Goal: Transaction & Acquisition: Purchase product/service

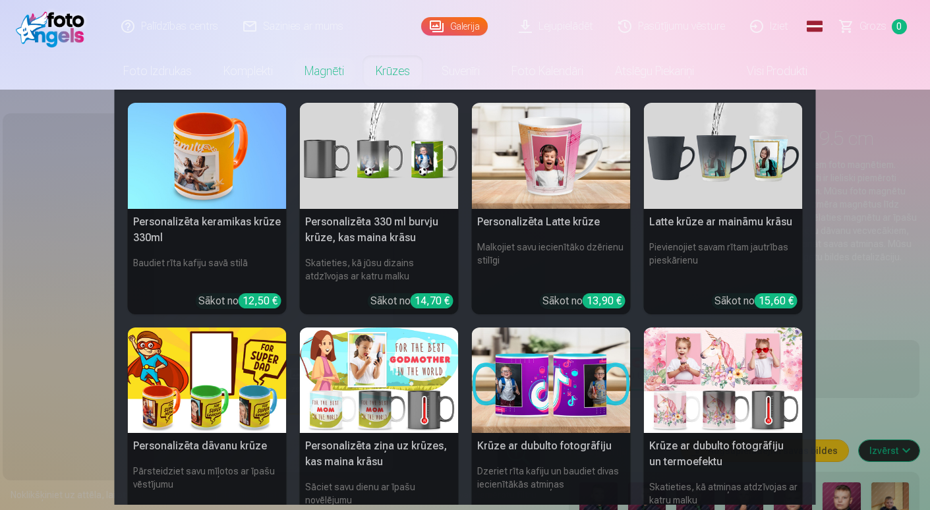
scroll to position [347, 0]
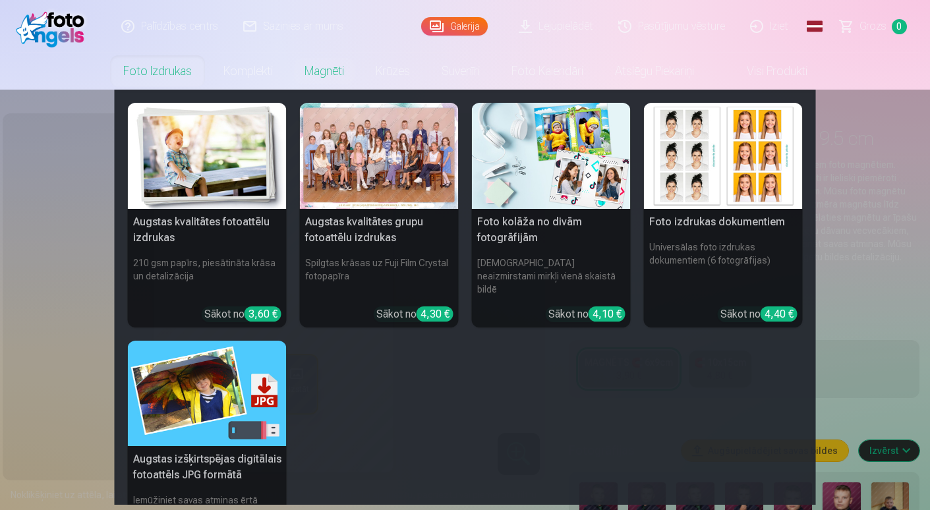
click at [160, 73] on link "Foto izdrukas" at bounding box center [157, 71] width 100 height 37
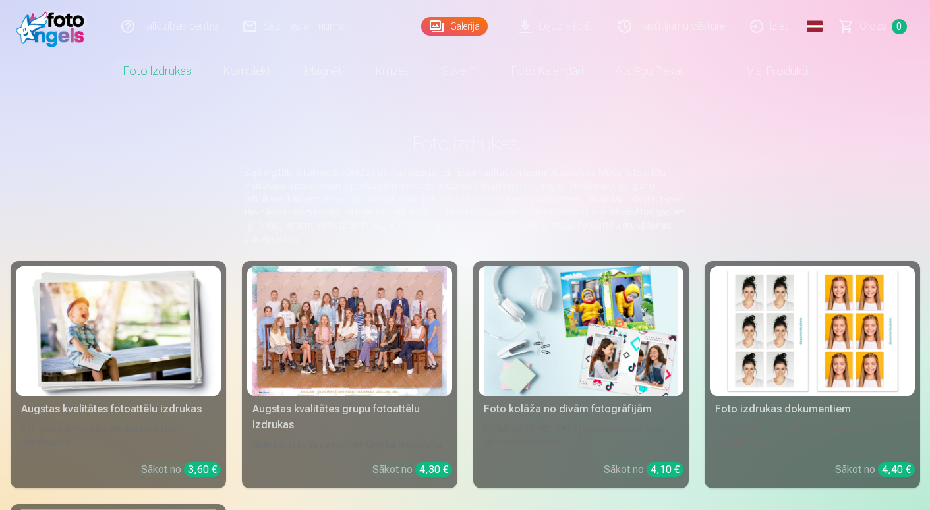
click at [767, 69] on link "Visi produkti" at bounding box center [766, 71] width 113 height 37
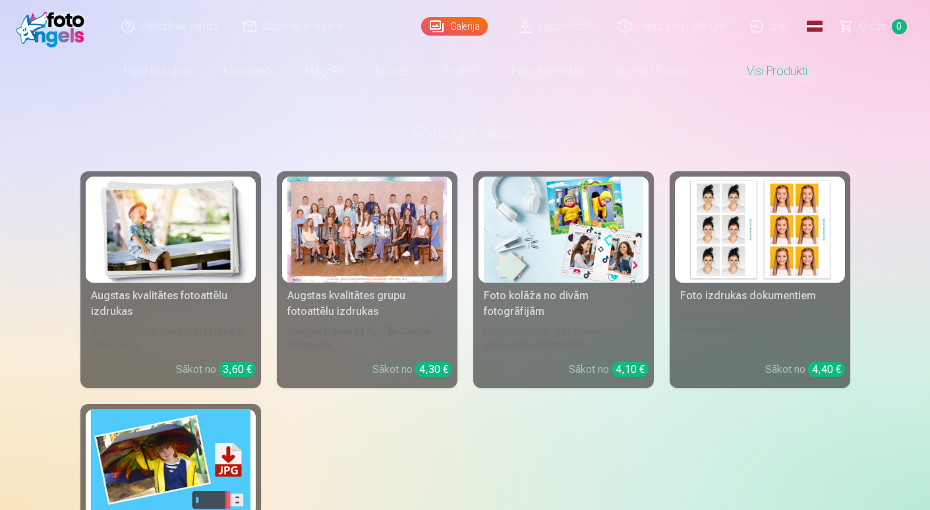
click at [355, 256] on div at bounding box center [367, 230] width 160 height 106
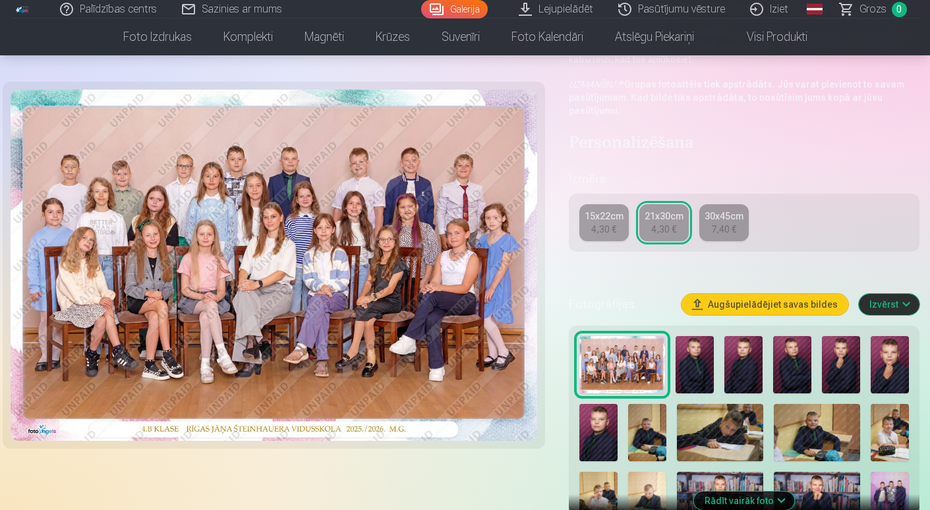
scroll to position [264, 0]
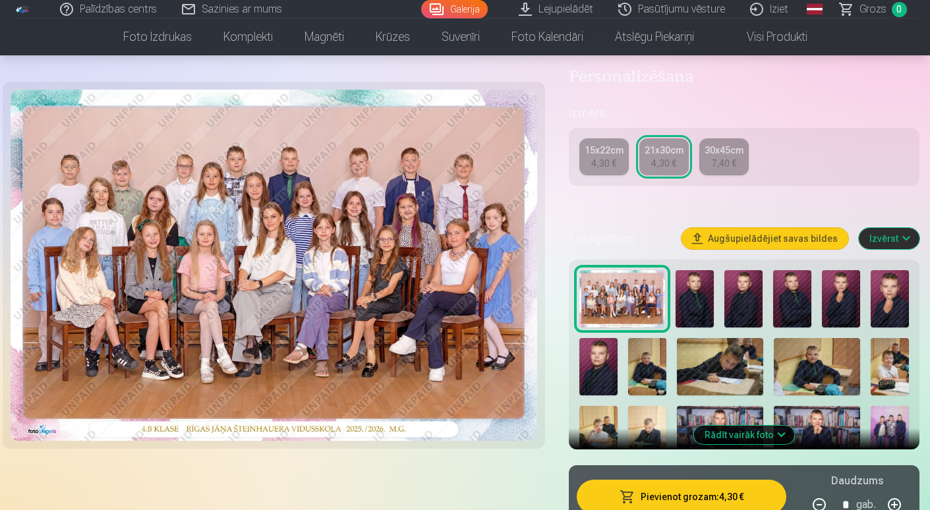
click at [694, 303] on img at bounding box center [695, 298] width 38 height 57
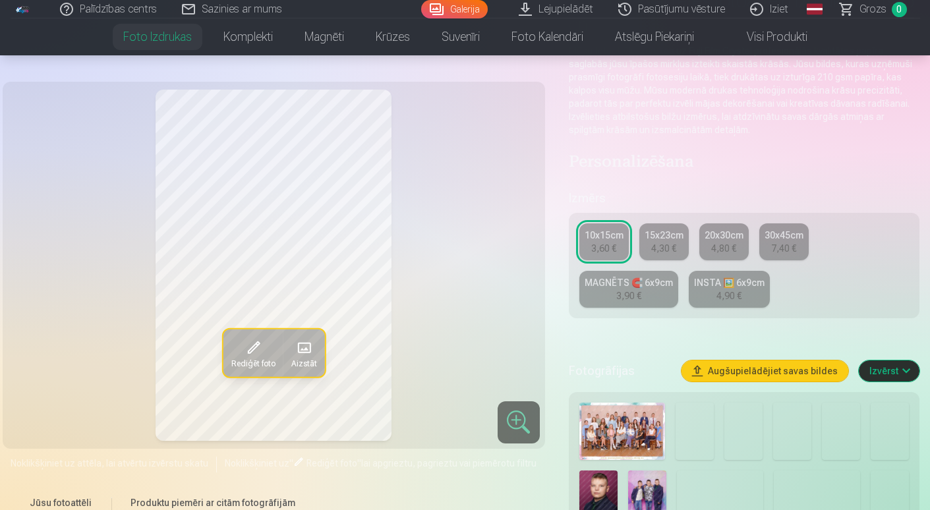
scroll to position [66, 0]
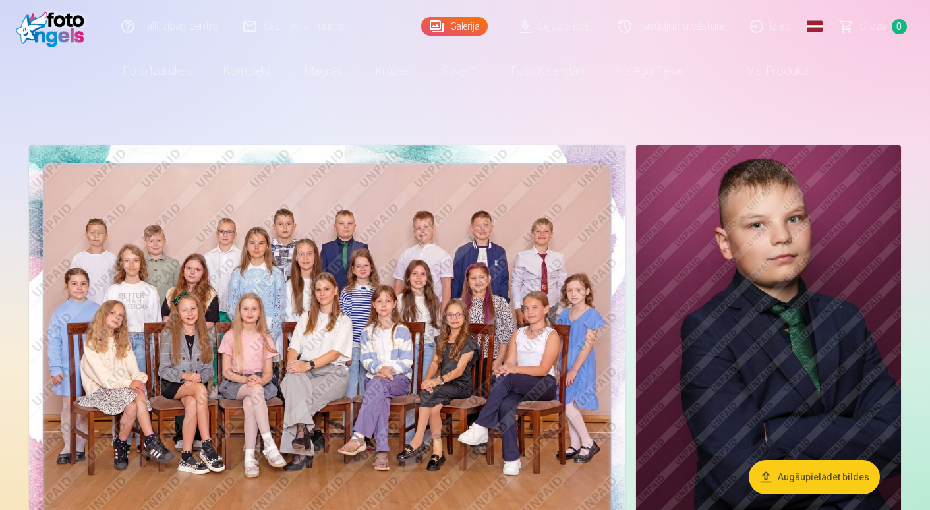
click at [363, 349] on img at bounding box center [327, 344] width 597 height 398
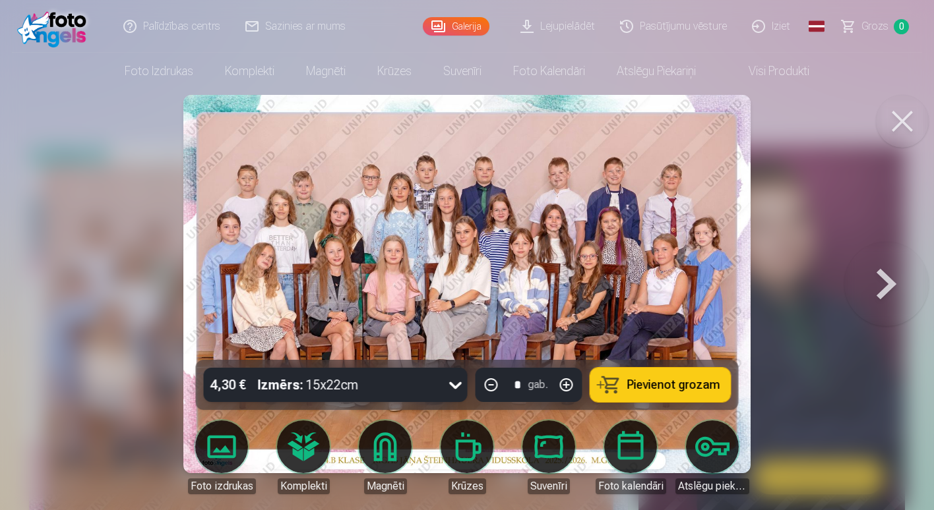
click at [863, 276] on button at bounding box center [886, 284] width 84 height 125
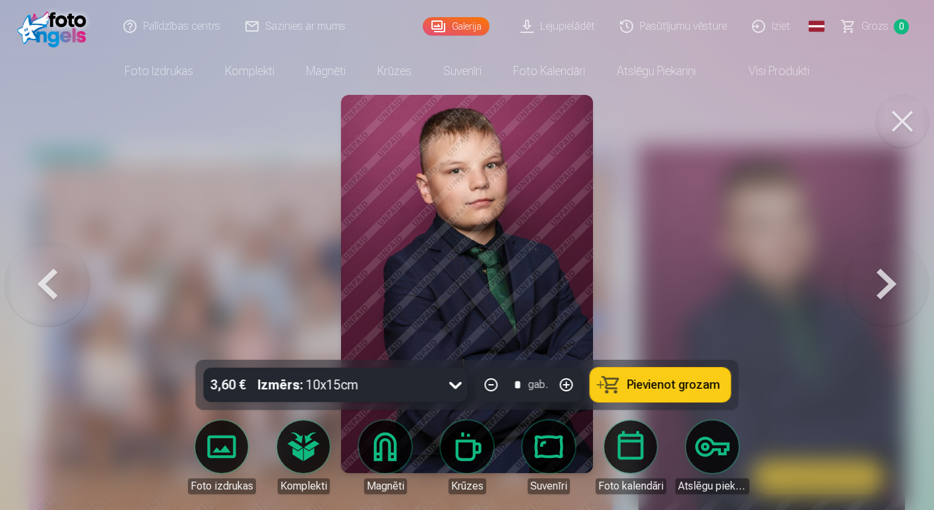
click at [885, 284] on button at bounding box center [886, 284] width 84 height 125
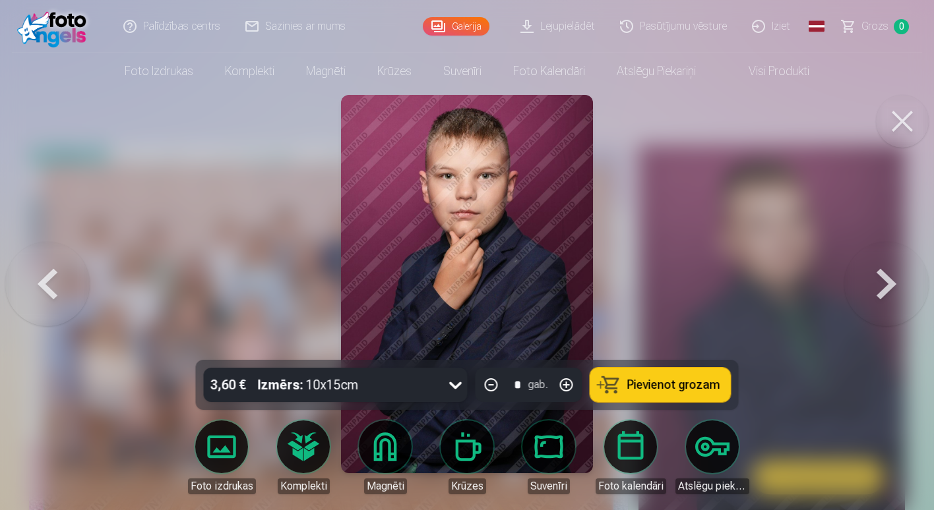
click at [876, 287] on button at bounding box center [886, 284] width 84 height 125
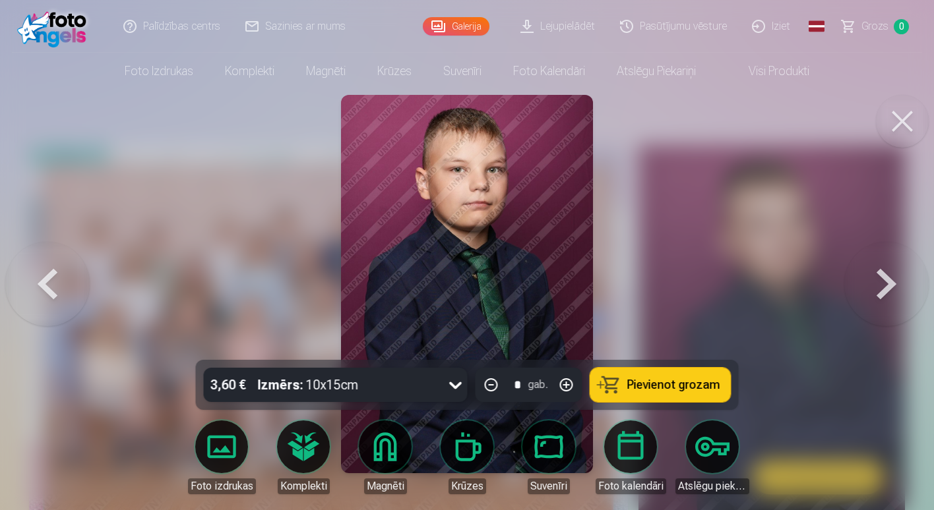
drag, startPoint x: 876, startPoint y: 287, endPoint x: 875, endPoint y: 281, distance: 6.6
click at [875, 282] on button at bounding box center [886, 284] width 84 height 125
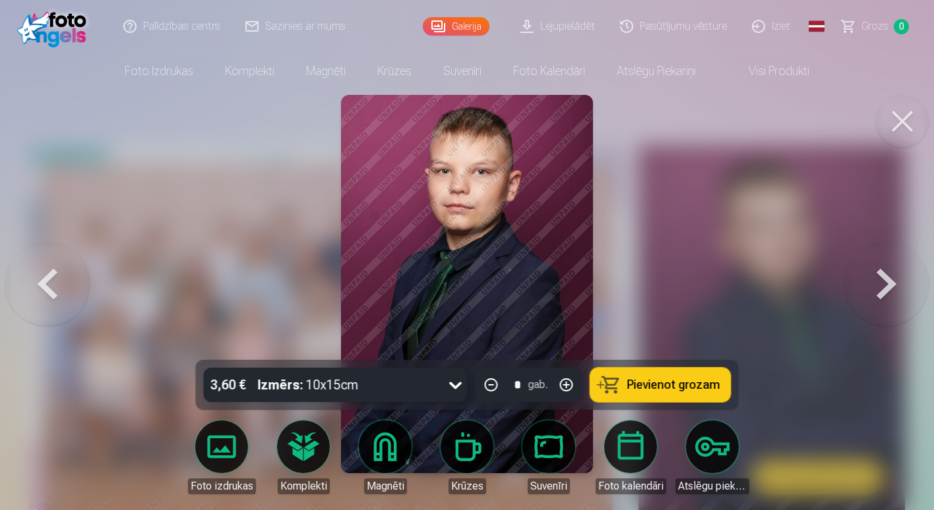
click at [878, 287] on button at bounding box center [886, 284] width 84 height 125
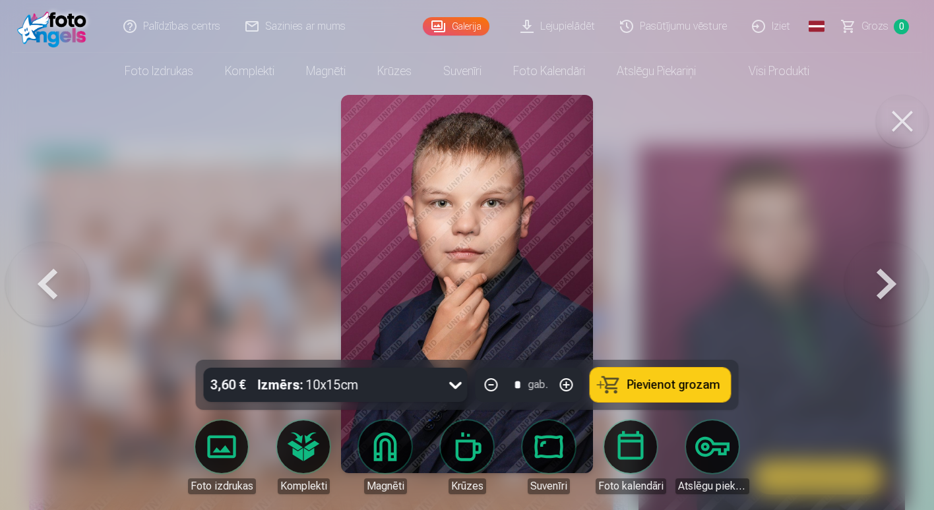
click at [878, 287] on button at bounding box center [886, 284] width 84 height 125
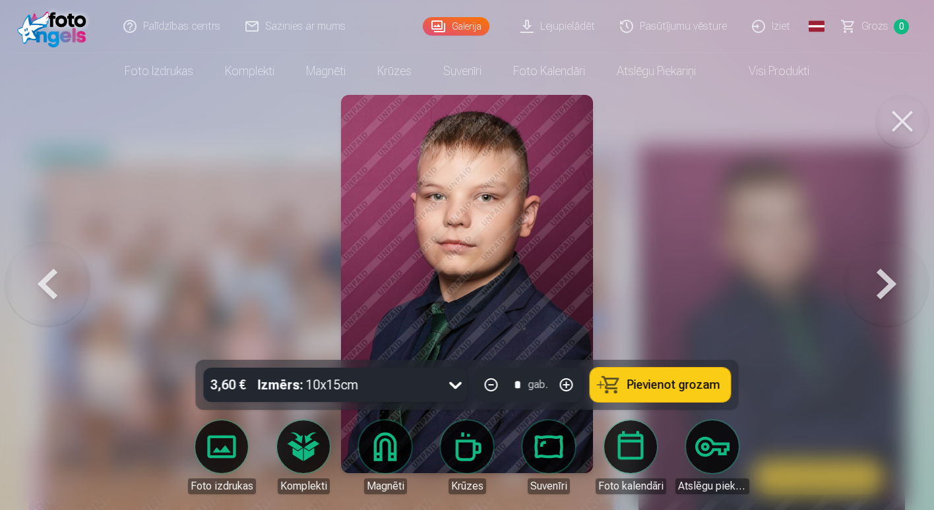
click at [878, 287] on button at bounding box center [886, 284] width 84 height 125
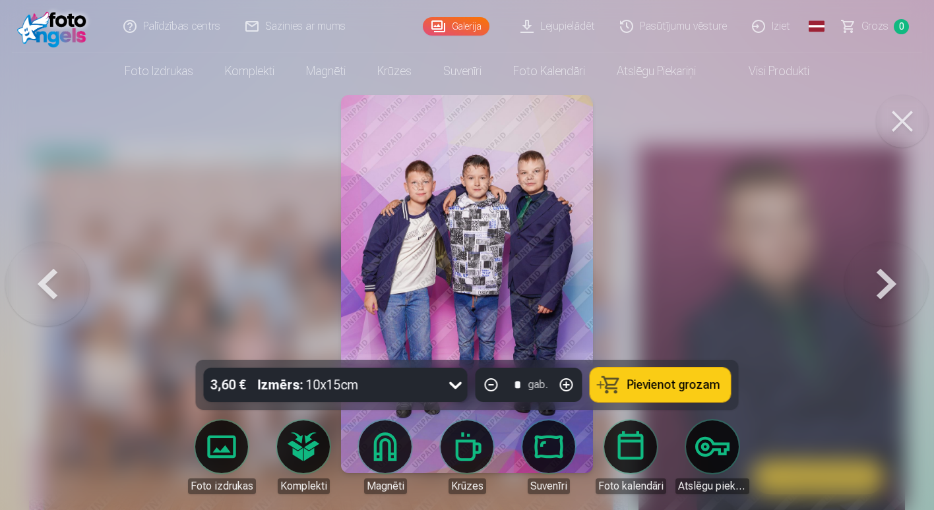
click at [887, 281] on button at bounding box center [886, 284] width 84 height 125
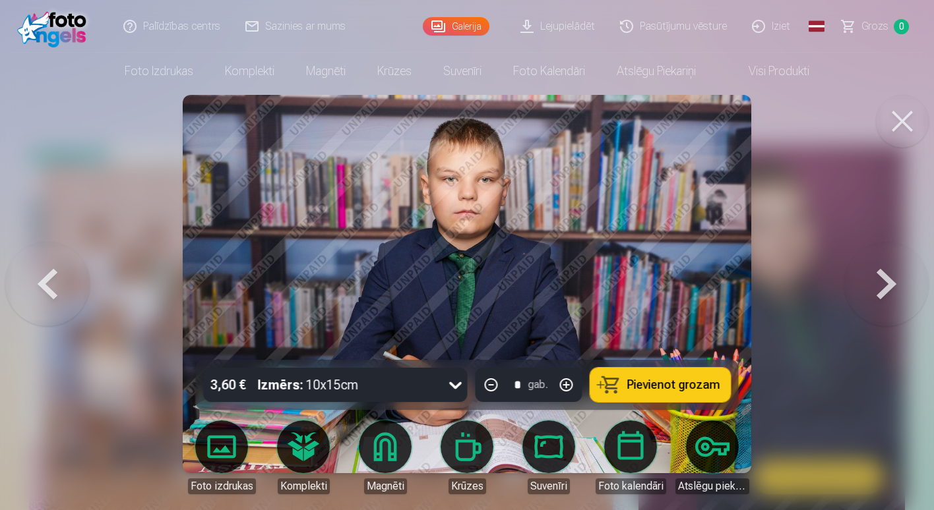
click at [887, 281] on button at bounding box center [886, 284] width 84 height 125
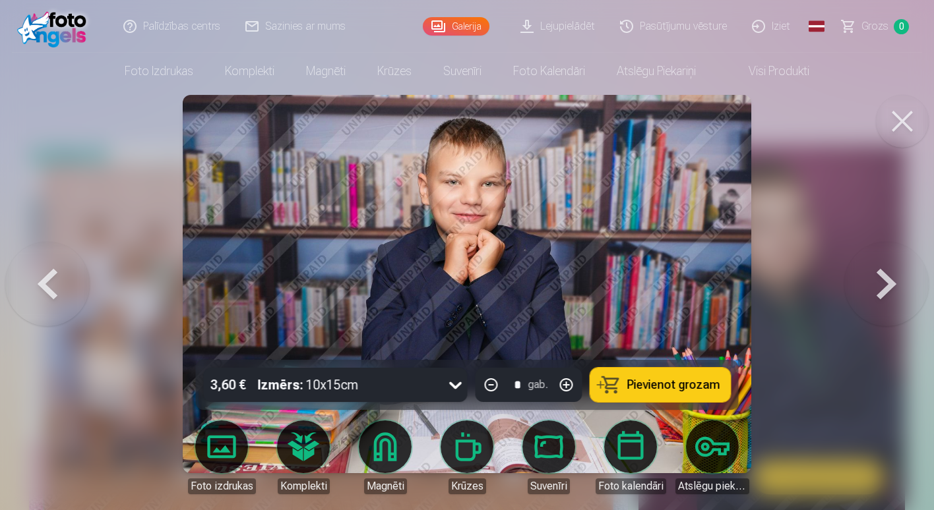
click at [885, 262] on button at bounding box center [886, 284] width 84 height 125
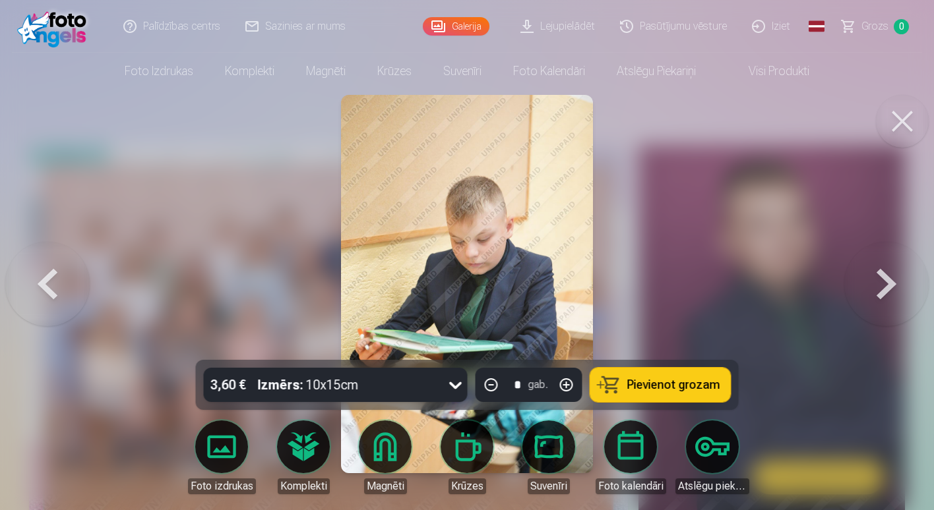
click at [872, 297] on button at bounding box center [886, 284] width 84 height 125
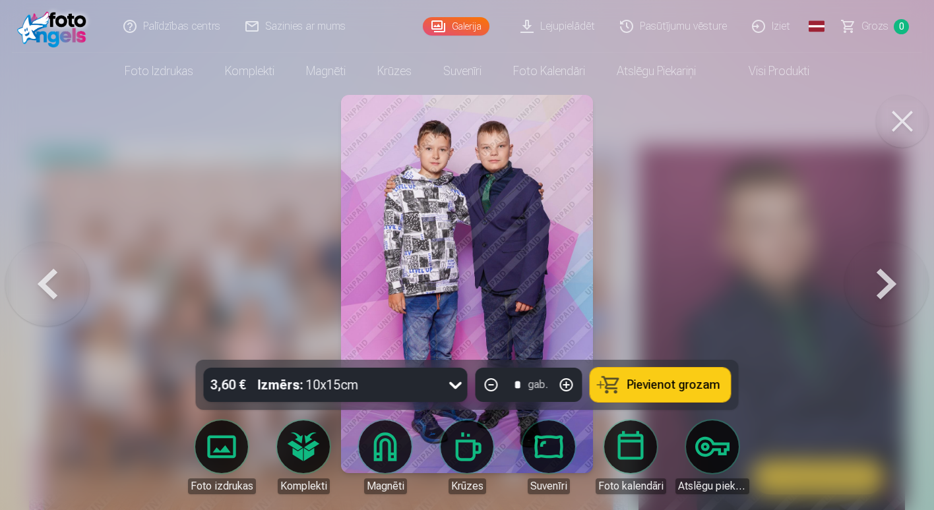
click at [881, 283] on button at bounding box center [886, 284] width 84 height 125
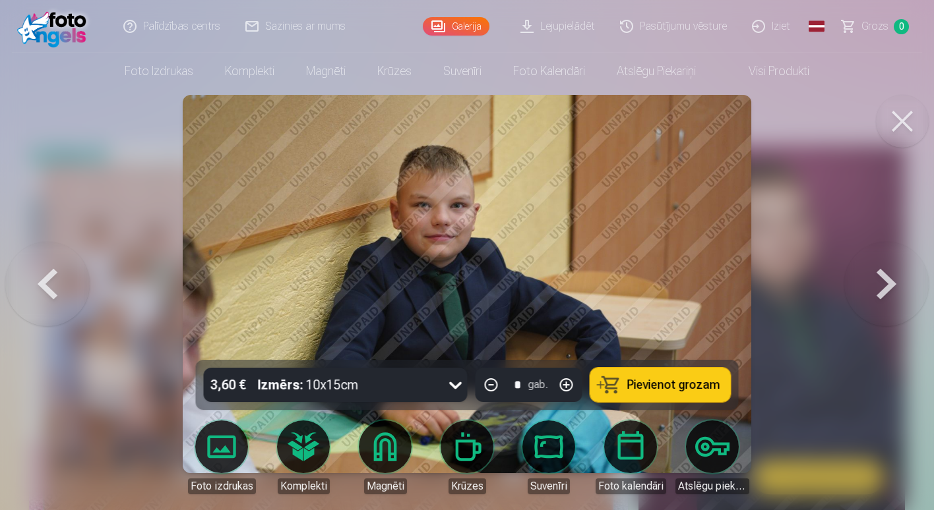
click at [881, 270] on button at bounding box center [886, 284] width 84 height 125
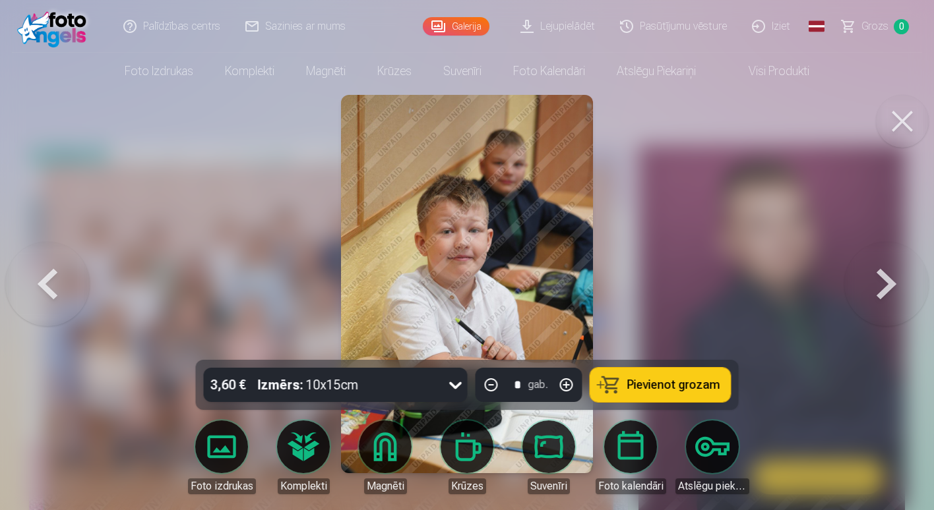
click at [881, 270] on button at bounding box center [886, 284] width 84 height 125
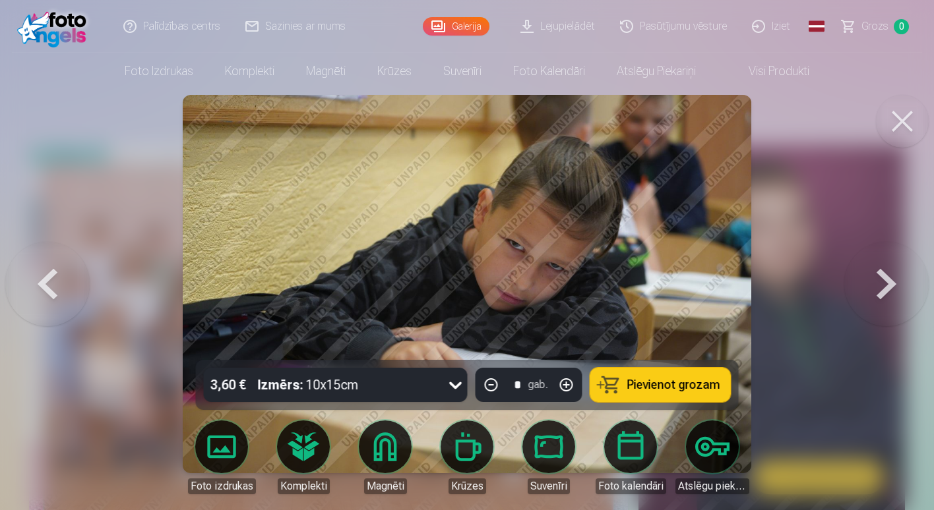
click at [889, 271] on button at bounding box center [886, 284] width 84 height 125
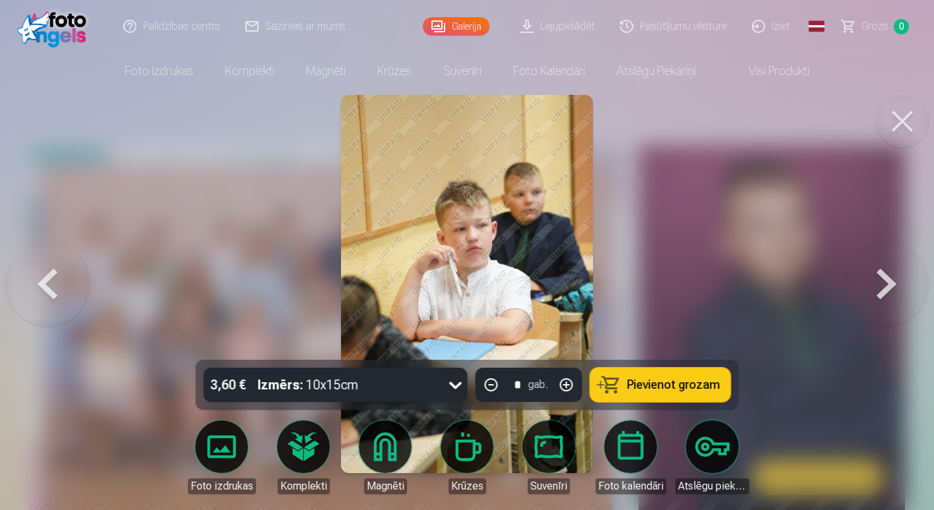
click at [888, 283] on button at bounding box center [886, 284] width 84 height 125
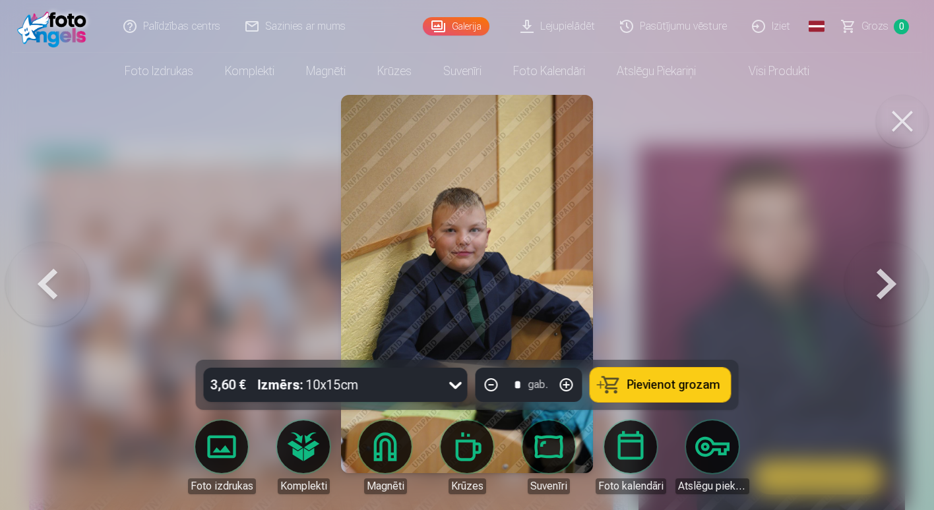
click at [867, 276] on button at bounding box center [886, 284] width 84 height 125
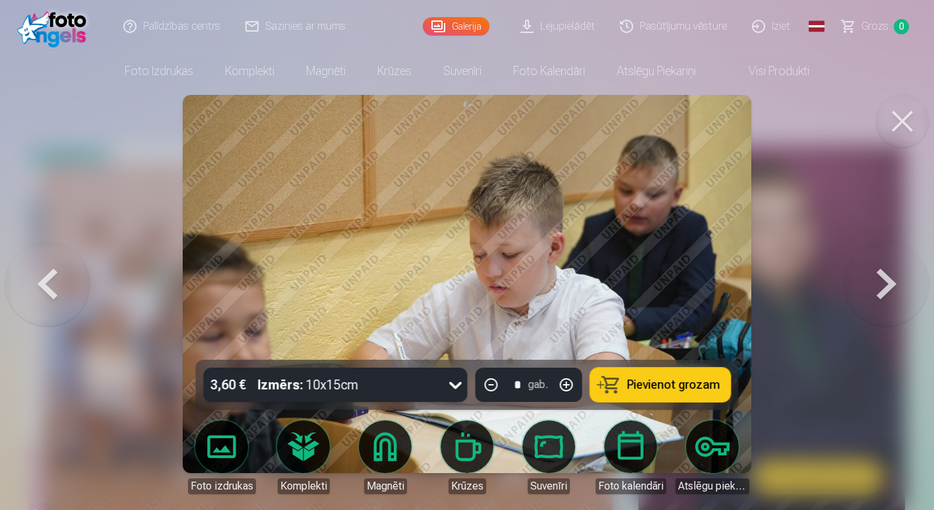
click at [888, 293] on button at bounding box center [886, 284] width 84 height 125
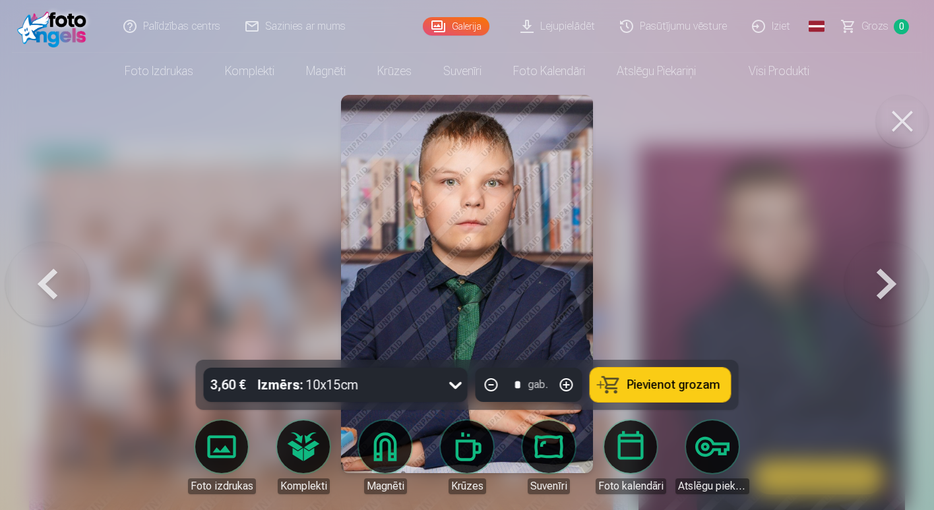
click at [868, 290] on button at bounding box center [886, 284] width 84 height 125
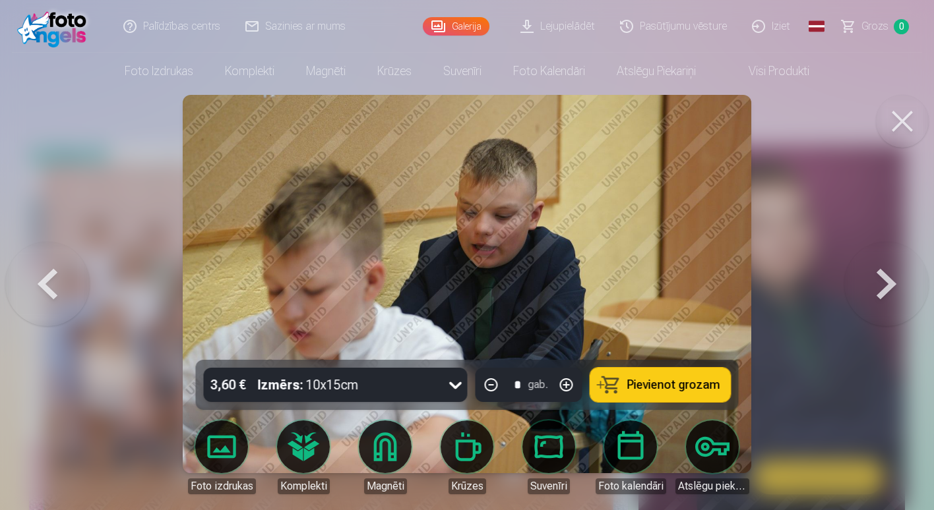
click at [880, 274] on button at bounding box center [886, 284] width 84 height 125
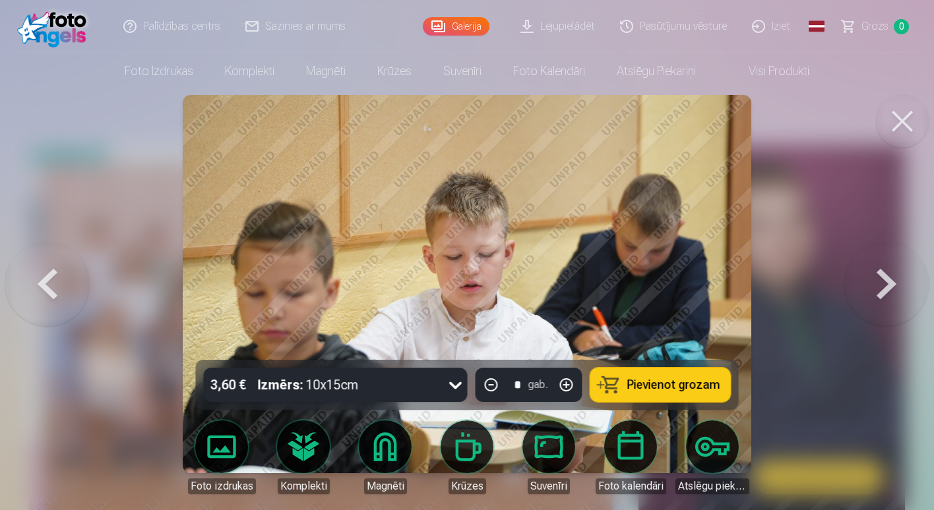
click at [876, 283] on button at bounding box center [886, 284] width 84 height 125
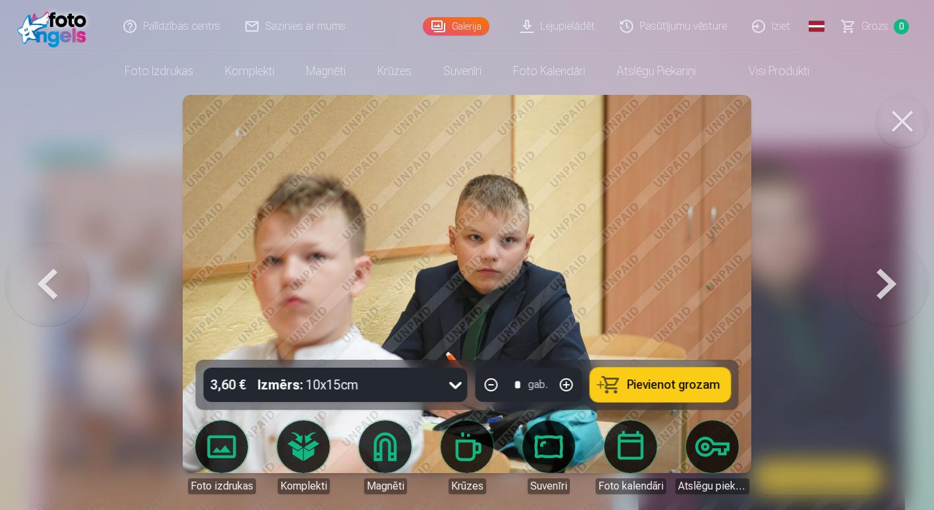
click at [889, 280] on button at bounding box center [886, 284] width 84 height 125
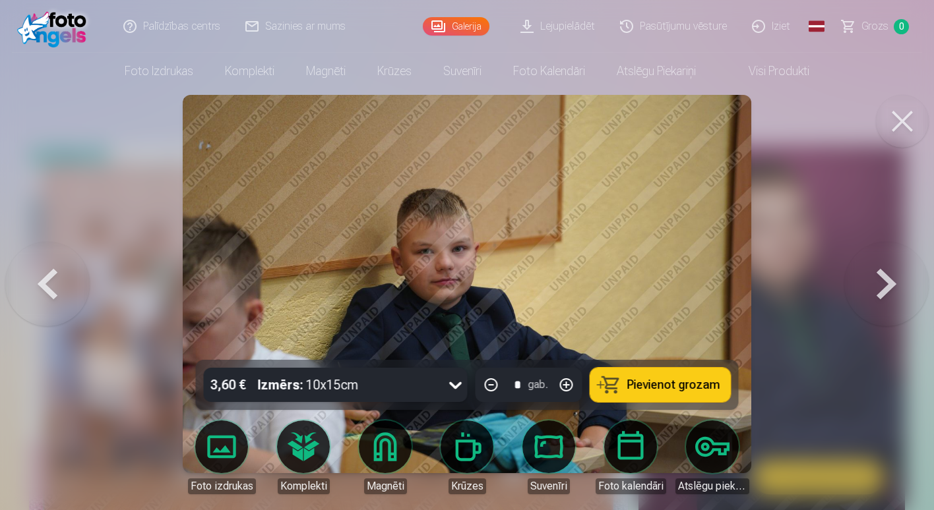
click at [888, 291] on button at bounding box center [886, 284] width 84 height 125
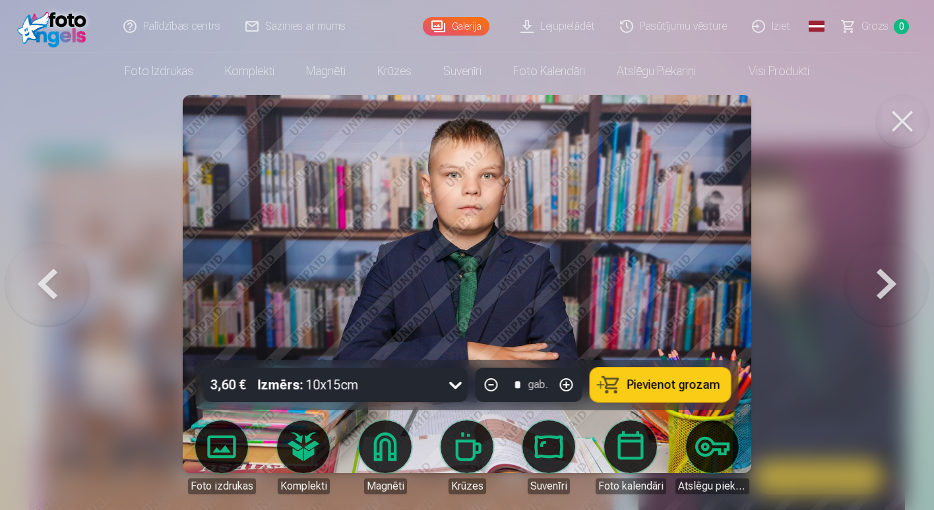
click at [877, 293] on button at bounding box center [886, 284] width 84 height 125
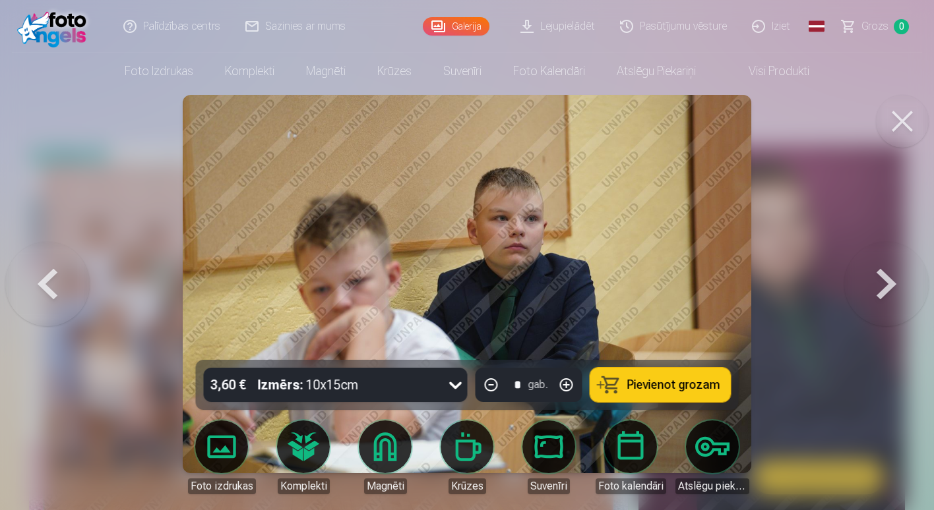
click at [876, 289] on button at bounding box center [886, 284] width 84 height 125
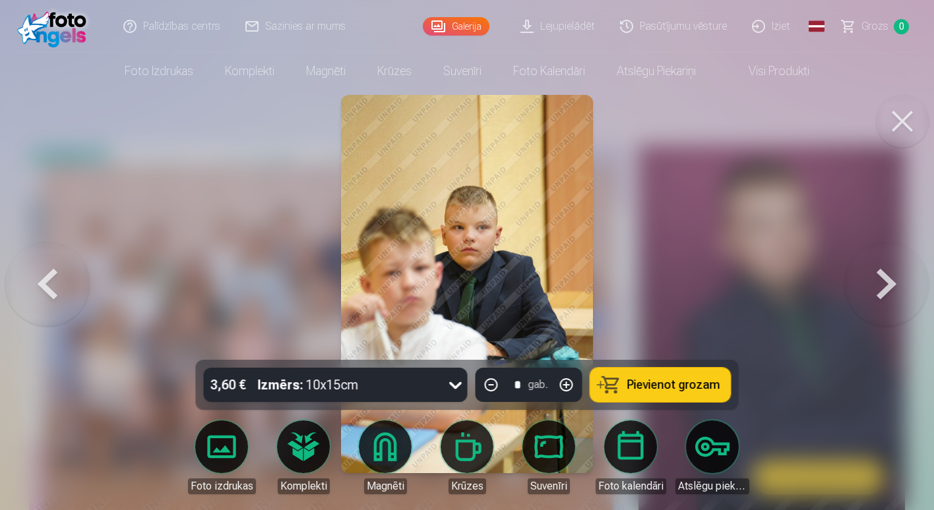
click at [876, 289] on button at bounding box center [886, 284] width 84 height 125
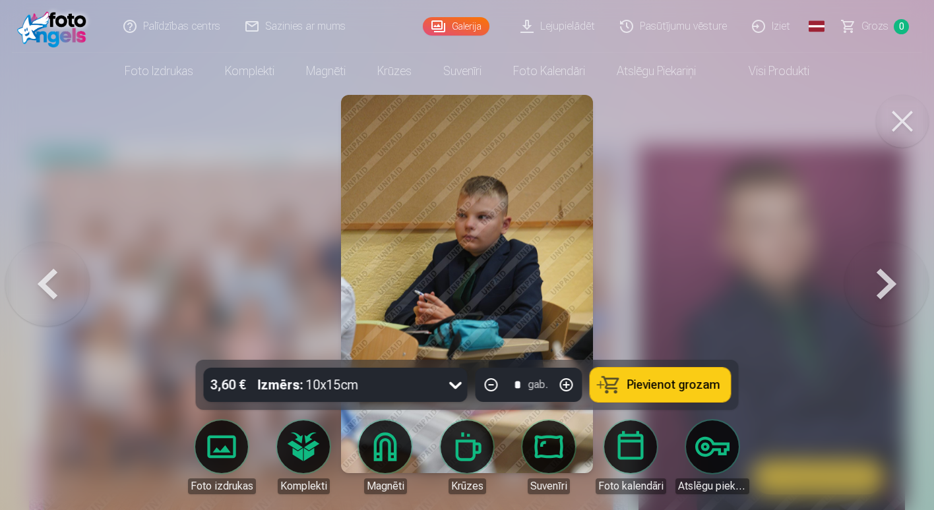
click at [876, 289] on button at bounding box center [886, 284] width 84 height 125
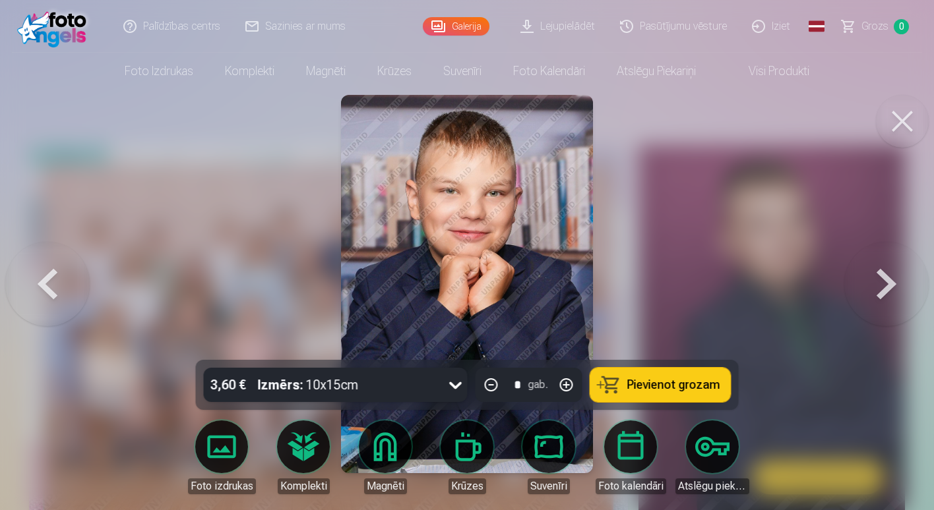
click at [876, 289] on button at bounding box center [886, 284] width 84 height 125
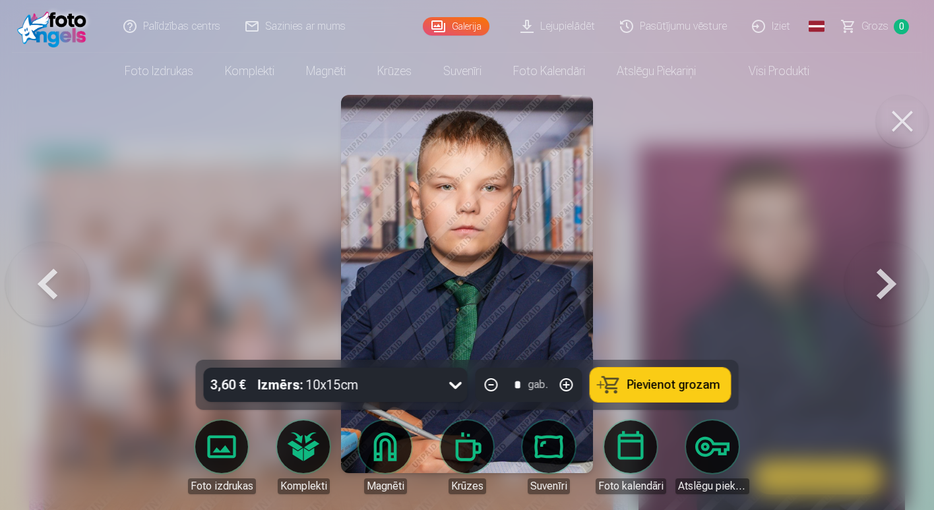
click at [53, 284] on button at bounding box center [47, 284] width 84 height 125
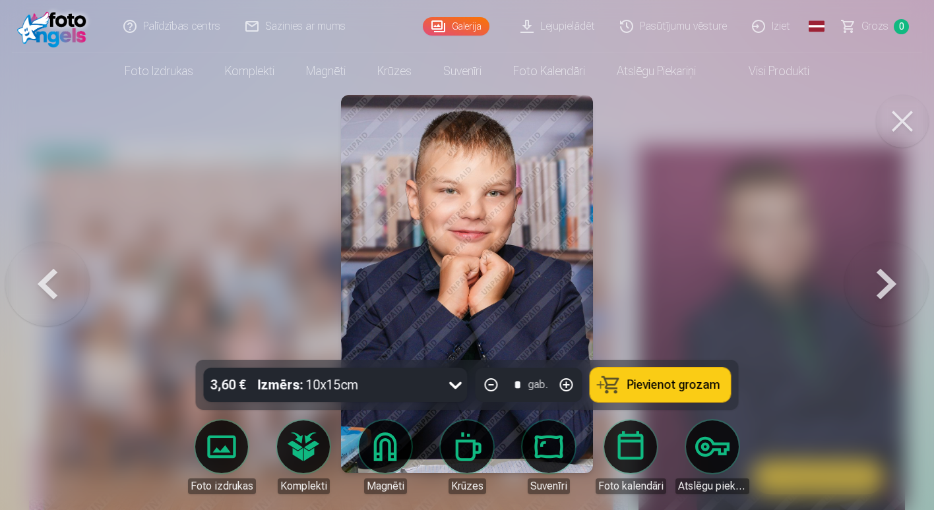
click at [891, 291] on button at bounding box center [886, 284] width 84 height 125
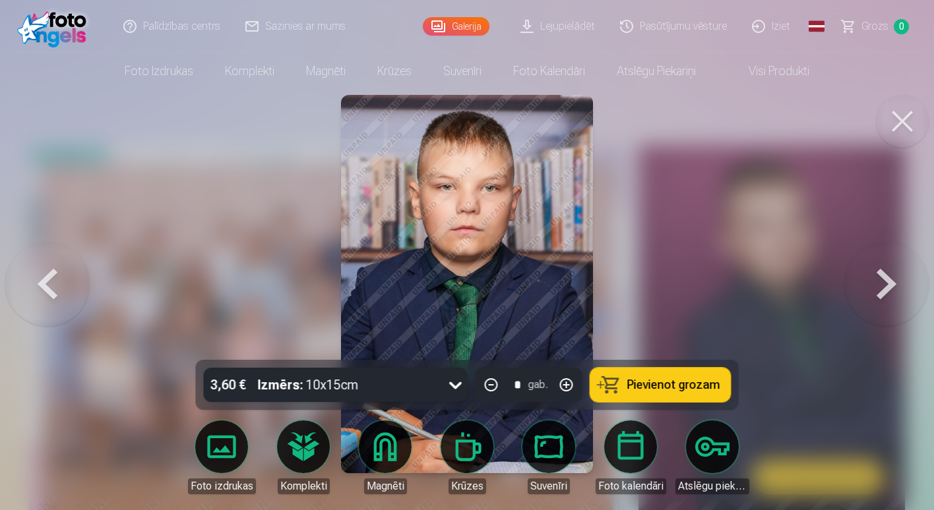
click at [30, 293] on button at bounding box center [47, 284] width 84 height 125
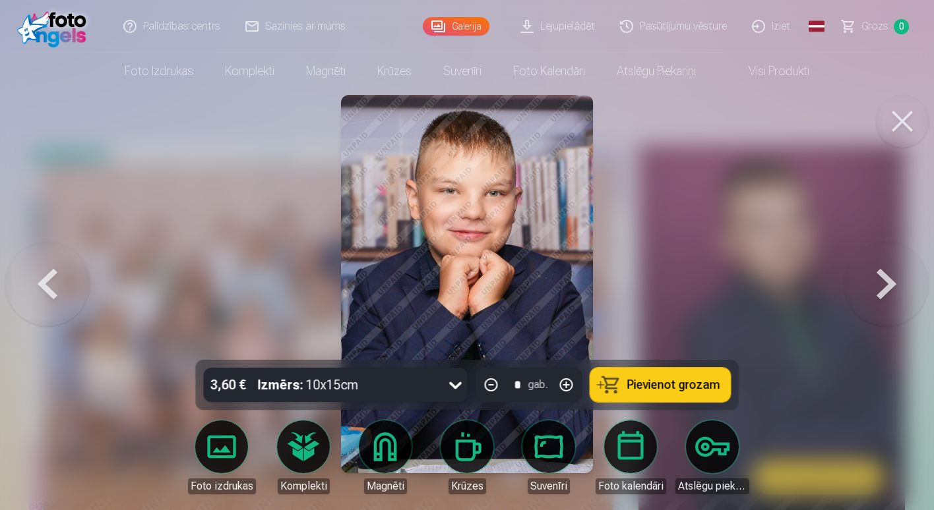
click at [862, 284] on button at bounding box center [886, 284] width 84 height 125
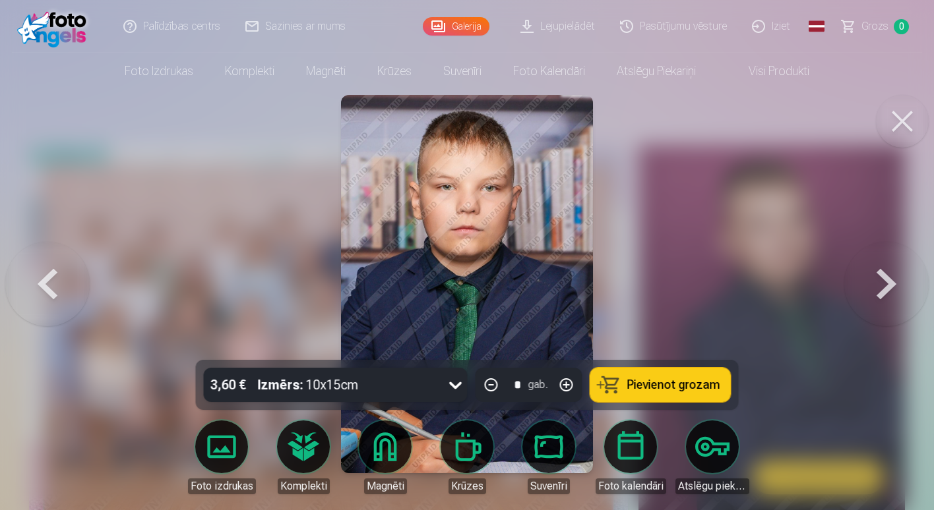
click at [20, 282] on button at bounding box center [47, 284] width 84 height 125
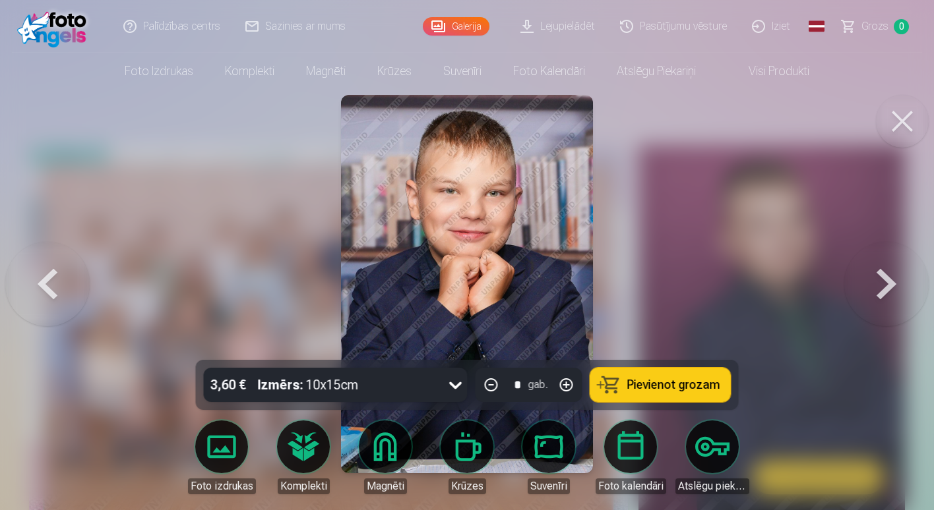
click at [897, 281] on button at bounding box center [886, 284] width 84 height 125
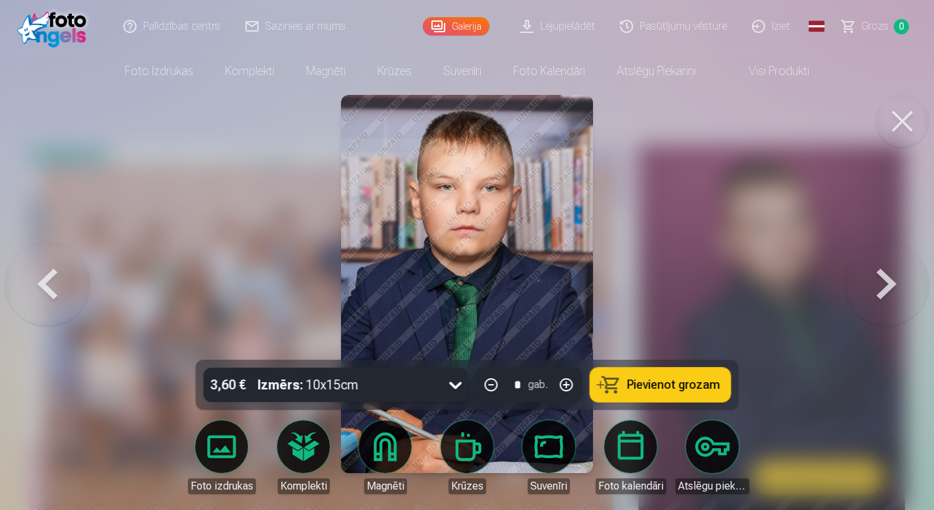
click at [578, 148] on img at bounding box center [467, 284] width 253 height 378
click at [872, 289] on button at bounding box center [886, 284] width 84 height 125
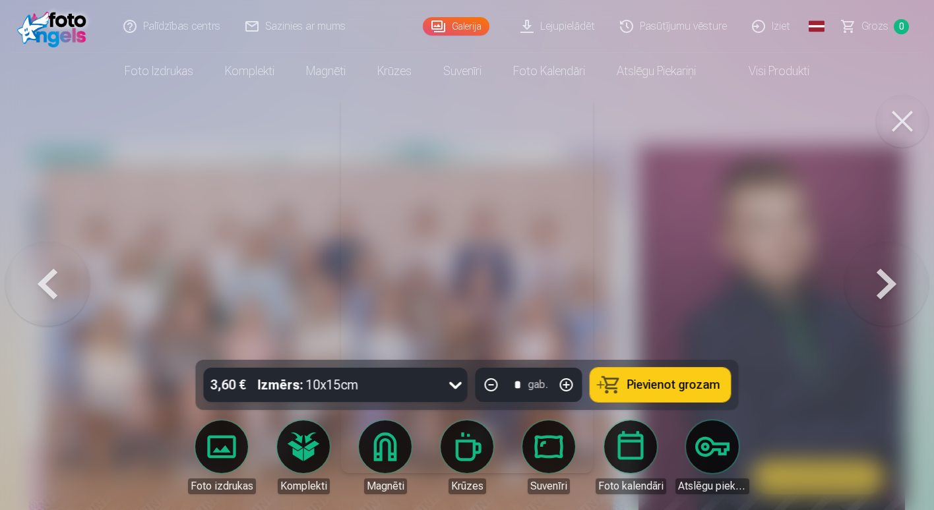
click at [872, 289] on button at bounding box center [886, 284] width 84 height 125
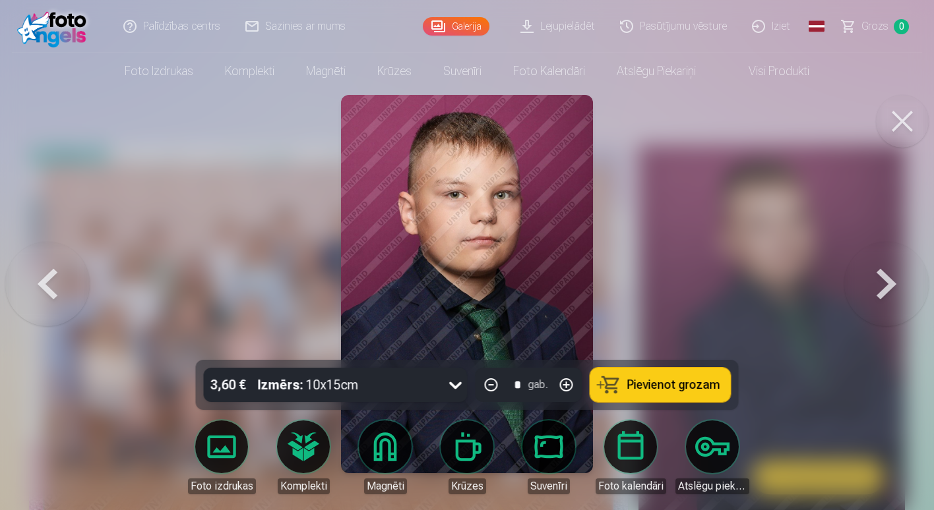
click at [883, 291] on button at bounding box center [886, 284] width 84 height 125
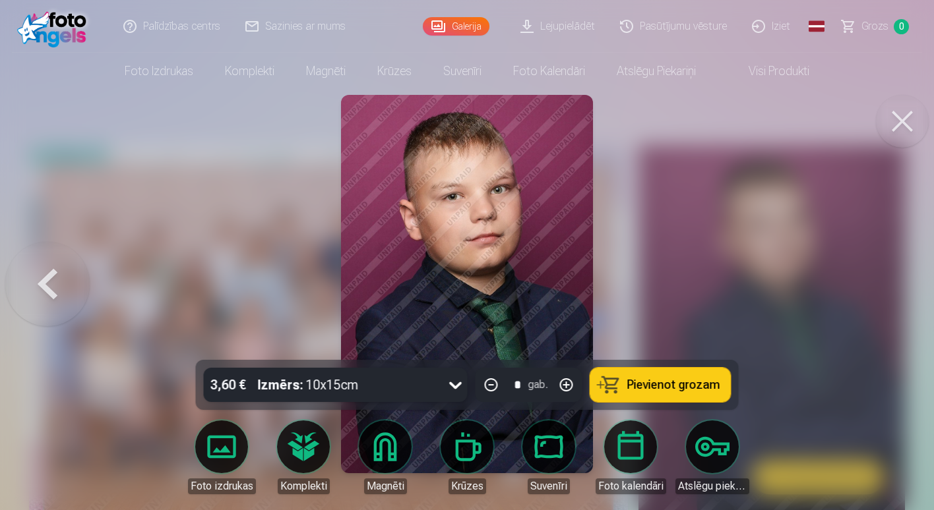
click at [883, 291] on div at bounding box center [467, 255] width 934 height 510
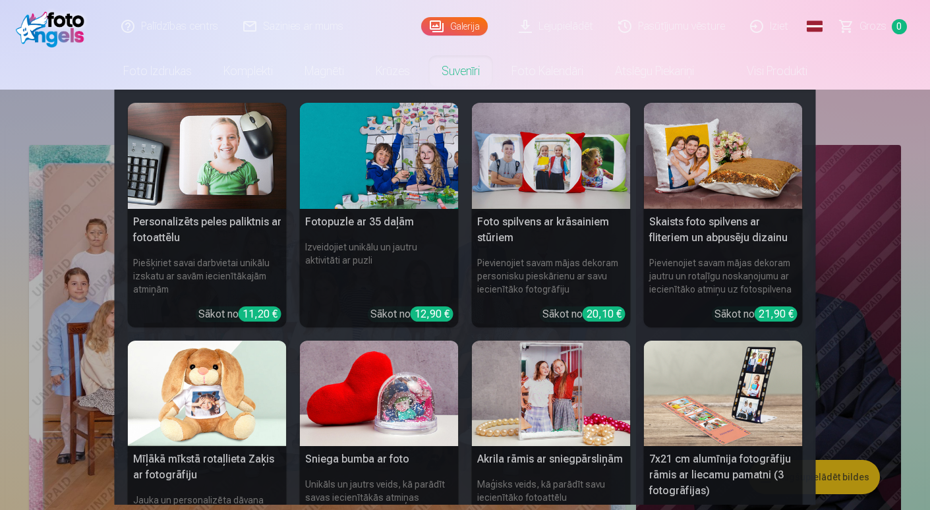
click at [473, 75] on link "Suvenīri" at bounding box center [461, 71] width 70 height 37
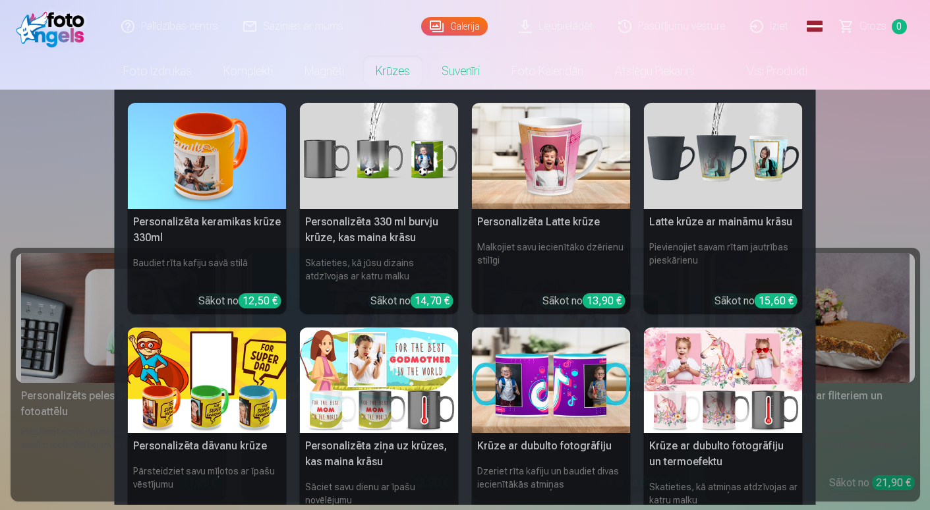
click at [398, 76] on link "Krūzes" at bounding box center [393, 71] width 66 height 37
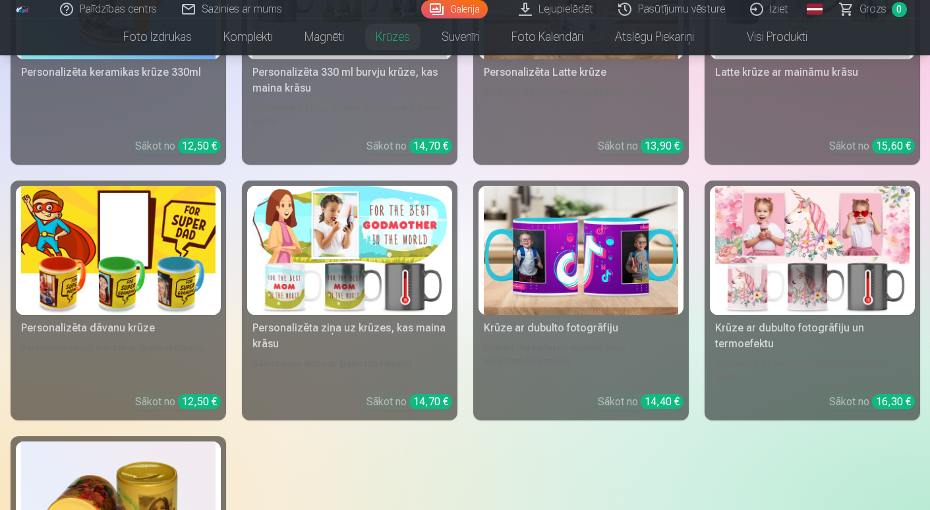
scroll to position [330, 0]
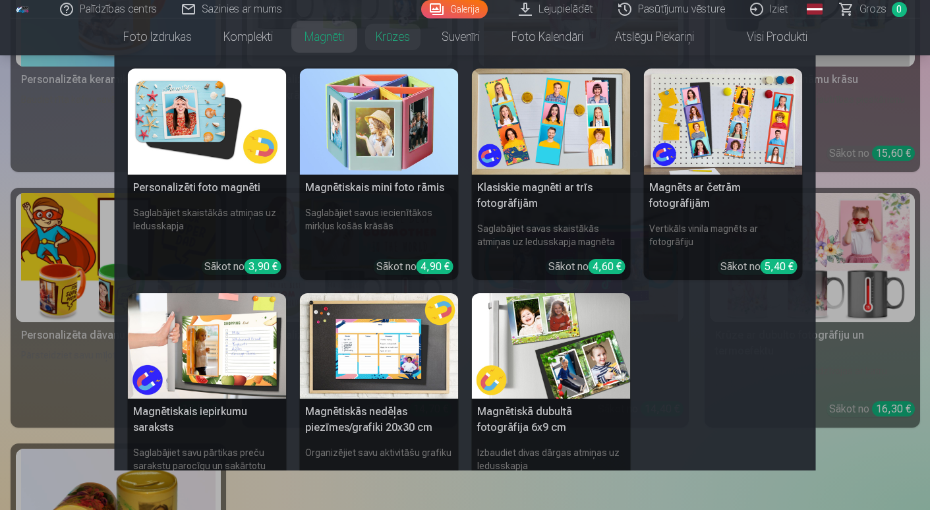
click at [303, 38] on link "Magnēti" at bounding box center [324, 36] width 71 height 37
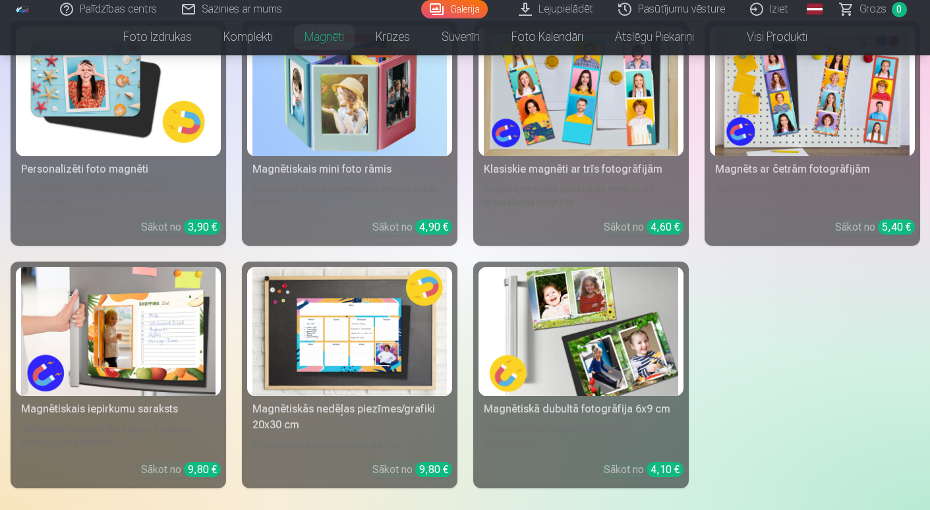
scroll to position [264, 0]
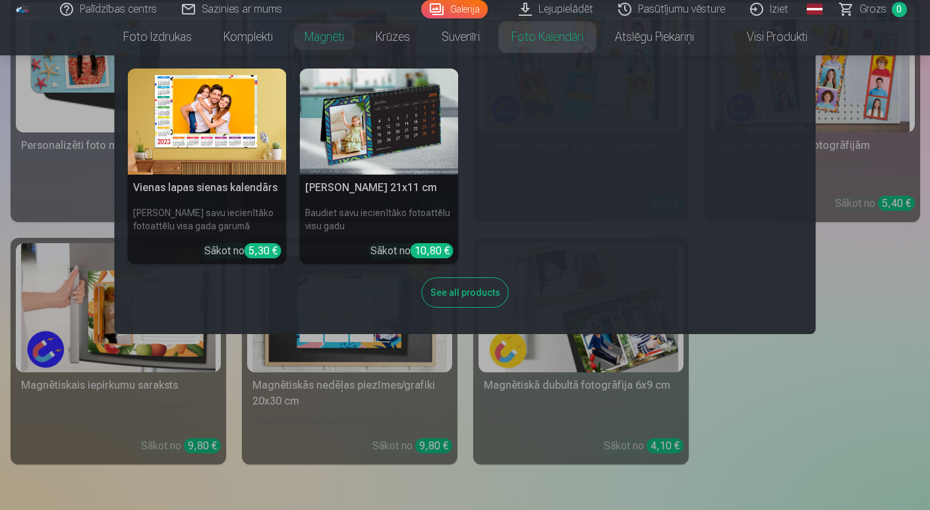
click at [557, 38] on link "Foto kalendāri" at bounding box center [548, 36] width 104 height 37
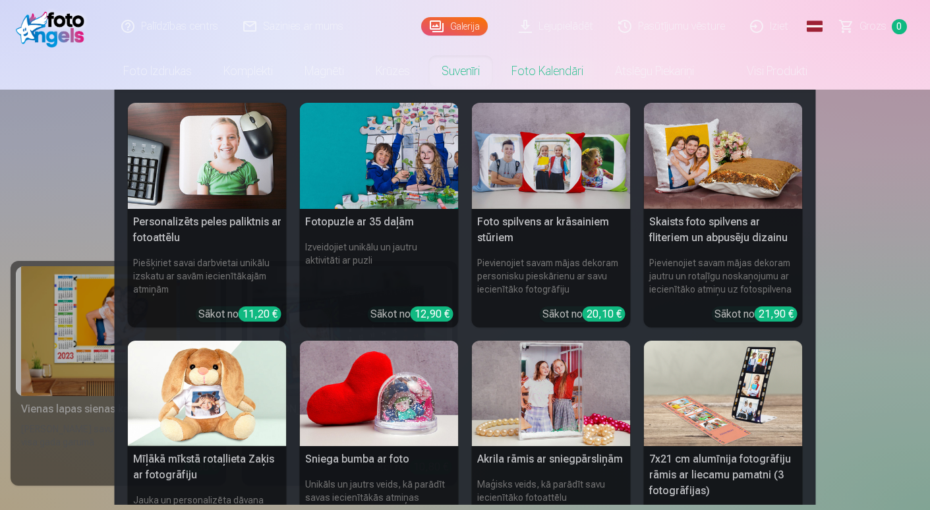
click at [440, 64] on link "Suvenīri" at bounding box center [461, 71] width 70 height 37
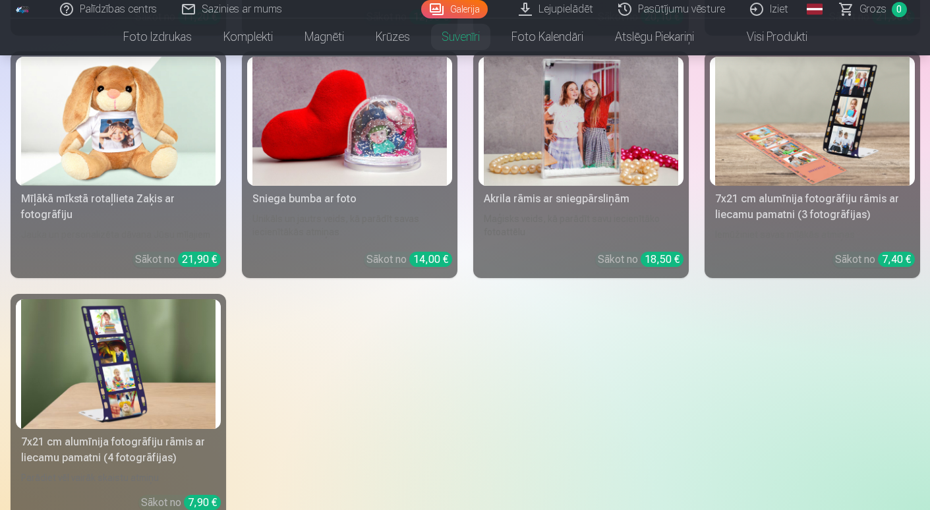
scroll to position [396, 0]
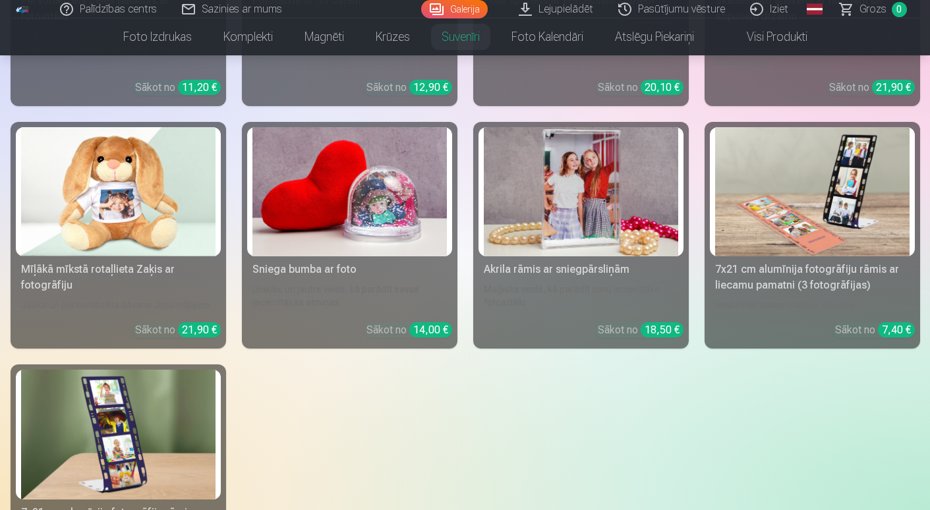
click at [334, 244] on img at bounding box center [350, 192] width 194 height 130
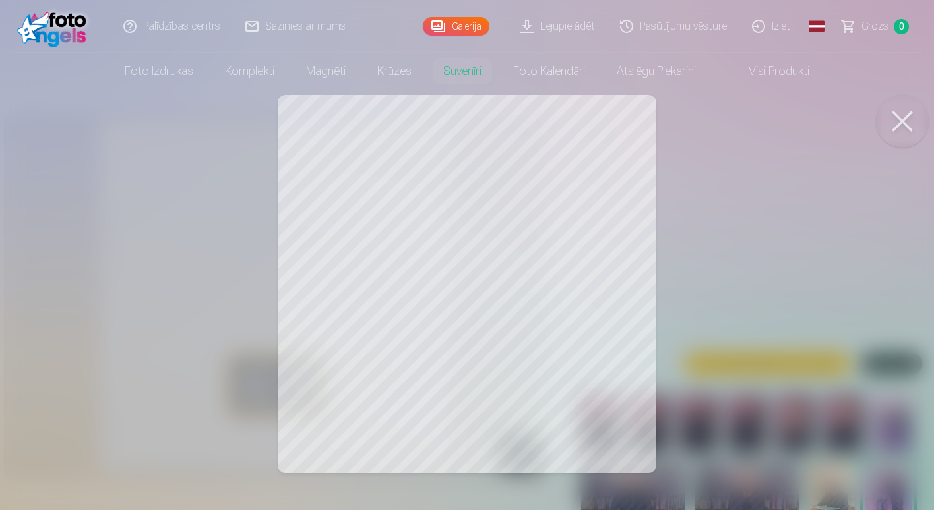
click at [905, 135] on button at bounding box center [902, 121] width 53 height 53
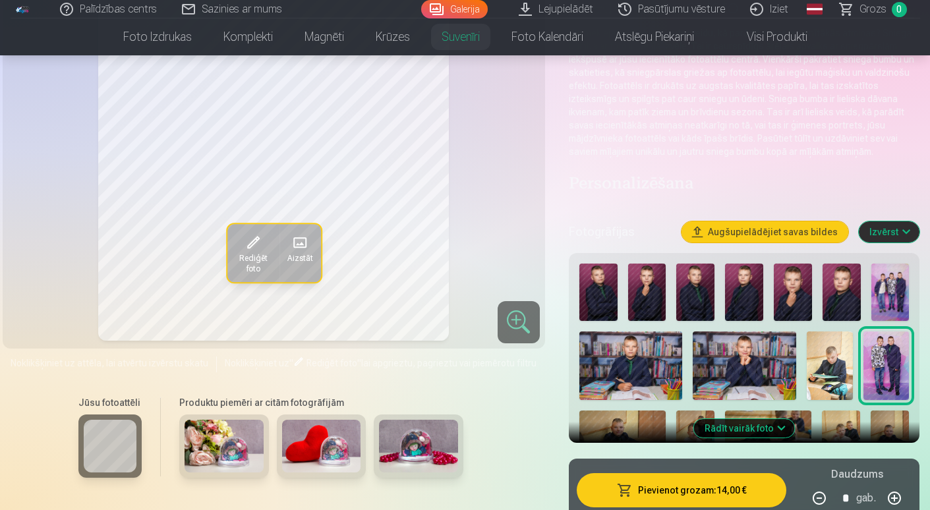
scroll to position [198, 0]
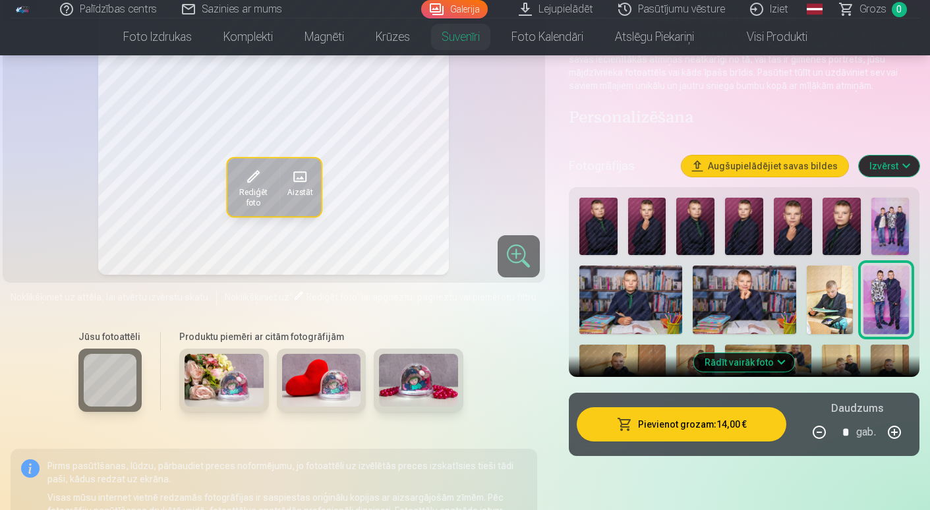
click at [839, 248] on img at bounding box center [842, 226] width 38 height 57
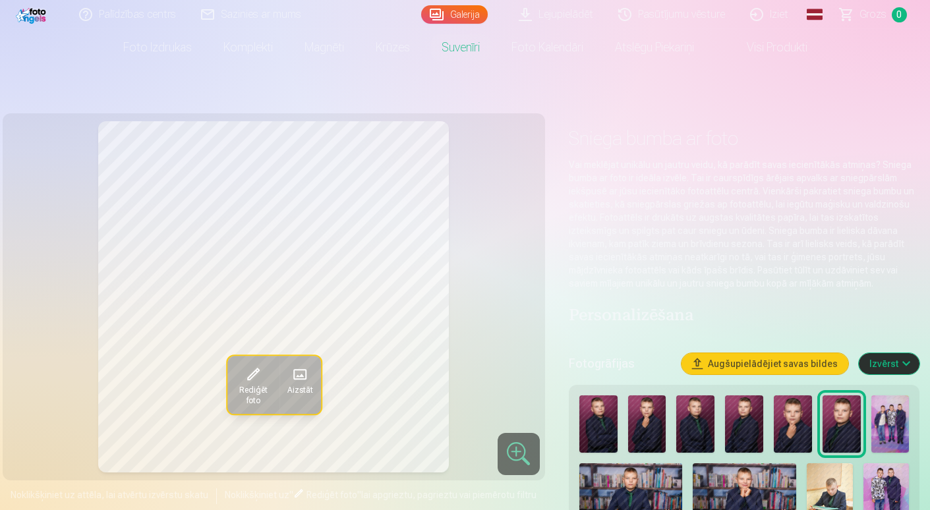
scroll to position [66, 0]
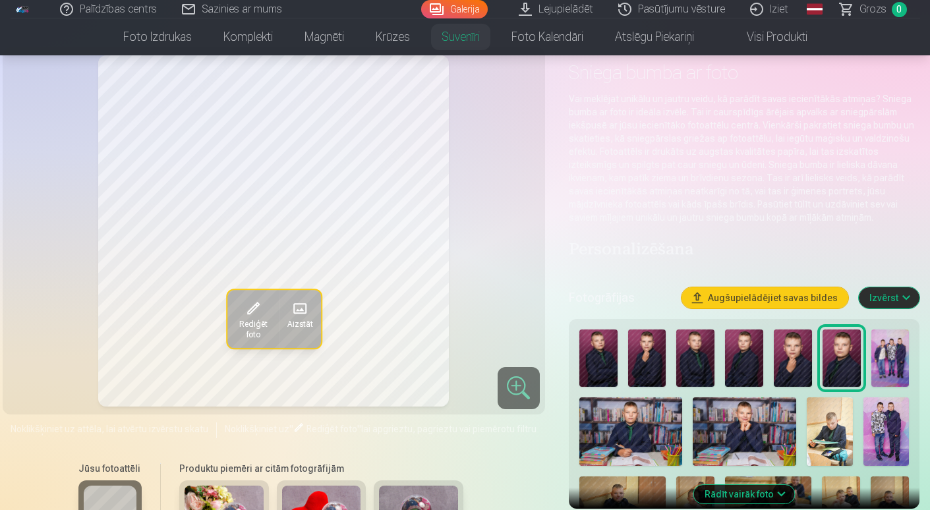
click at [785, 353] on img at bounding box center [793, 358] width 38 height 57
click at [756, 430] on img at bounding box center [745, 432] width 104 height 69
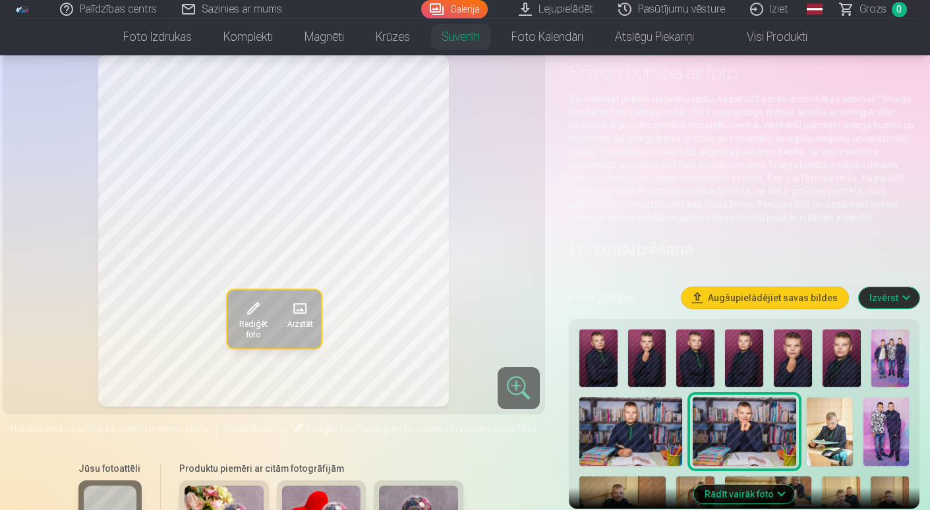
click at [650, 429] on img at bounding box center [632, 432] width 104 height 69
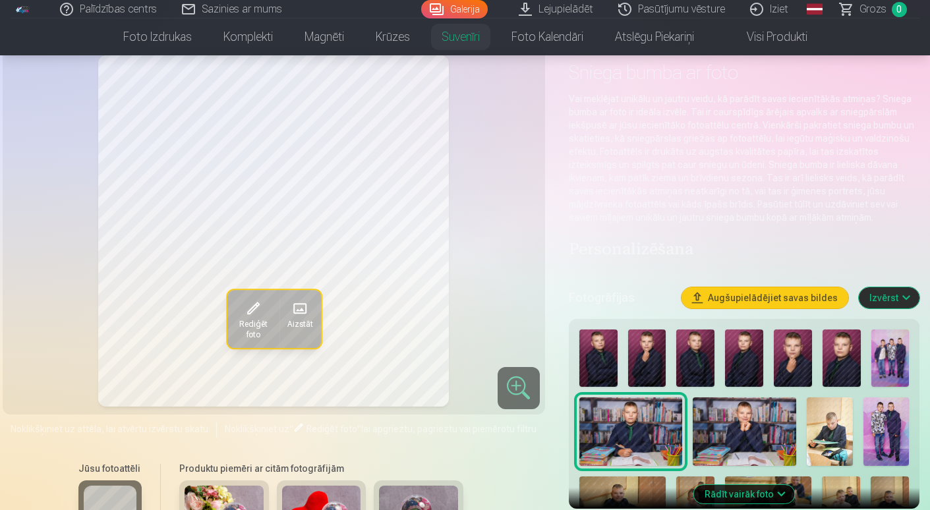
click at [734, 427] on img at bounding box center [745, 432] width 104 height 69
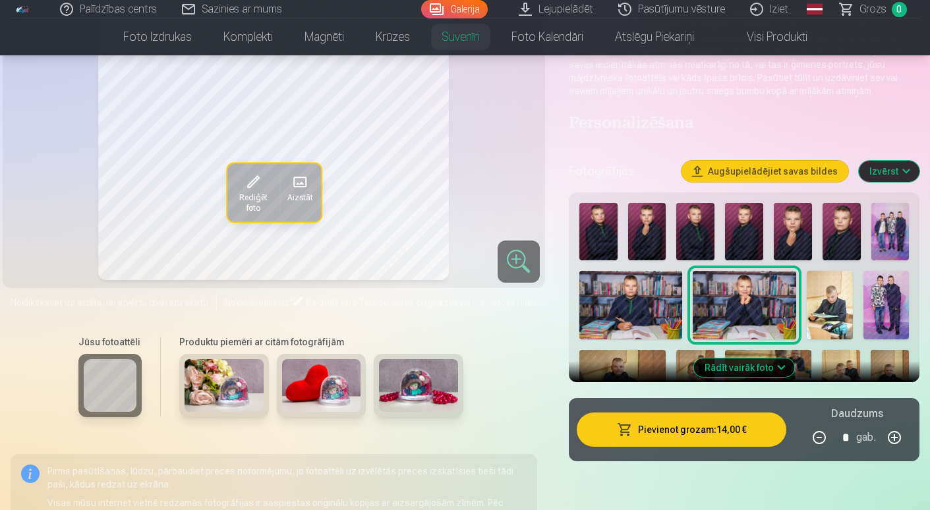
scroll to position [198, 0]
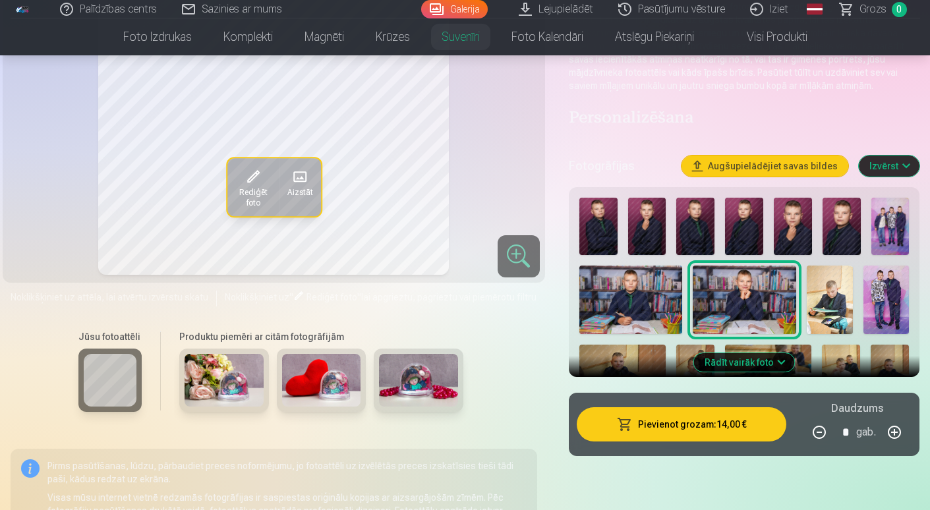
click at [232, 382] on img at bounding box center [224, 380] width 79 height 53
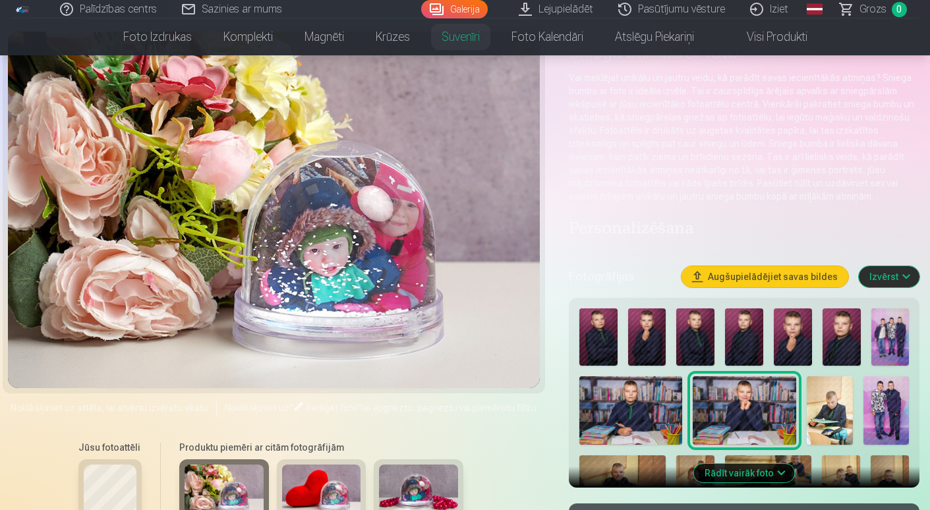
scroll to position [66, 0]
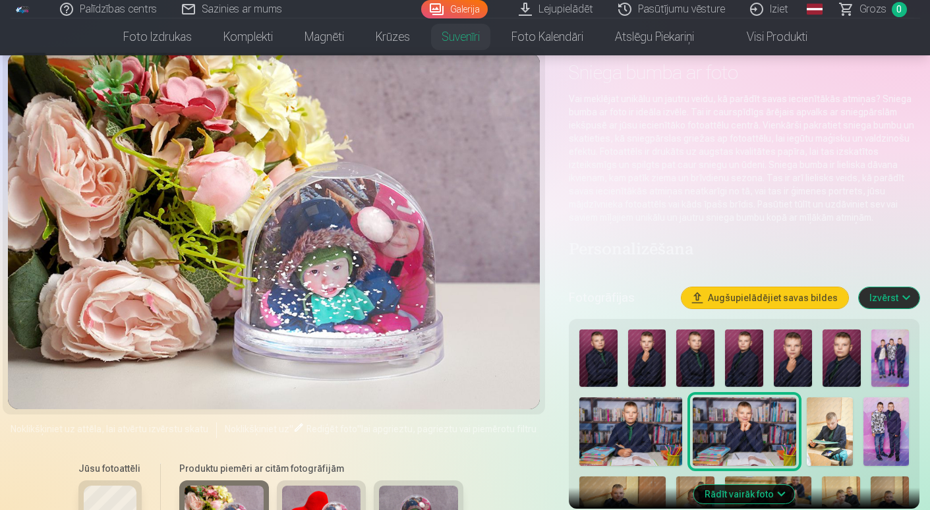
click at [322, 493] on img at bounding box center [321, 512] width 79 height 53
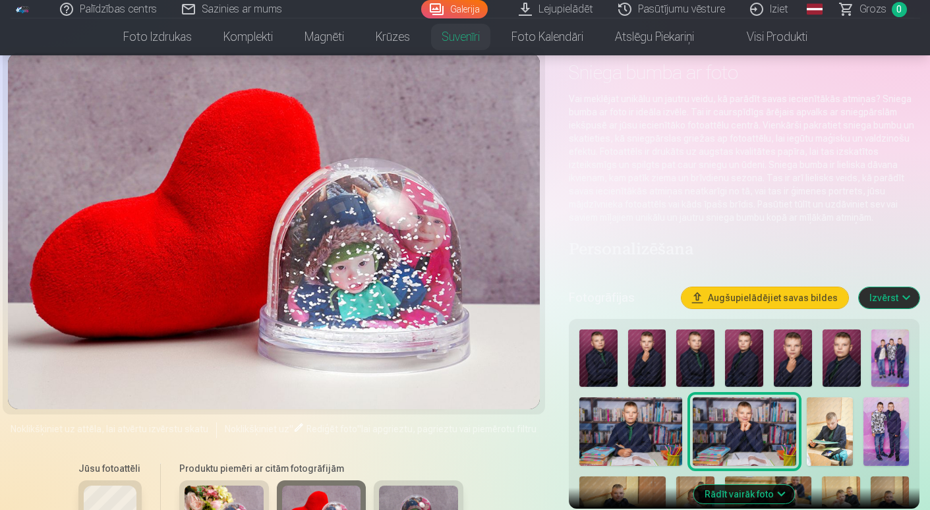
click at [411, 499] on img at bounding box center [418, 512] width 79 height 53
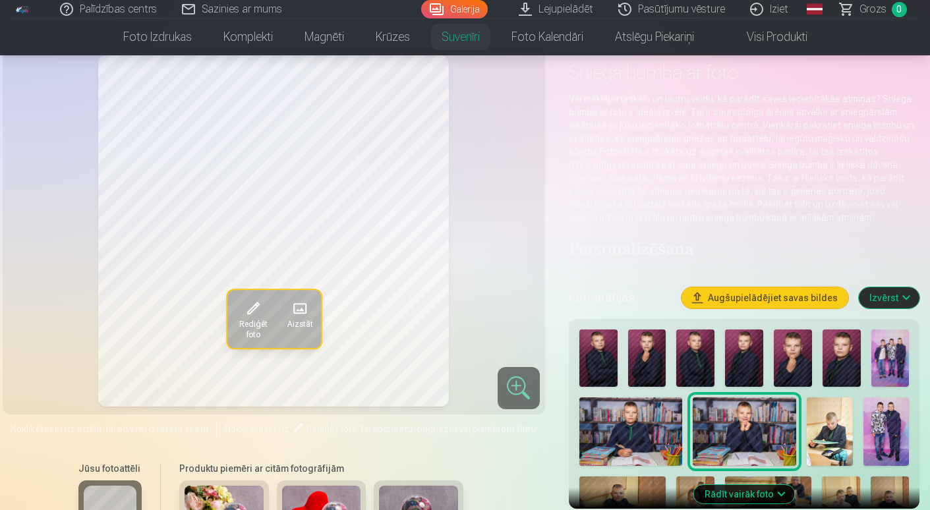
click at [790, 358] on img at bounding box center [793, 358] width 38 height 57
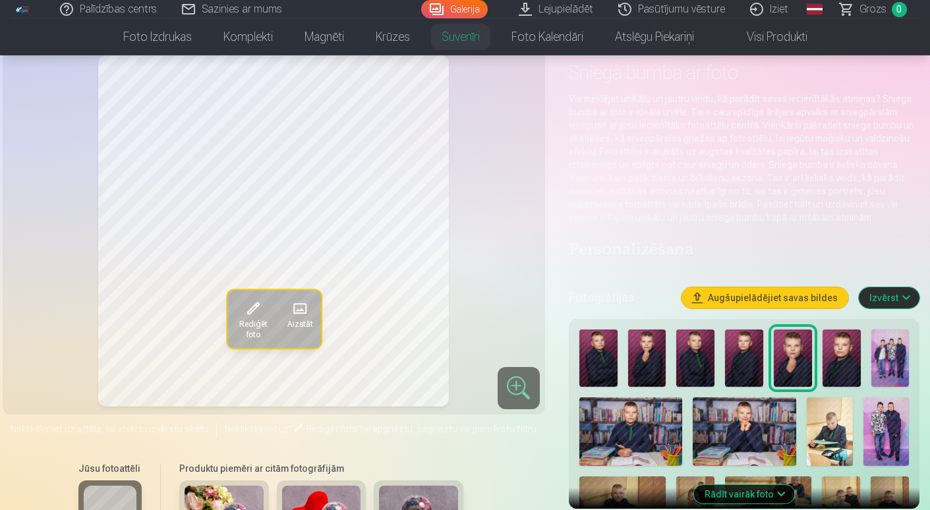
click at [616, 432] on img at bounding box center [632, 432] width 104 height 69
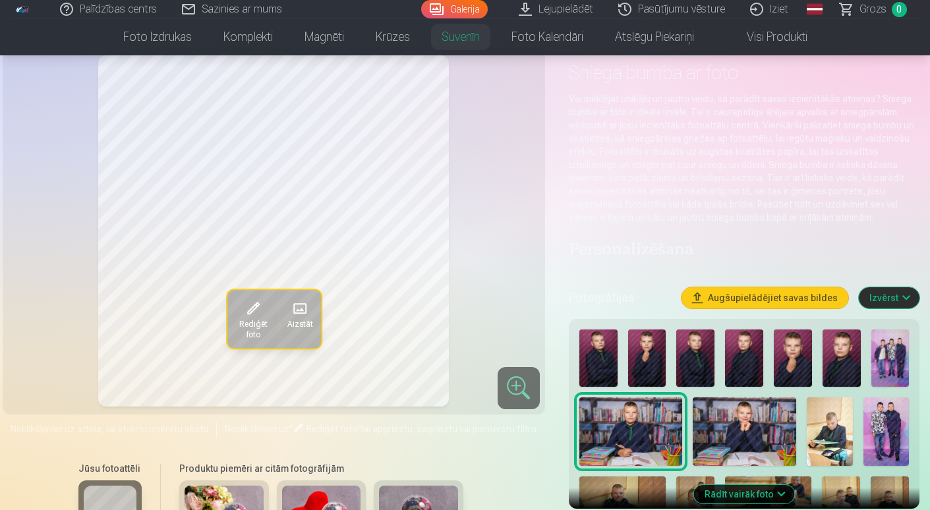
click at [748, 427] on img at bounding box center [745, 432] width 104 height 69
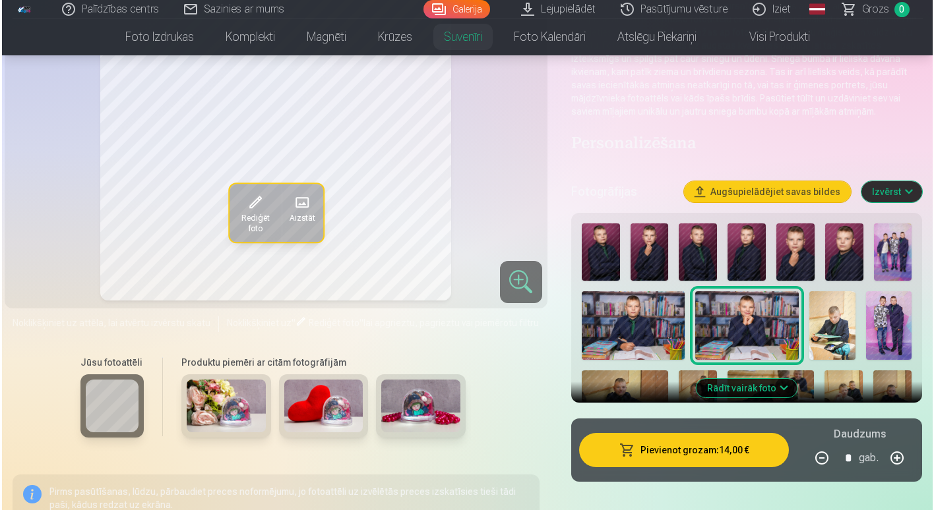
scroll to position [198, 0]
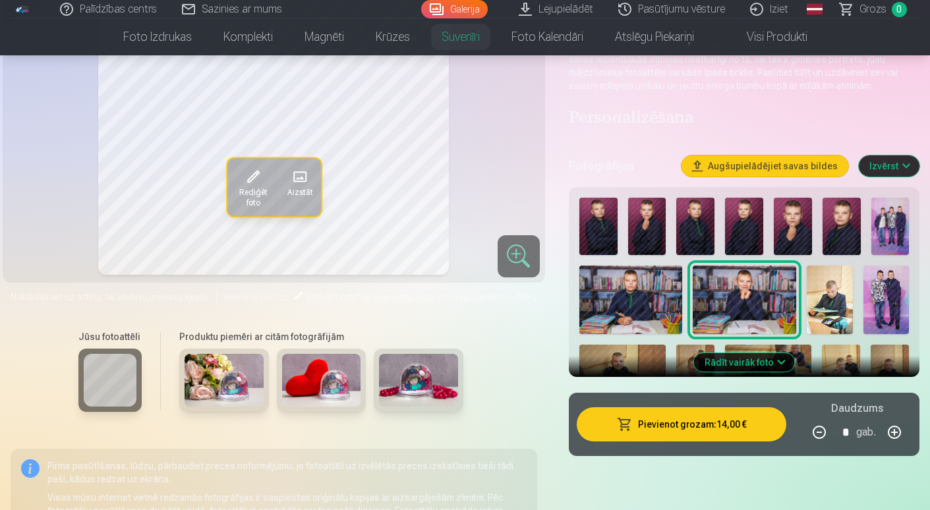
click at [686, 427] on button "Pievienot grozam : 14,00 €" at bounding box center [682, 424] width 210 height 34
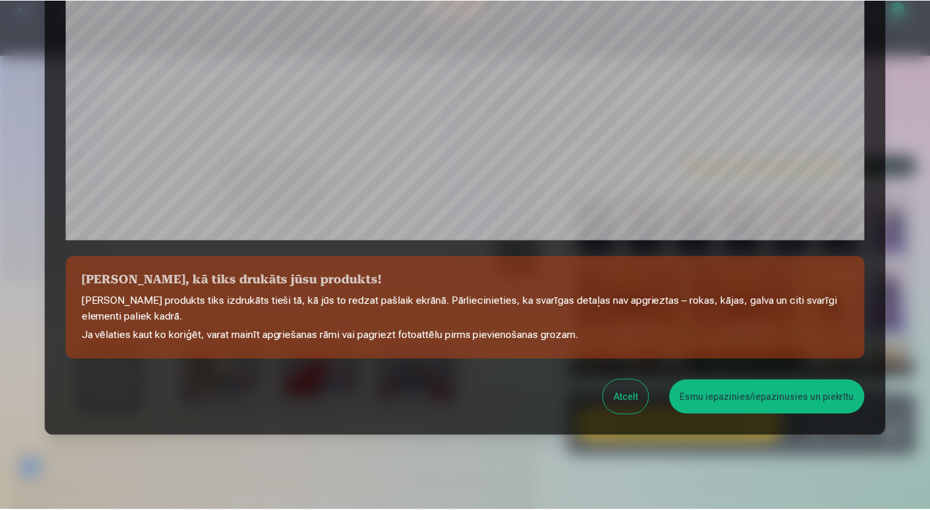
scroll to position [439, 0]
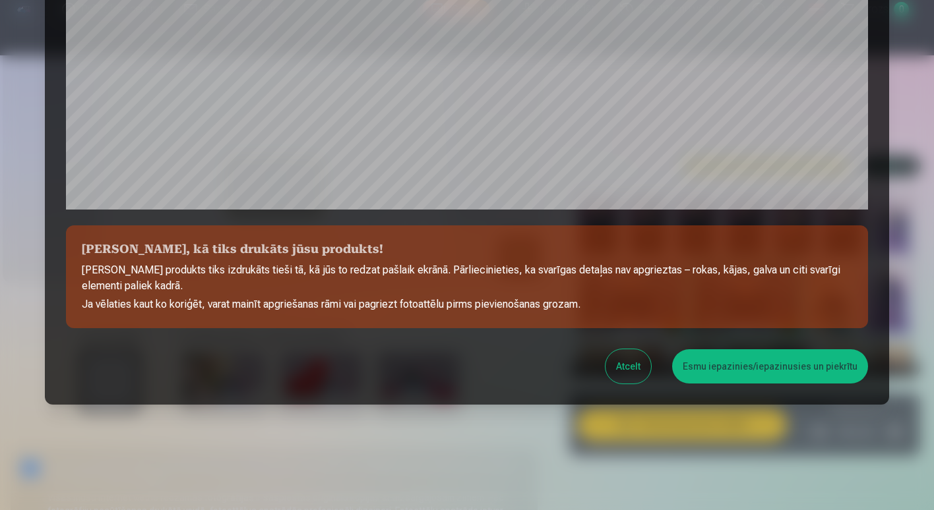
click at [716, 368] on button "Esmu iepazinies/iepazinusies un piekrītu" at bounding box center [770, 366] width 196 height 34
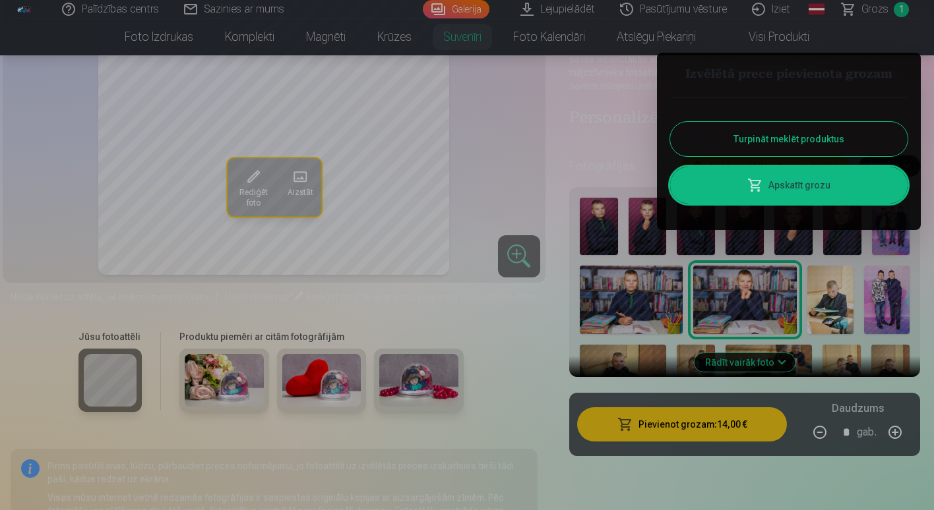
click at [756, 134] on button "Turpināt meklēt produktus" at bounding box center [788, 139] width 237 height 34
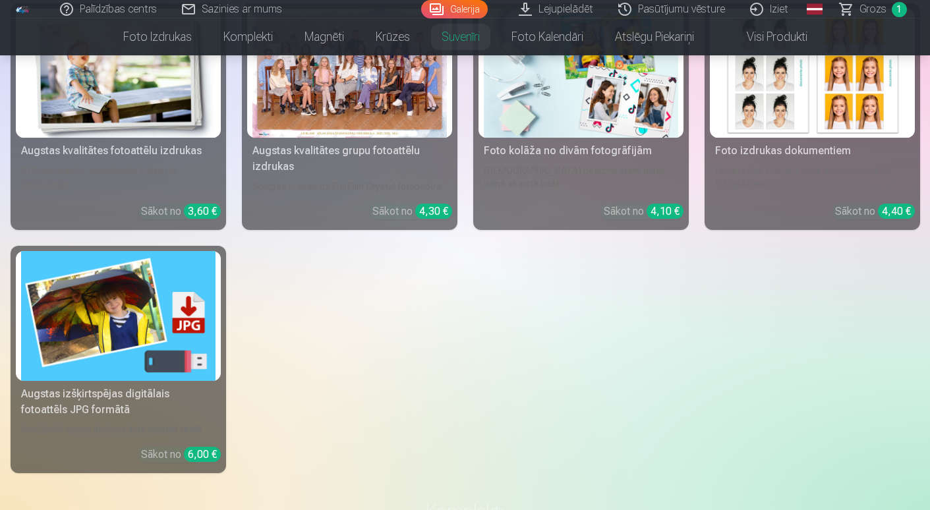
scroll to position [1055, 0]
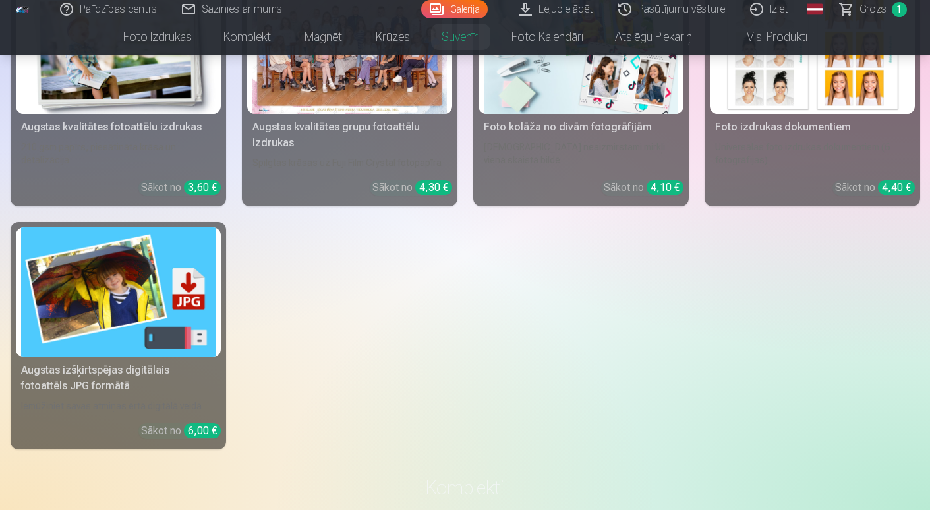
click at [148, 293] on img at bounding box center [118, 292] width 194 height 130
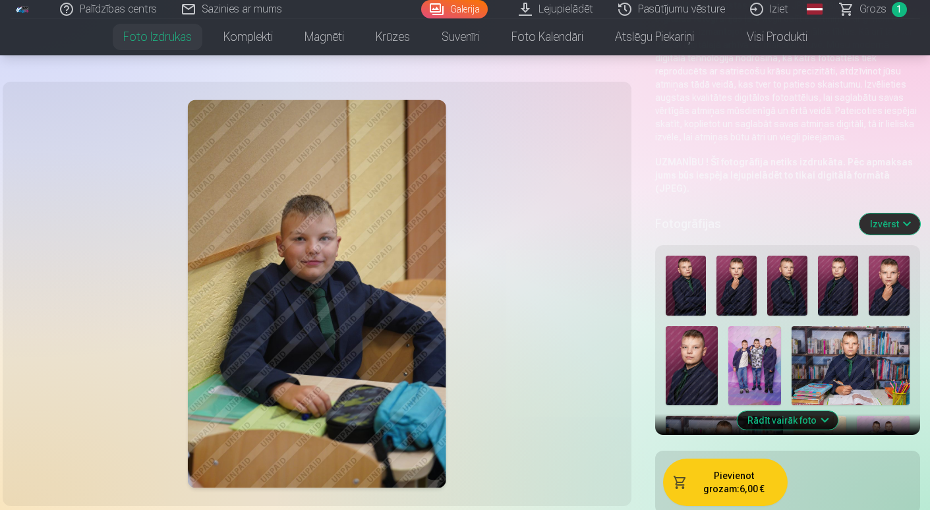
scroll to position [198, 0]
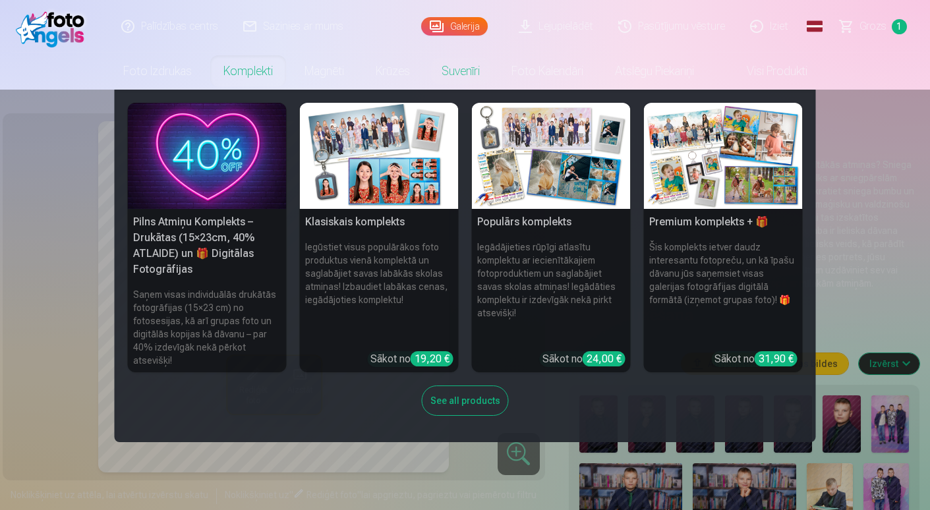
click at [229, 71] on link "Komplekti" at bounding box center [248, 71] width 81 height 37
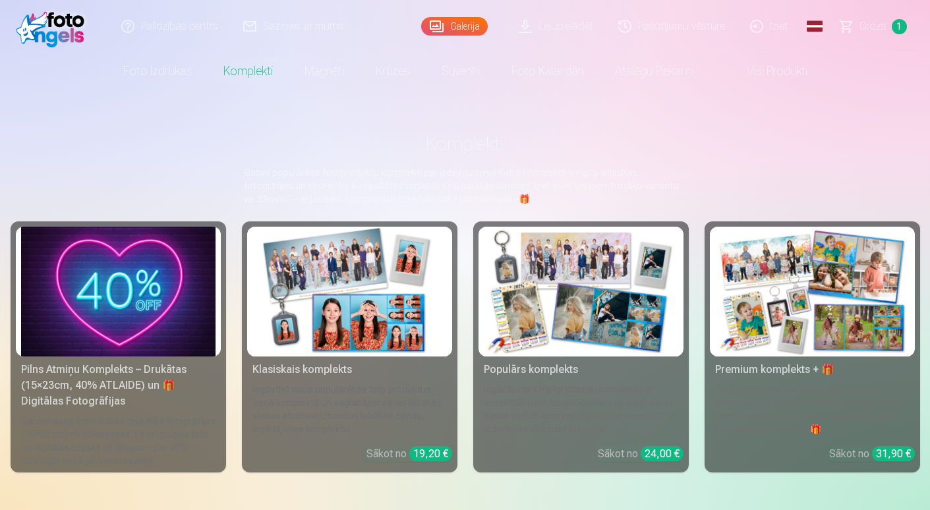
click at [352, 287] on img at bounding box center [350, 292] width 194 height 130
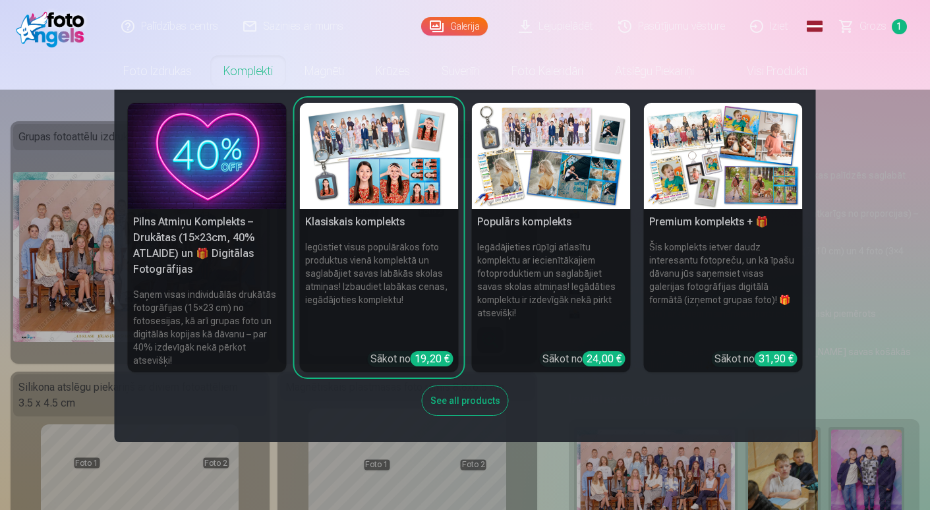
click at [536, 169] on img at bounding box center [551, 156] width 159 height 106
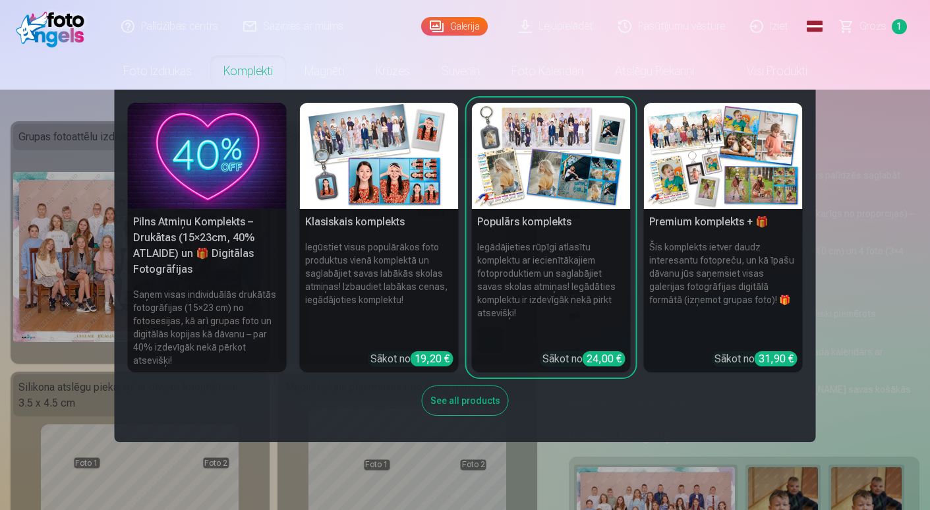
click at [722, 161] on img at bounding box center [723, 156] width 159 height 106
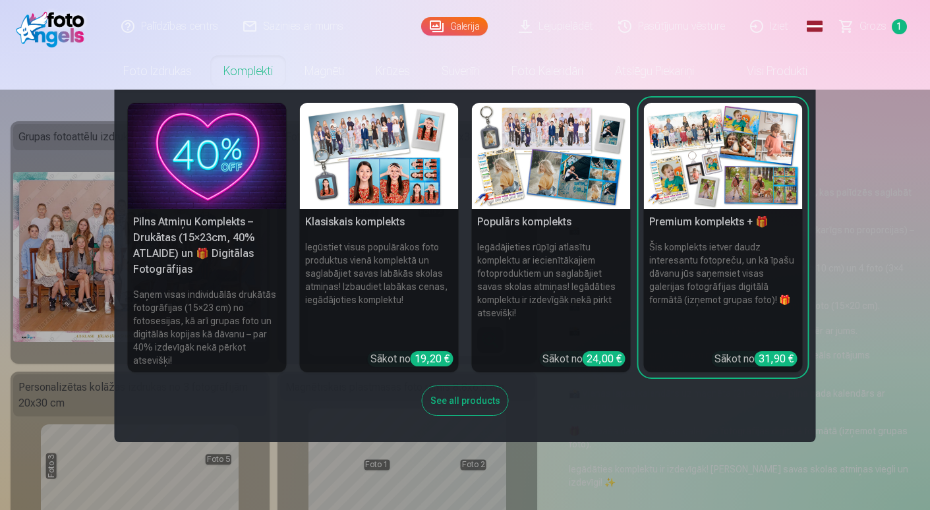
click at [369, 169] on img at bounding box center [379, 156] width 159 height 106
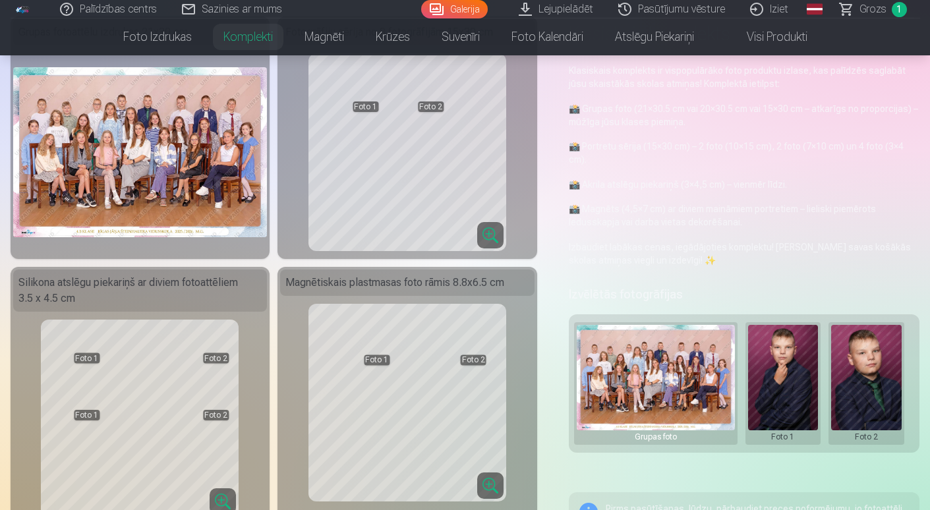
scroll to position [66, 0]
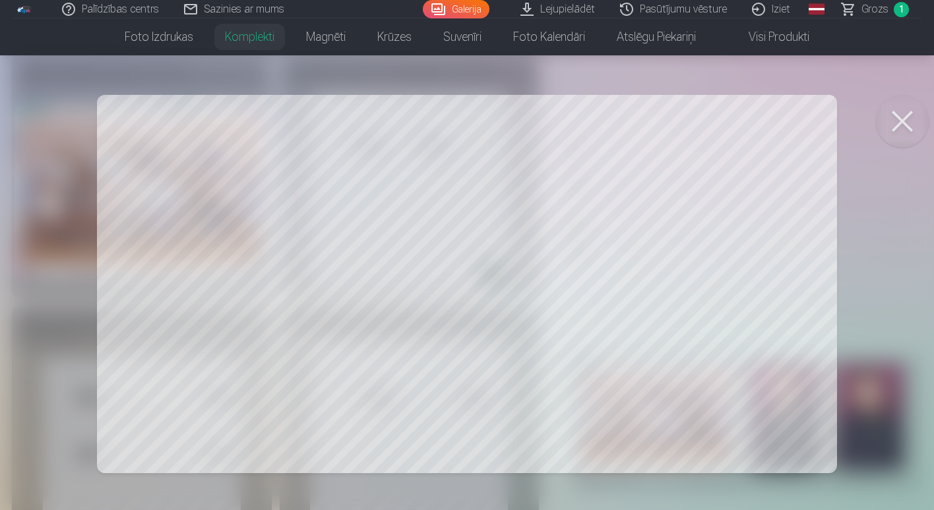
click at [904, 112] on button at bounding box center [902, 121] width 53 height 53
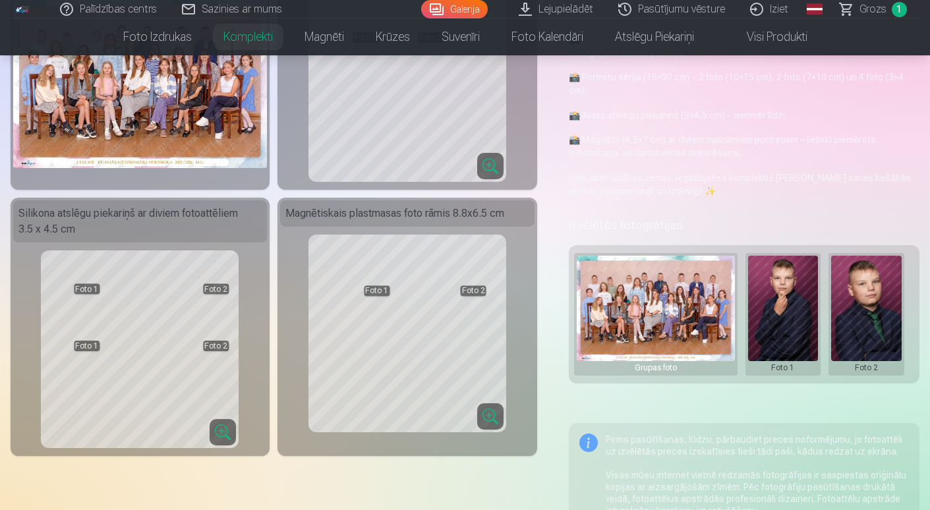
scroll to position [198, 0]
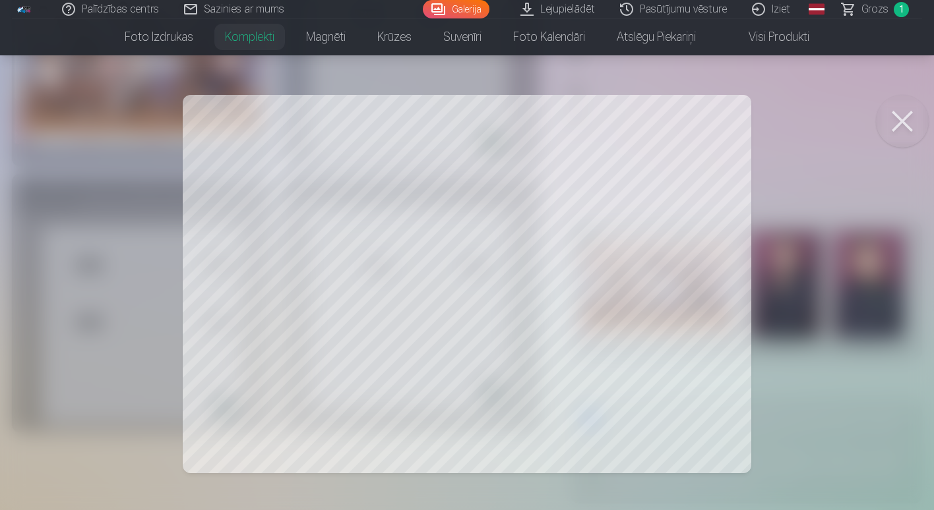
click at [565, 293] on div at bounding box center [467, 255] width 934 height 510
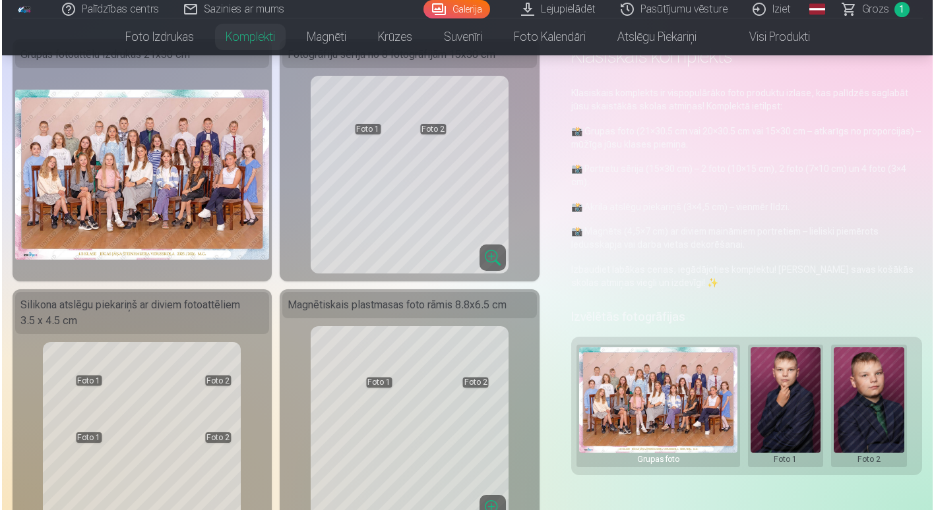
scroll to position [132, 0]
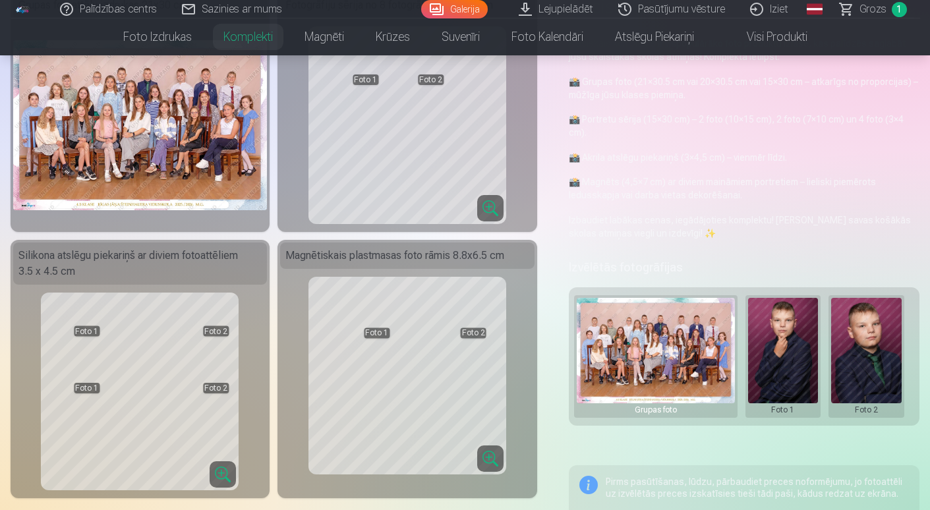
click at [796, 349] on button at bounding box center [783, 356] width 71 height 117
click at [781, 361] on button "Nomainiet foto" at bounding box center [782, 356] width 107 height 37
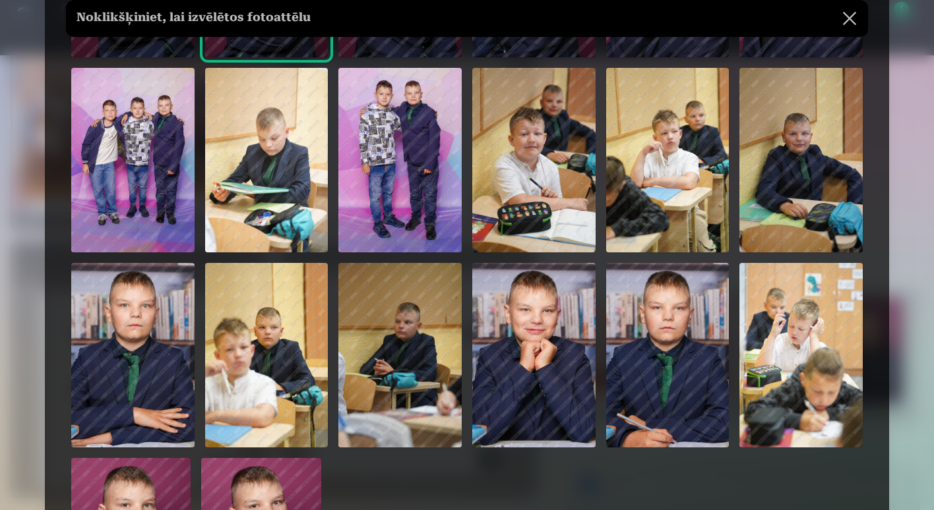
scroll to position [264, 0]
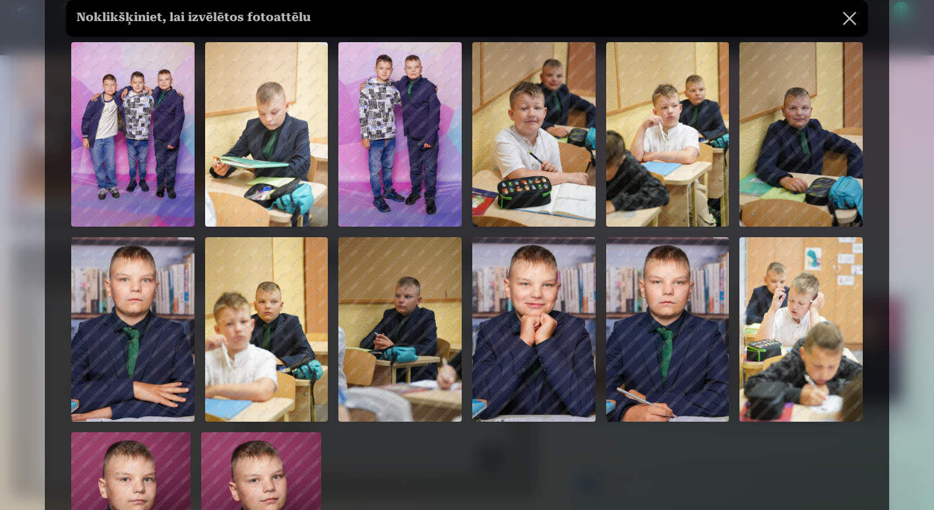
click at [540, 337] on img at bounding box center [533, 329] width 123 height 185
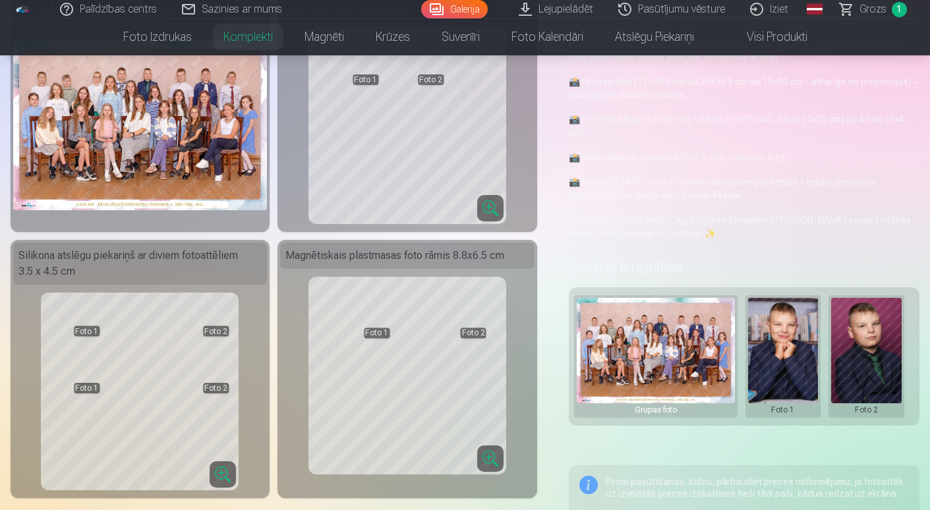
click at [877, 355] on button at bounding box center [866, 356] width 71 height 117
click at [864, 353] on button "Nomainiet foto" at bounding box center [866, 356] width 107 height 37
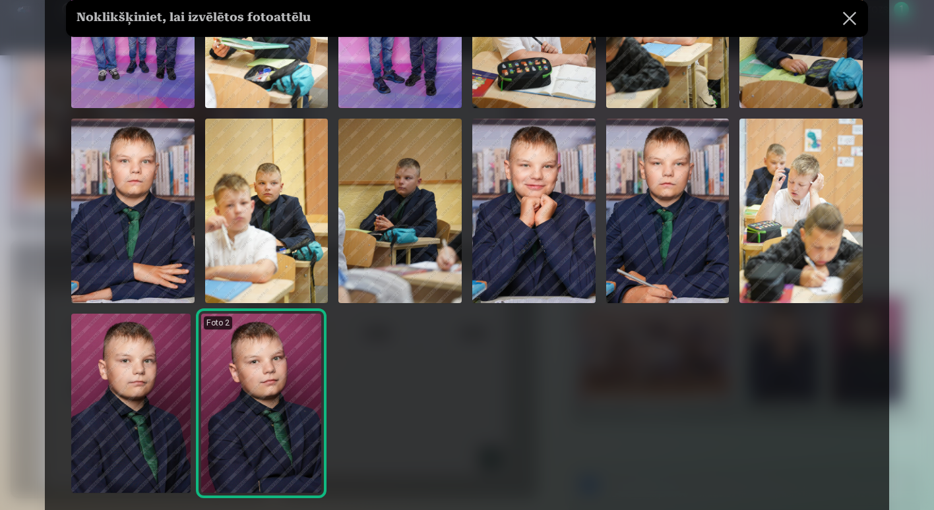
scroll to position [396, 0]
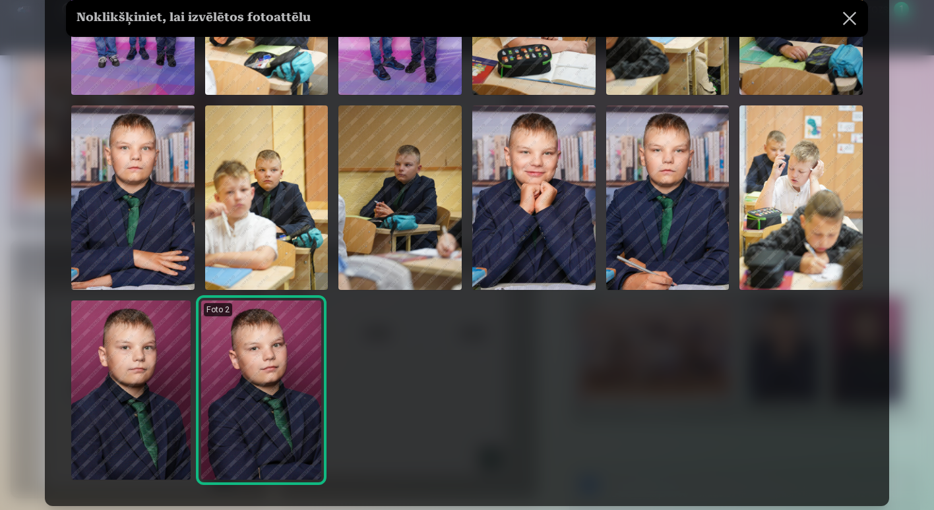
click at [126, 372] on img at bounding box center [130, 390] width 119 height 179
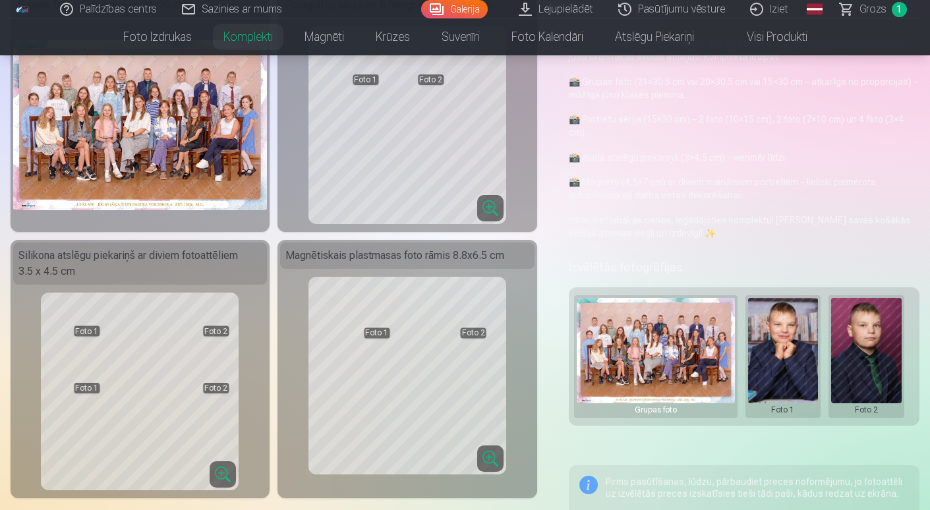
click at [885, 359] on button at bounding box center [866, 356] width 71 height 117
click at [852, 351] on button "Nomainiet foto" at bounding box center [866, 356] width 107 height 37
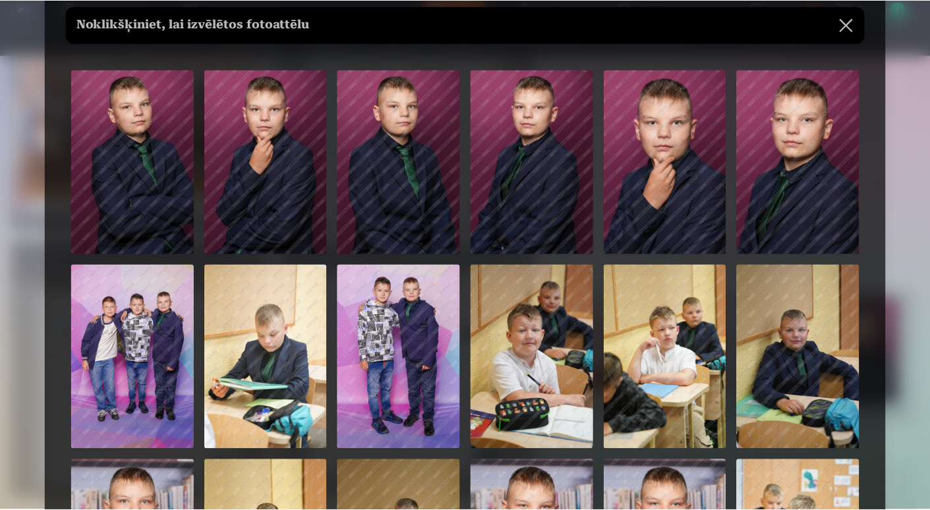
scroll to position [36, 0]
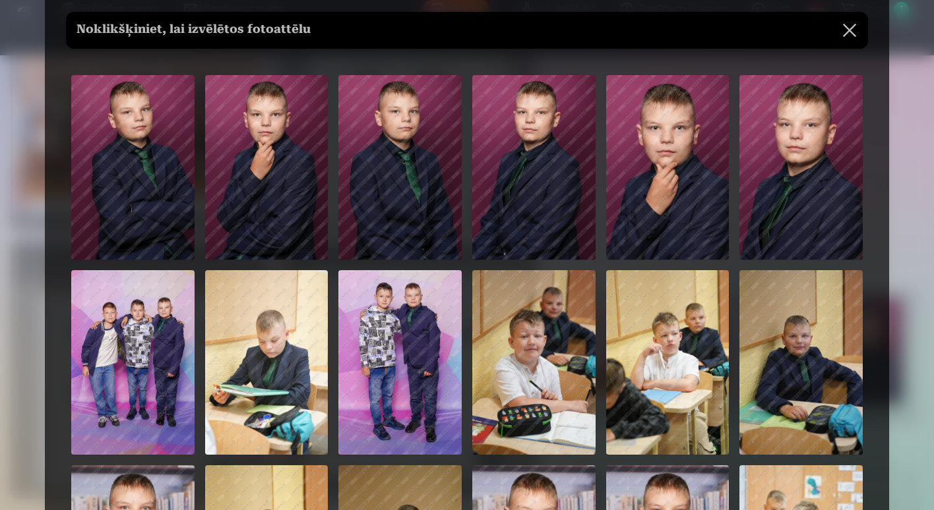
click at [667, 202] on img at bounding box center [667, 167] width 123 height 185
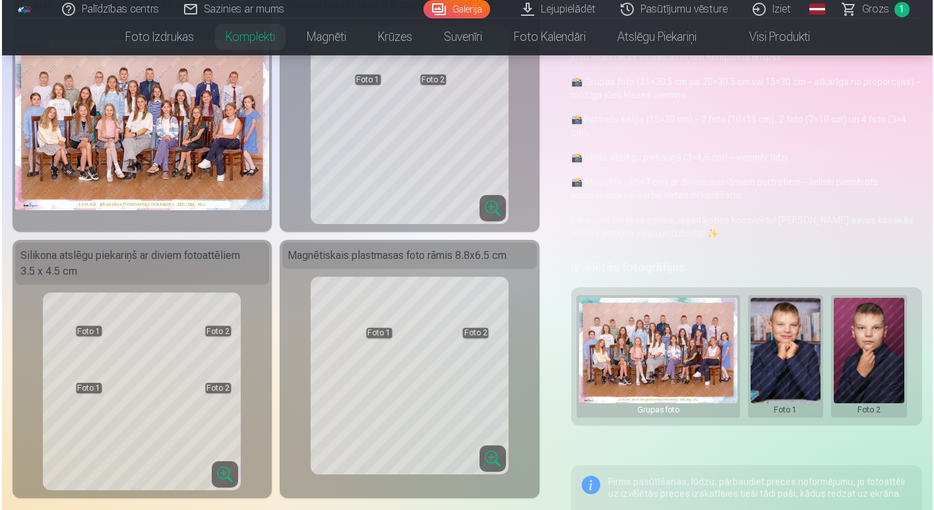
scroll to position [66, 0]
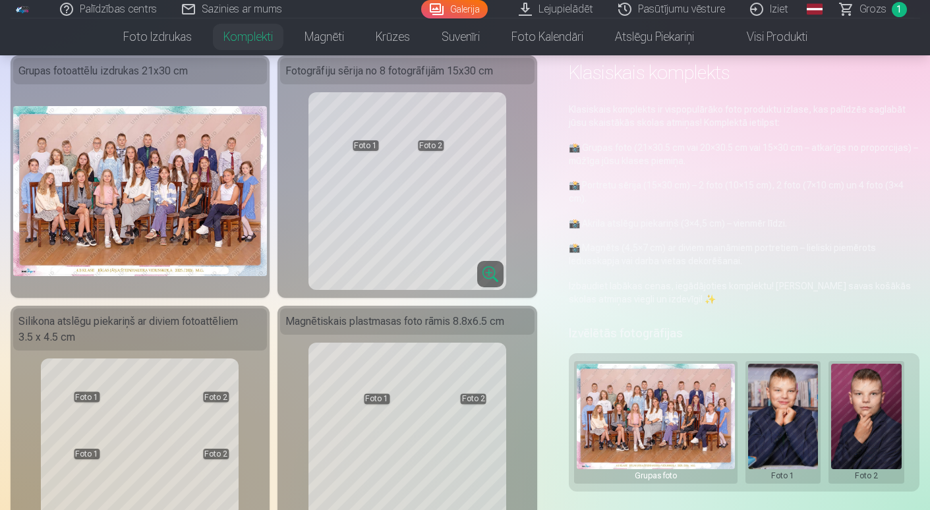
click at [863, 422] on button at bounding box center [866, 422] width 71 height 117
click at [863, 421] on button "Nomainiet foto" at bounding box center [866, 422] width 107 height 37
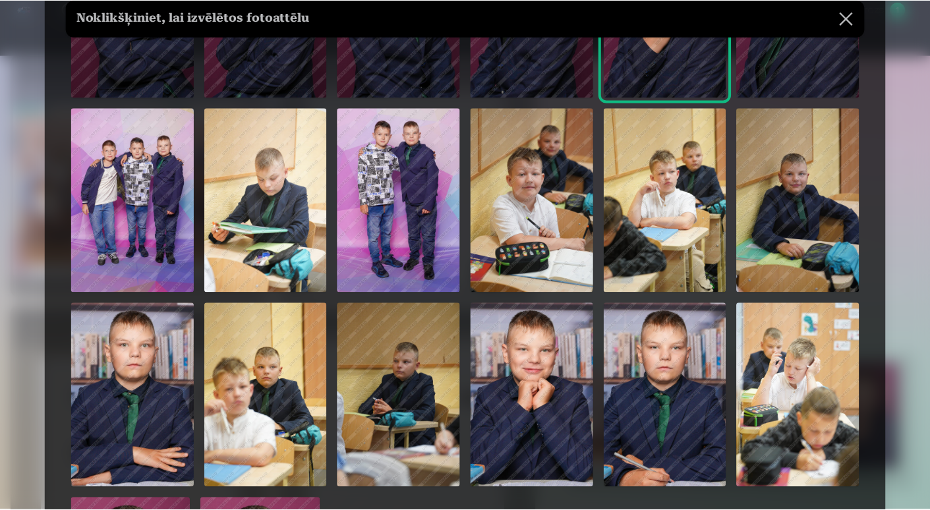
scroll to position [0, 0]
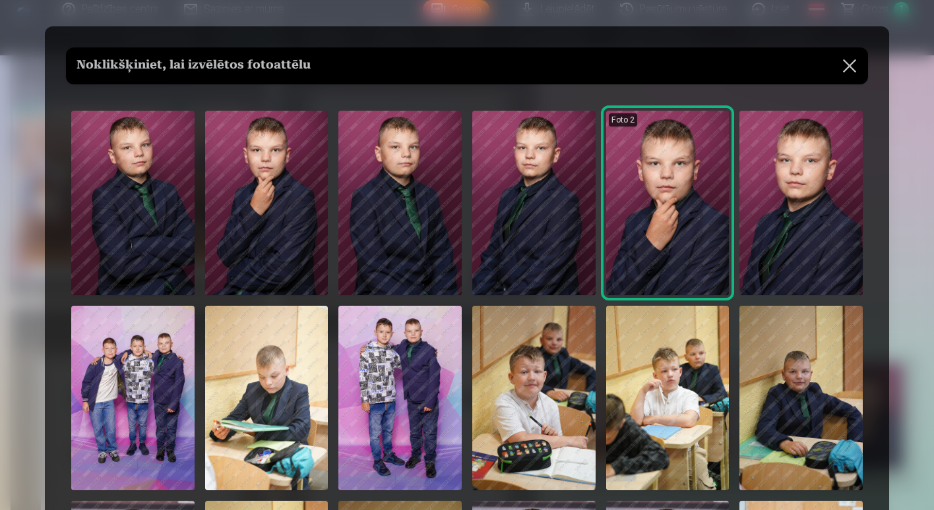
click at [690, 214] on img at bounding box center [667, 203] width 123 height 185
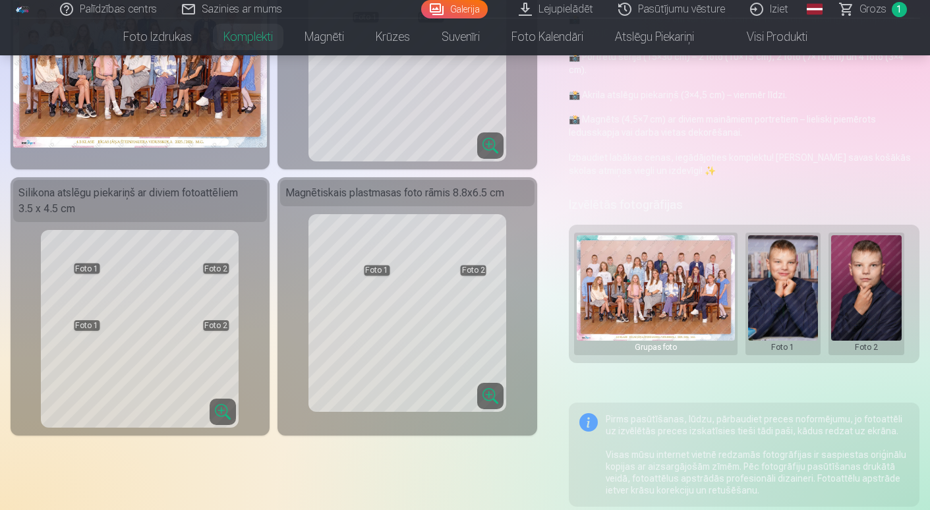
scroll to position [132, 0]
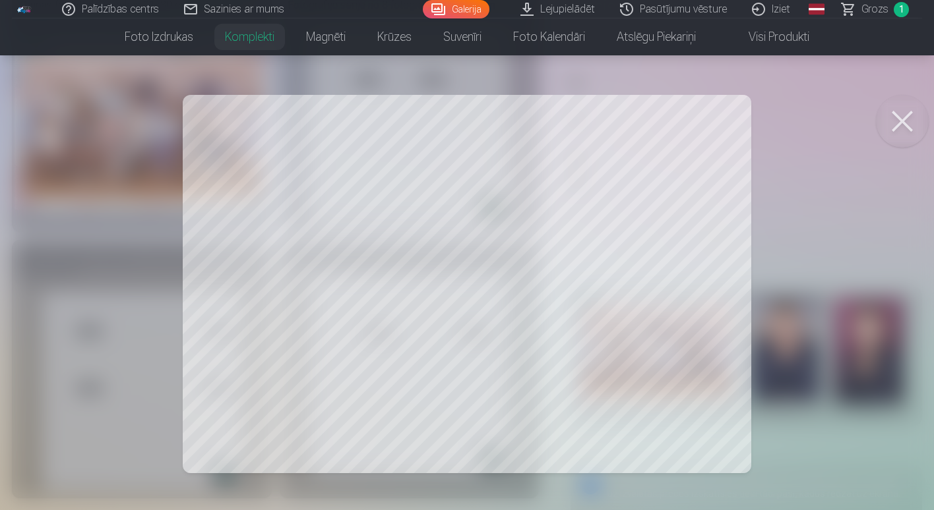
click at [422, 418] on div at bounding box center [467, 255] width 934 height 510
click at [375, 421] on div at bounding box center [467, 255] width 934 height 510
click at [444, 178] on div at bounding box center [467, 255] width 934 height 510
click at [479, 283] on div at bounding box center [467, 255] width 934 height 510
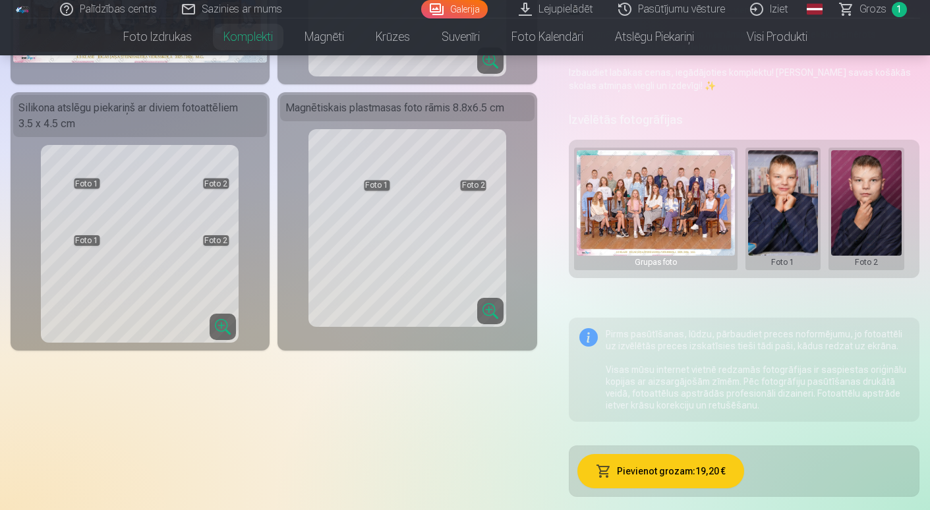
scroll to position [198, 0]
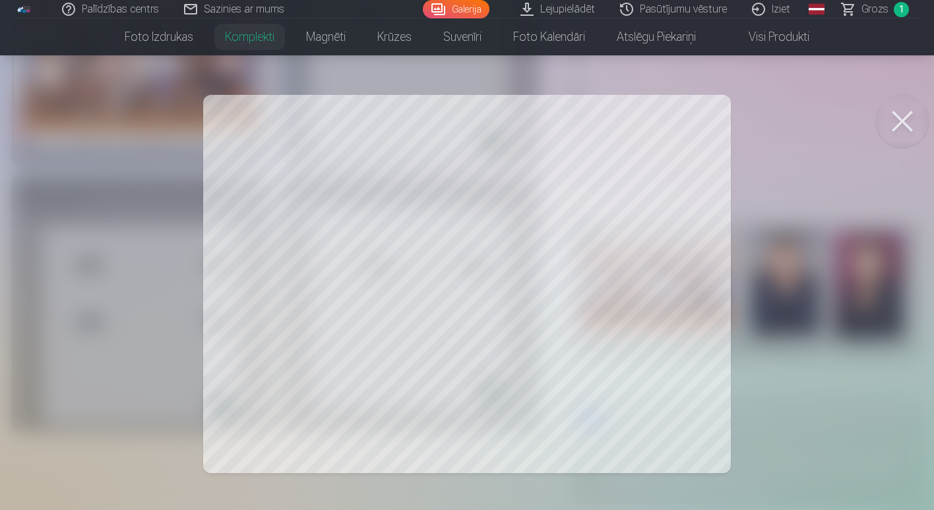
click at [620, 333] on div at bounding box center [467, 255] width 934 height 510
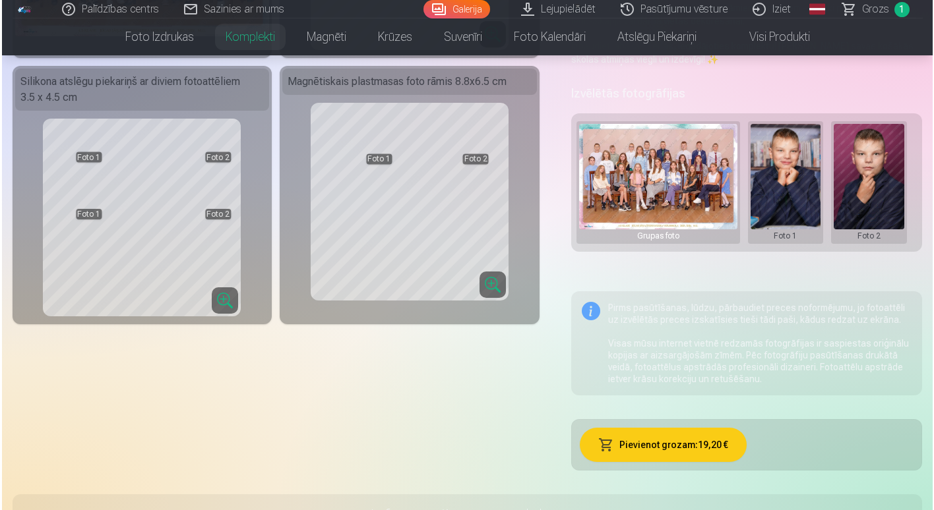
scroll to position [330, 0]
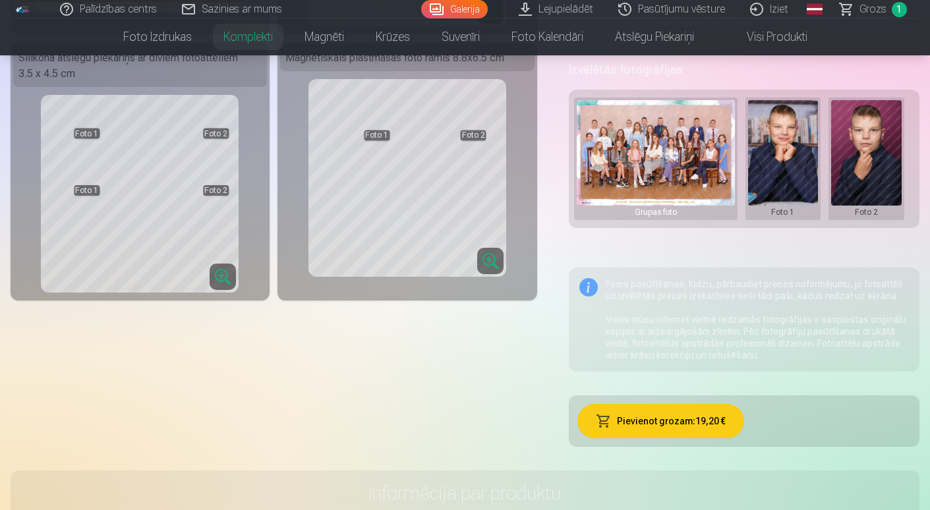
click at [637, 409] on button "Pievienot grozam : 19,20 €" at bounding box center [661, 421] width 167 height 34
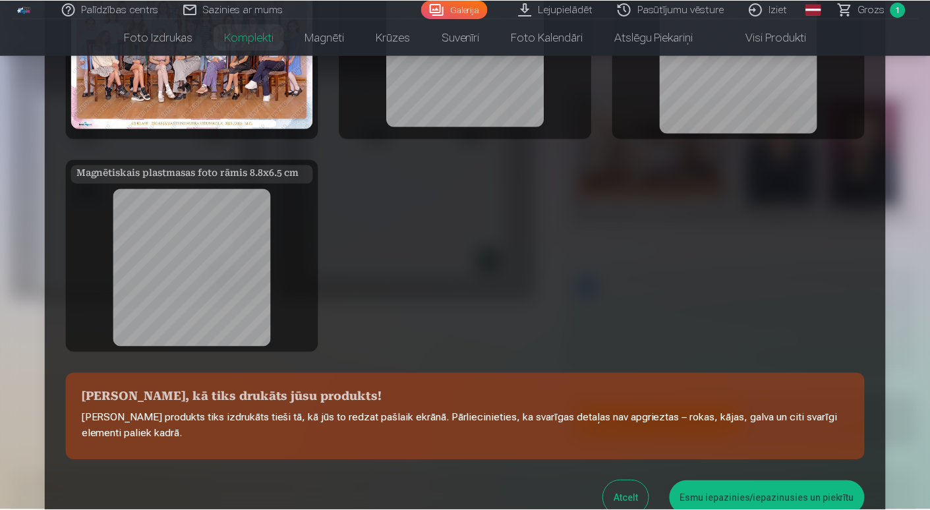
scroll to position [132, 0]
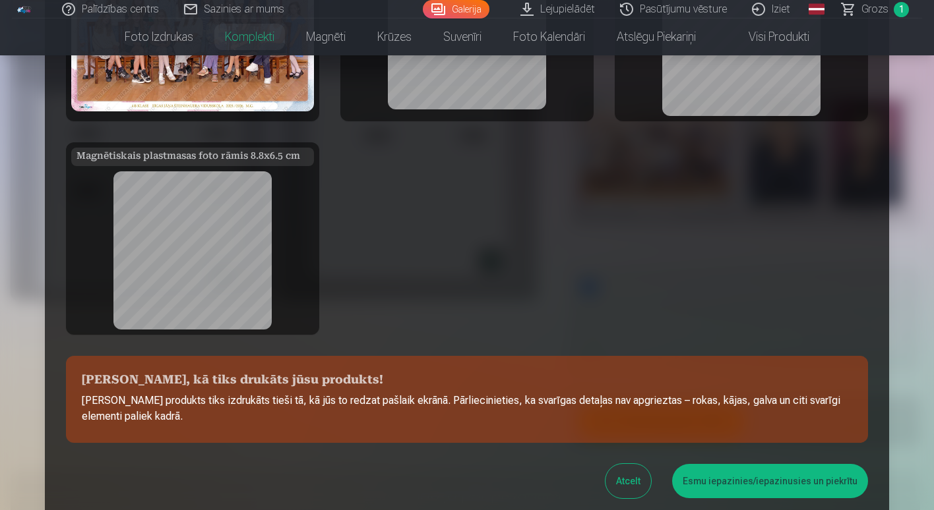
click at [725, 475] on button "Esmu iepazinies/iepazinusies un piekrītu" at bounding box center [770, 481] width 196 height 34
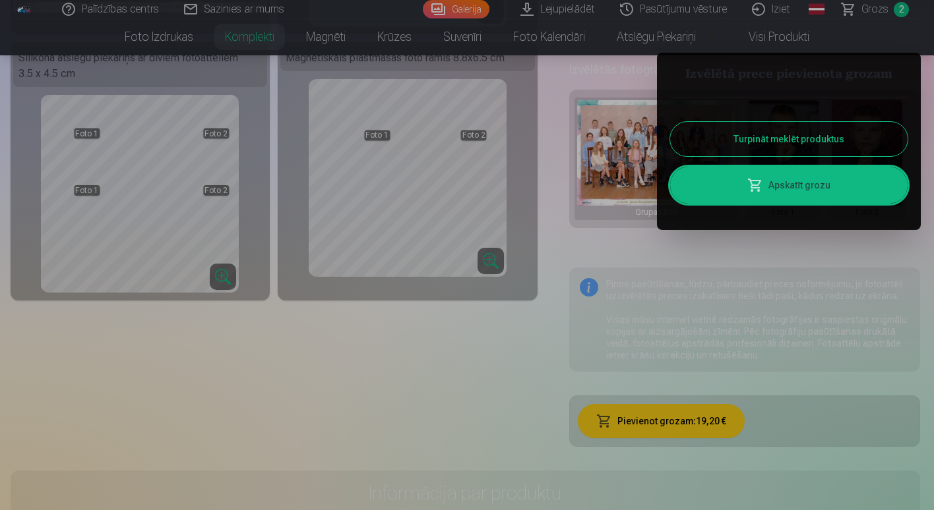
click at [783, 133] on button "Turpināt meklēt produktus" at bounding box center [788, 139] width 237 height 34
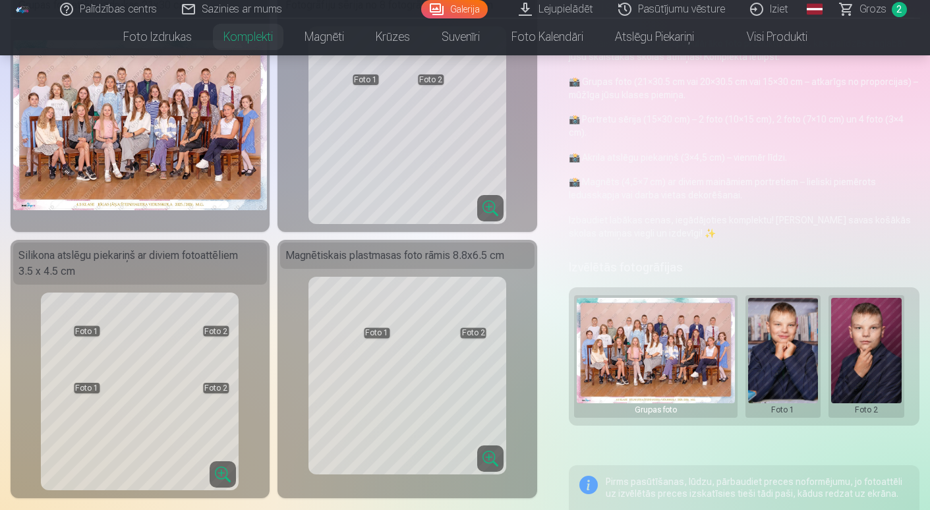
scroll to position [0, 0]
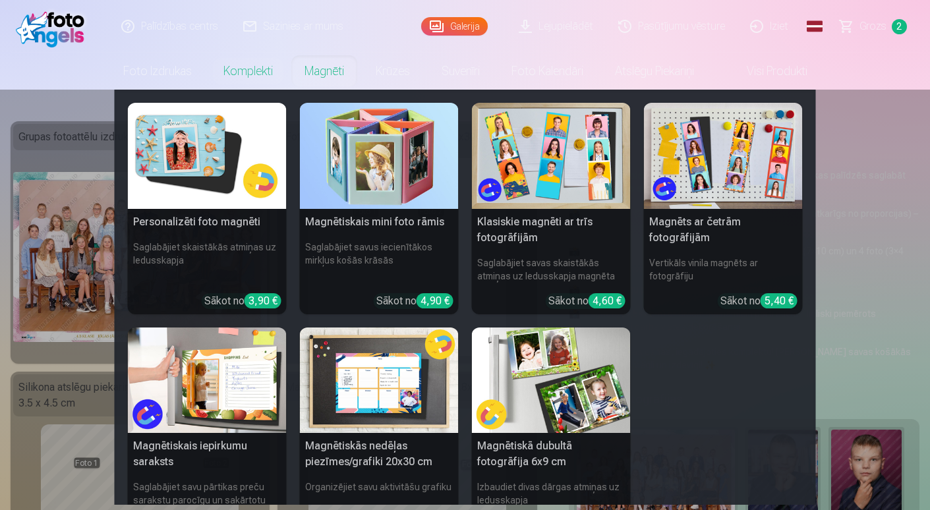
click at [311, 73] on link "Magnēti" at bounding box center [324, 71] width 71 height 37
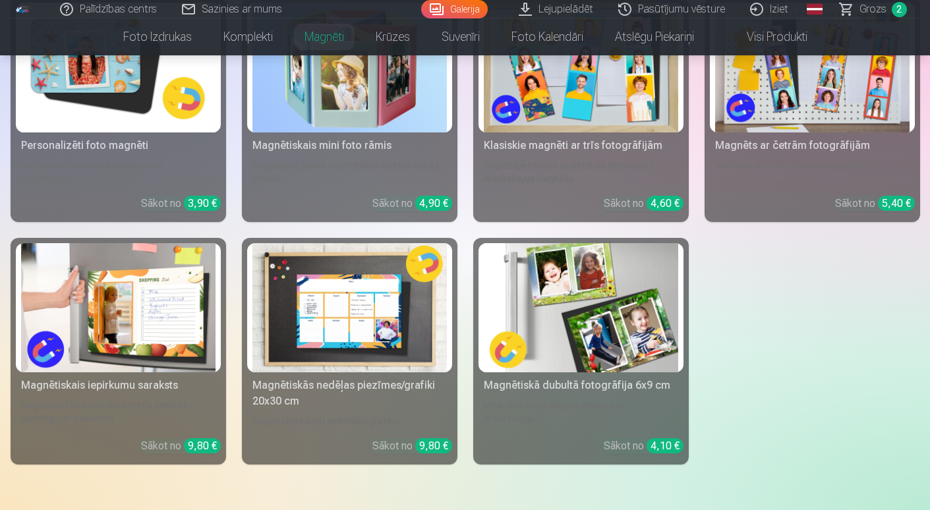
scroll to position [132, 0]
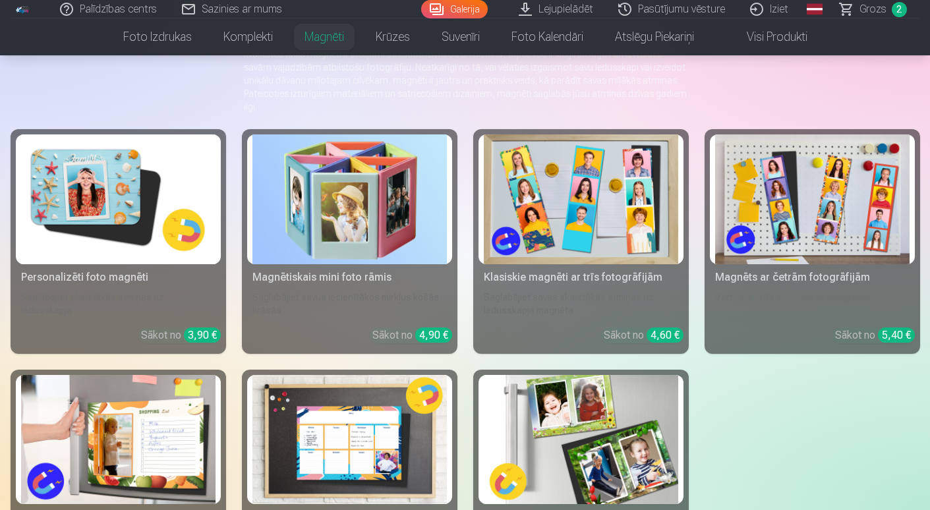
click at [143, 180] on img at bounding box center [118, 199] width 194 height 130
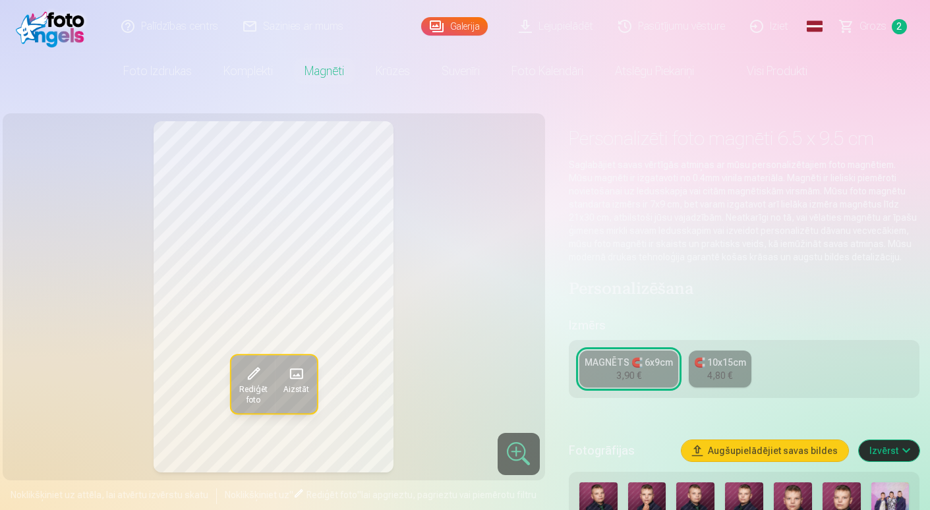
click at [657, 367] on div "MAGNĒTS 🧲 6x9cm" at bounding box center [629, 362] width 88 height 13
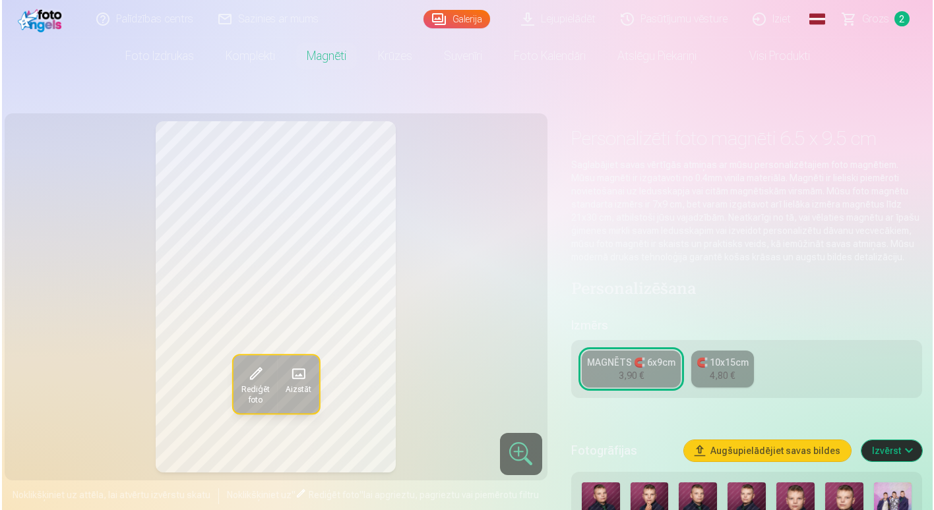
scroll to position [66, 0]
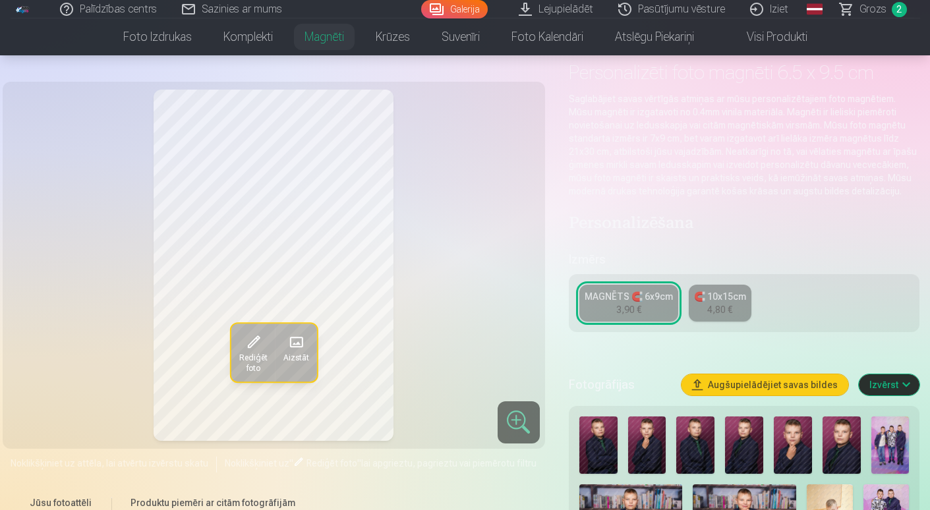
click at [254, 346] on span at bounding box center [253, 342] width 21 height 21
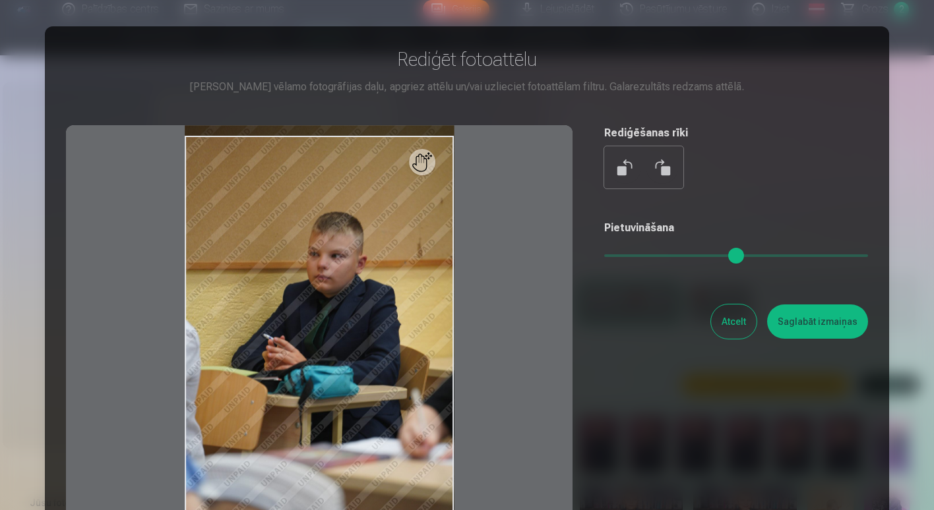
click at [717, 314] on button "Atcelt" at bounding box center [733, 322] width 45 height 34
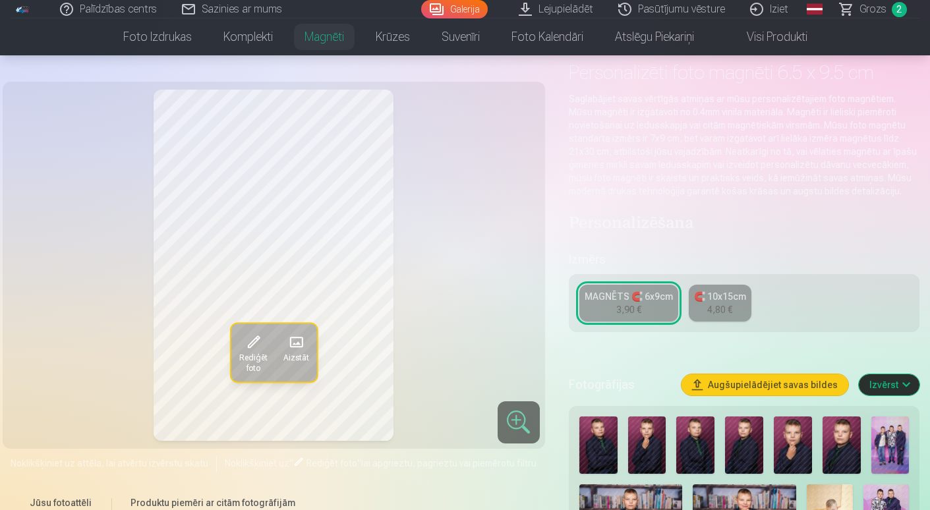
click at [303, 353] on span "Aizstāt" at bounding box center [296, 358] width 26 height 11
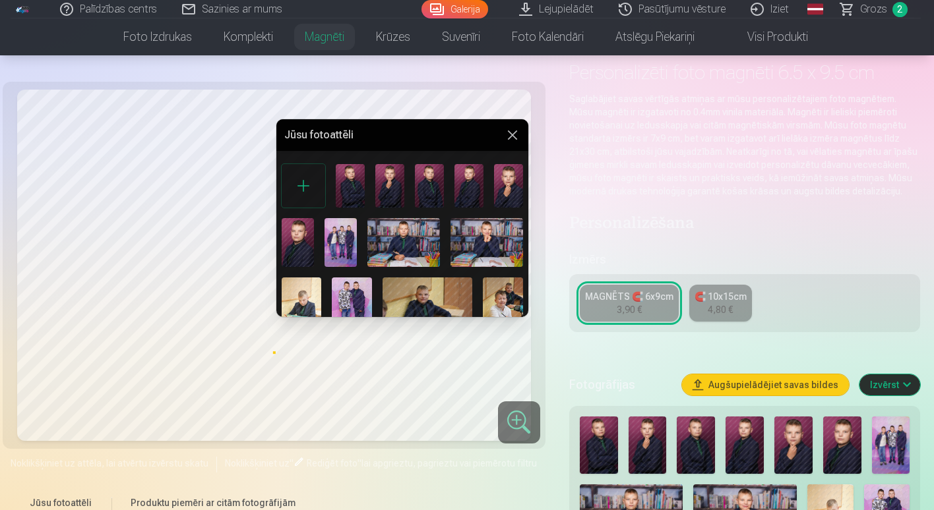
click at [407, 297] on img at bounding box center [427, 308] width 90 height 60
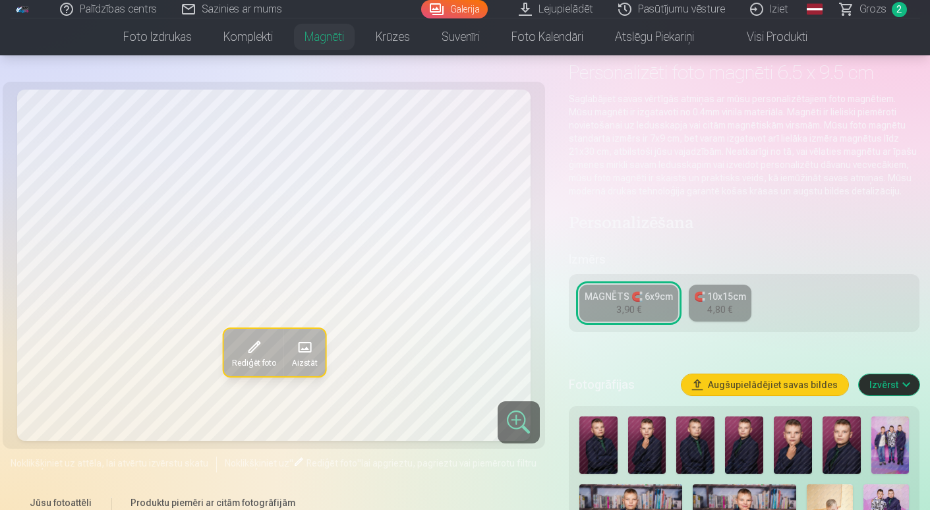
click at [319, 342] on button "Aizstāt" at bounding box center [304, 353] width 42 height 47
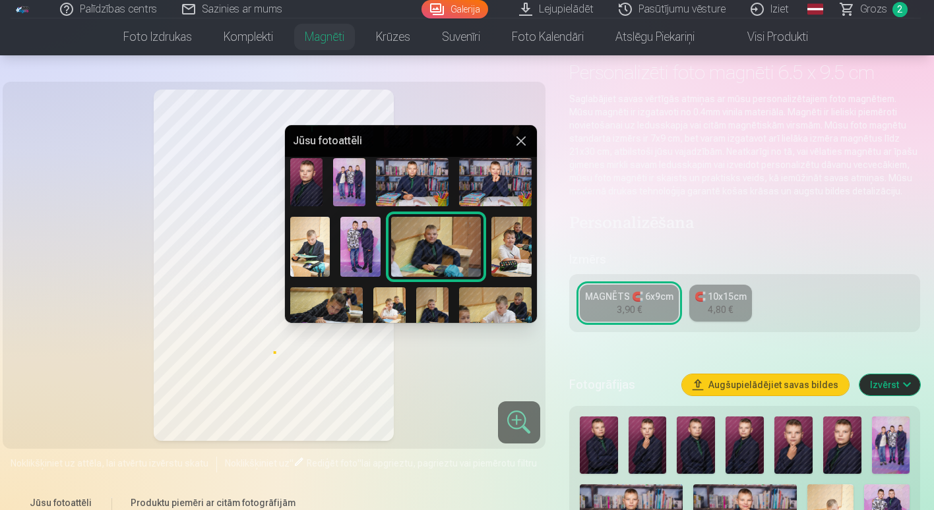
click at [426, 307] on img at bounding box center [432, 311] width 32 height 48
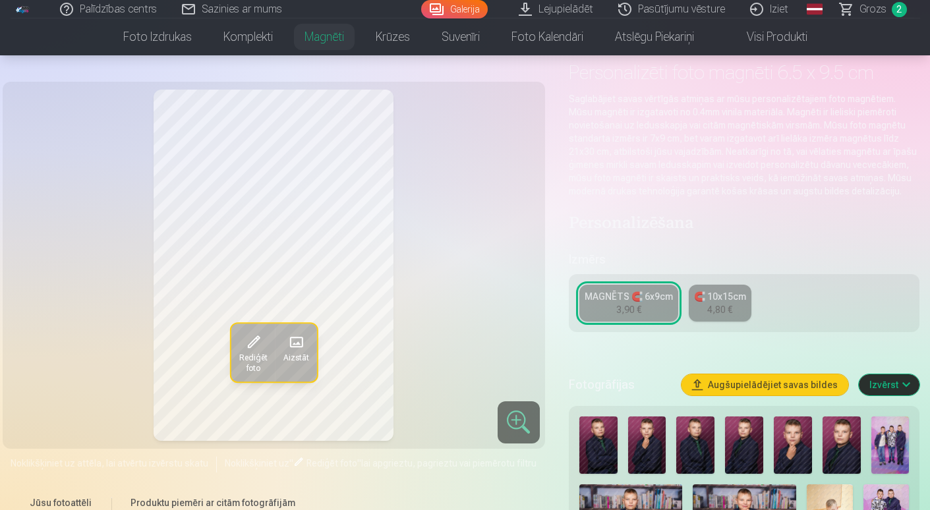
click at [298, 353] on span "Aizstāt" at bounding box center [296, 358] width 26 height 11
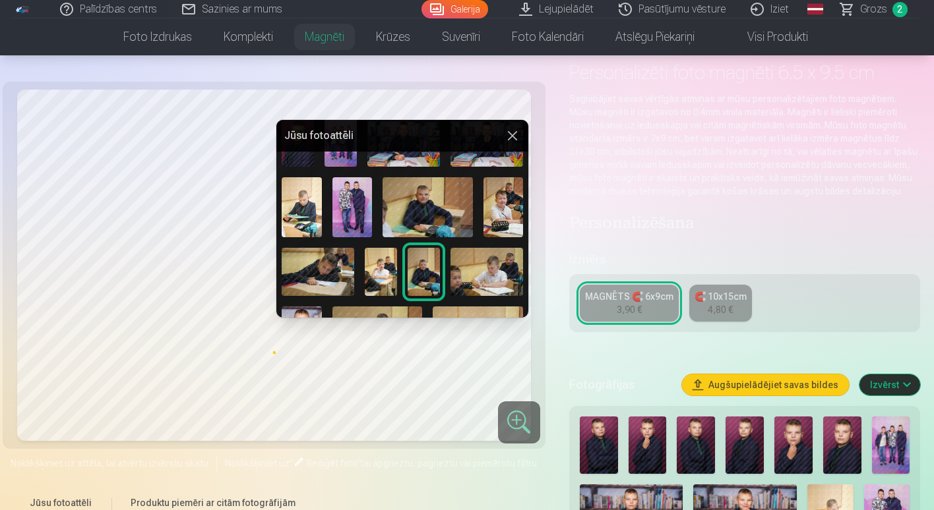
scroll to position [122, 0]
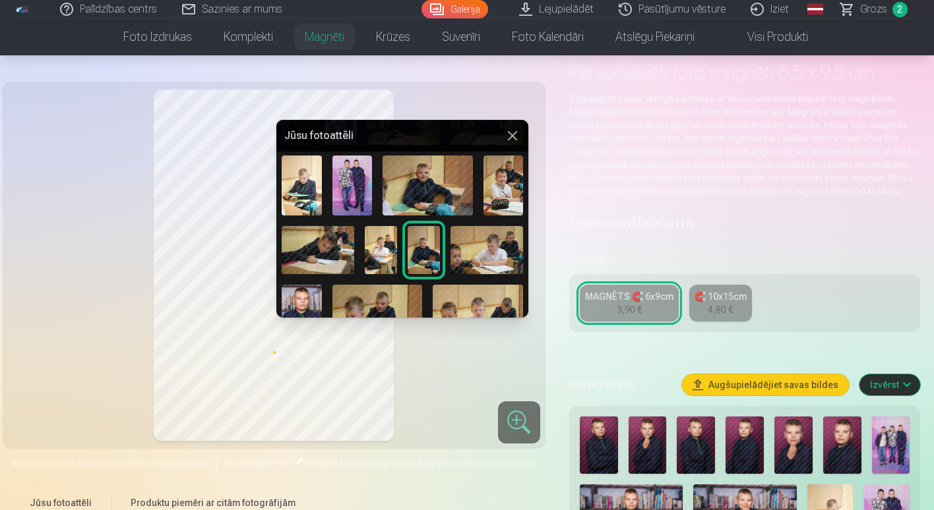
click at [418, 253] on img at bounding box center [423, 250] width 32 height 48
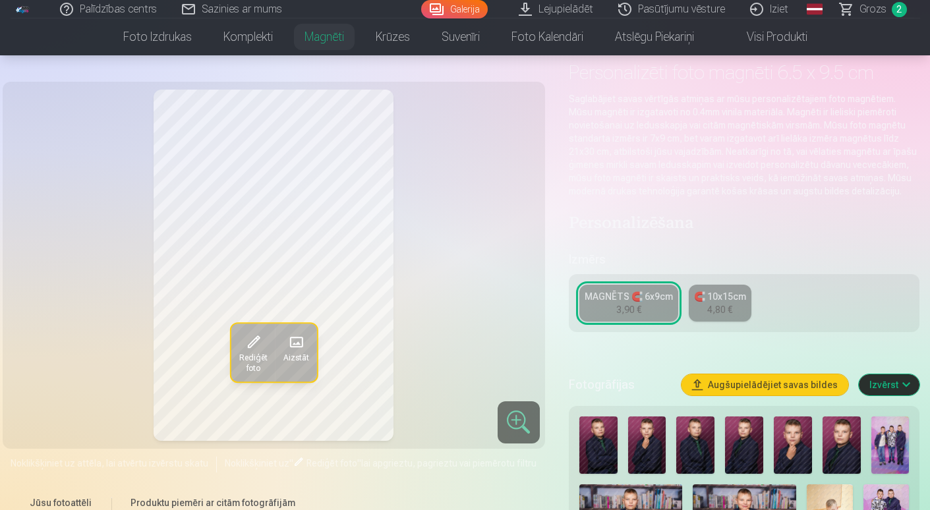
click at [247, 344] on span at bounding box center [253, 342] width 21 height 21
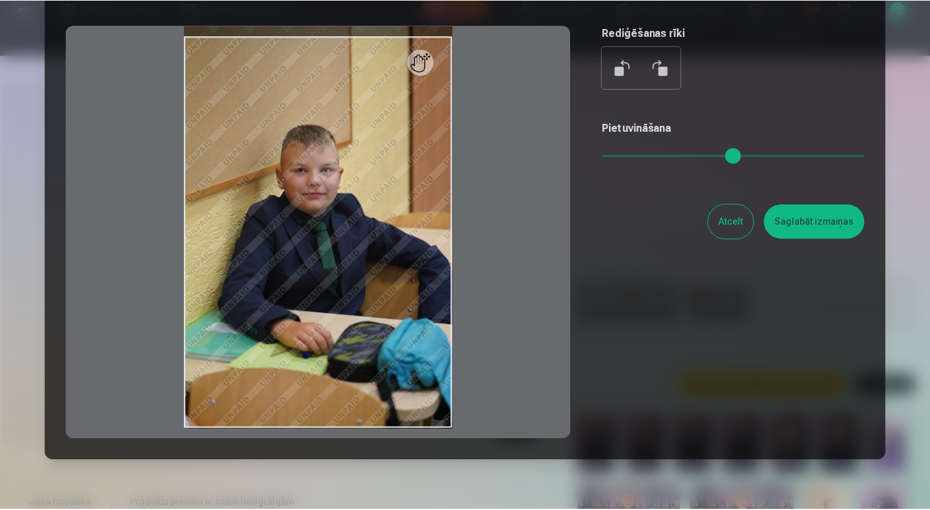
scroll to position [24, 0]
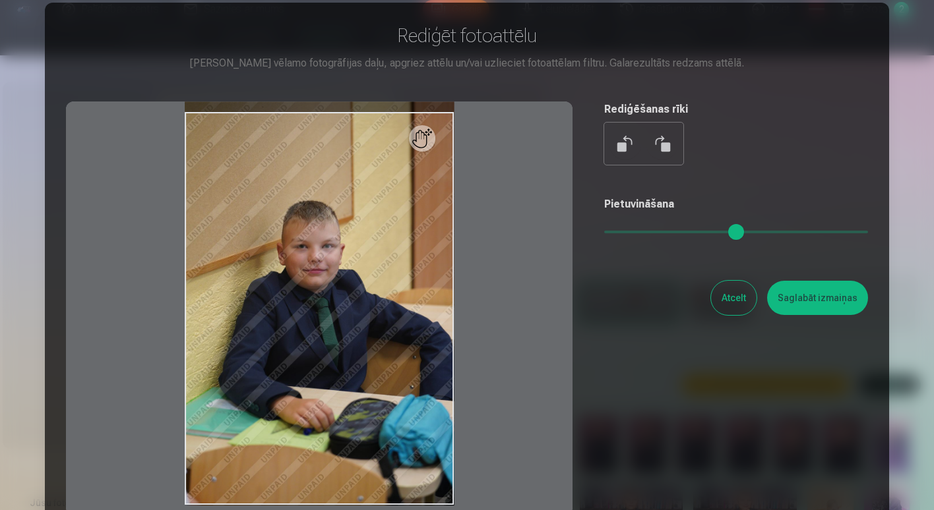
click at [728, 302] on button "Atcelt" at bounding box center [733, 298] width 45 height 34
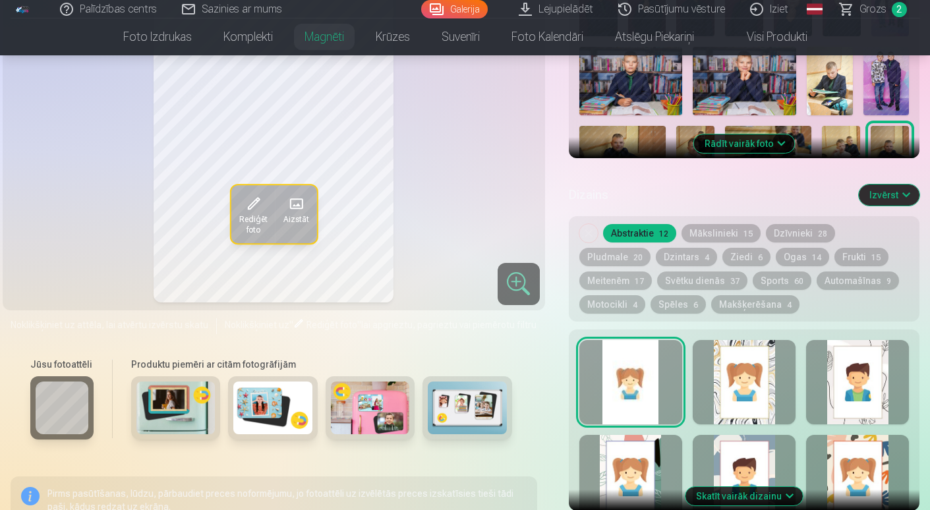
scroll to position [527, 0]
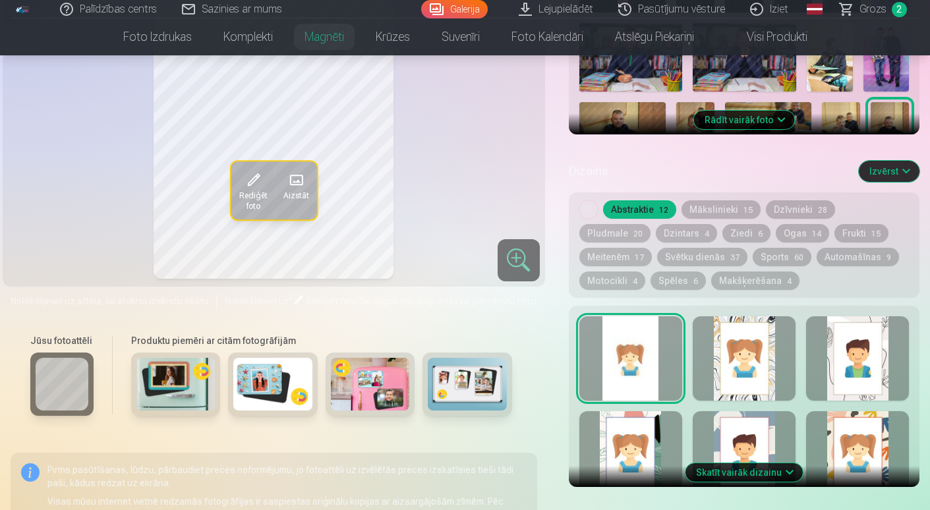
click at [817, 256] on button "Automašīnas 9" at bounding box center [858, 257] width 82 height 18
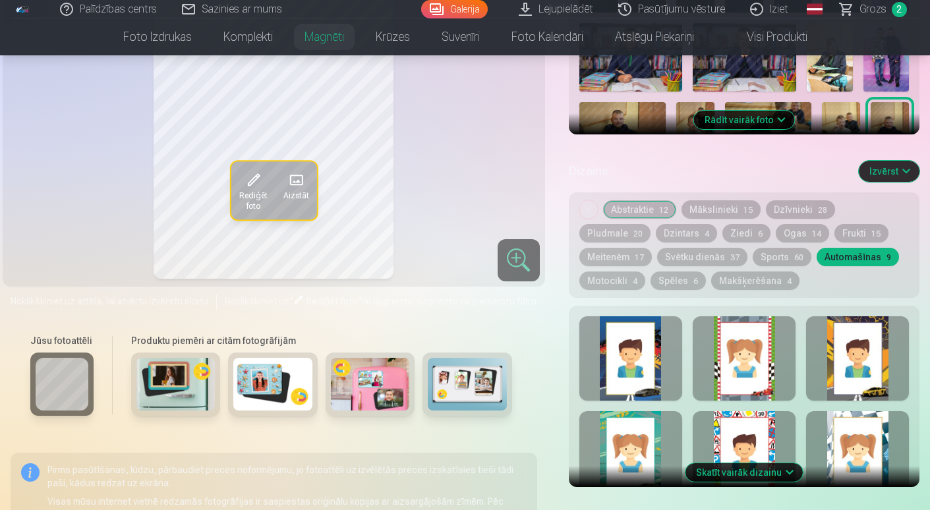
scroll to position [659, 0]
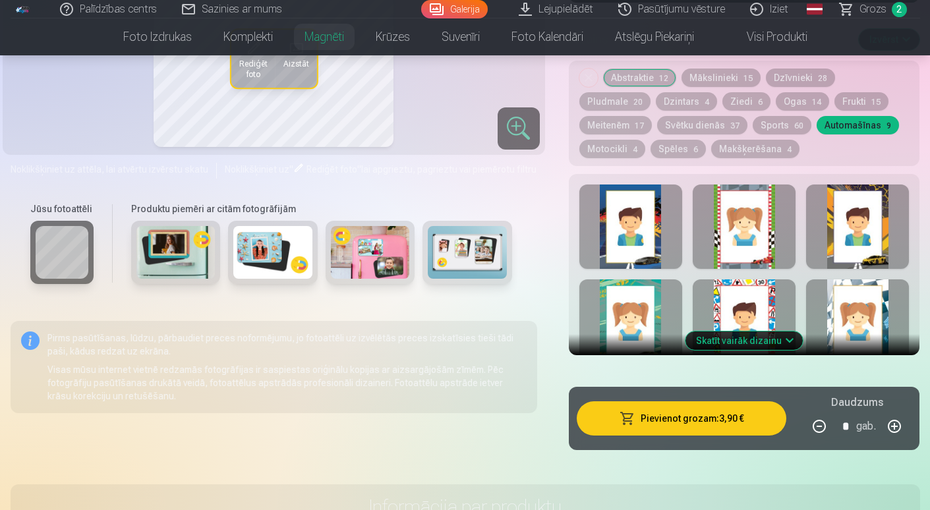
click at [738, 342] on button "Skatīt vairāk dizainu" at bounding box center [744, 341] width 117 height 18
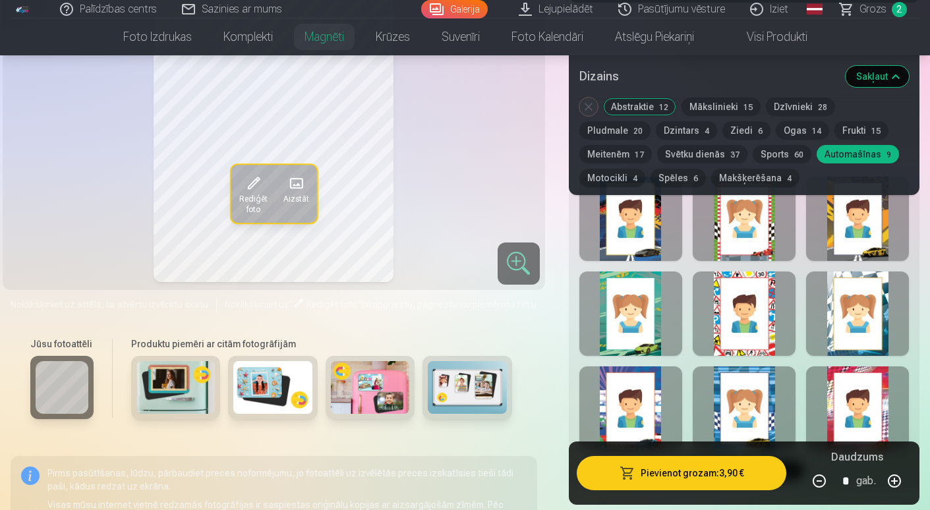
scroll to position [593, 0]
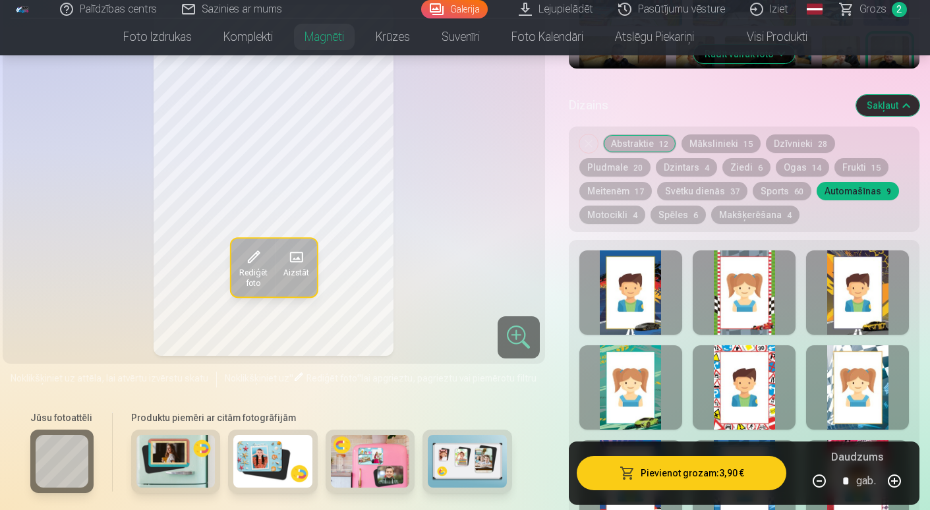
click at [842, 307] on div at bounding box center [857, 293] width 103 height 84
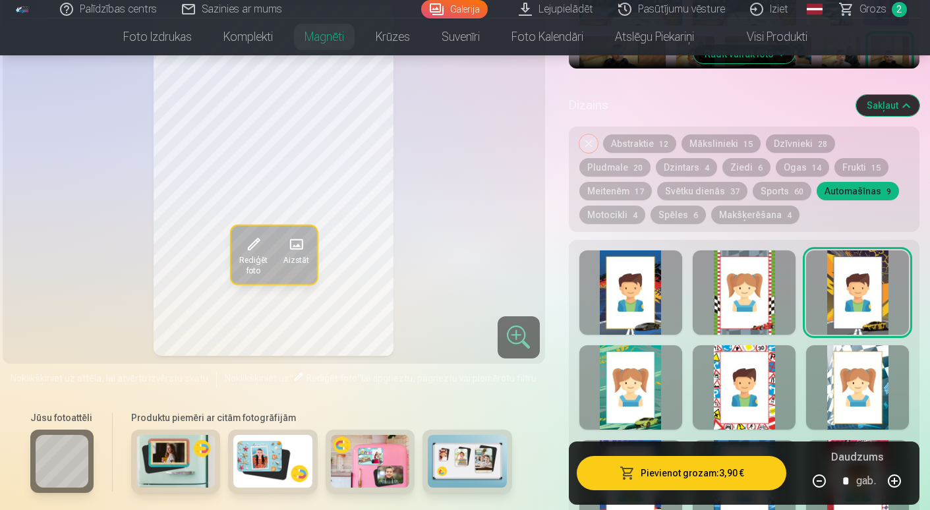
click at [711, 212] on button "Makšķerēšana 4" at bounding box center [755, 215] width 88 height 18
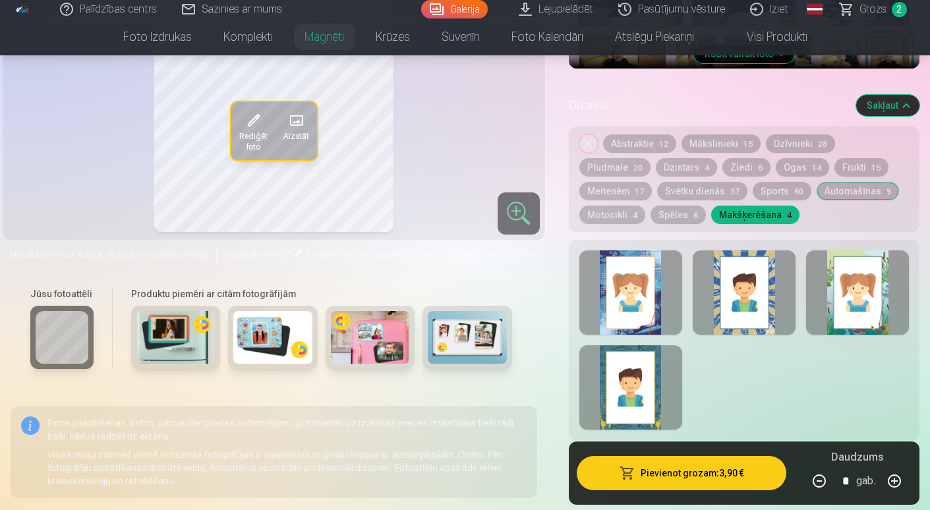
click at [817, 189] on button "Automašīnas 9" at bounding box center [858, 191] width 82 height 18
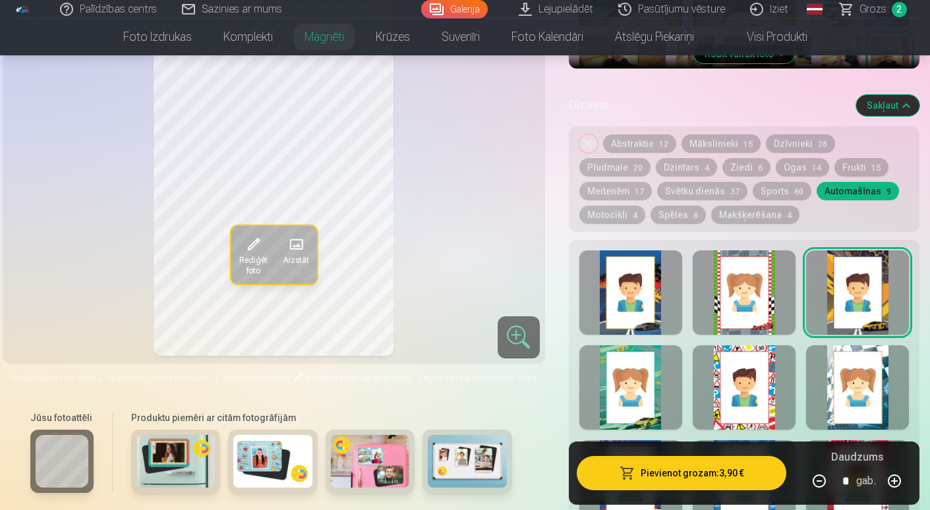
scroll to position [527, 0]
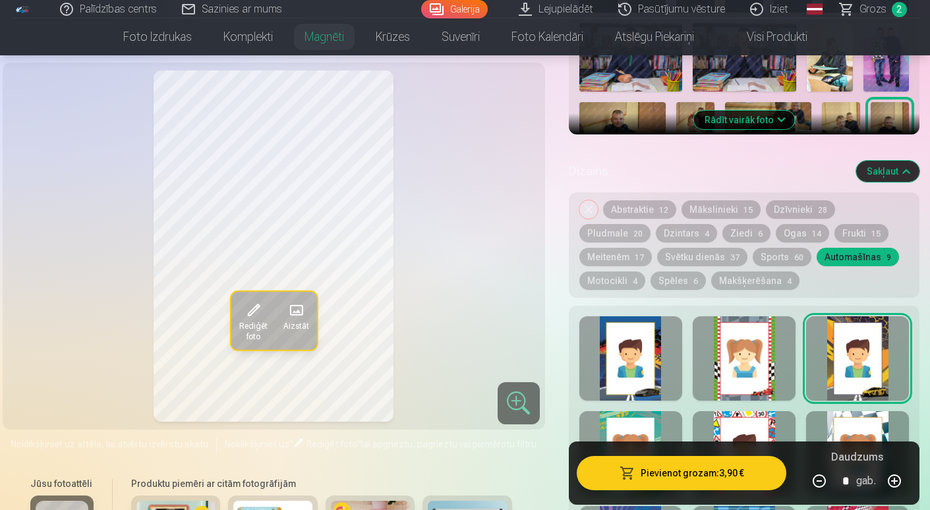
click at [628, 359] on div at bounding box center [631, 358] width 103 height 84
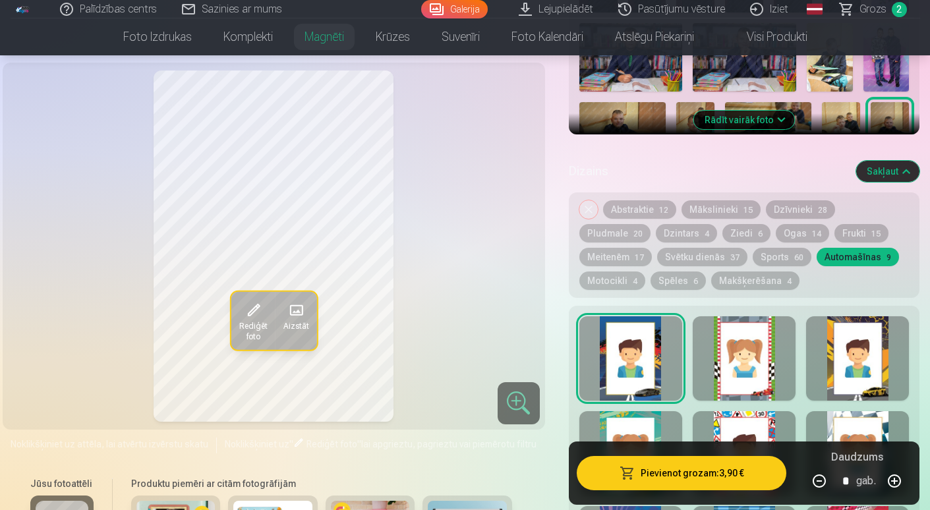
click at [754, 368] on div at bounding box center [744, 358] width 103 height 84
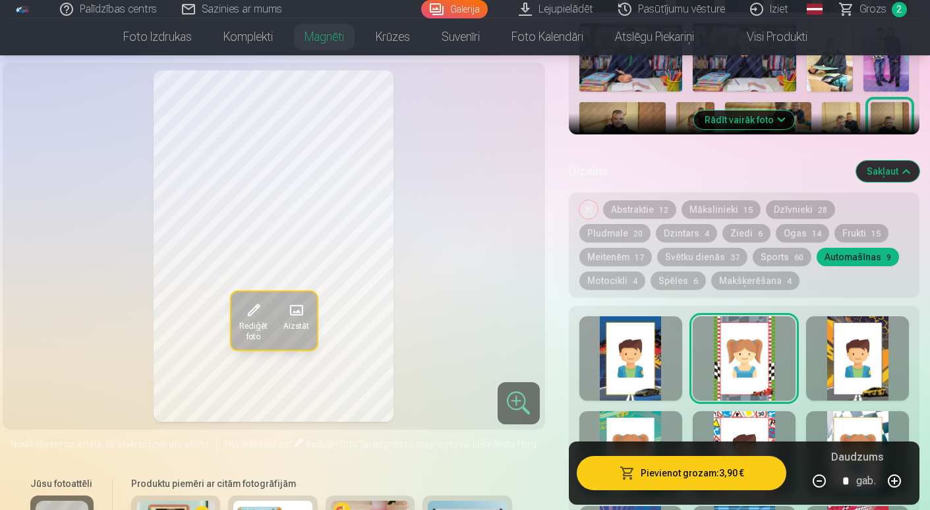
click at [837, 368] on div at bounding box center [857, 358] width 103 height 84
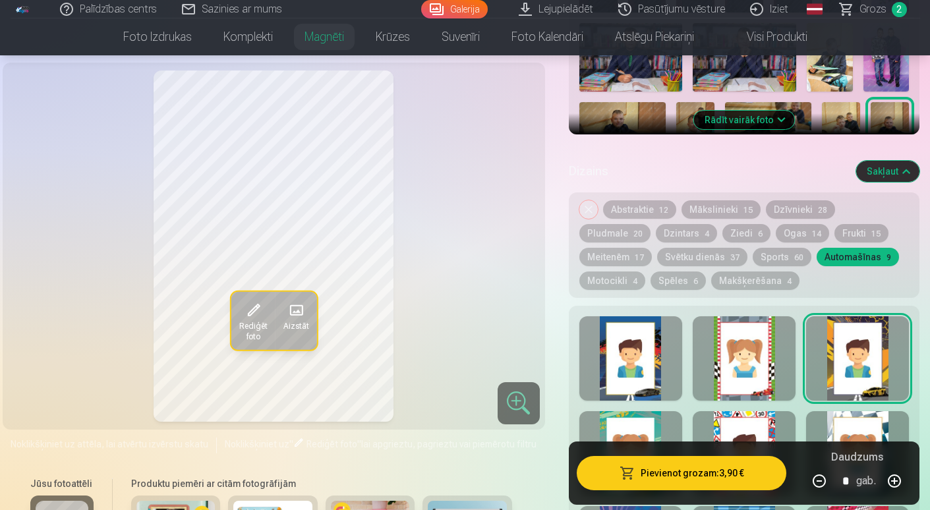
scroll to position [593, 0]
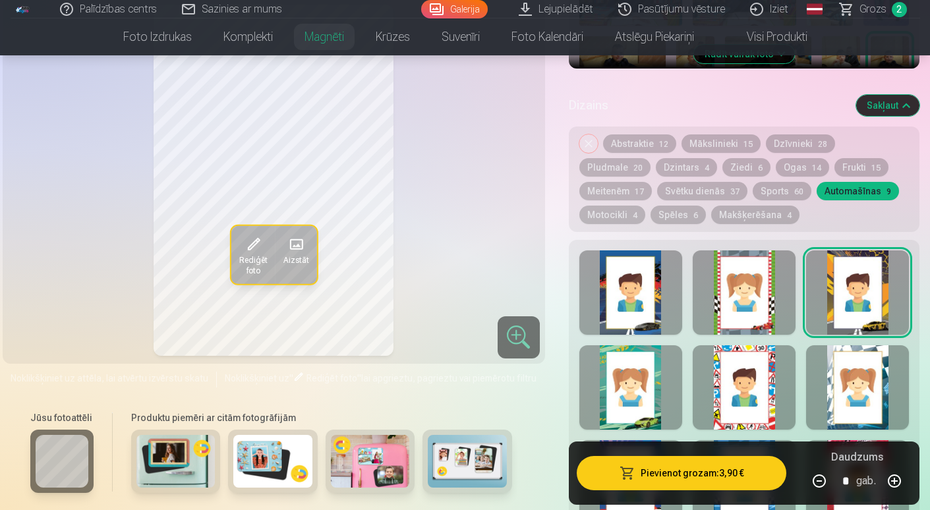
click at [849, 390] on div at bounding box center [857, 387] width 103 height 84
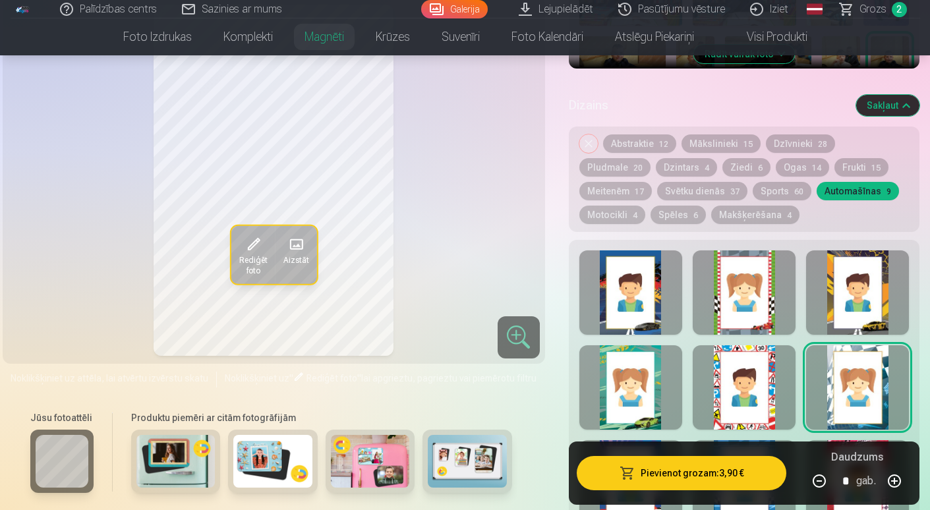
click at [752, 388] on div at bounding box center [744, 387] width 103 height 84
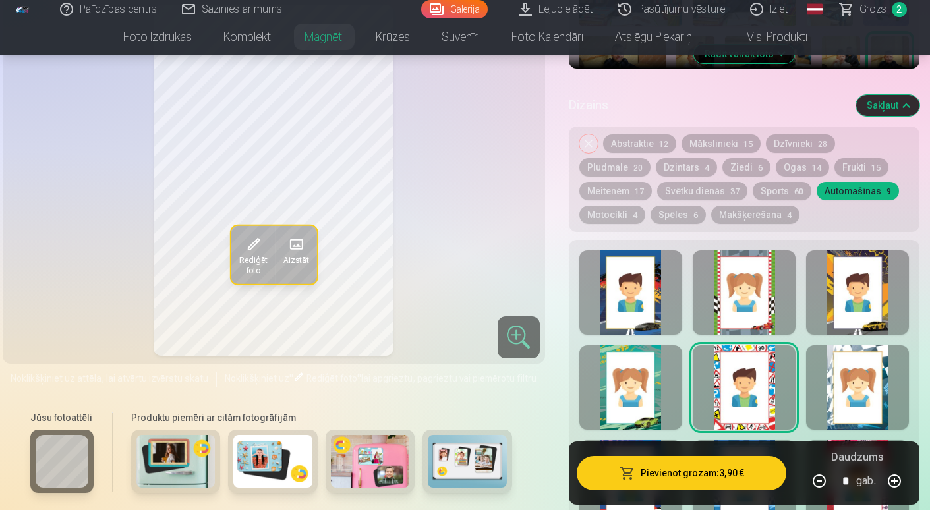
click at [635, 380] on div at bounding box center [631, 387] width 103 height 84
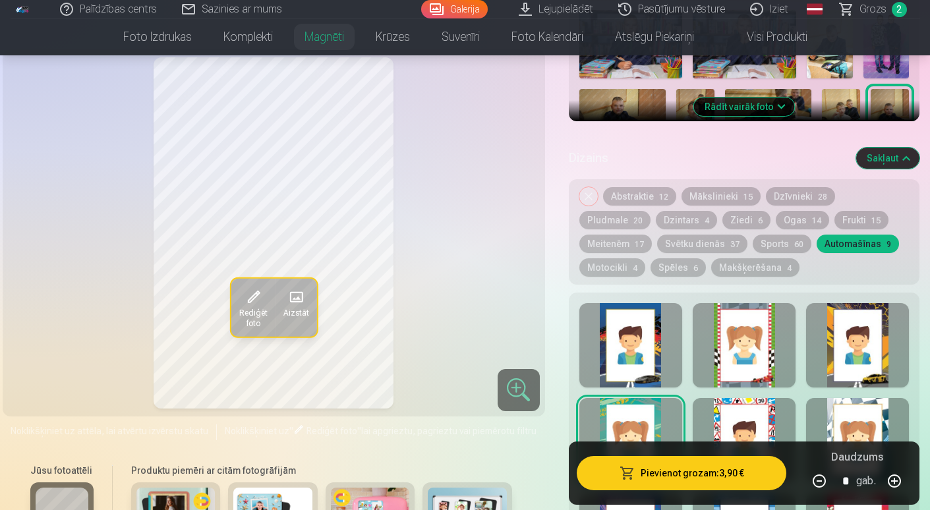
scroll to position [527, 0]
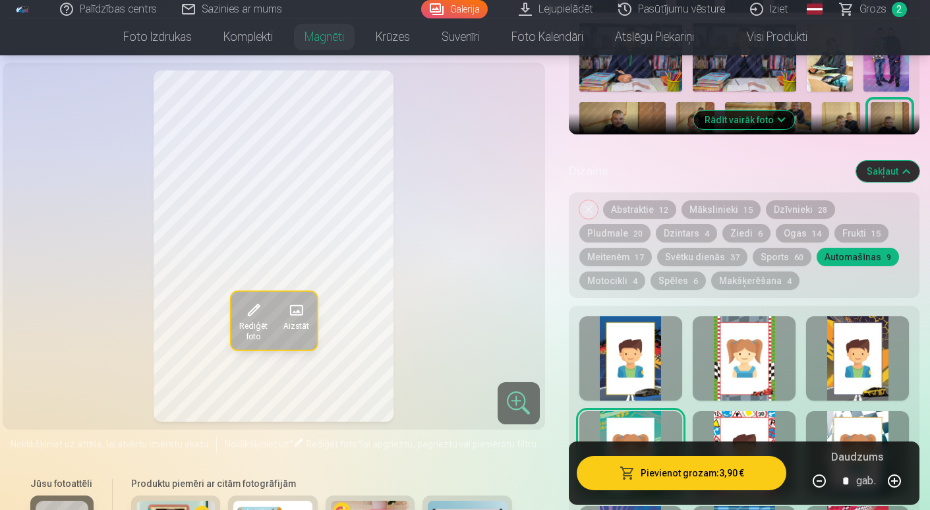
click at [645, 272] on button "Motocikli 4" at bounding box center [613, 281] width 66 height 18
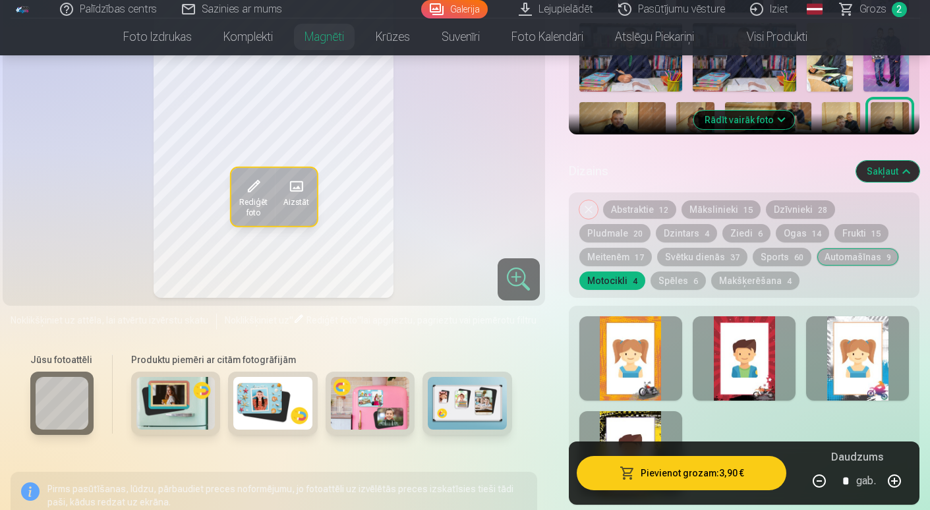
scroll to position [593, 0]
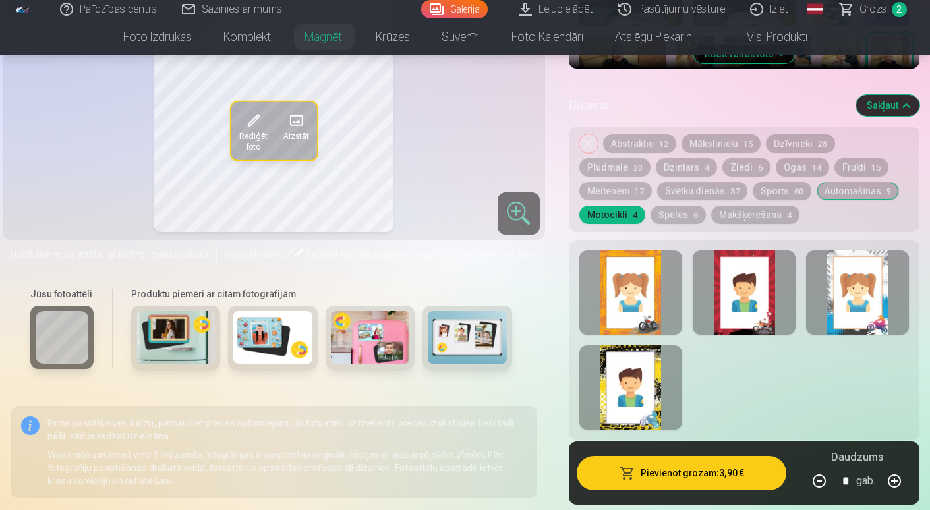
click at [711, 209] on button "Makšķerēšana 4" at bounding box center [755, 215] width 88 height 18
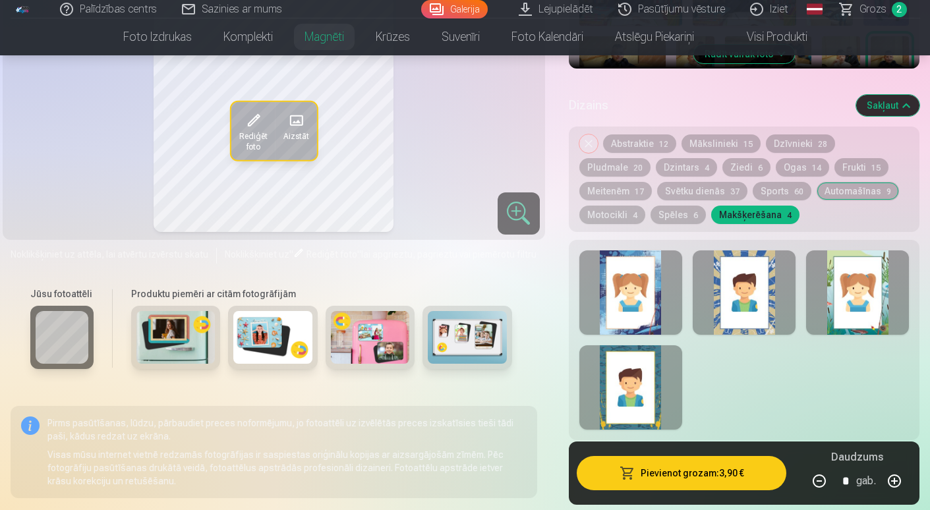
click at [651, 209] on button "Spēles 6" at bounding box center [678, 215] width 55 height 18
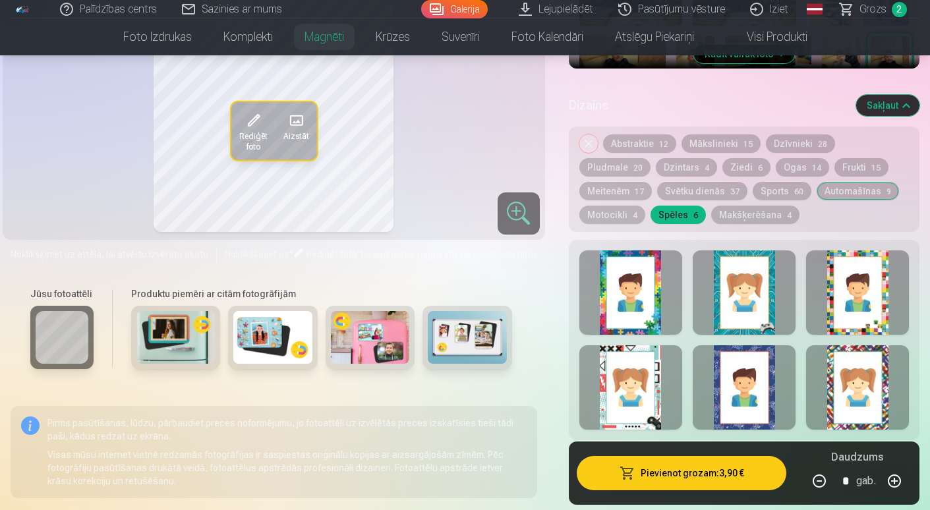
click at [657, 189] on button "Svētku dienās 37" at bounding box center [702, 191] width 90 height 18
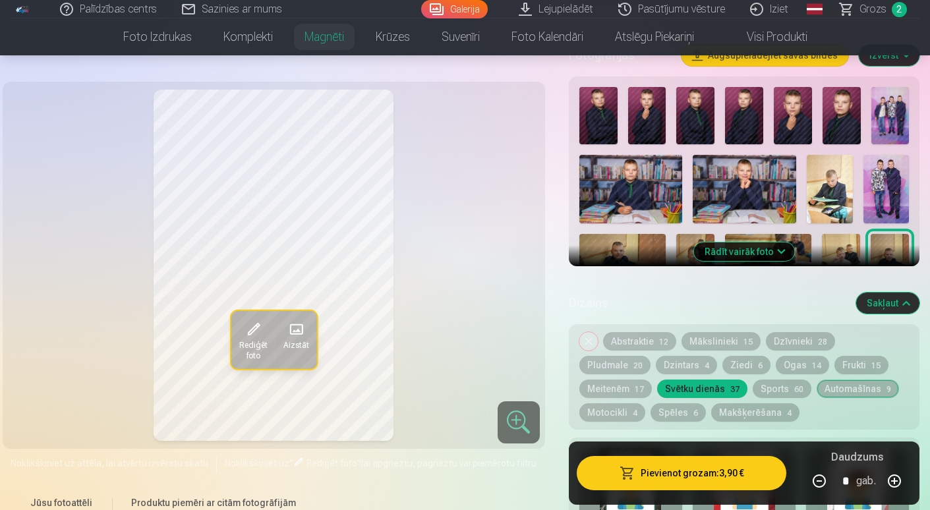
scroll to position [461, 0]
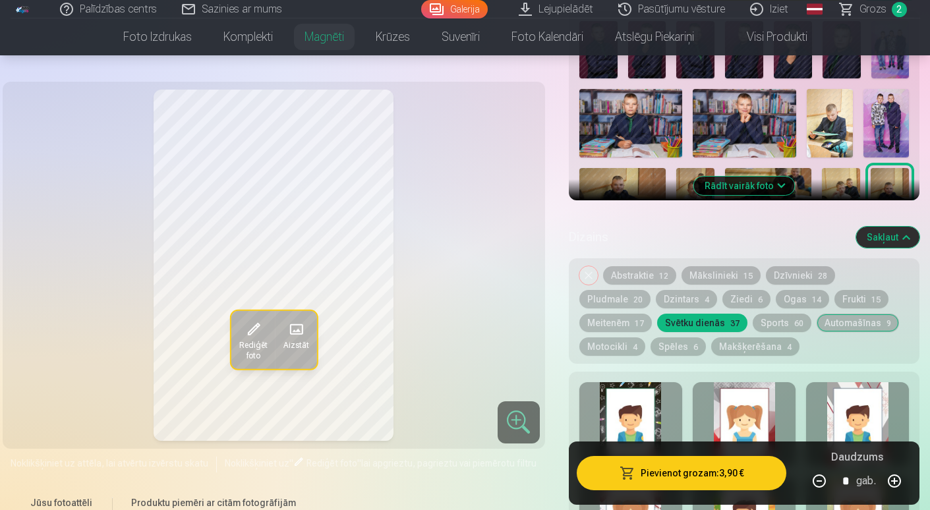
click at [785, 277] on button "Dzīvnieki 28" at bounding box center [800, 275] width 69 height 18
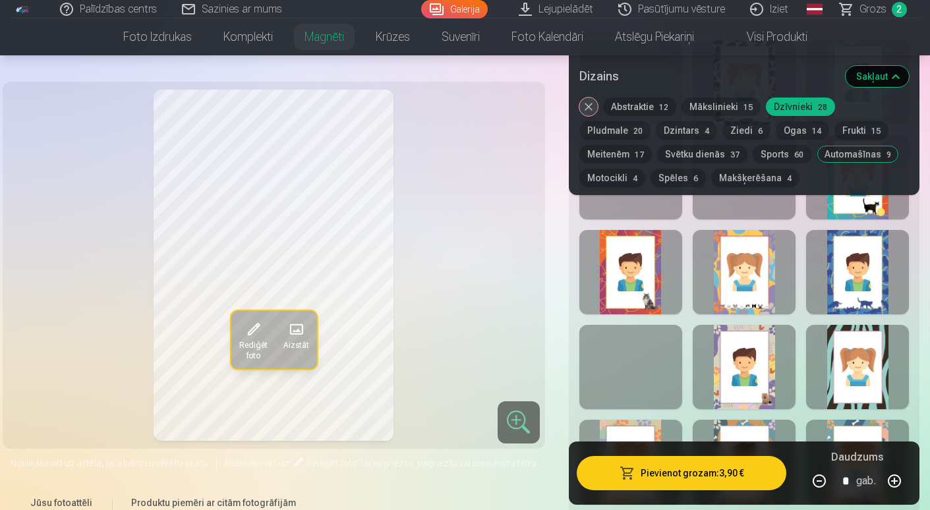
scroll to position [725, 0]
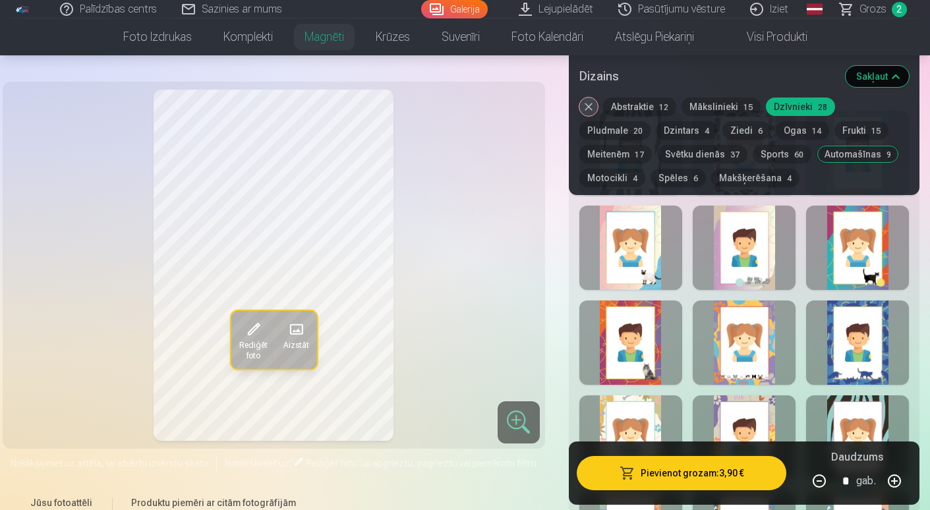
click at [736, 107] on button "Mākslinieki 15" at bounding box center [721, 107] width 79 height 18
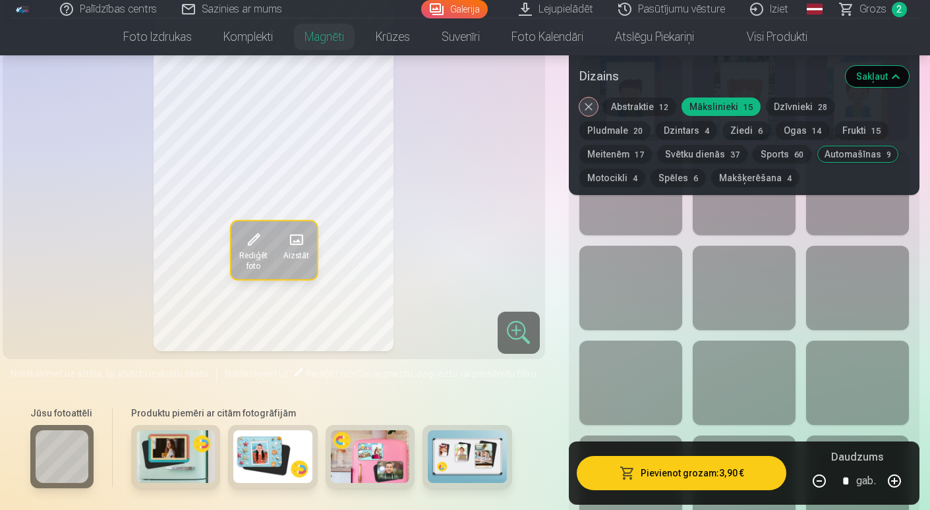
scroll to position [659, 0]
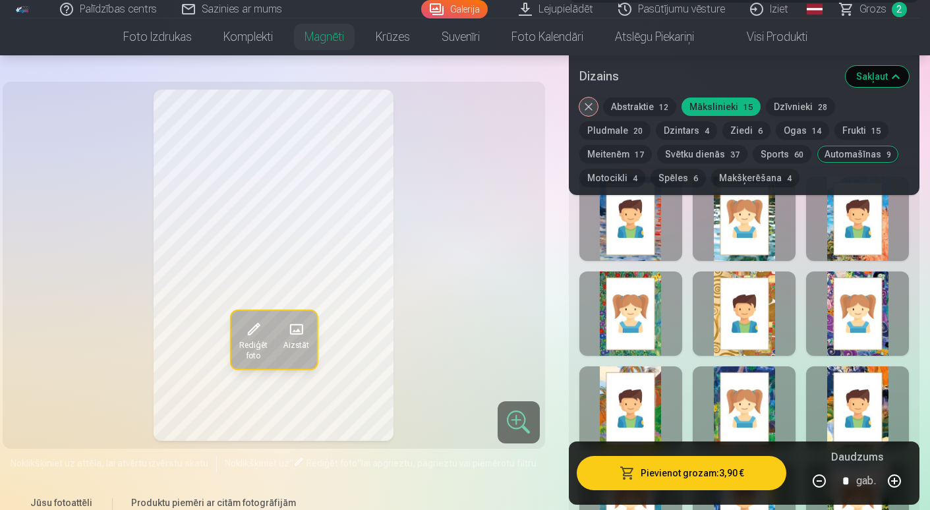
click at [817, 157] on button "Automašīnas 9" at bounding box center [858, 154] width 82 height 18
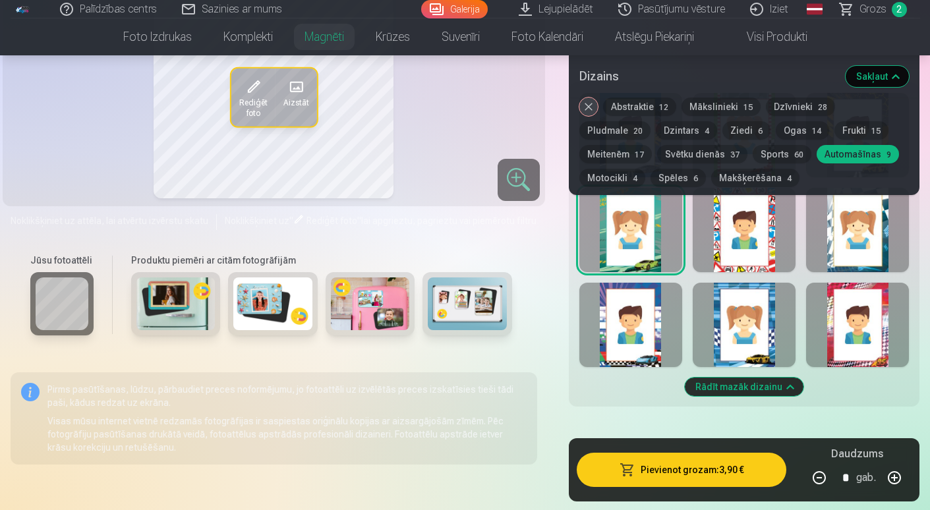
scroll to position [593, 0]
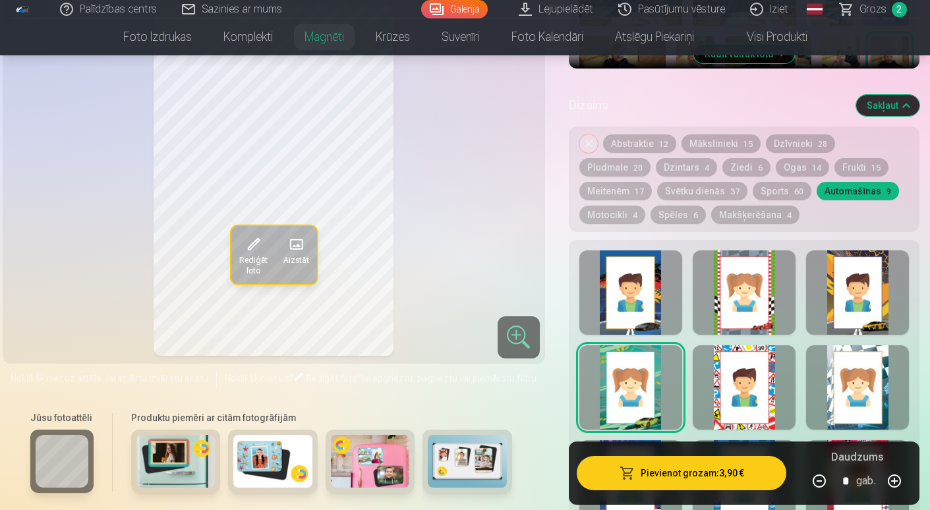
click at [645, 206] on button "Motocikli 4" at bounding box center [613, 215] width 66 height 18
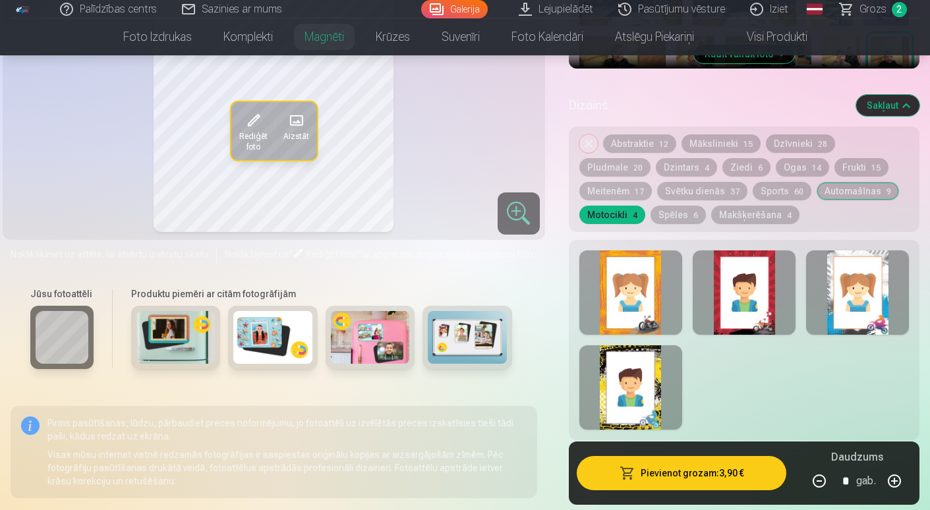
click at [650, 283] on div at bounding box center [631, 293] width 103 height 84
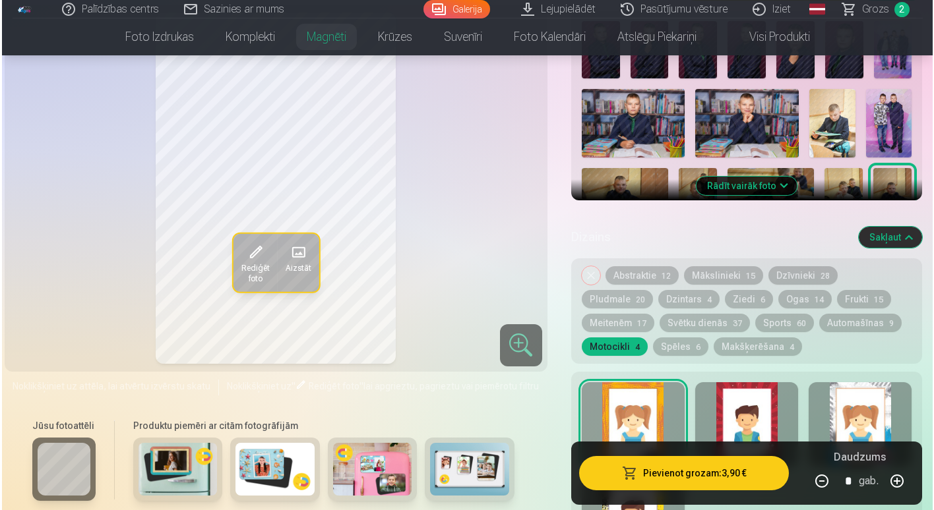
scroll to position [527, 0]
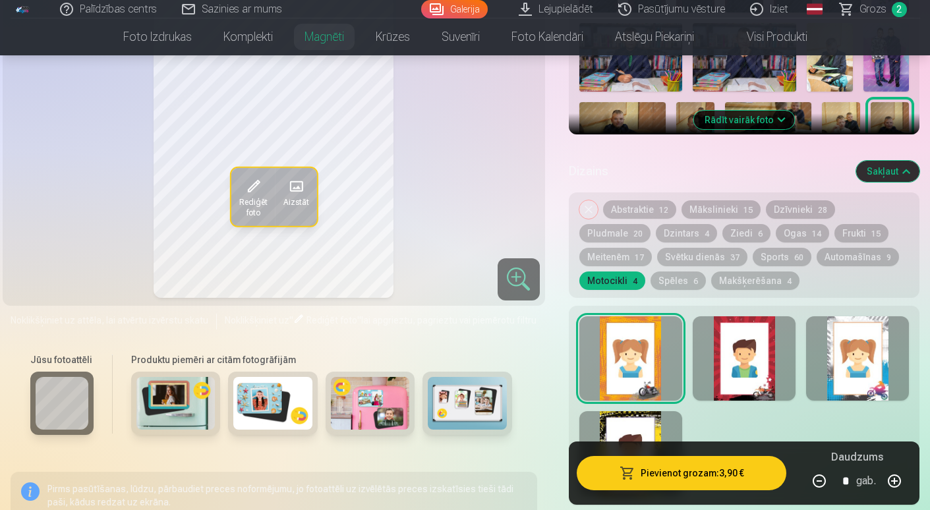
click at [737, 354] on div at bounding box center [744, 358] width 103 height 84
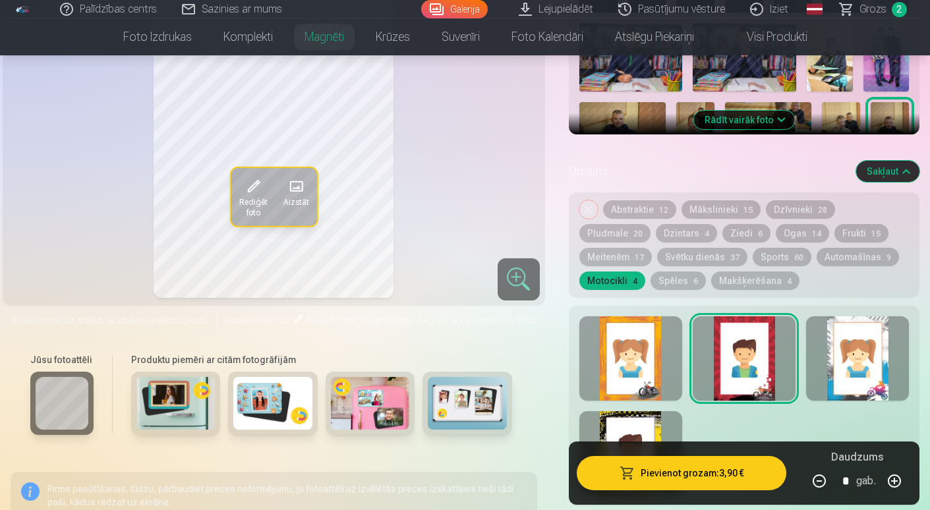
click at [850, 365] on div at bounding box center [857, 358] width 103 height 84
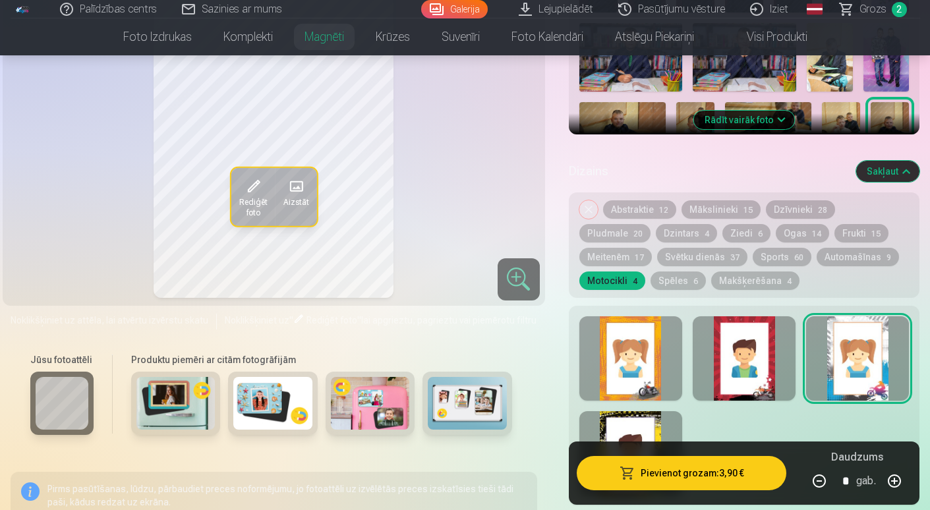
click at [623, 420] on div at bounding box center [631, 453] width 103 height 84
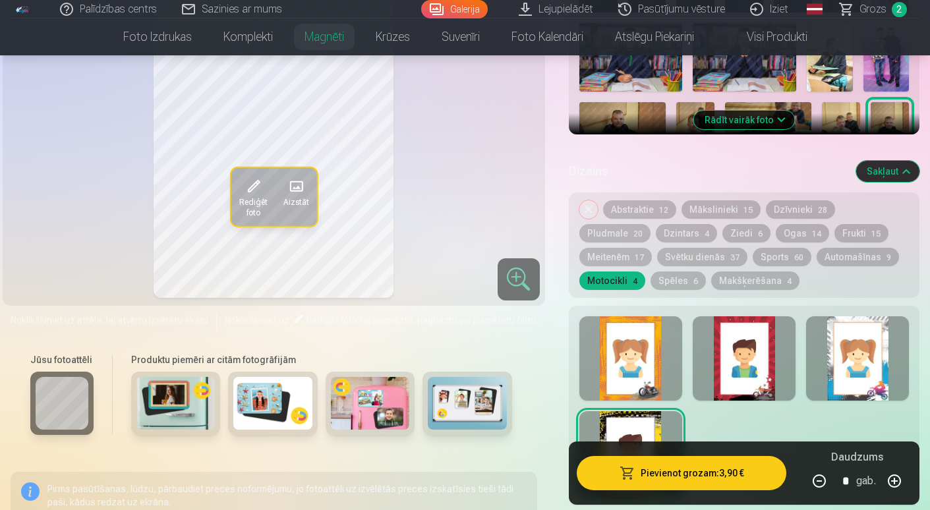
click at [698, 476] on button "Pievienot grozam : 3,90 €" at bounding box center [682, 473] width 210 height 34
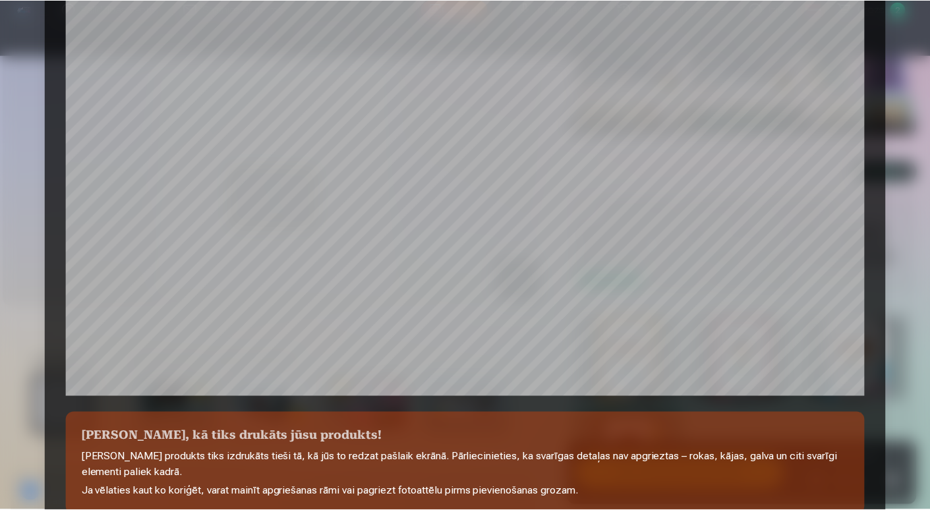
scroll to position [439, 0]
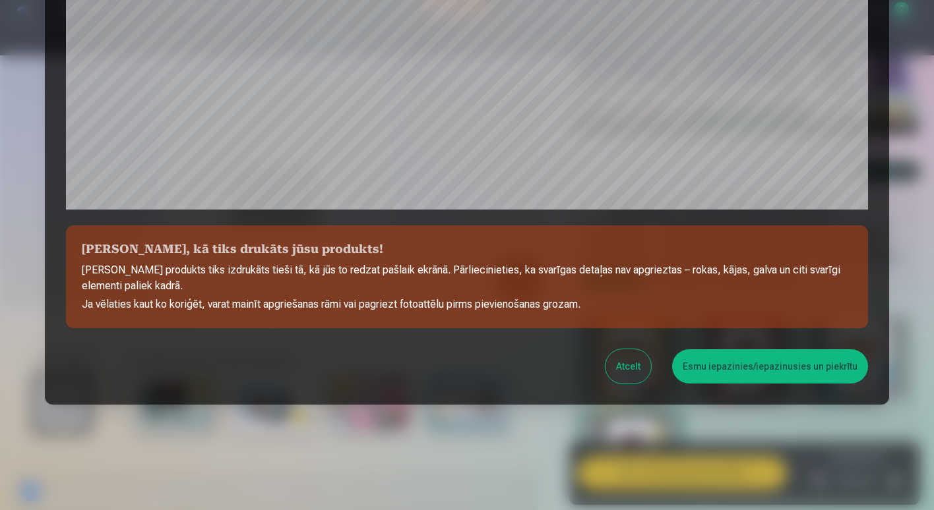
click at [748, 357] on button "Esmu iepazinies/iepazinusies un piekrītu" at bounding box center [770, 366] width 196 height 34
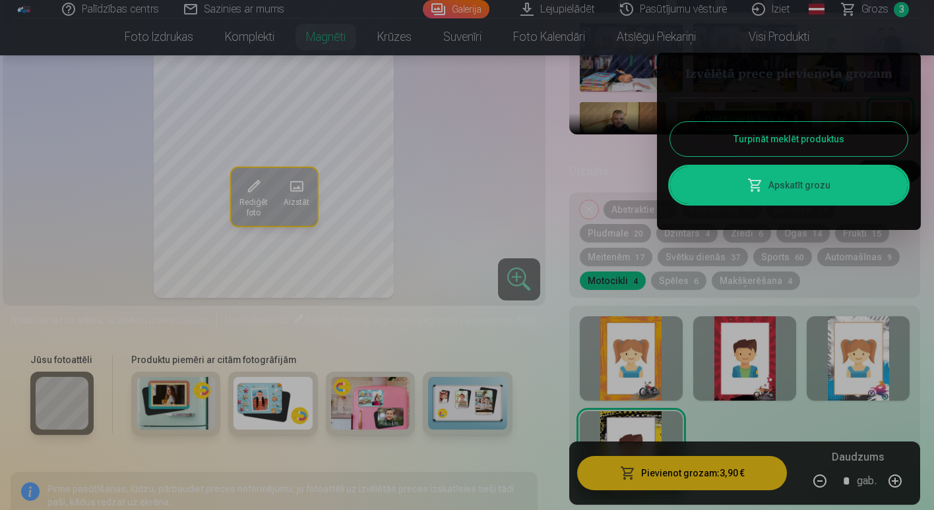
click at [743, 133] on button "Turpināt meklēt produktus" at bounding box center [788, 139] width 237 height 34
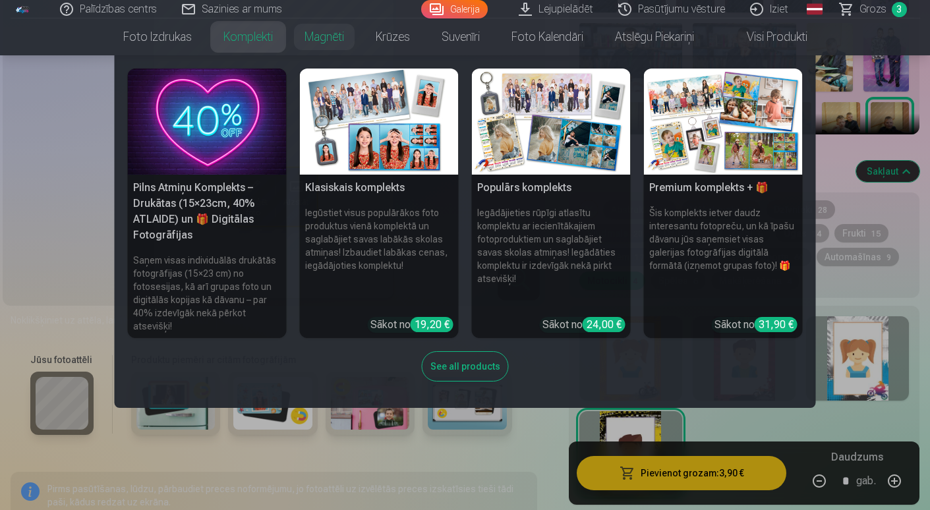
click at [375, 158] on img at bounding box center [379, 122] width 159 height 106
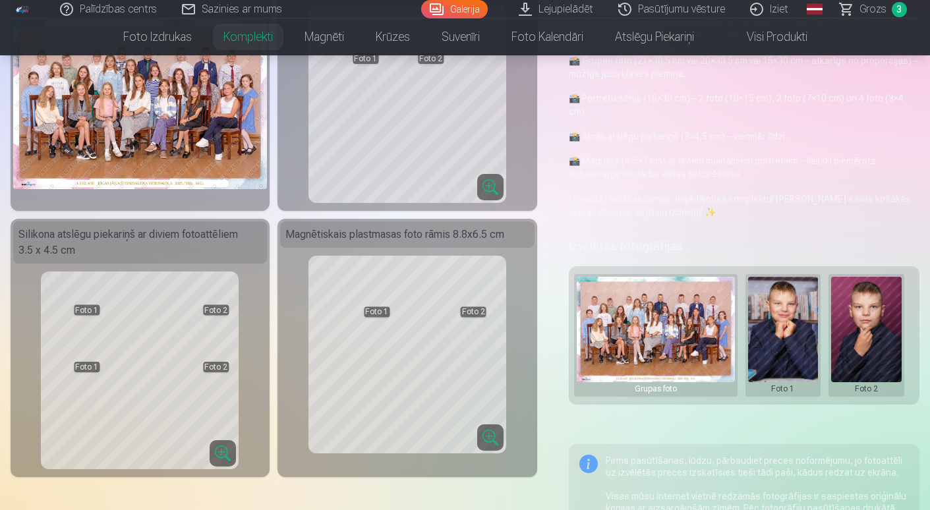
scroll to position [132, 0]
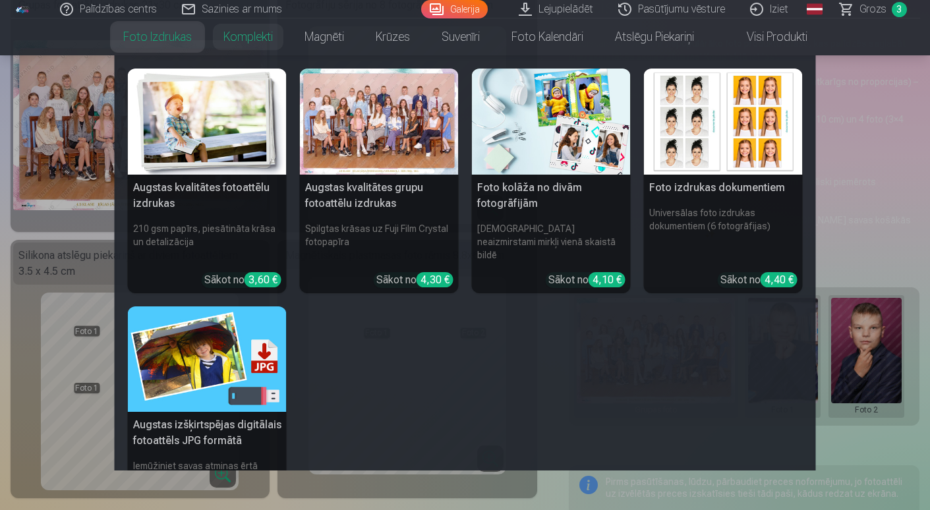
click at [139, 36] on link "Foto izdrukas" at bounding box center [157, 36] width 100 height 37
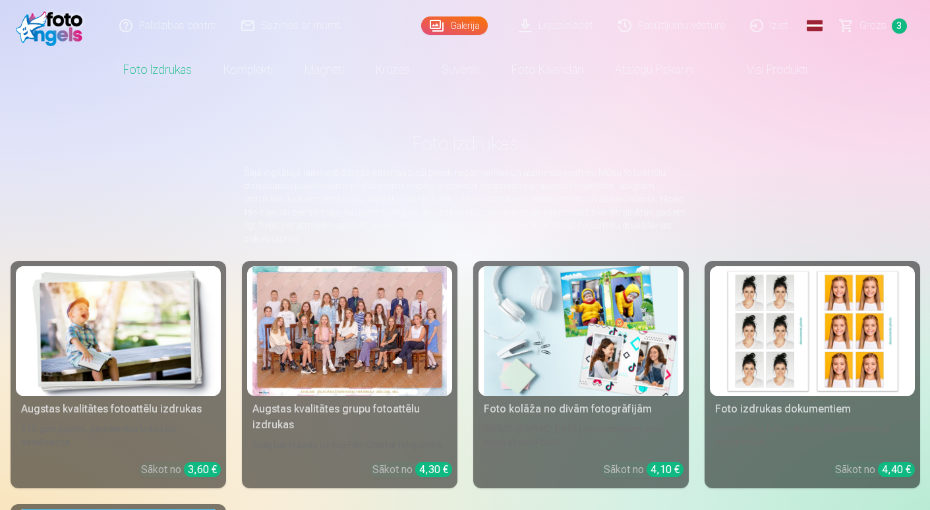
scroll to position [66, 0]
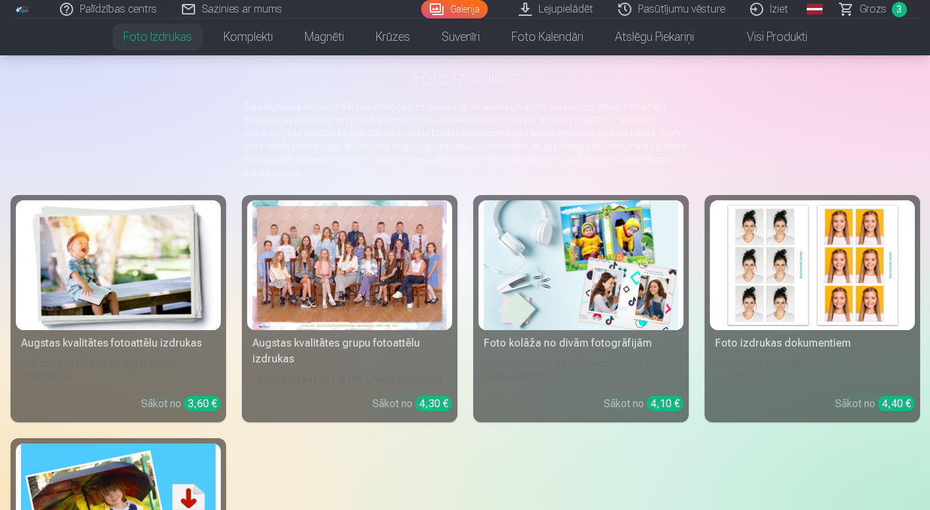
click at [382, 294] on div at bounding box center [350, 265] width 194 height 130
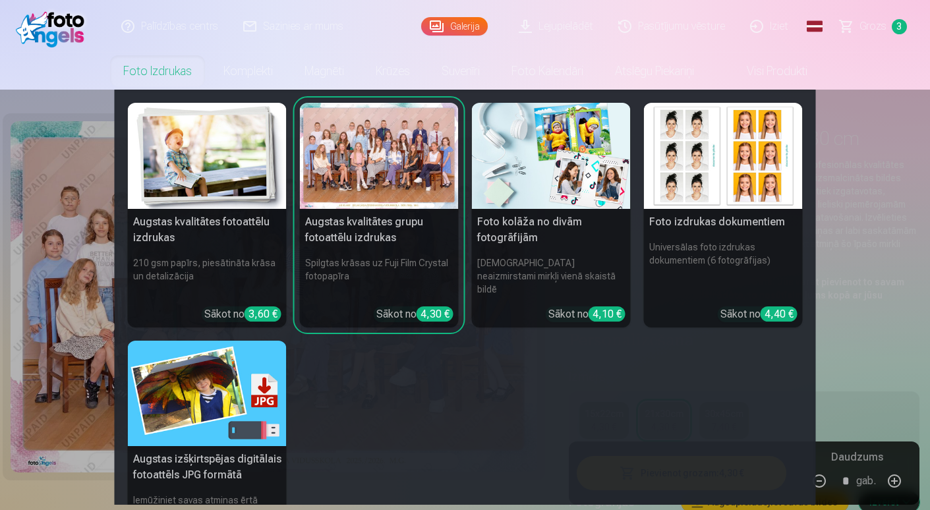
click at [144, 69] on link "Foto izdrukas" at bounding box center [157, 71] width 100 height 37
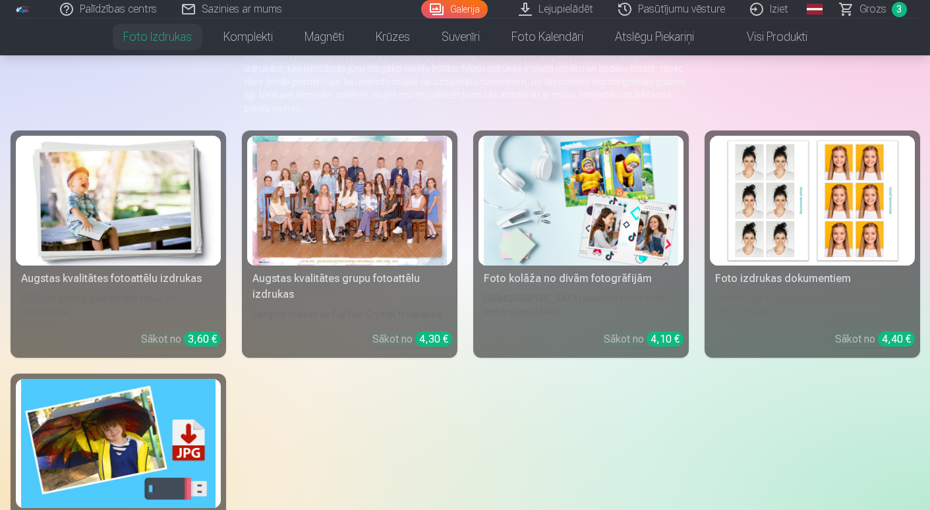
scroll to position [132, 0]
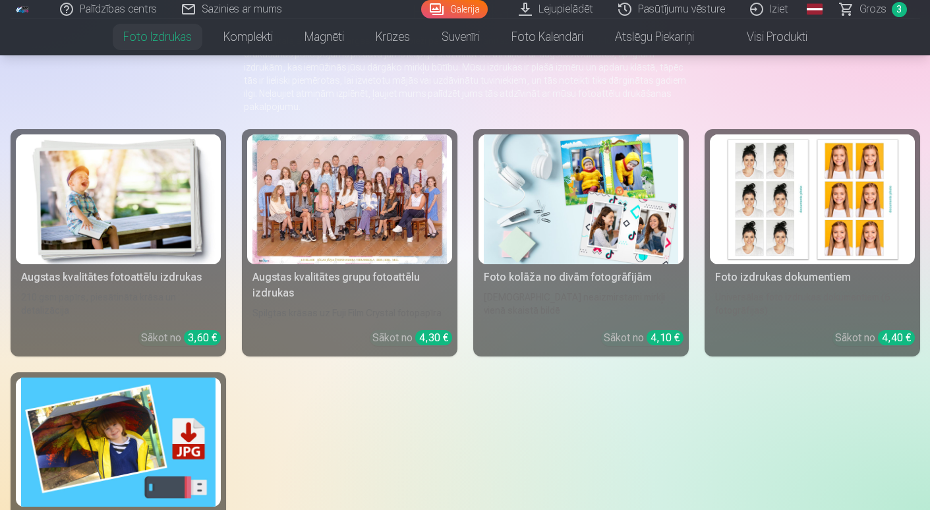
click at [589, 211] on img at bounding box center [581, 199] width 194 height 130
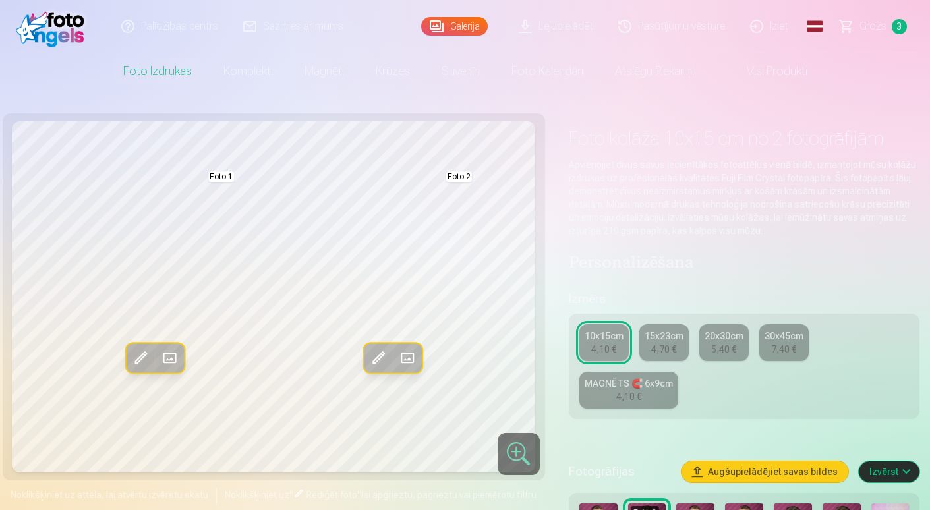
click at [651, 390] on div "MAGNĒTS 🧲 6x9cm" at bounding box center [629, 383] width 88 height 13
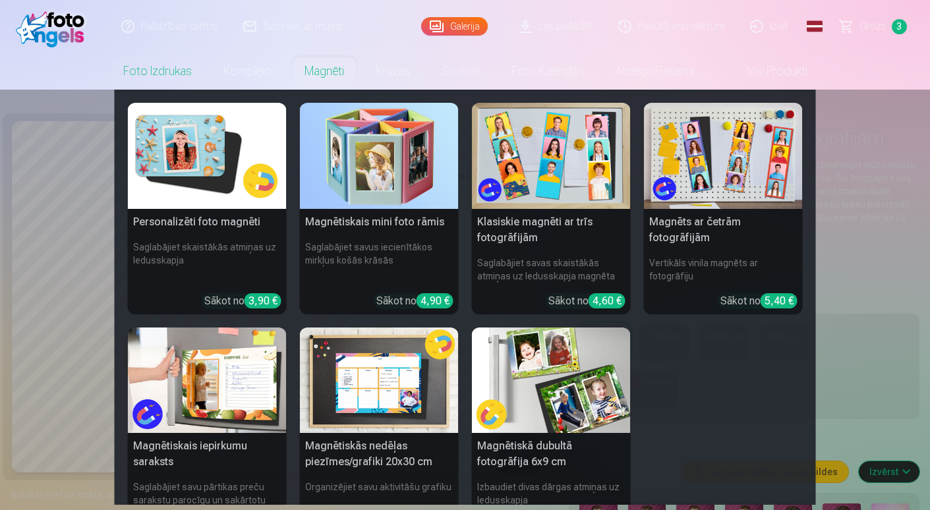
click at [227, 157] on img at bounding box center [207, 156] width 159 height 106
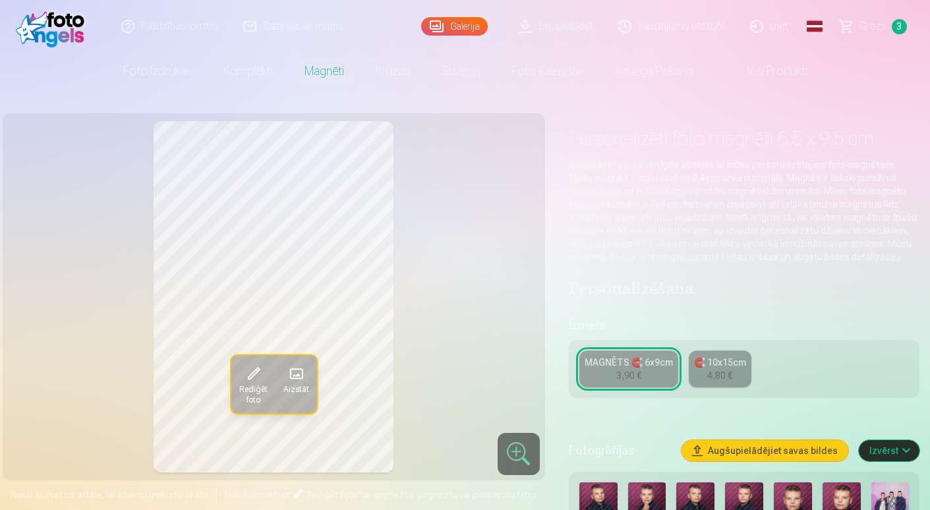
click at [891, 26] on link "Grozs 3" at bounding box center [874, 26] width 92 height 53
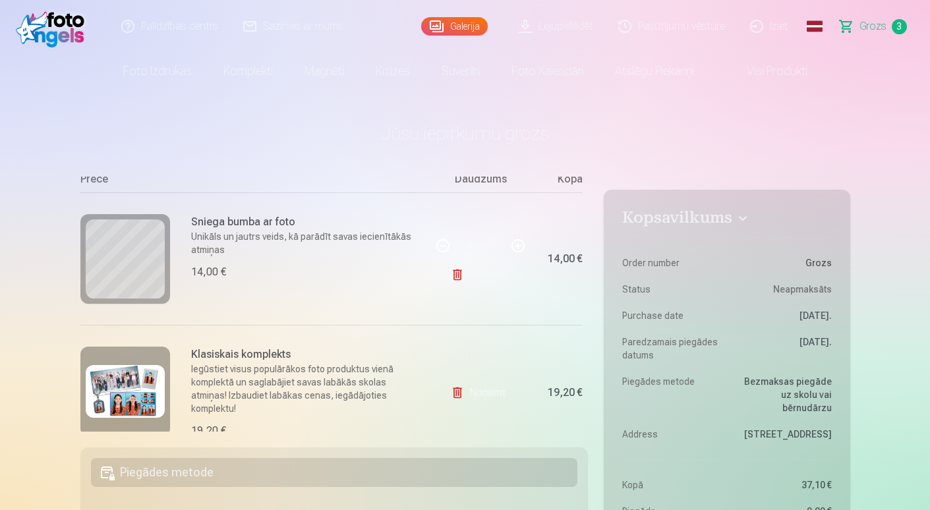
scroll to position [198, 0]
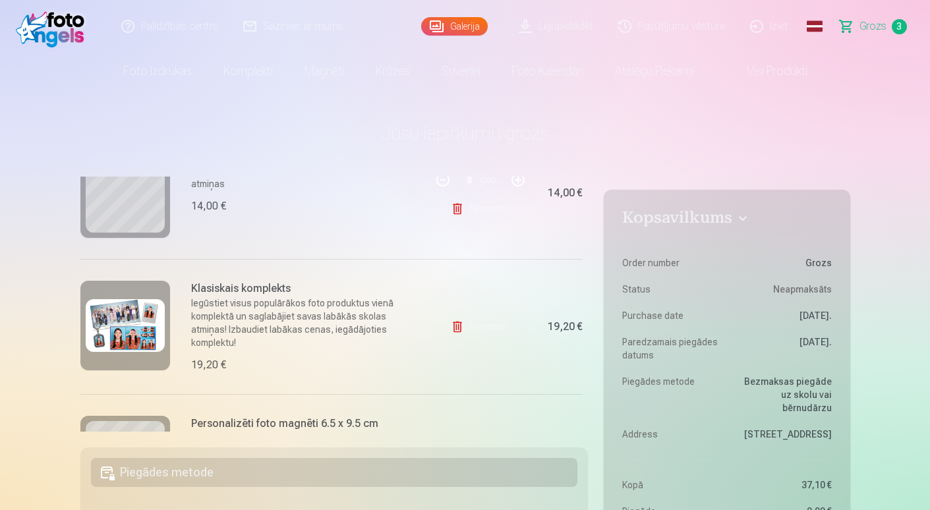
click at [479, 326] on link "Noņemt" at bounding box center [481, 327] width 60 height 26
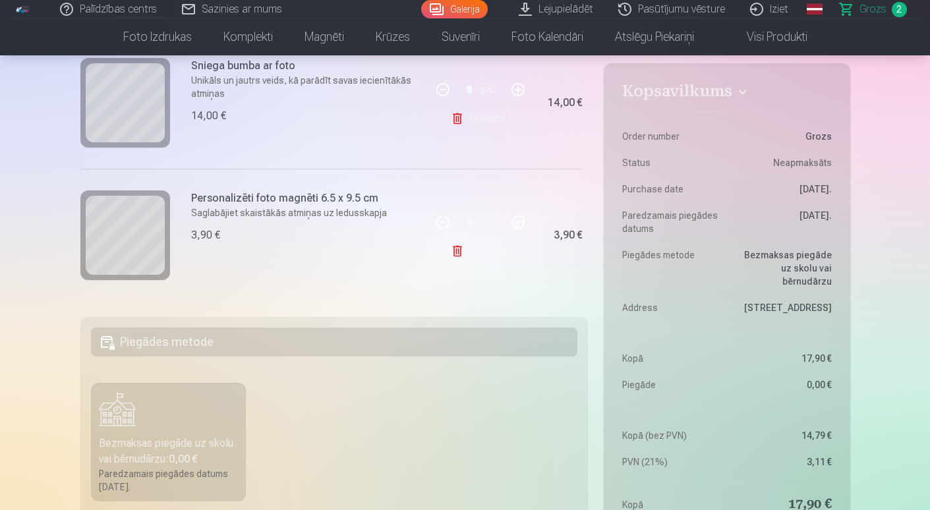
scroll to position [132, 0]
click at [516, 214] on button "button" at bounding box center [518, 221] width 32 height 32
type input "*"
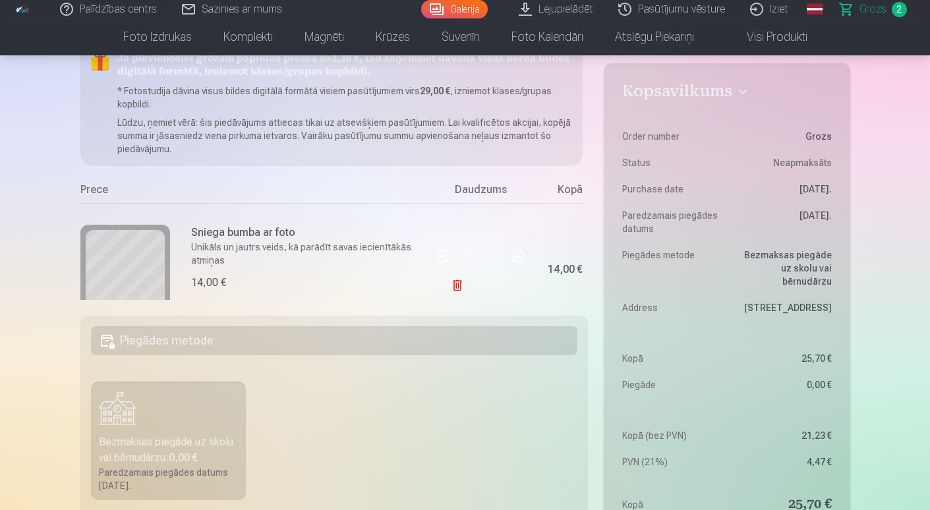
scroll to position [0, 0]
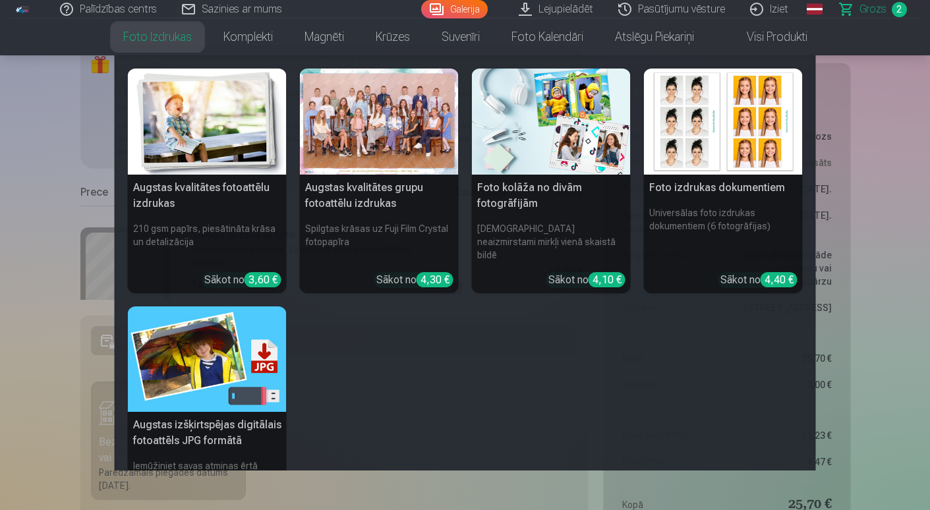
click at [337, 138] on div at bounding box center [379, 122] width 159 height 106
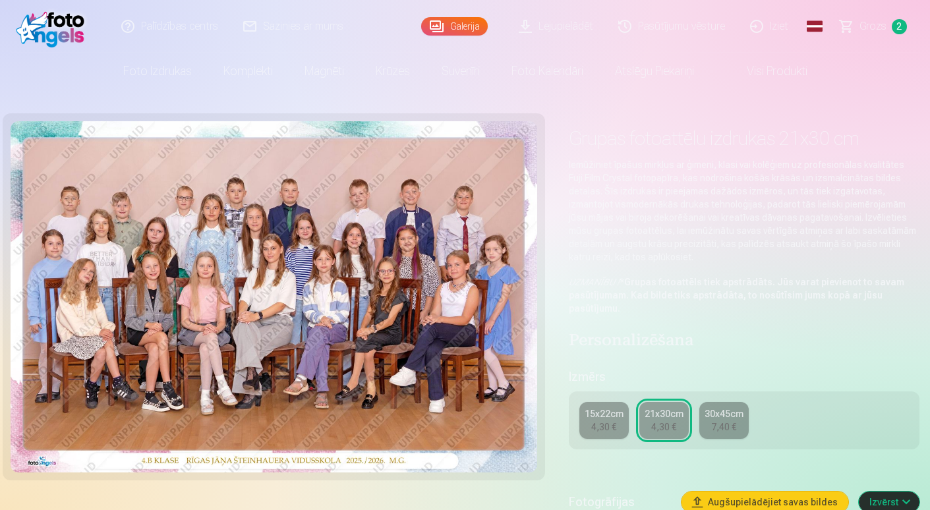
click at [719, 414] on div "30x45cm" at bounding box center [724, 413] width 39 height 13
click at [659, 414] on div "21x30cm" at bounding box center [664, 413] width 39 height 13
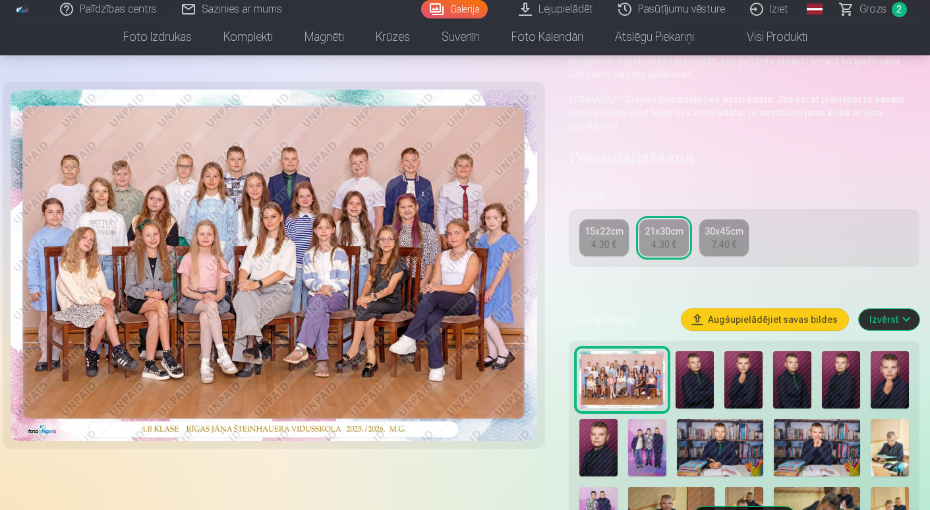
scroll to position [198, 0]
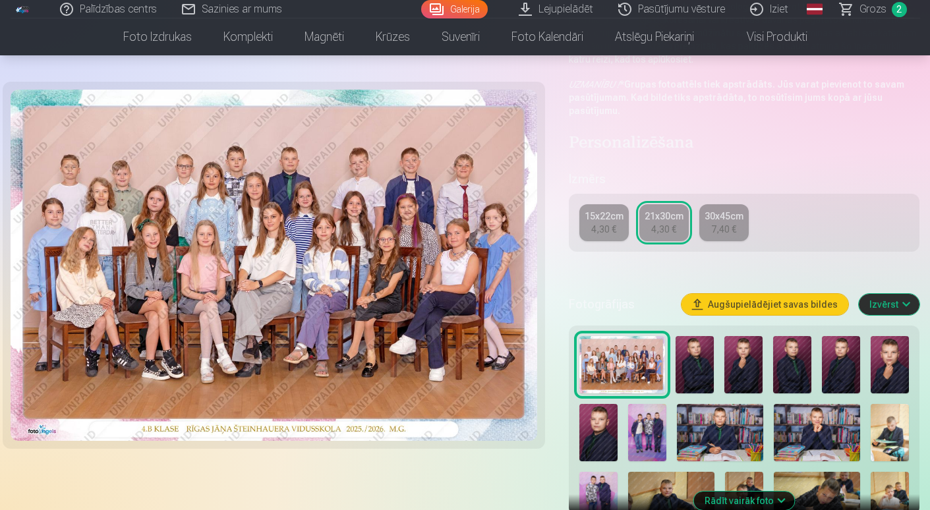
click at [663, 222] on link "21x30cm 4,30 €" at bounding box center [663, 222] width 49 height 37
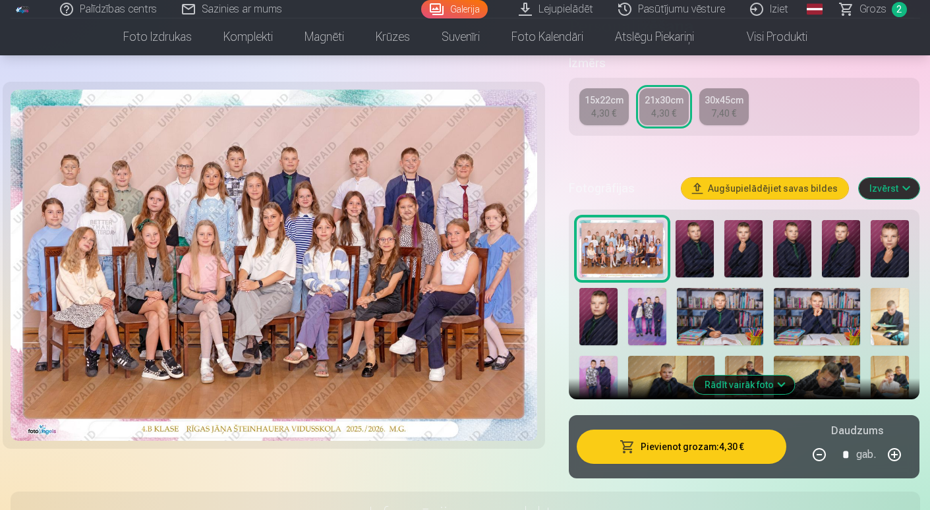
scroll to position [461, 0]
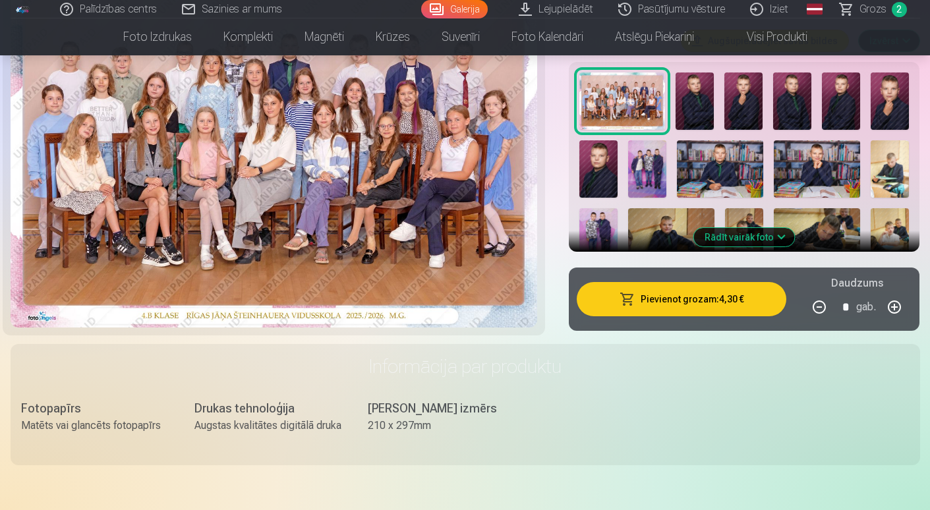
click at [669, 301] on button "Pievienot grozam : 4,30 €" at bounding box center [682, 299] width 210 height 34
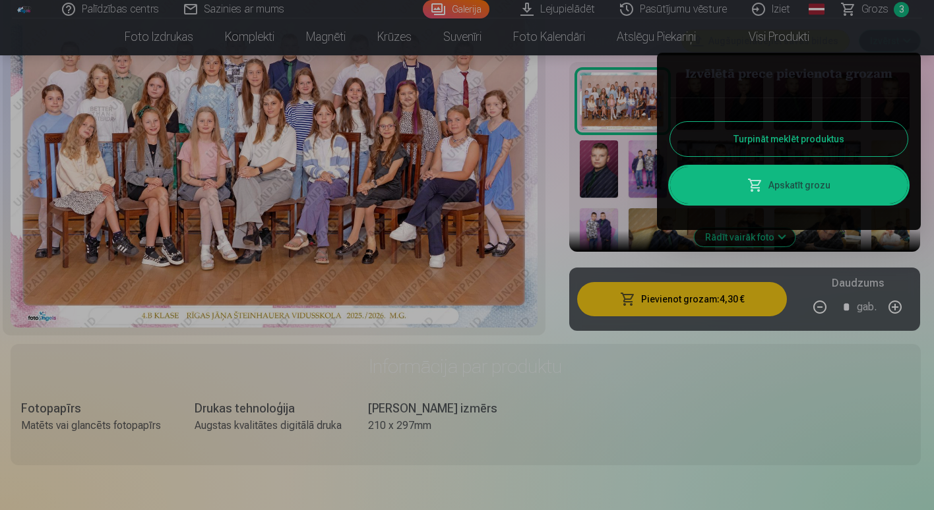
click at [808, 136] on button "Turpināt meklēt produktus" at bounding box center [788, 139] width 237 height 34
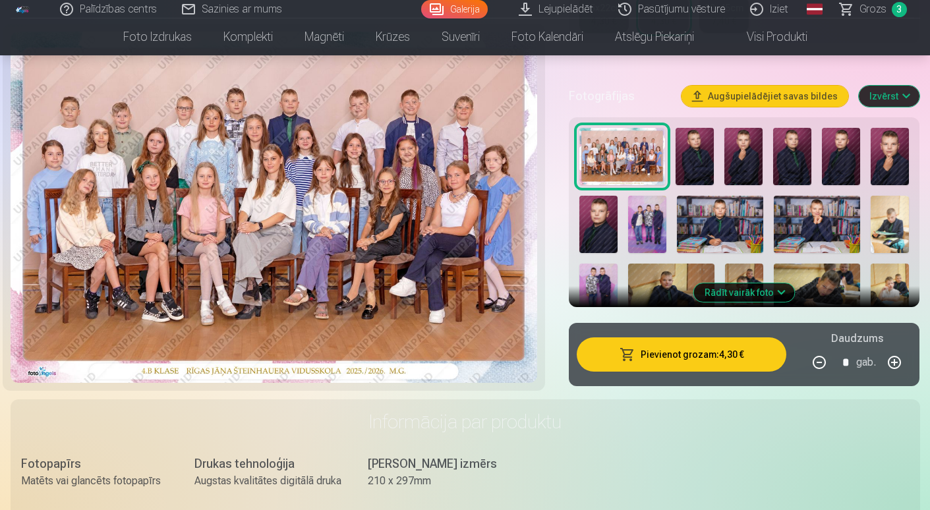
scroll to position [264, 0]
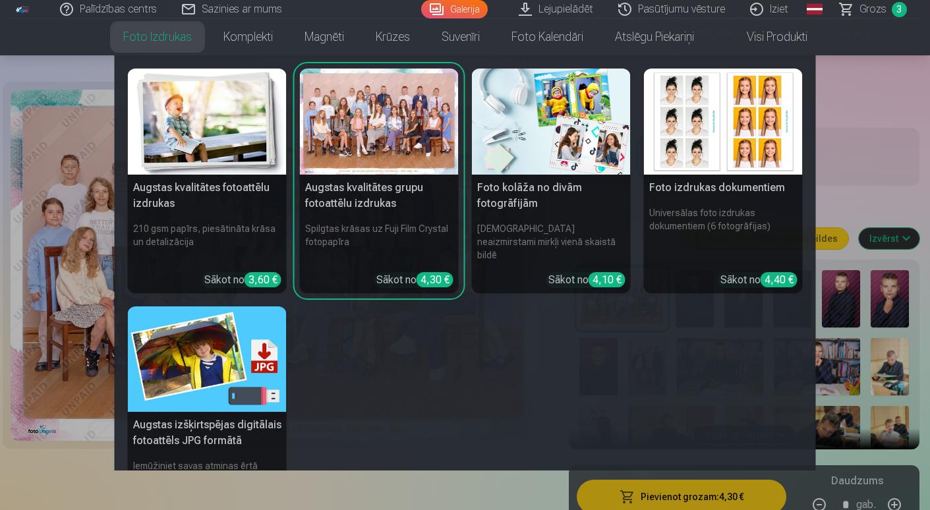
click at [566, 131] on img at bounding box center [551, 122] width 159 height 106
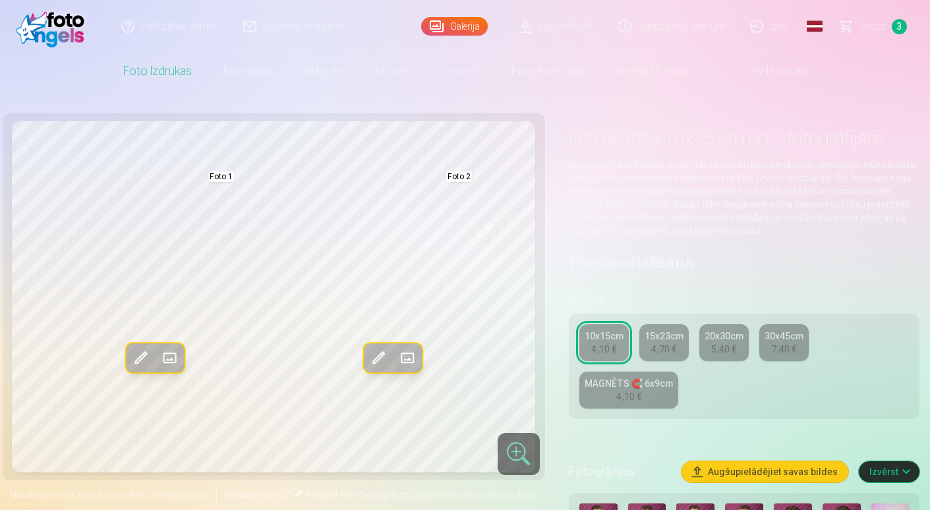
click at [886, 23] on link "Grozs 3" at bounding box center [874, 26] width 92 height 53
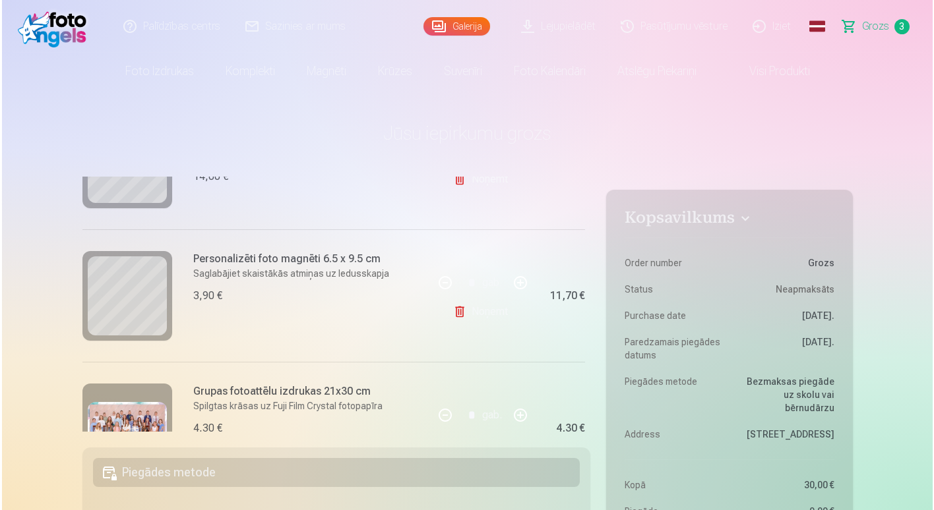
scroll to position [293, 0]
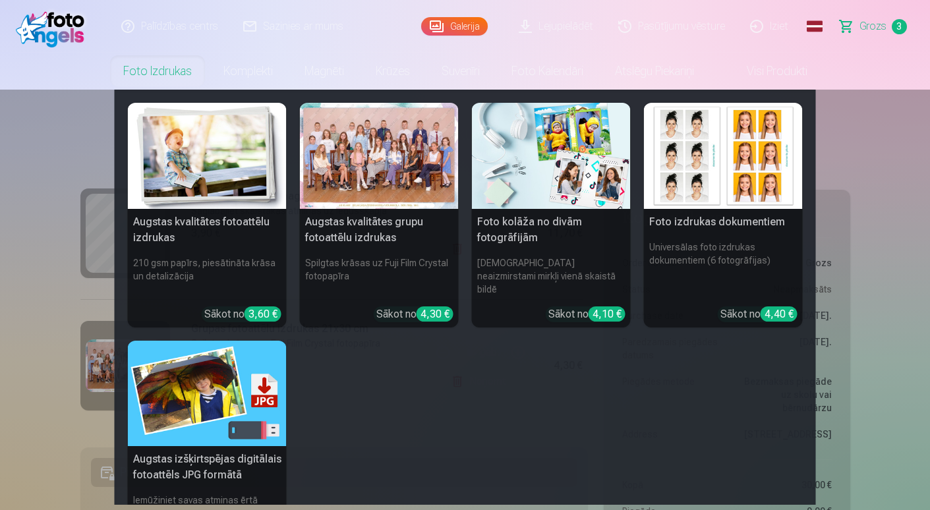
click at [562, 212] on h5 "Foto kolāža no divām fotogrāfijām" at bounding box center [551, 230] width 159 height 42
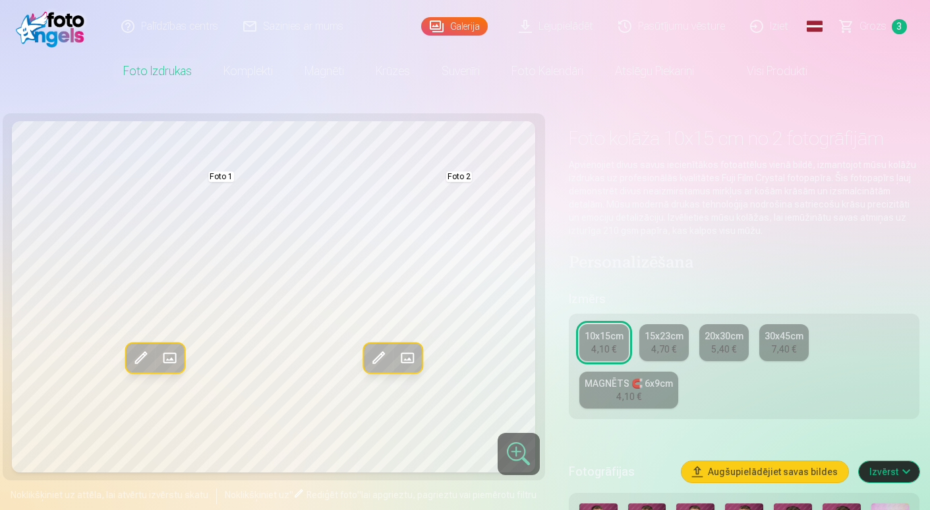
click at [656, 347] on div "4,70 €" at bounding box center [663, 349] width 25 height 13
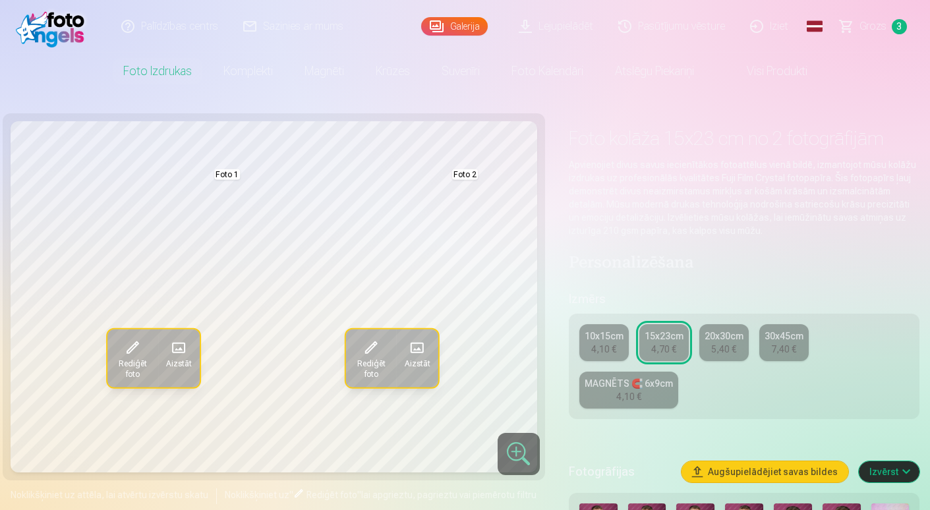
click at [173, 347] on span at bounding box center [178, 348] width 21 height 21
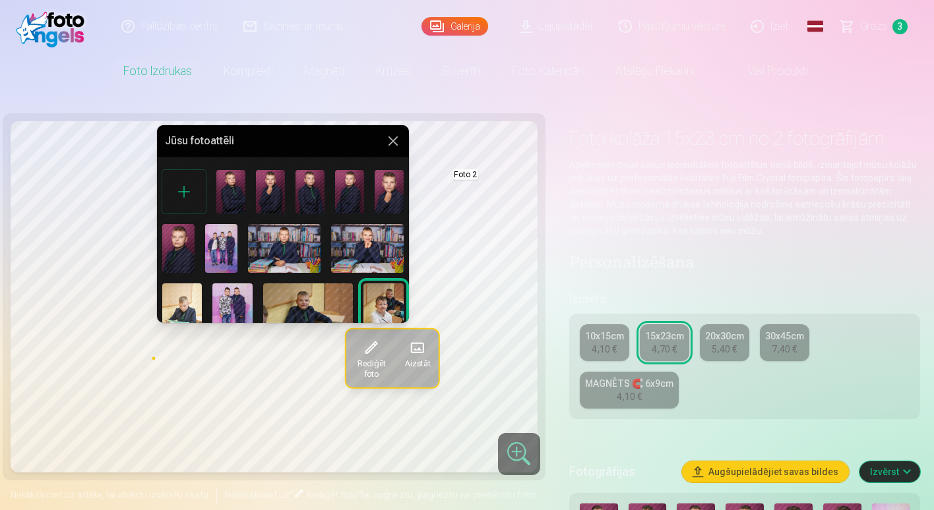
drag, startPoint x: 260, startPoint y: 143, endPoint x: 332, endPoint y: 136, distance: 72.2
click at [332, 136] on h5 "Jūsu fotoattēli" at bounding box center [275, 141] width 220 height 16
click at [233, 196] on img at bounding box center [230, 192] width 29 height 44
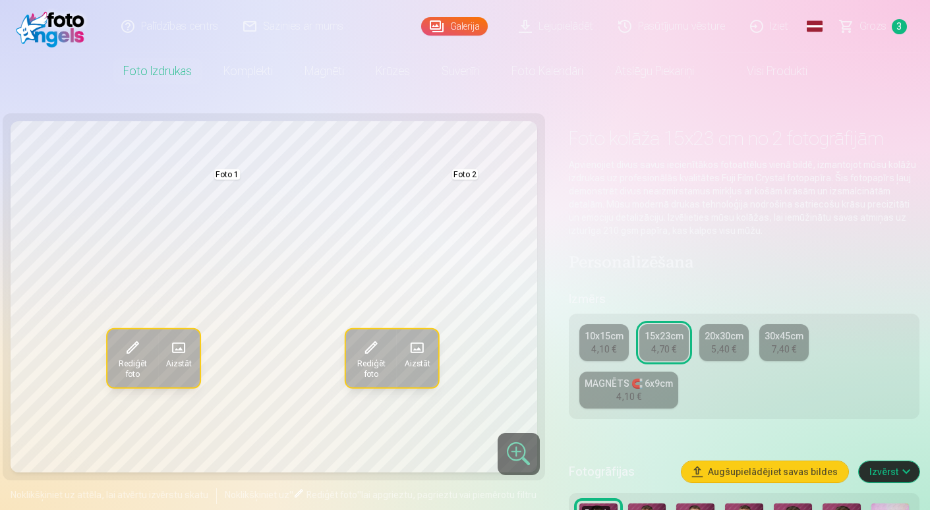
click at [183, 359] on span "Aizstāt" at bounding box center [179, 364] width 26 height 11
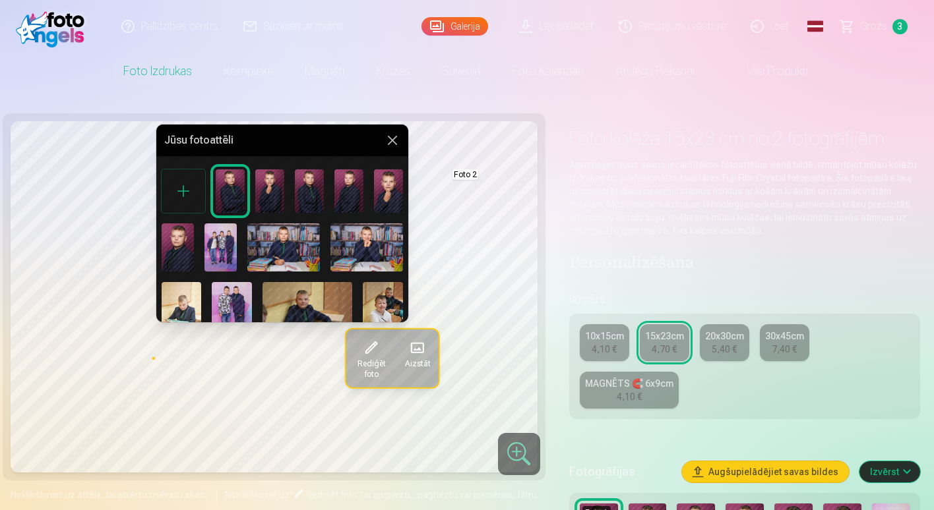
click at [224, 247] on img at bounding box center [220, 247] width 32 height 48
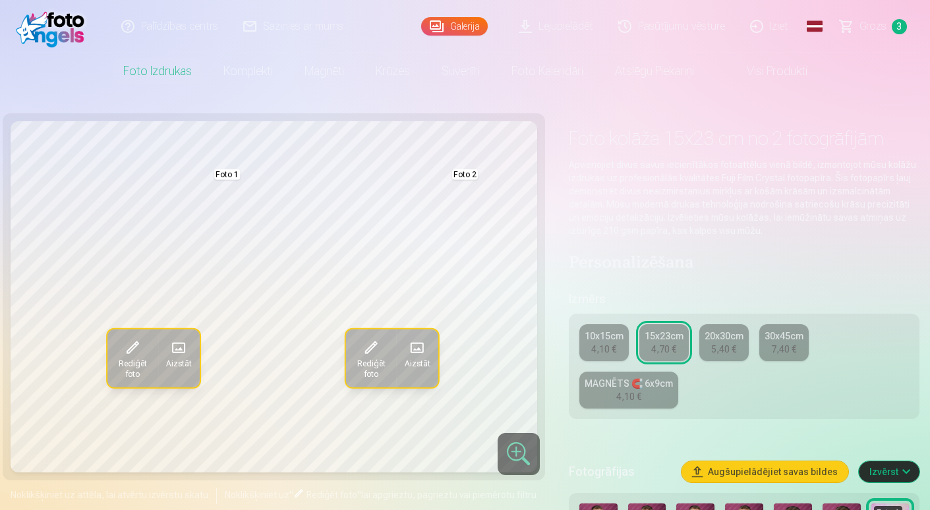
click at [413, 363] on span "Aizstāt" at bounding box center [417, 364] width 26 height 11
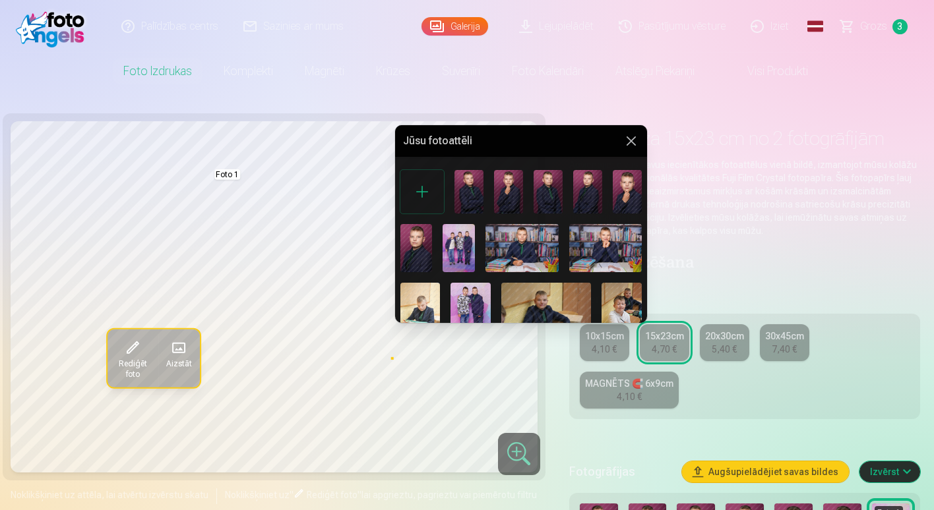
click at [477, 295] on img at bounding box center [470, 313] width 40 height 60
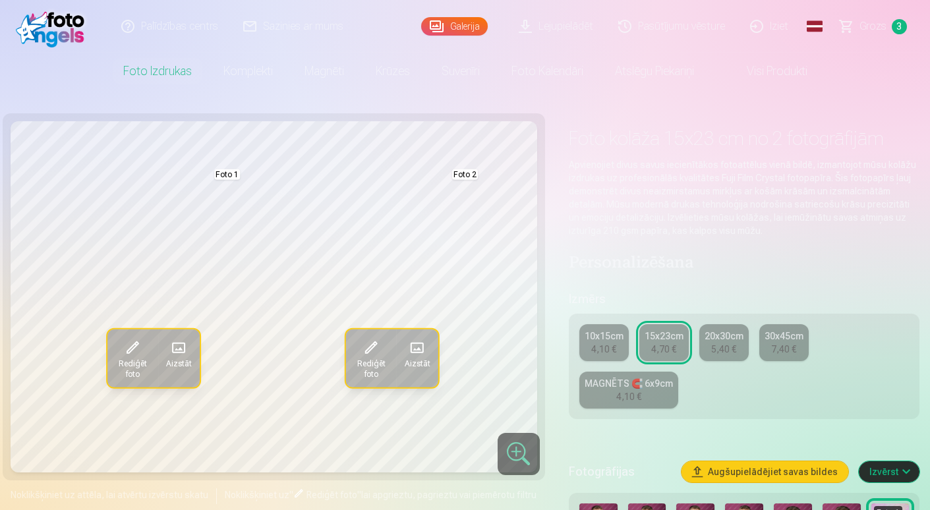
click at [423, 360] on span "Aizstāt" at bounding box center [417, 364] width 26 height 11
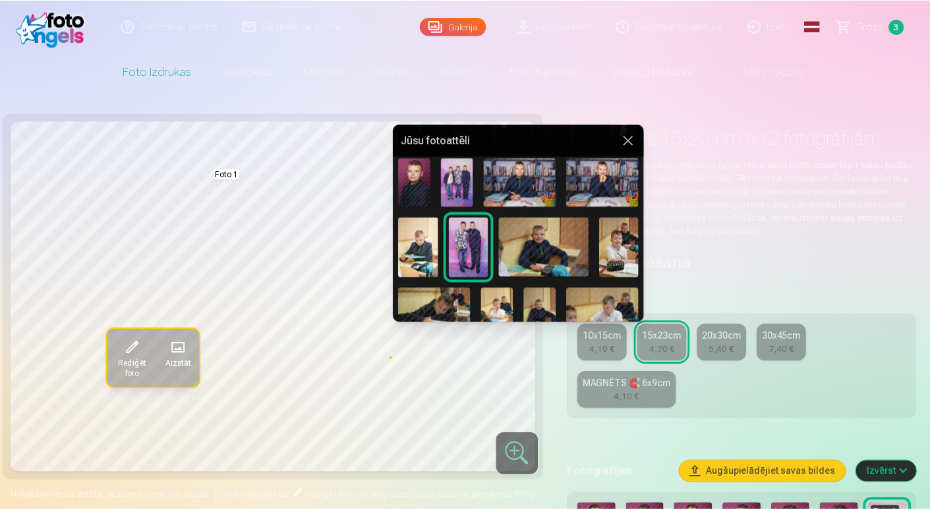
scroll to position [66, 0]
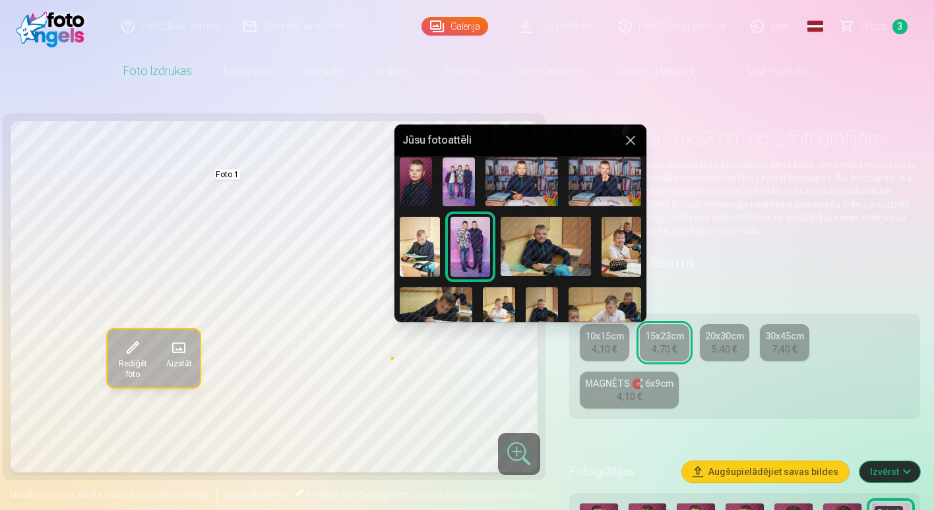
click at [616, 167] on img at bounding box center [604, 182] width 73 height 48
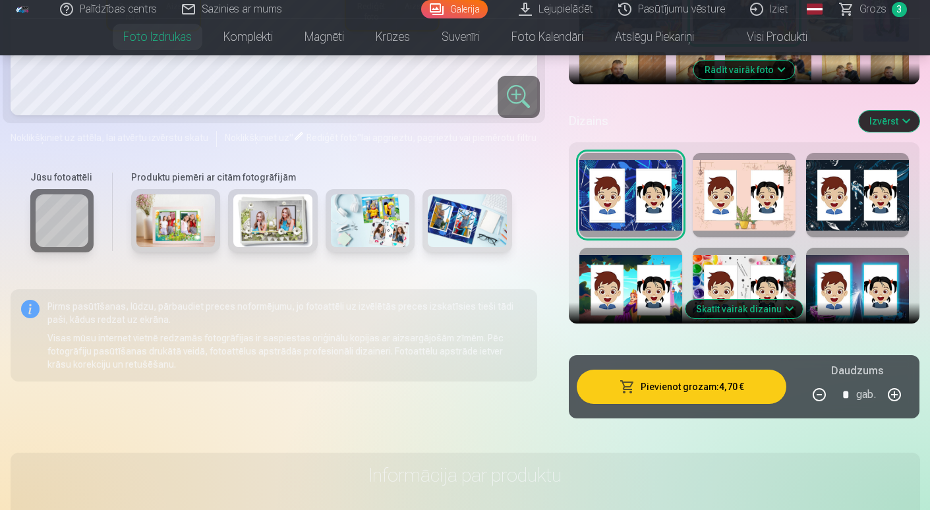
scroll to position [593, 0]
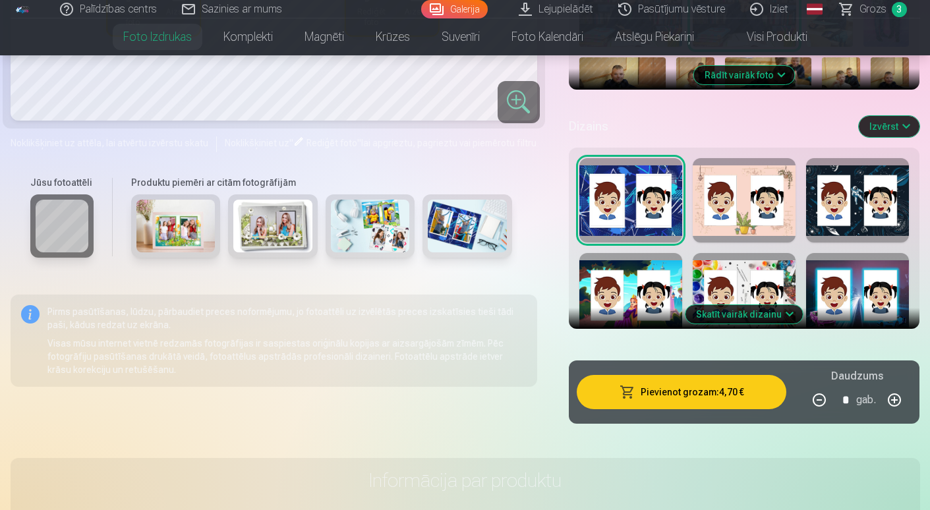
click at [657, 204] on div at bounding box center [631, 200] width 103 height 84
click at [773, 208] on div at bounding box center [744, 200] width 103 height 84
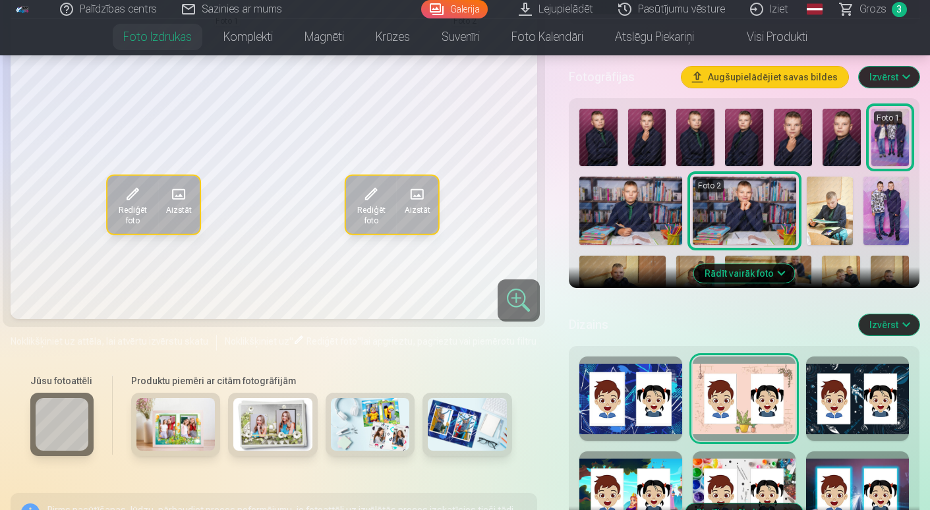
scroll to position [396, 0]
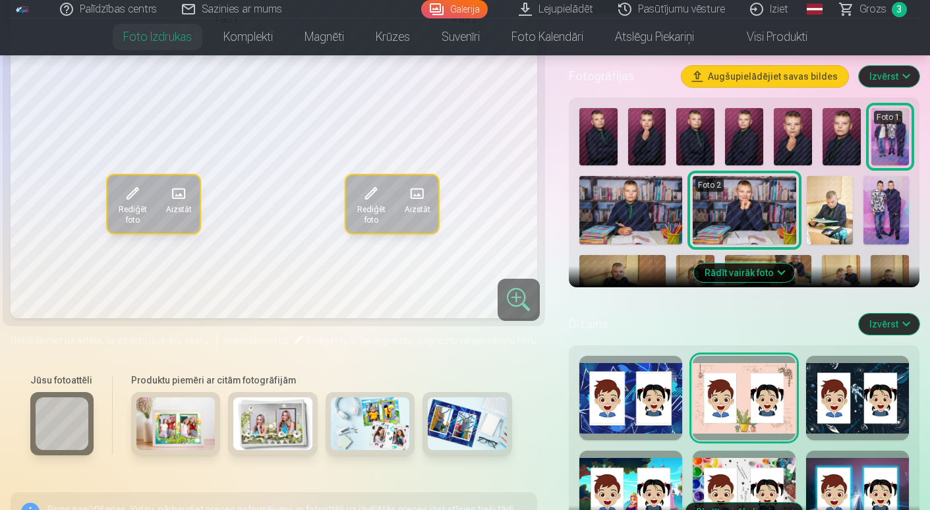
click at [880, 402] on div at bounding box center [857, 398] width 103 height 84
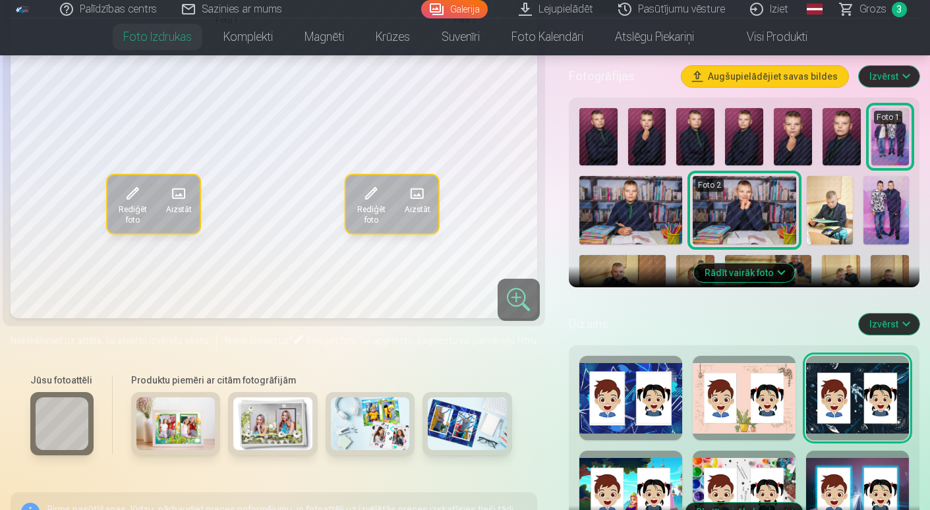
click at [645, 475] on div at bounding box center [631, 493] width 103 height 84
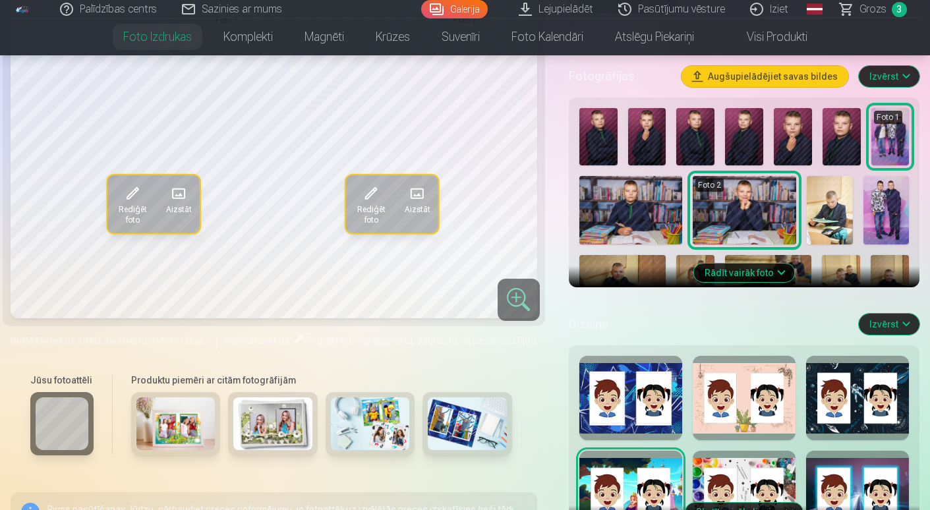
click at [735, 477] on div at bounding box center [744, 493] width 103 height 84
click at [886, 478] on div at bounding box center [857, 493] width 103 height 84
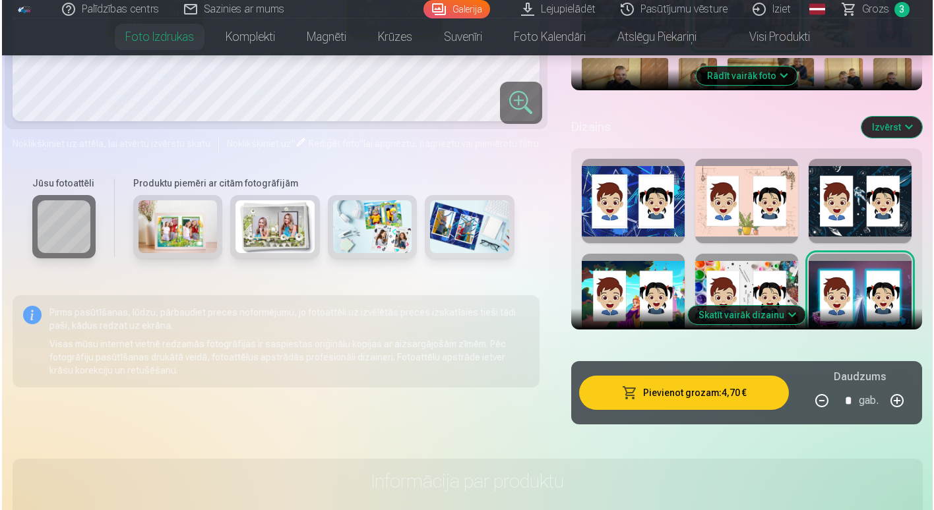
scroll to position [593, 0]
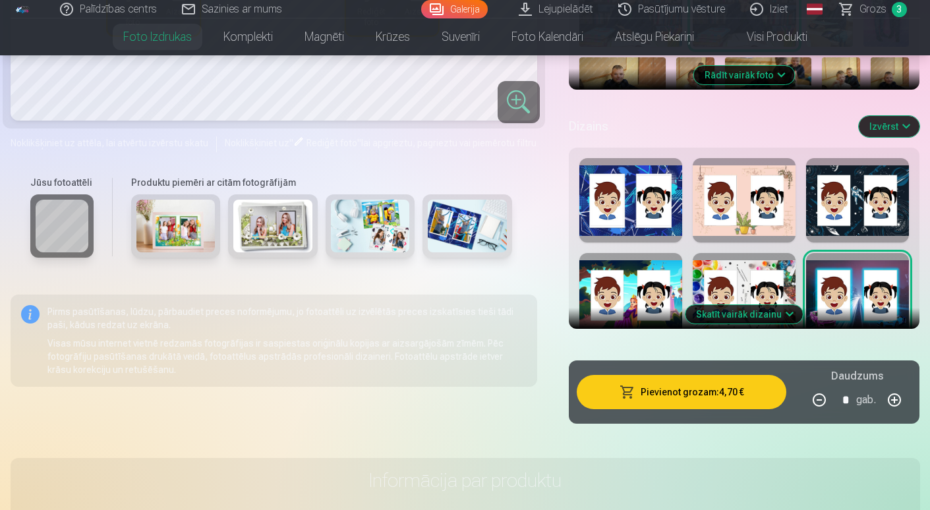
click at [738, 391] on button "Pievienot grozam : 4,70 €" at bounding box center [682, 392] width 210 height 34
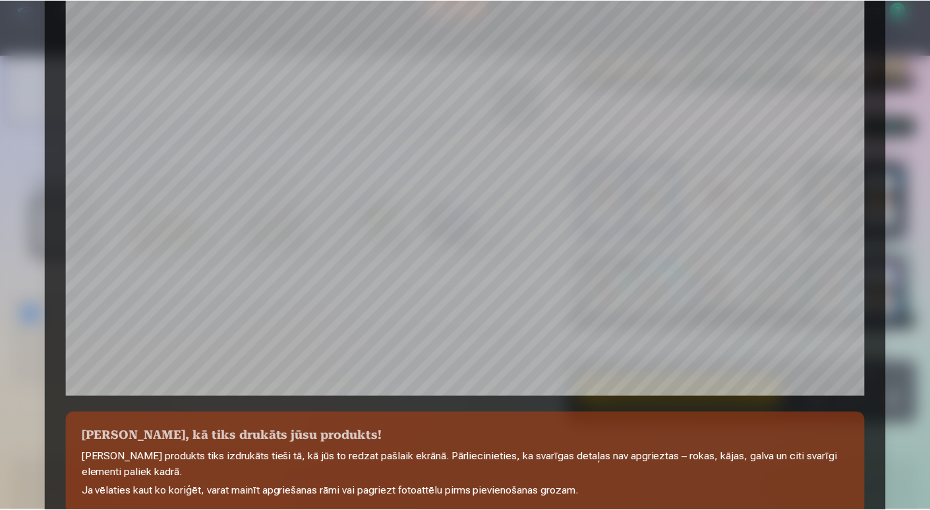
scroll to position [439, 0]
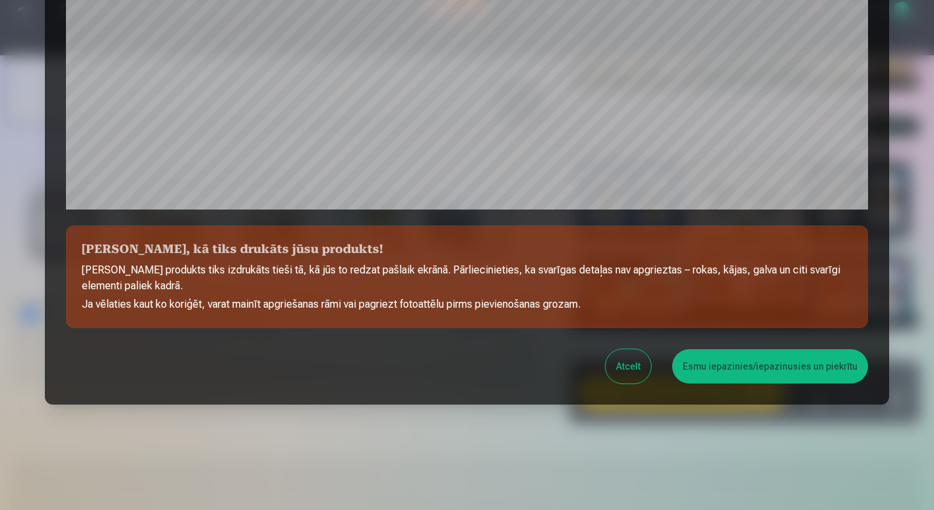
click at [790, 361] on button "Esmu iepazinies/iepazinusies un piekrītu" at bounding box center [770, 366] width 196 height 34
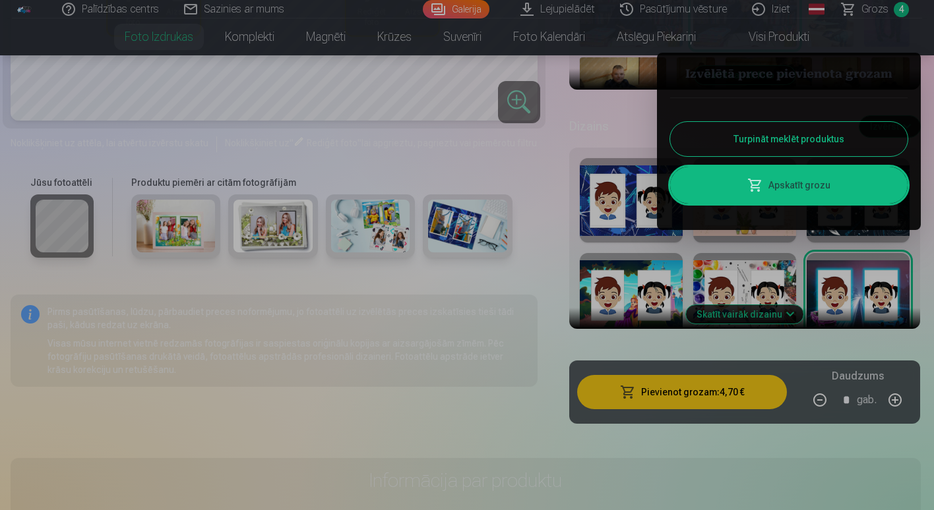
click at [775, 183] on link "Apskatīt grozu" at bounding box center [788, 185] width 237 height 37
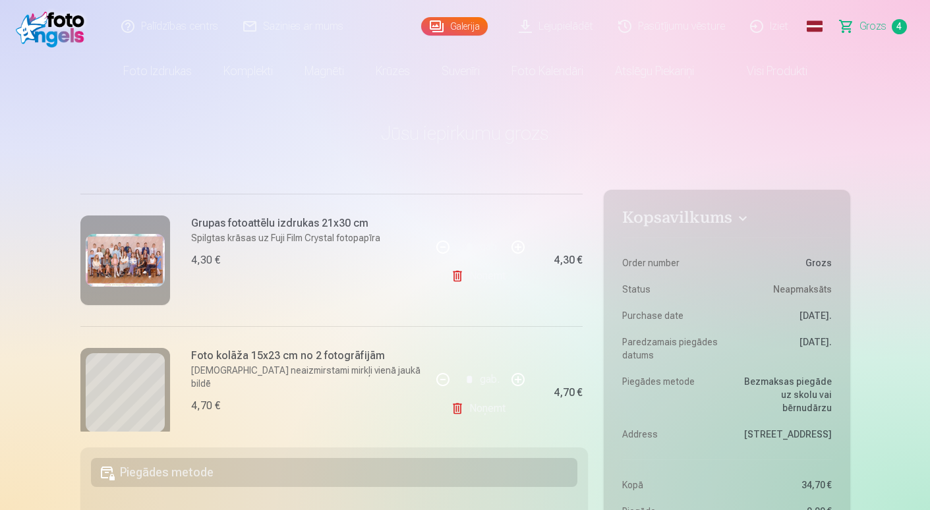
scroll to position [426, 0]
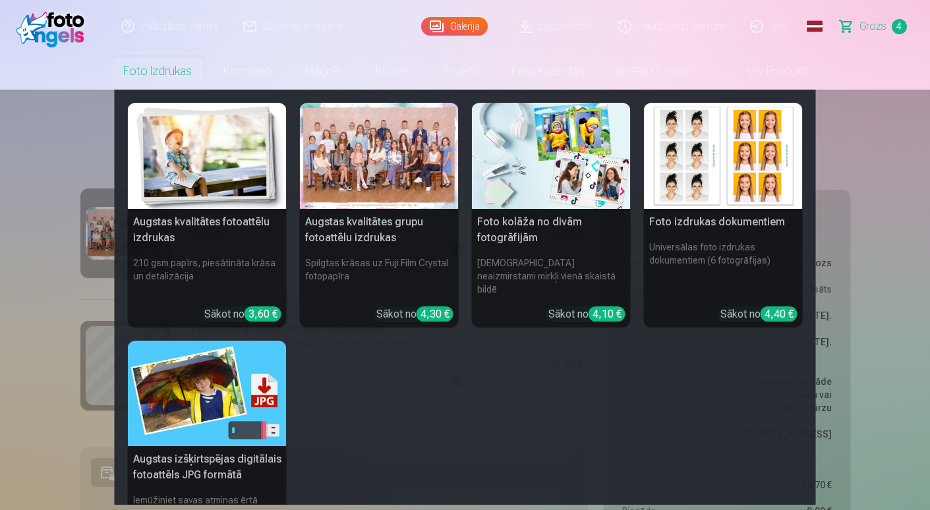
click at [196, 170] on img at bounding box center [207, 156] width 159 height 106
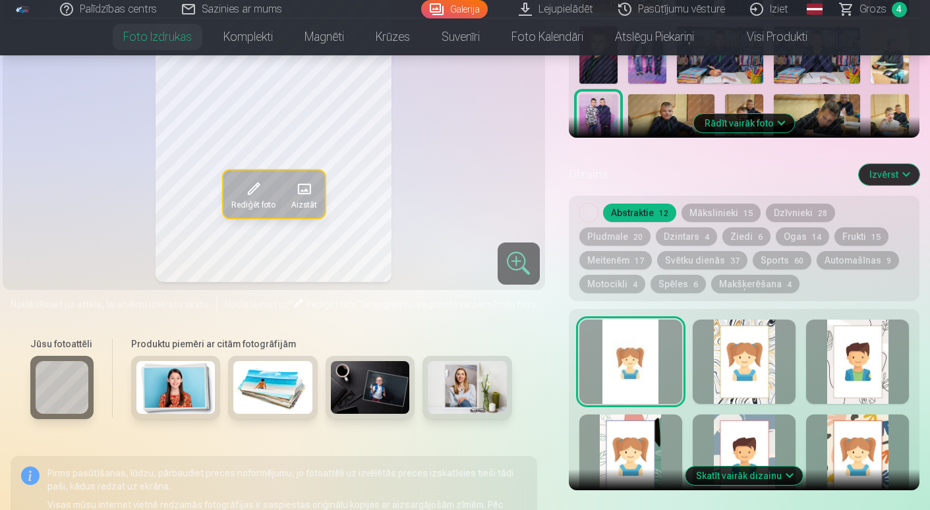
scroll to position [396, 0]
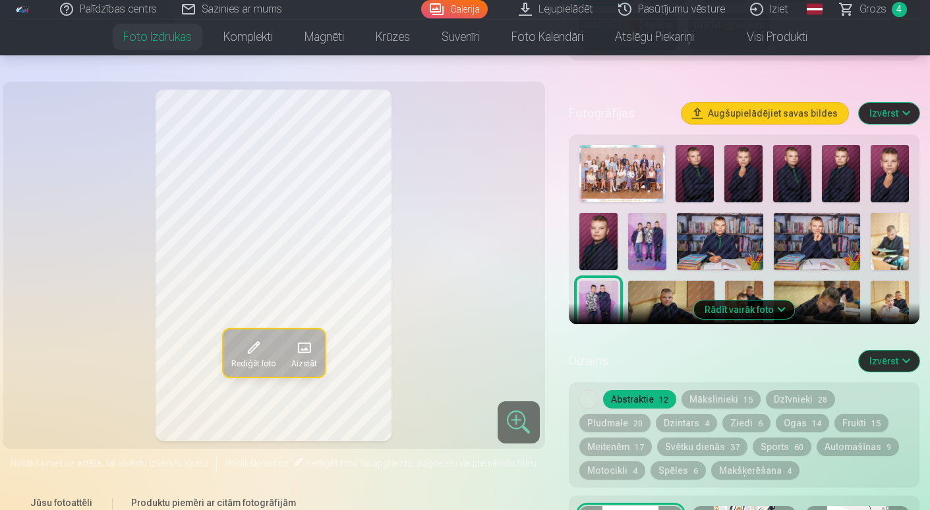
click at [880, 4] on span "Grozs" at bounding box center [873, 9] width 27 height 16
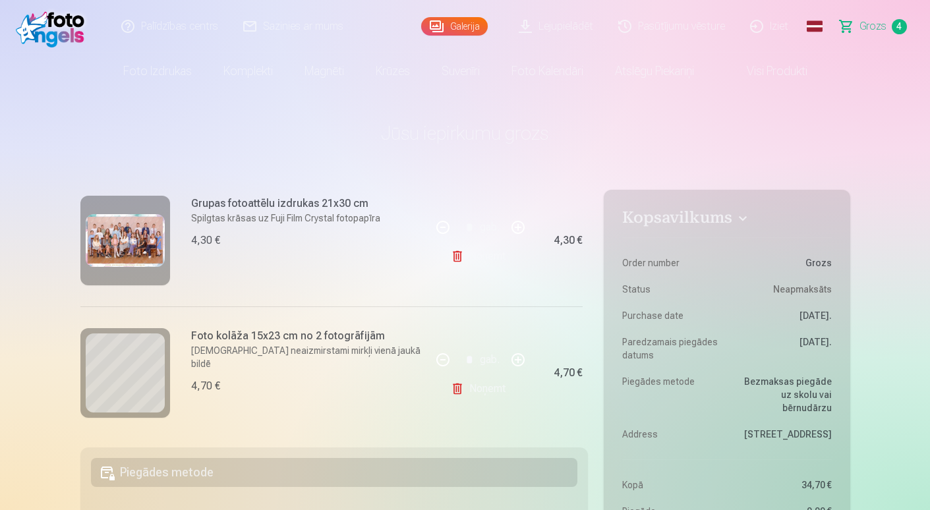
scroll to position [426, 0]
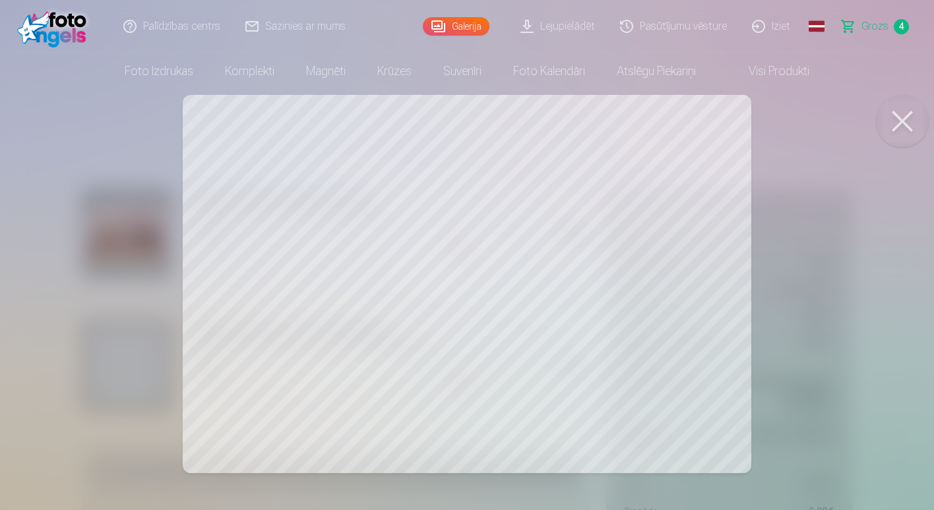
click at [590, 264] on div at bounding box center [467, 255] width 934 height 510
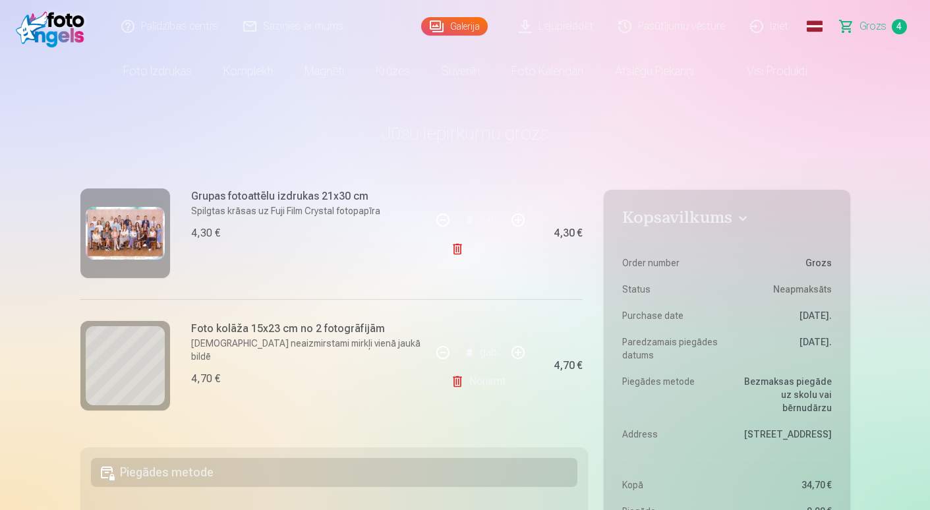
click at [469, 374] on link "Noņemt" at bounding box center [481, 382] width 60 height 26
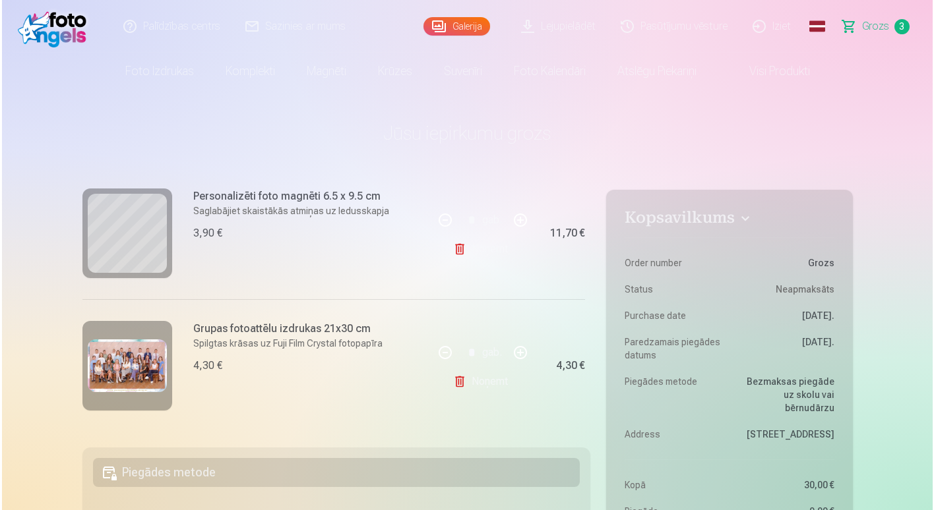
scroll to position [293, 0]
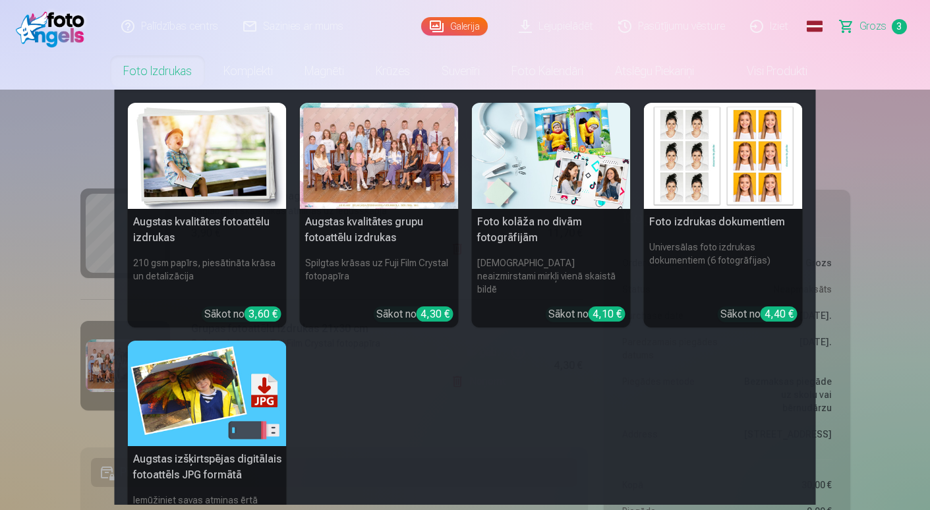
click at [525, 168] on img at bounding box center [551, 156] width 159 height 106
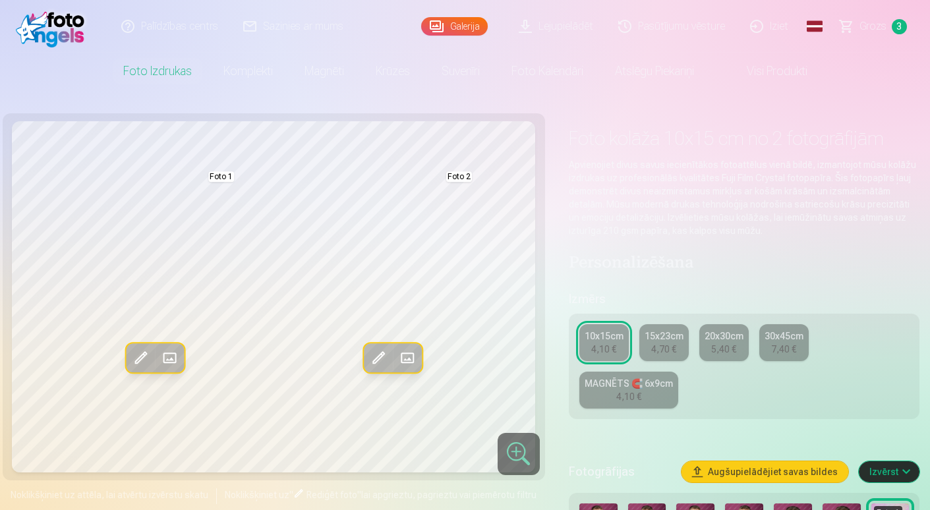
click at [667, 351] on div "4,70 €" at bounding box center [663, 349] width 25 height 13
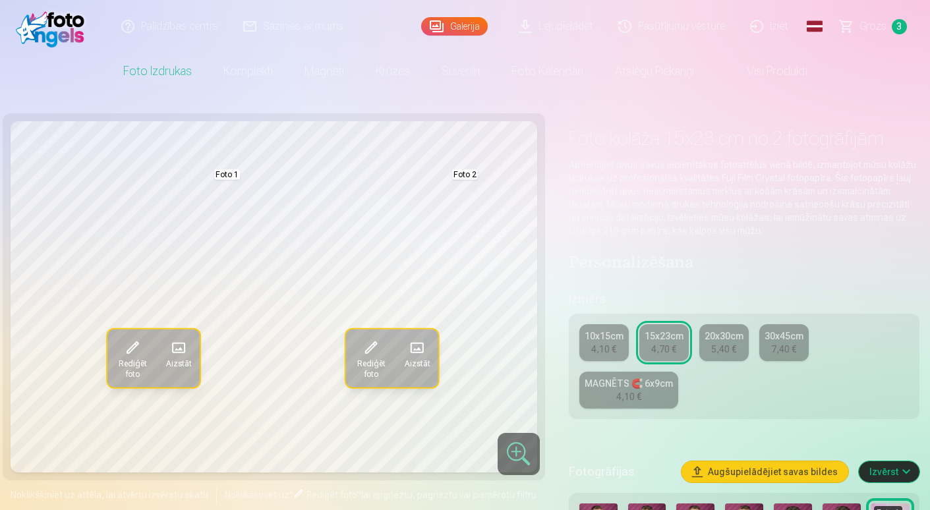
click at [424, 359] on span "Aizstāt" at bounding box center [417, 364] width 26 height 11
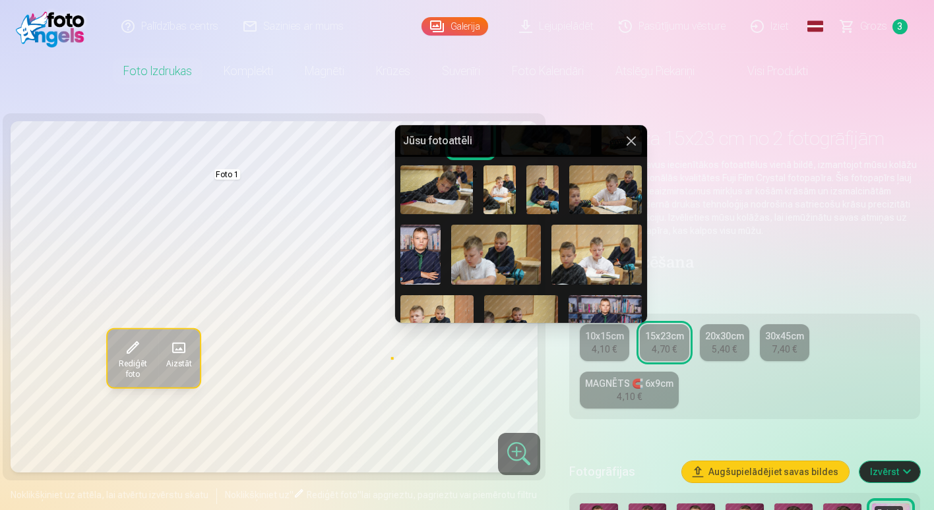
scroll to position [122, 0]
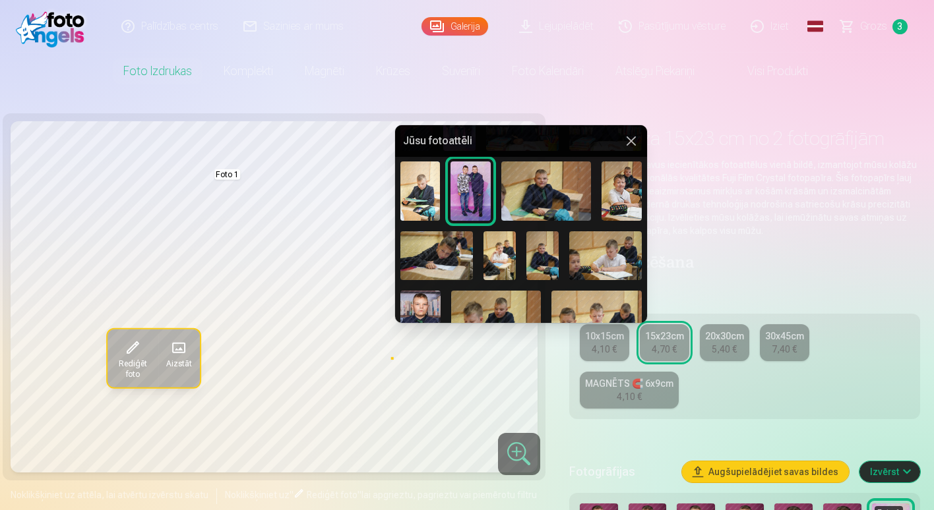
click at [543, 259] on img at bounding box center [542, 255] width 32 height 48
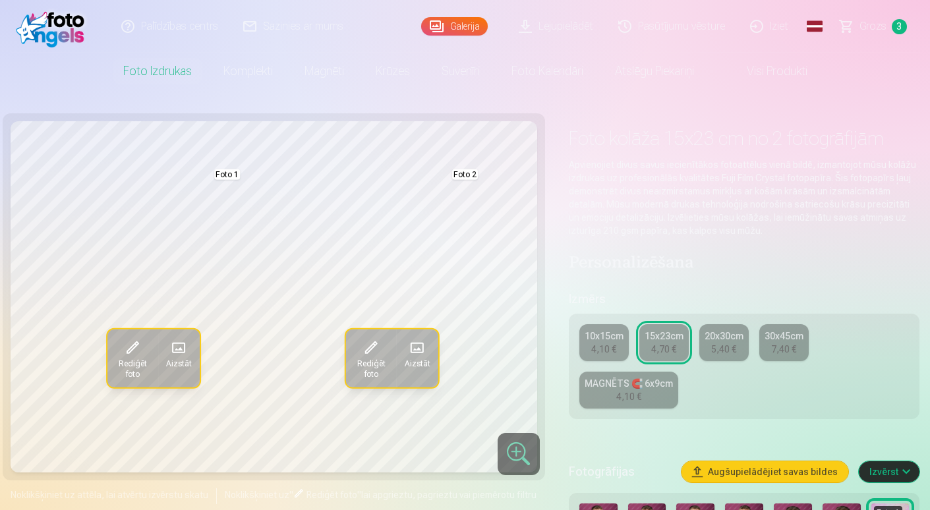
click at [420, 367] on span "Aizstāt" at bounding box center [417, 364] width 26 height 11
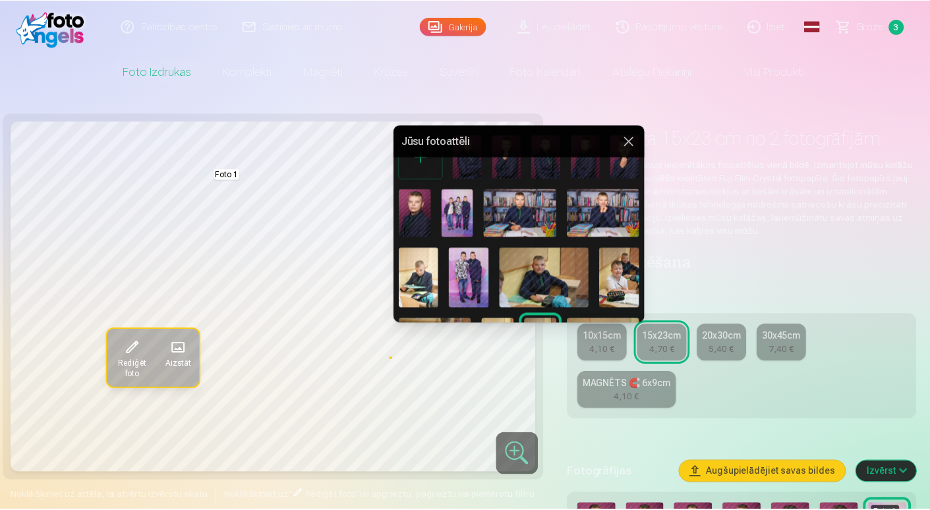
scroll to position [0, 0]
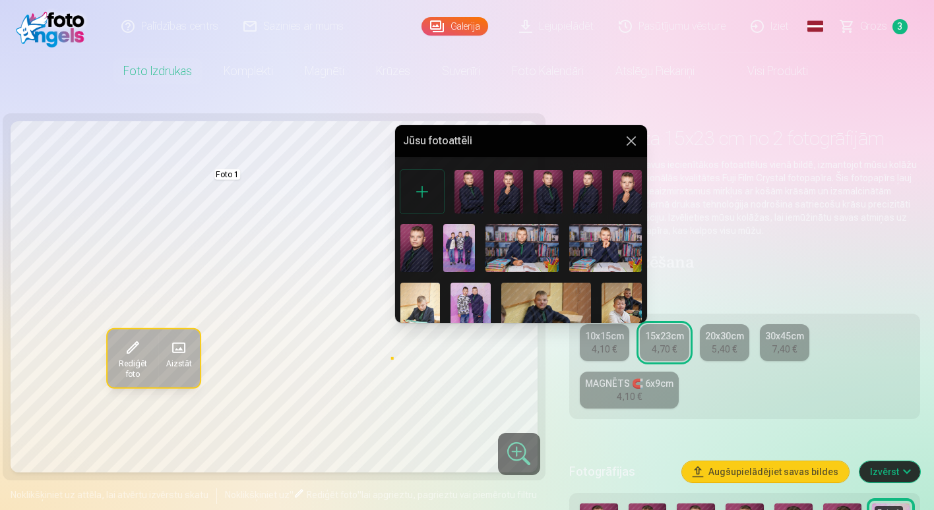
click at [502, 193] on img at bounding box center [508, 192] width 29 height 44
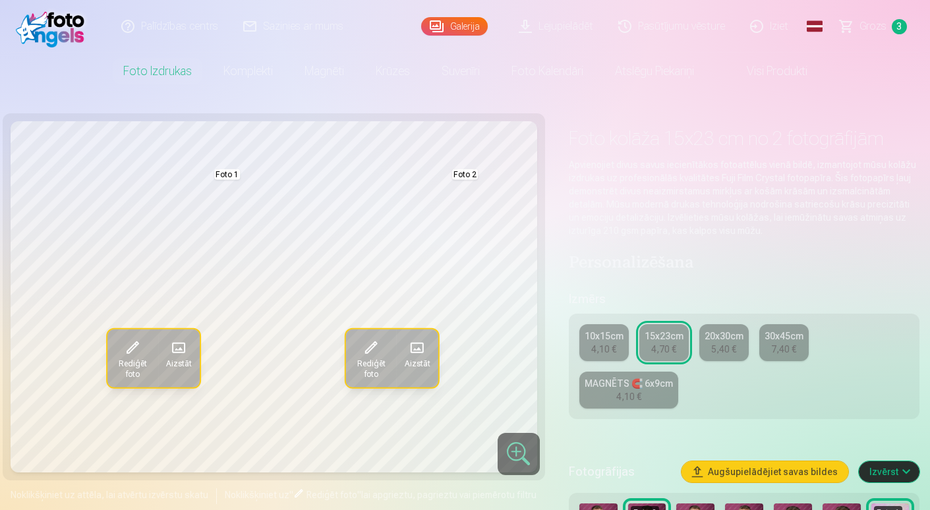
click at [421, 369] on span "Aizstāt" at bounding box center [417, 364] width 26 height 11
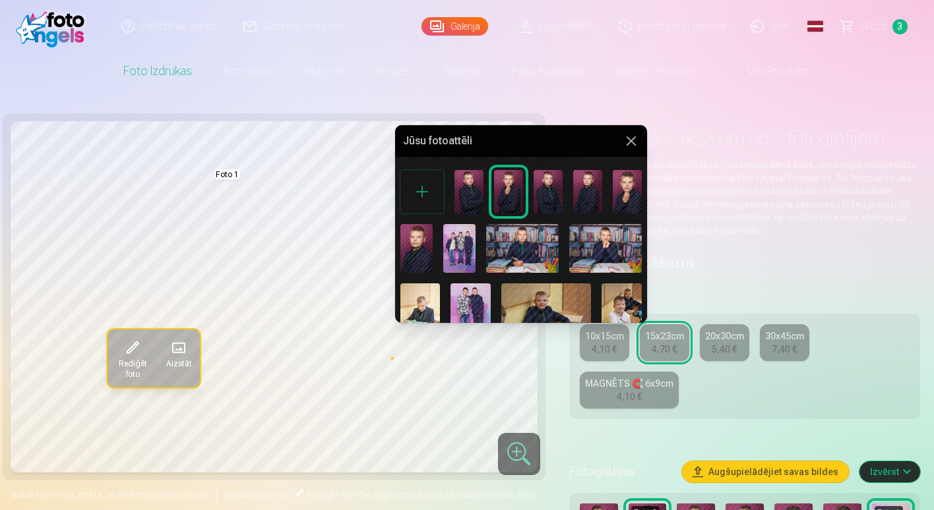
click at [626, 201] on img at bounding box center [626, 192] width 29 height 44
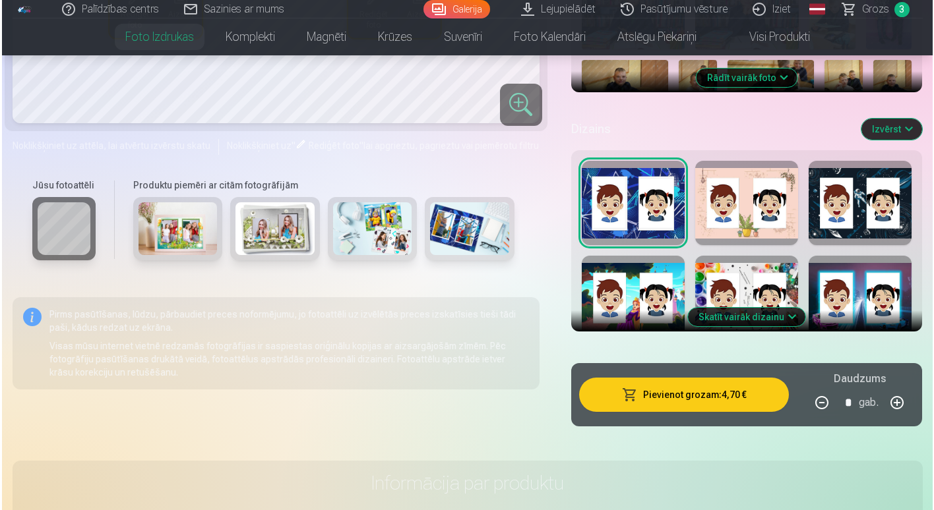
scroll to position [593, 0]
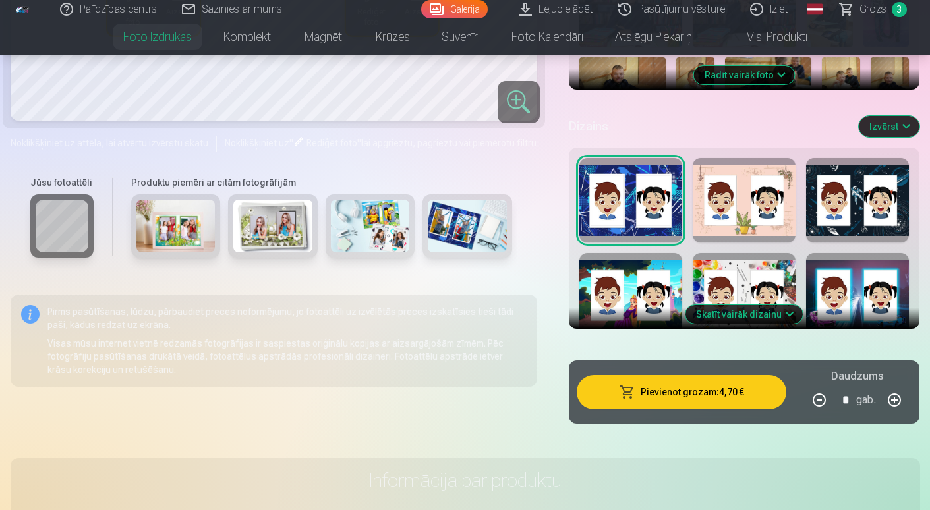
click at [737, 388] on button "Pievienot grozam : 4,70 €" at bounding box center [682, 392] width 210 height 34
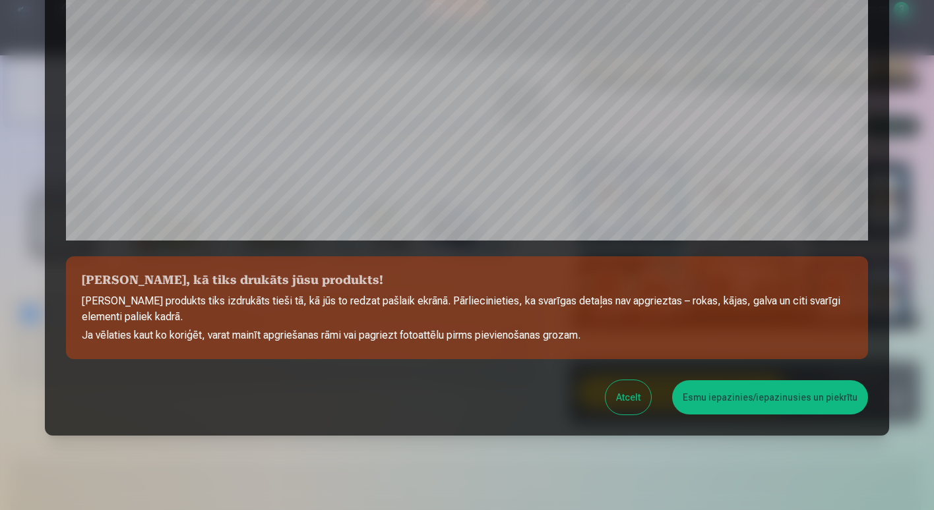
scroll to position [439, 0]
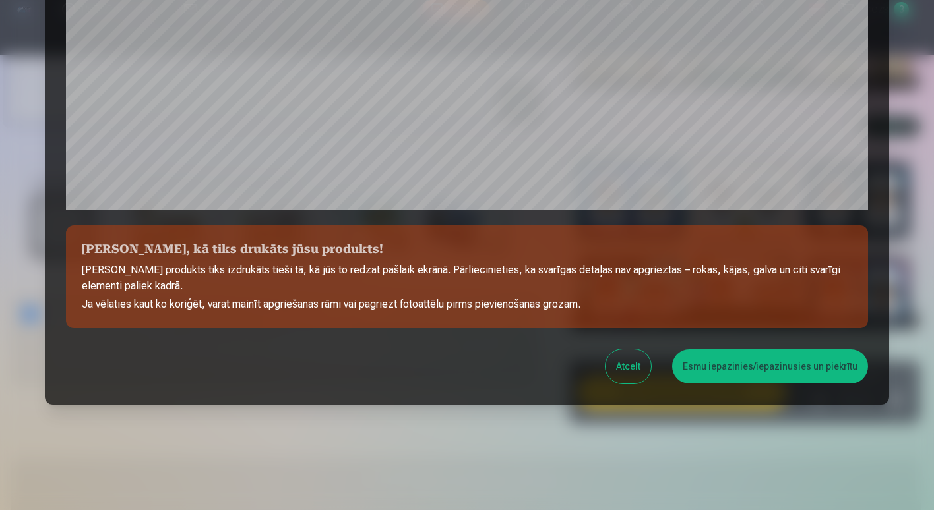
click at [742, 363] on button "Esmu iepazinies/iepazinusies un piekrītu" at bounding box center [770, 366] width 196 height 34
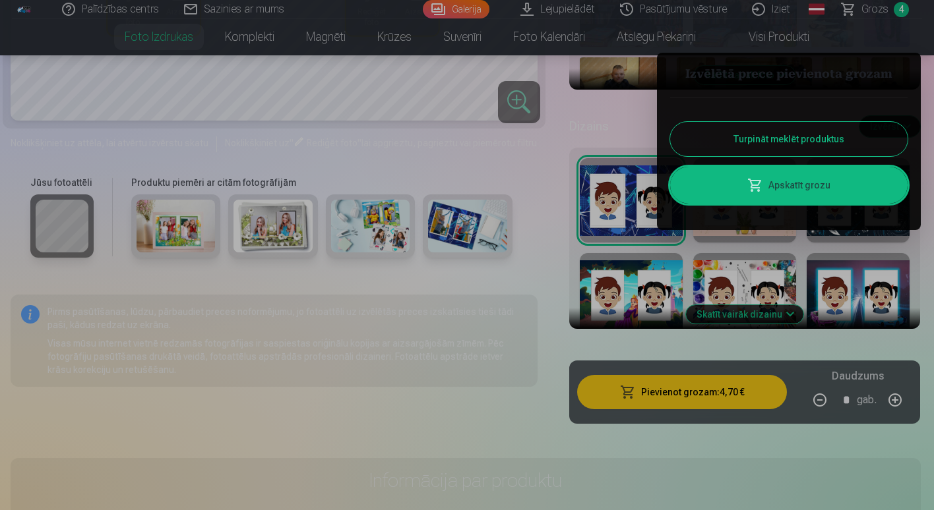
click at [806, 182] on link "Apskatīt grozu" at bounding box center [788, 185] width 237 height 37
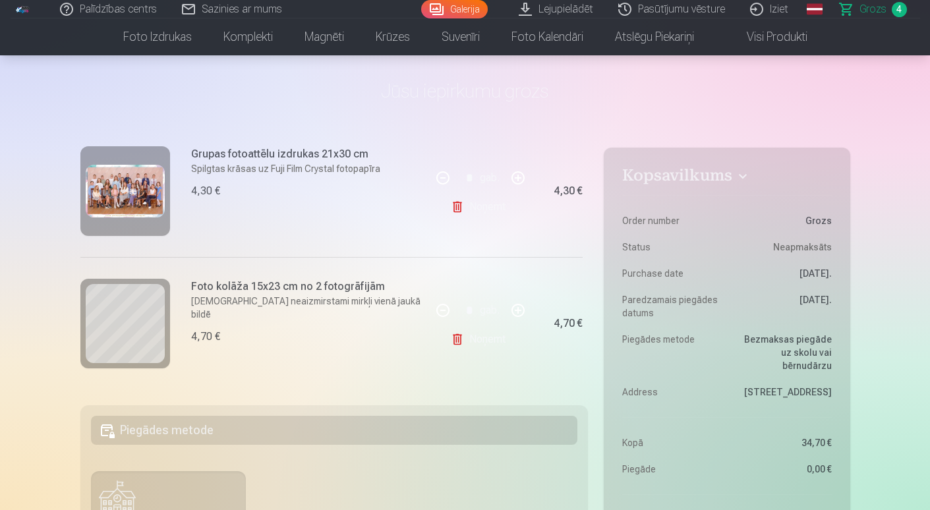
scroll to position [198, 0]
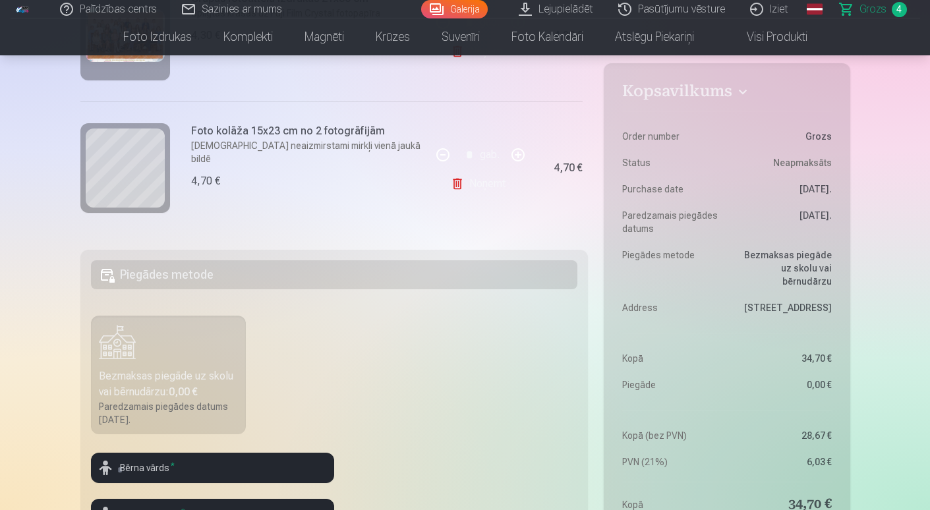
click at [491, 179] on link "Noņemt" at bounding box center [481, 184] width 60 height 26
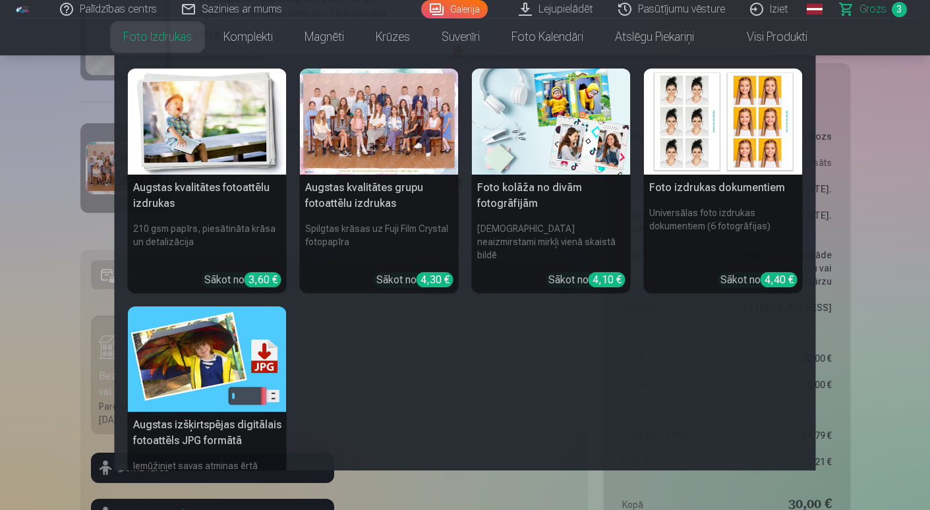
click at [567, 169] on img at bounding box center [551, 122] width 159 height 106
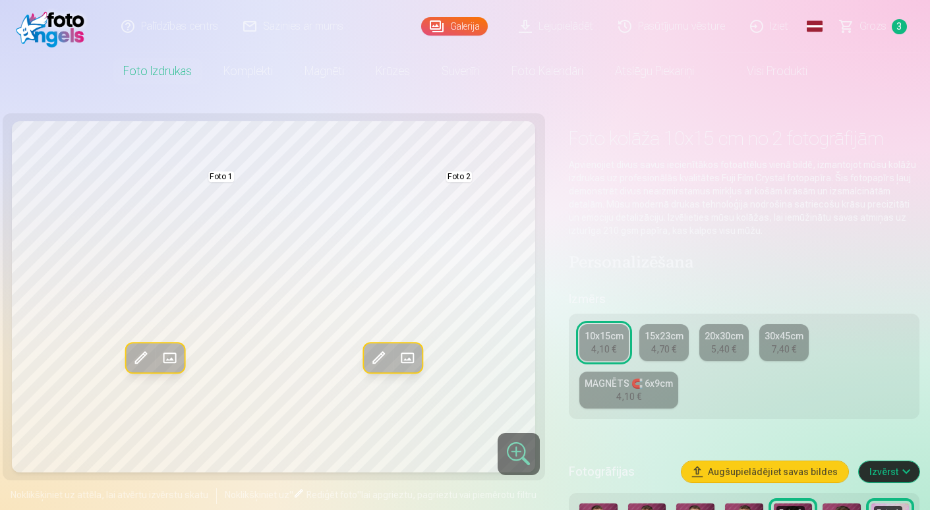
click at [673, 355] on div "4,70 €" at bounding box center [663, 349] width 25 height 13
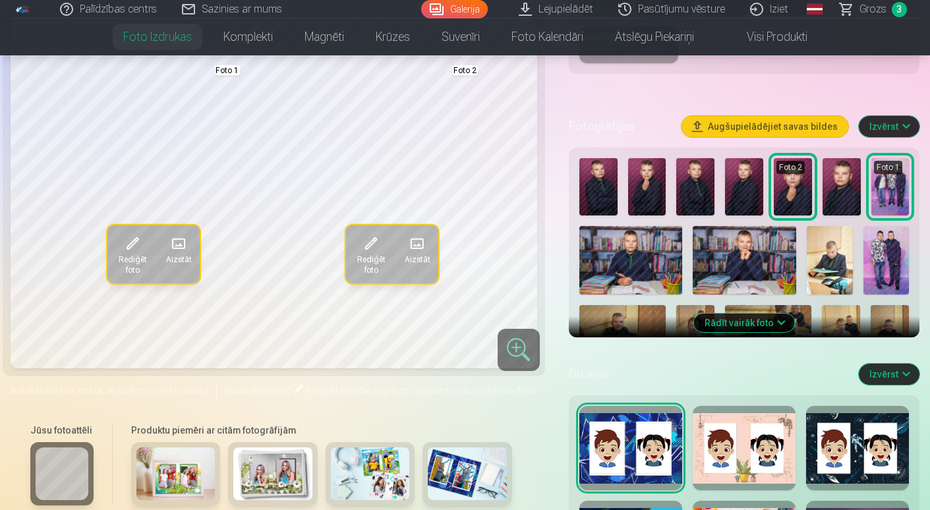
scroll to position [527, 0]
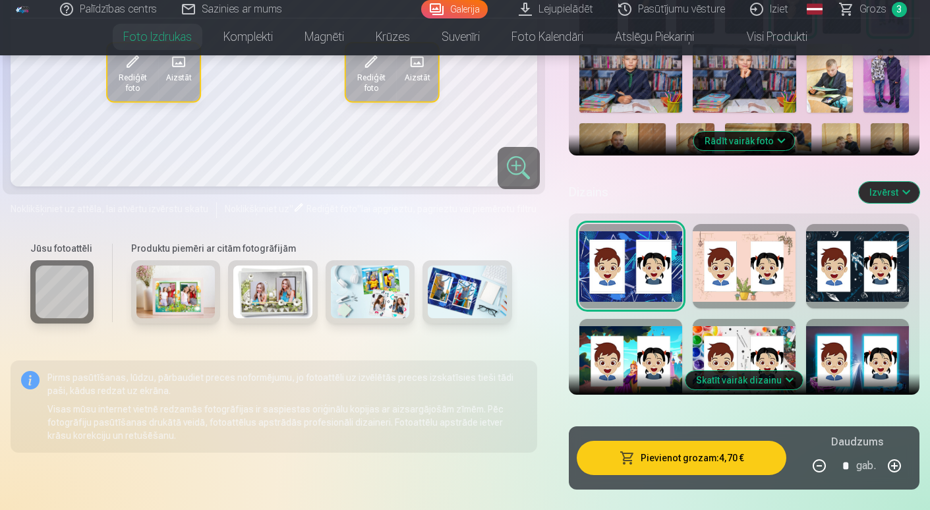
click at [763, 335] on div at bounding box center [744, 361] width 103 height 84
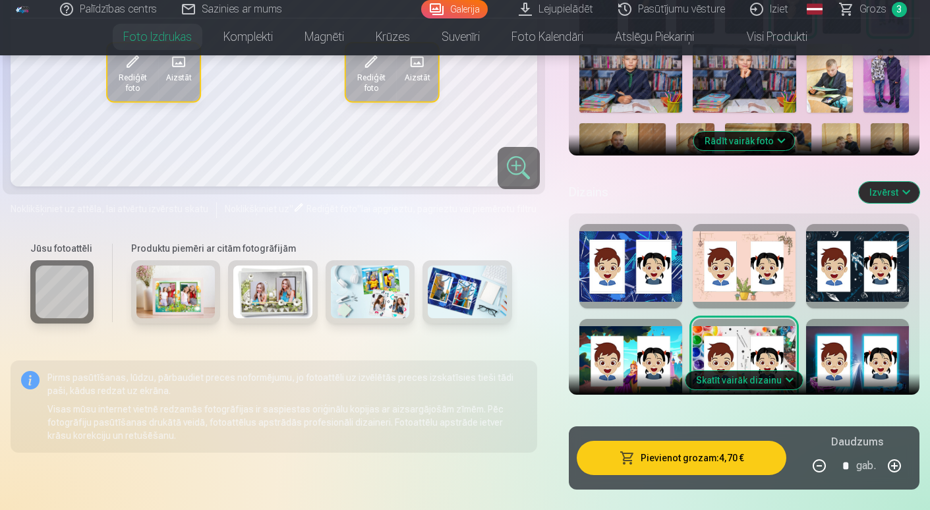
click at [837, 350] on div at bounding box center [857, 361] width 103 height 84
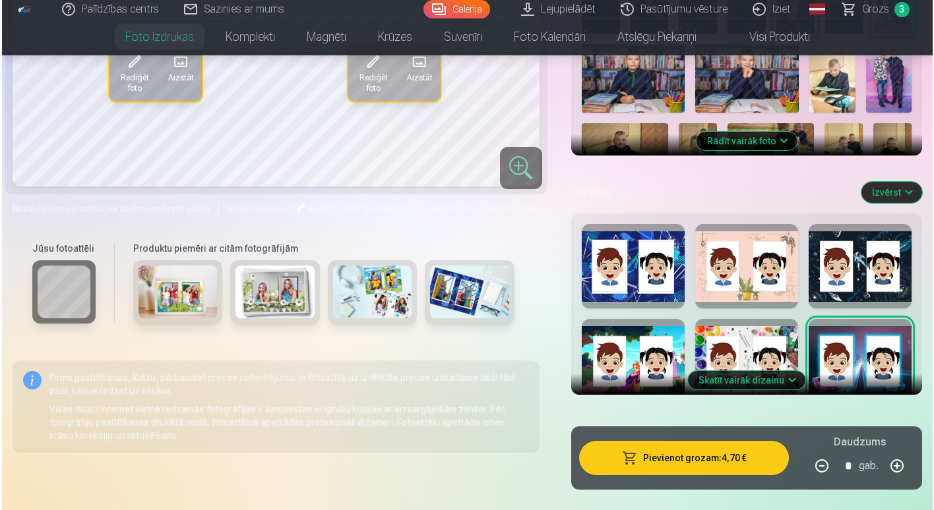
scroll to position [593, 0]
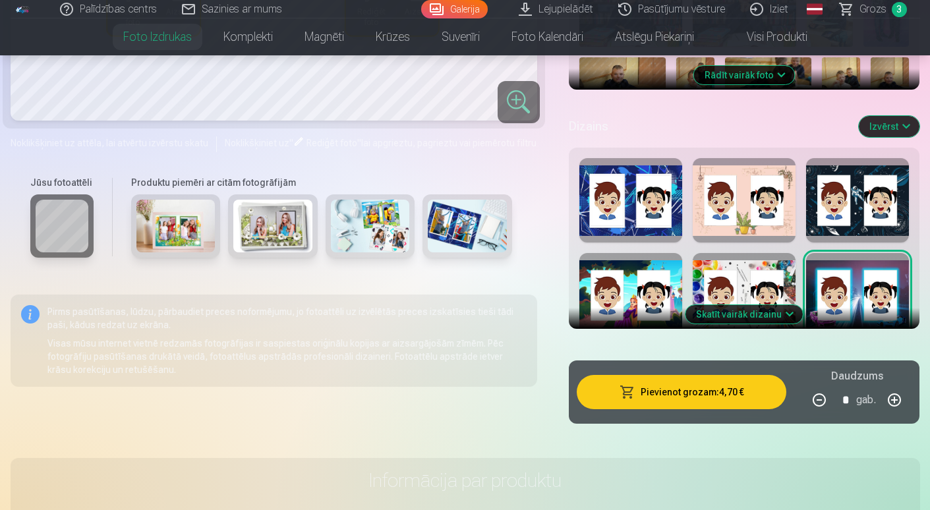
click at [682, 389] on button "Pievienot grozam : 4,70 €" at bounding box center [682, 392] width 210 height 34
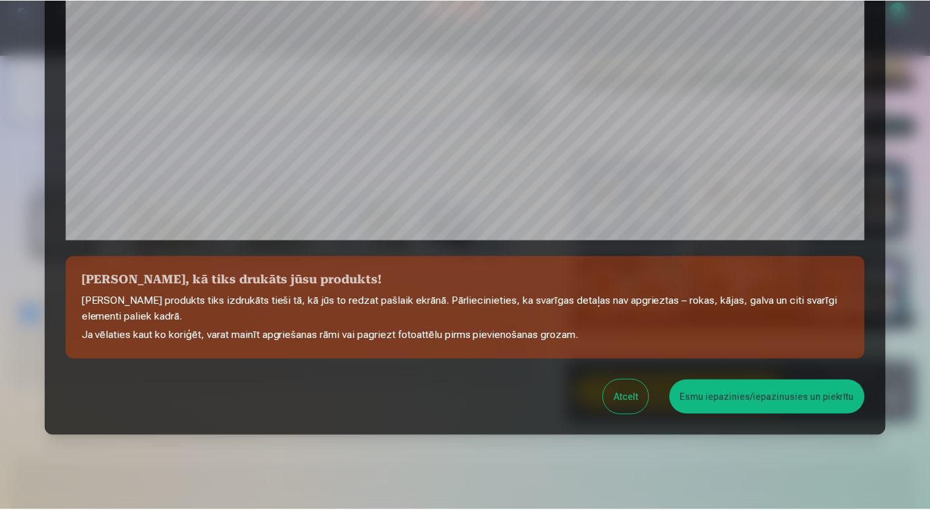
scroll to position [439, 0]
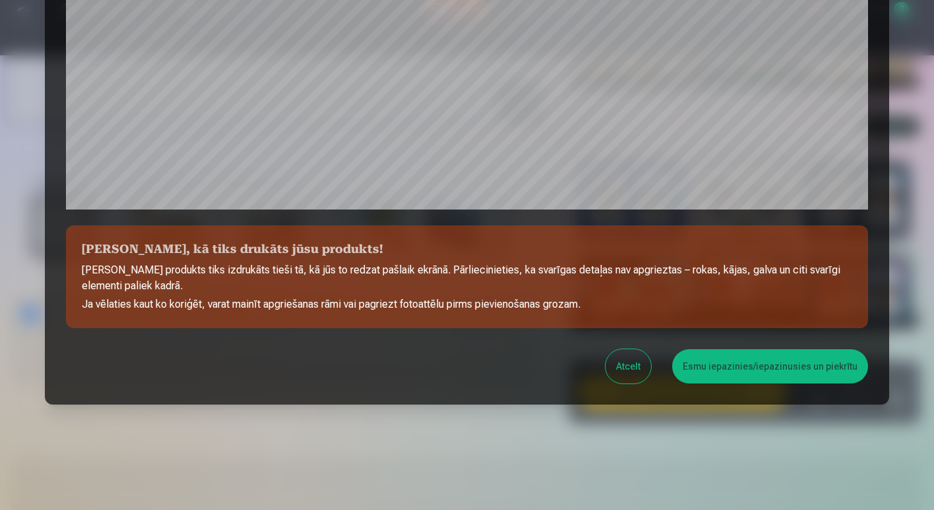
click at [789, 359] on button "Esmu iepazinies/iepazinusies un piekrītu" at bounding box center [770, 366] width 196 height 34
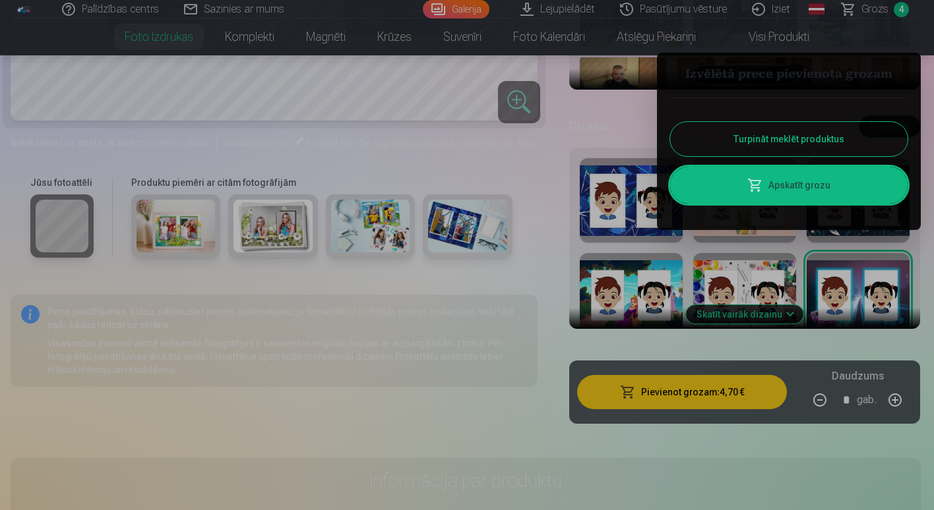
click at [747, 141] on button "Turpināt meklēt produktus" at bounding box center [788, 139] width 237 height 34
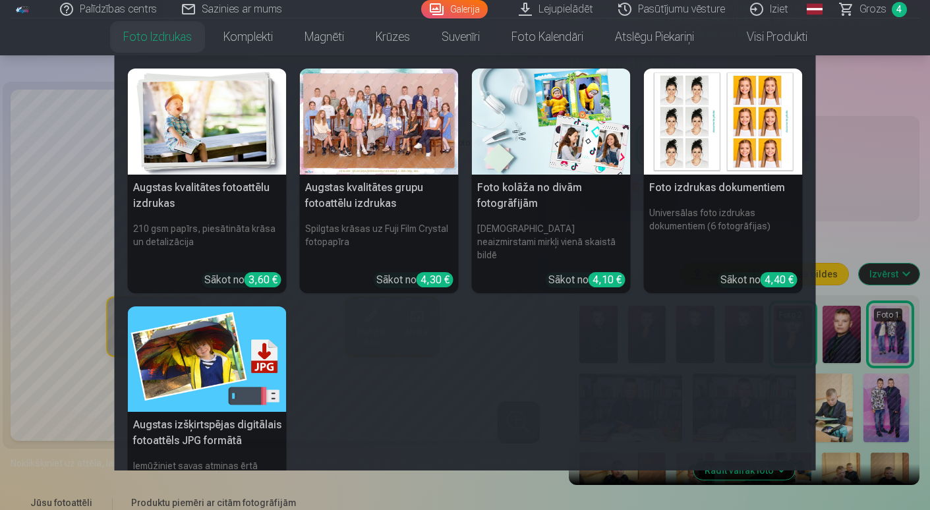
scroll to position [66, 0]
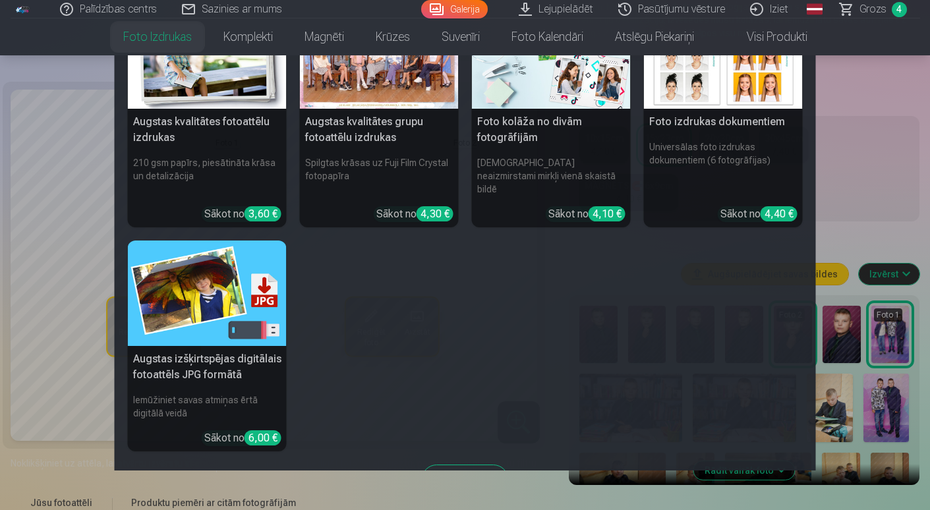
click at [209, 282] on img at bounding box center [207, 294] width 159 height 106
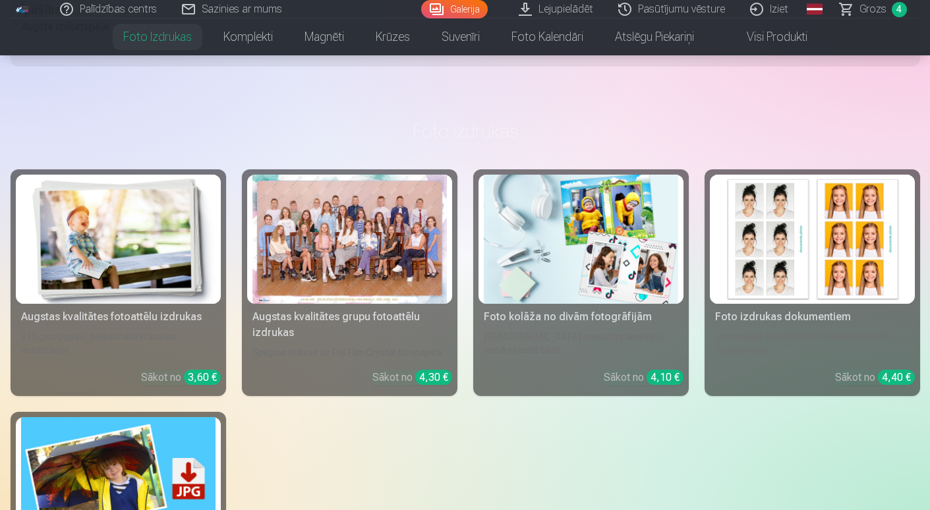
scroll to position [908, 0]
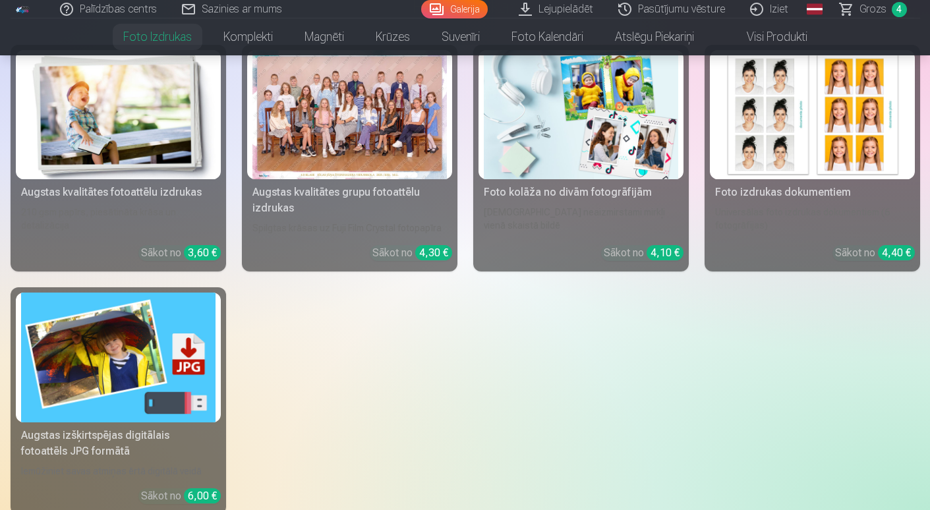
click at [155, 345] on img at bounding box center [118, 358] width 194 height 130
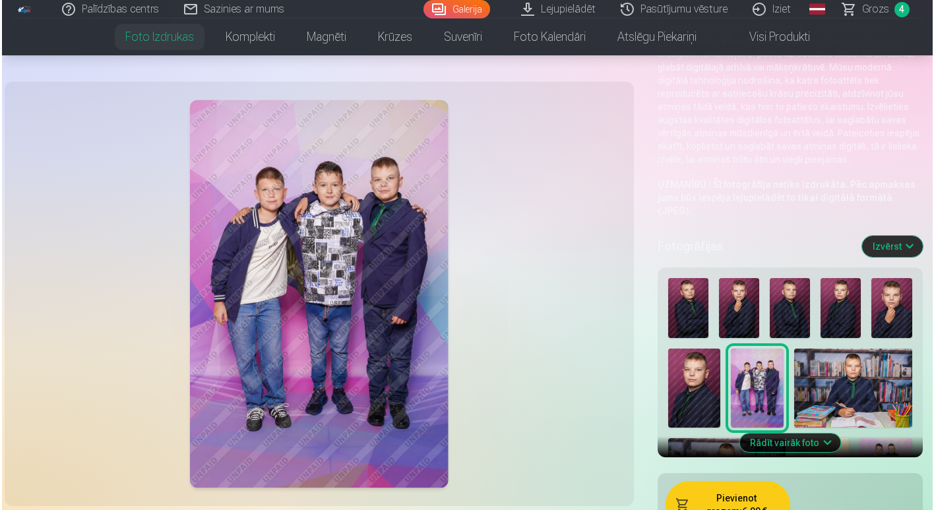
scroll to position [0, 0]
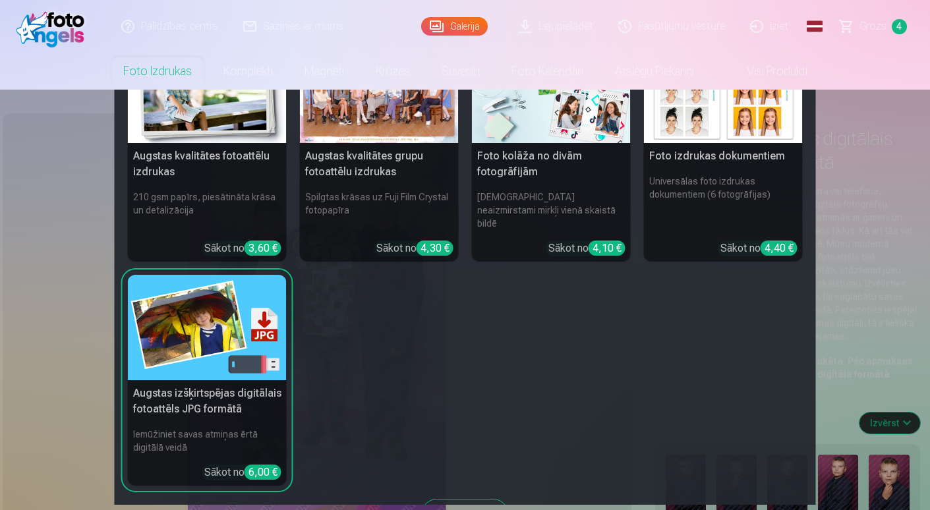
click at [556, 165] on h5 "Foto kolāža no divām fotogrāfijām" at bounding box center [551, 164] width 159 height 42
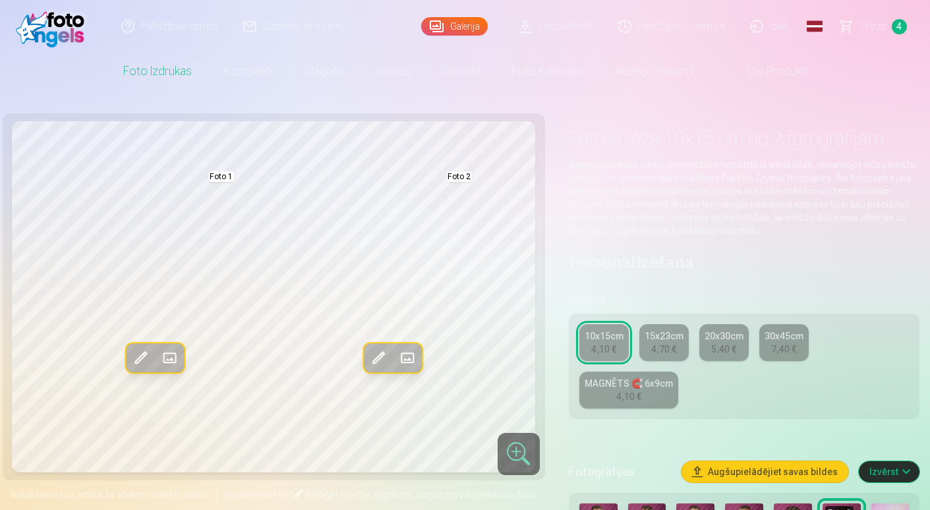
click at [410, 357] on span at bounding box center [406, 357] width 21 height 21
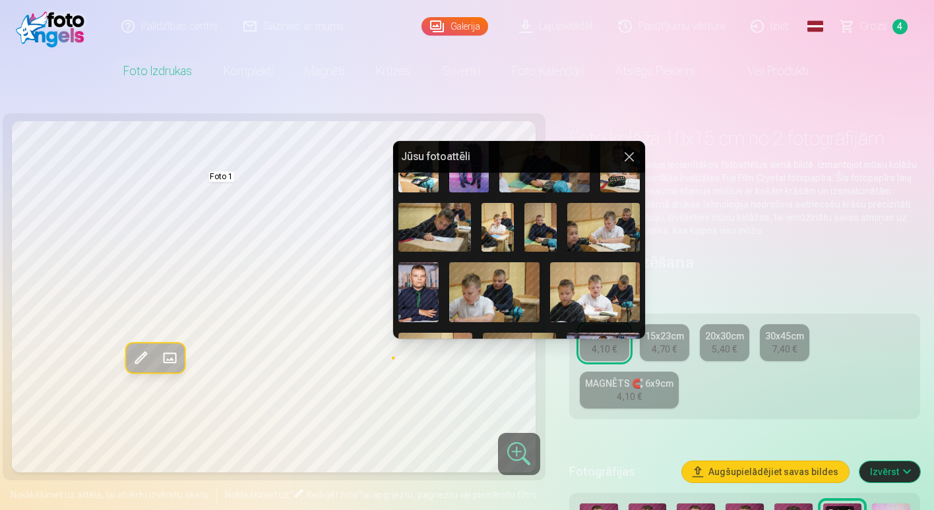
scroll to position [122, 0]
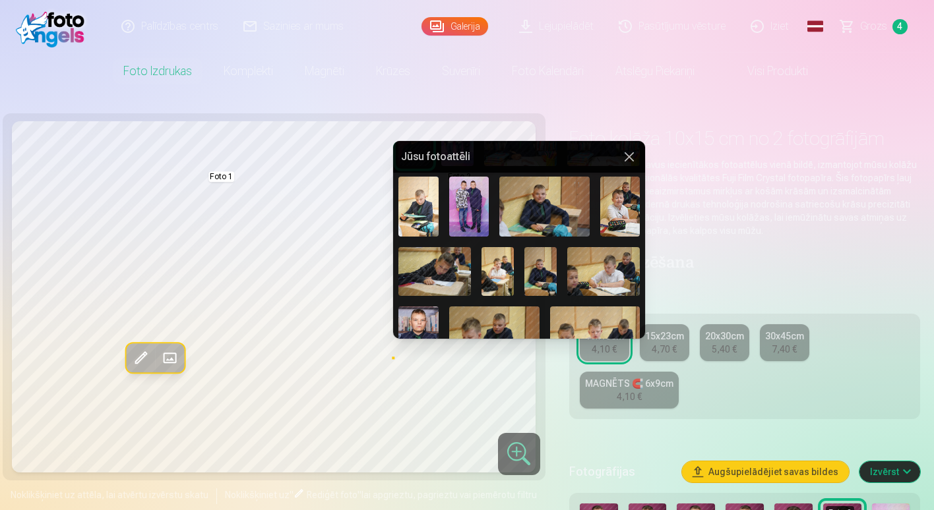
click at [547, 197] on img at bounding box center [544, 207] width 90 height 60
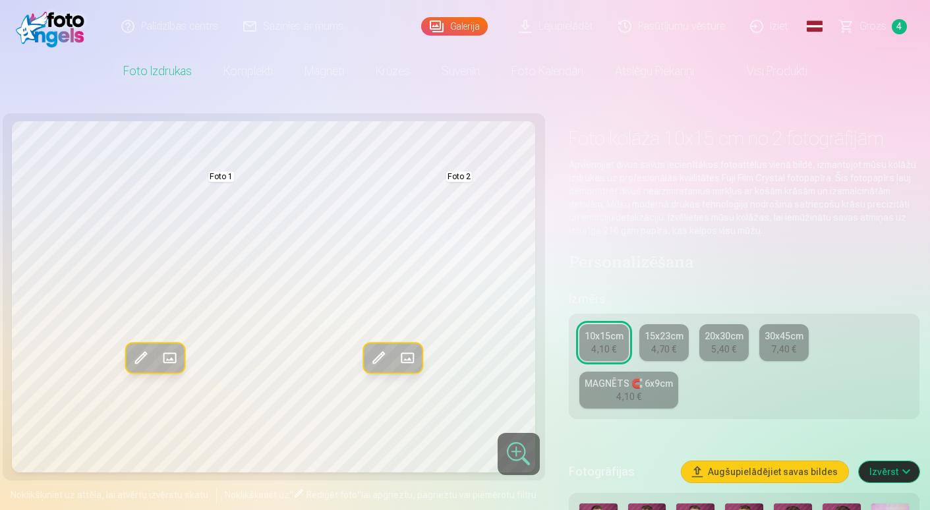
click at [406, 353] on span at bounding box center [406, 357] width 21 height 21
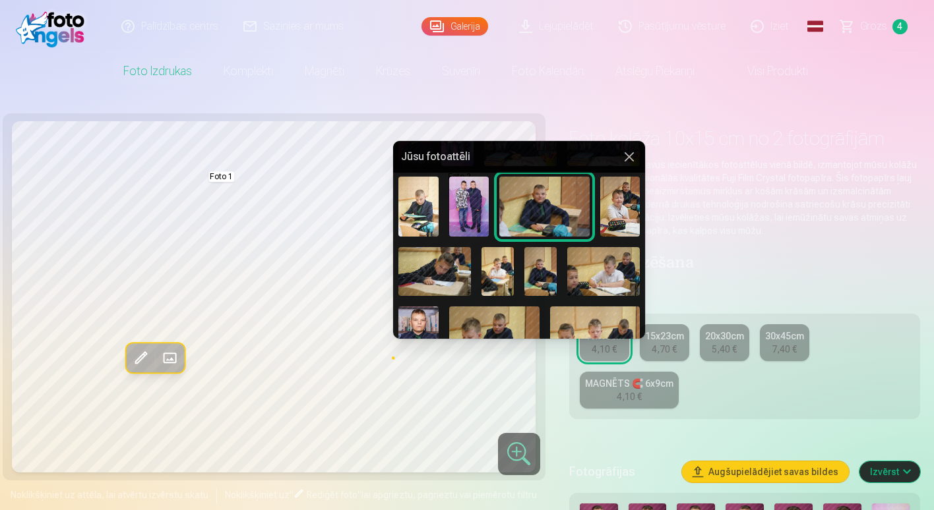
click at [533, 208] on img at bounding box center [544, 207] width 90 height 60
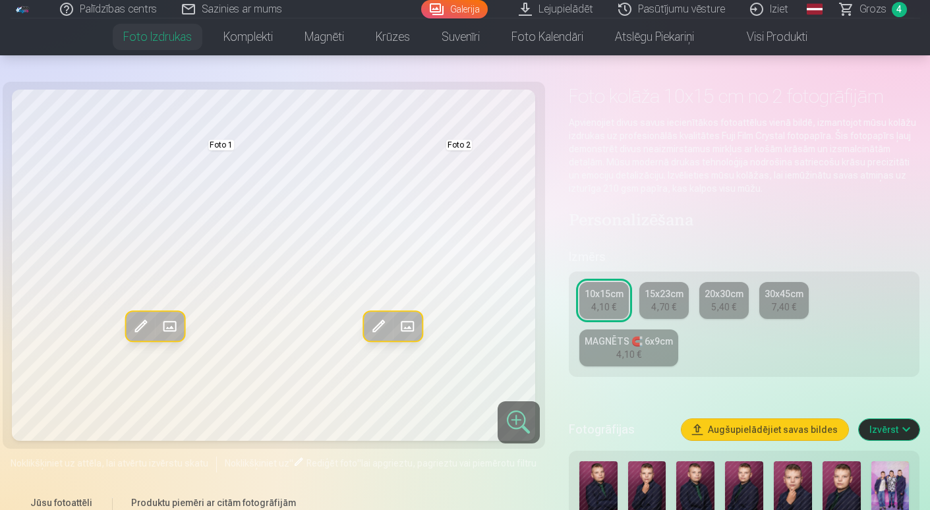
scroll to position [66, 0]
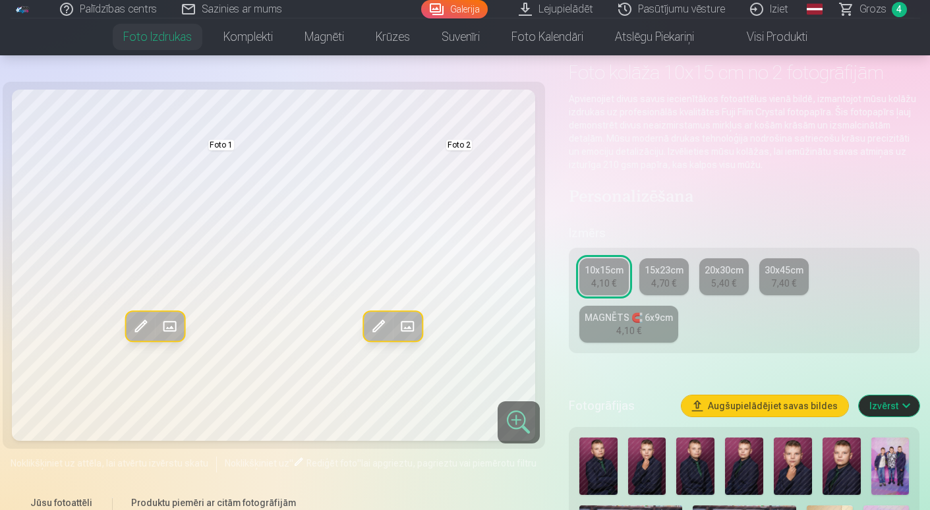
click at [670, 280] on div "4,70 €" at bounding box center [663, 283] width 25 height 13
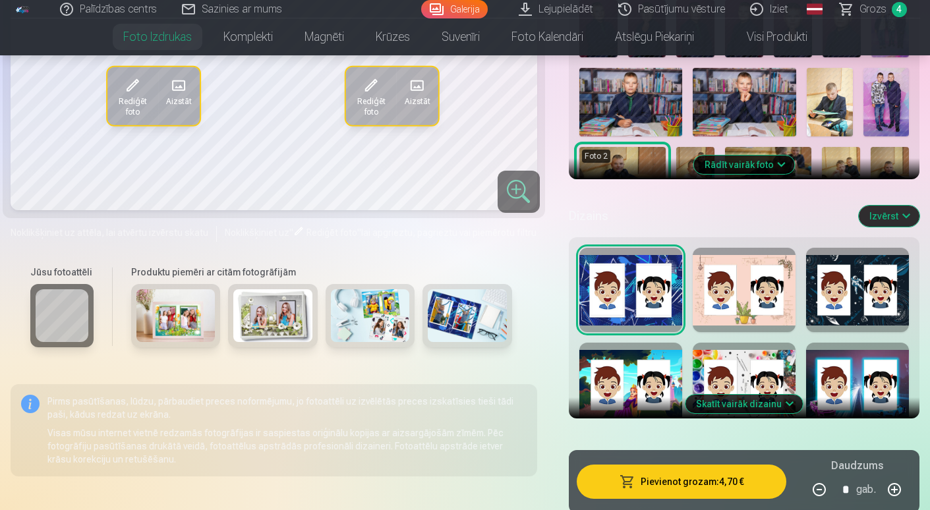
scroll to position [527, 0]
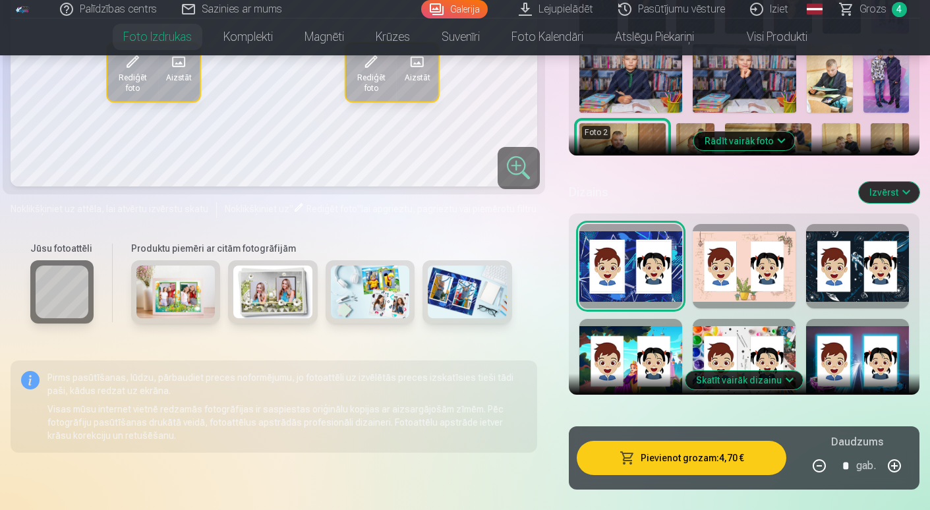
click at [750, 272] on div at bounding box center [744, 266] width 103 height 84
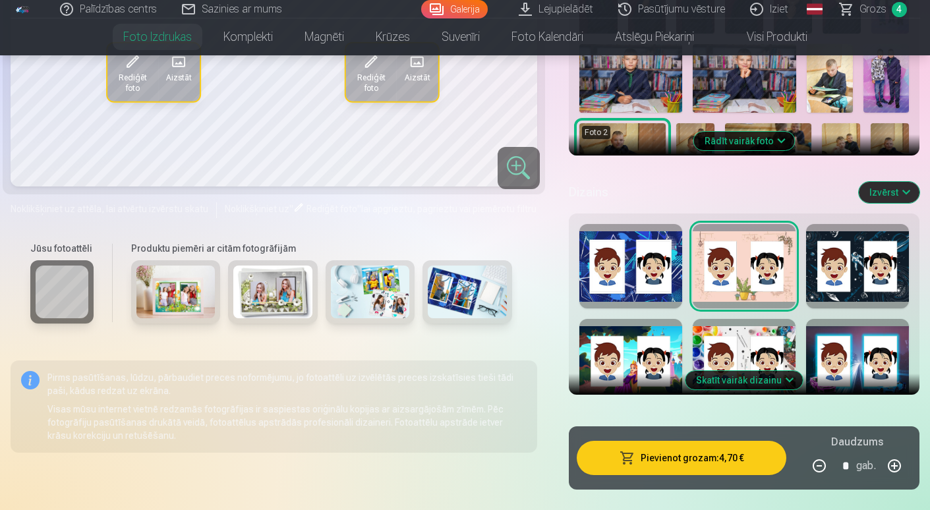
click at [860, 289] on div at bounding box center [857, 266] width 103 height 84
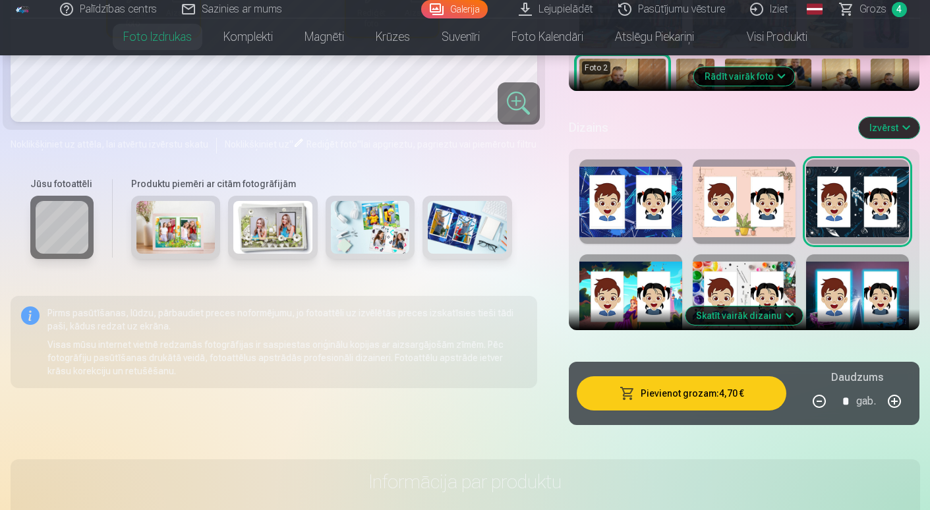
scroll to position [593, 0]
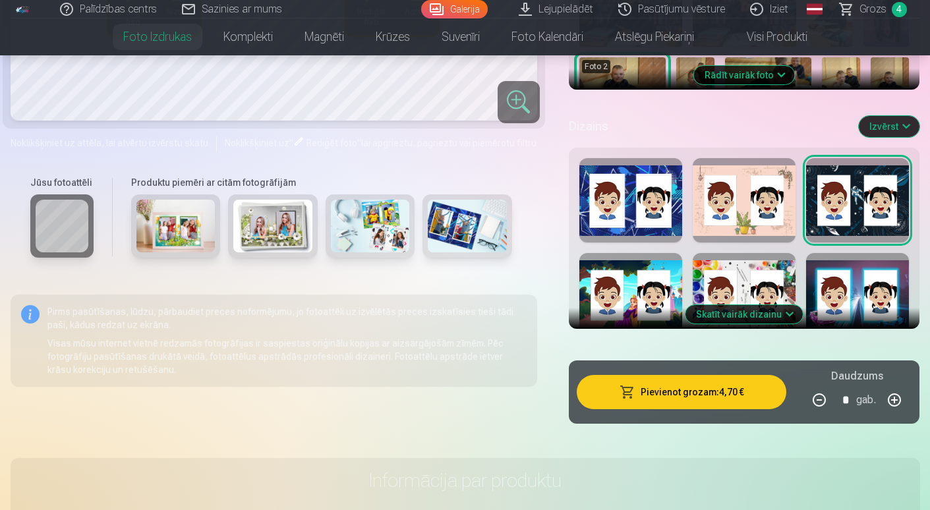
click at [742, 315] on button "Skatīt vairāk dizainu" at bounding box center [744, 314] width 117 height 18
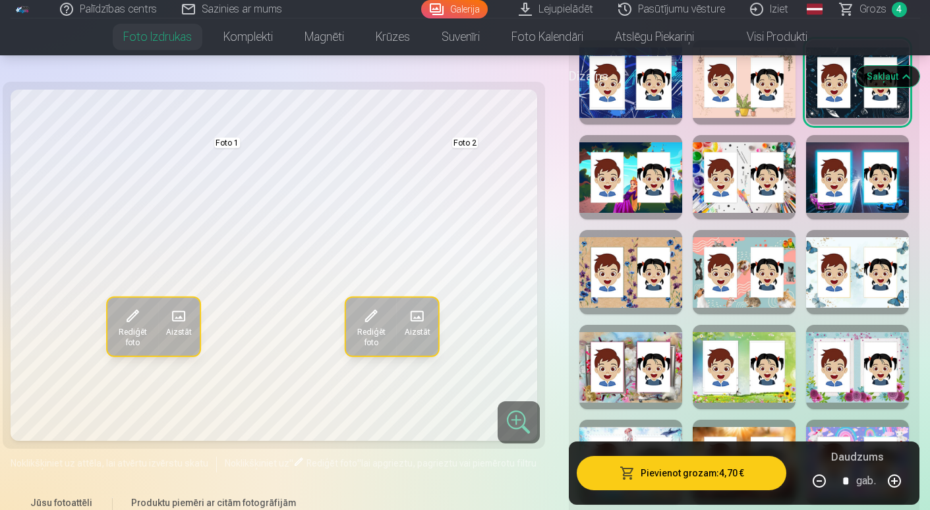
scroll to position [725, 0]
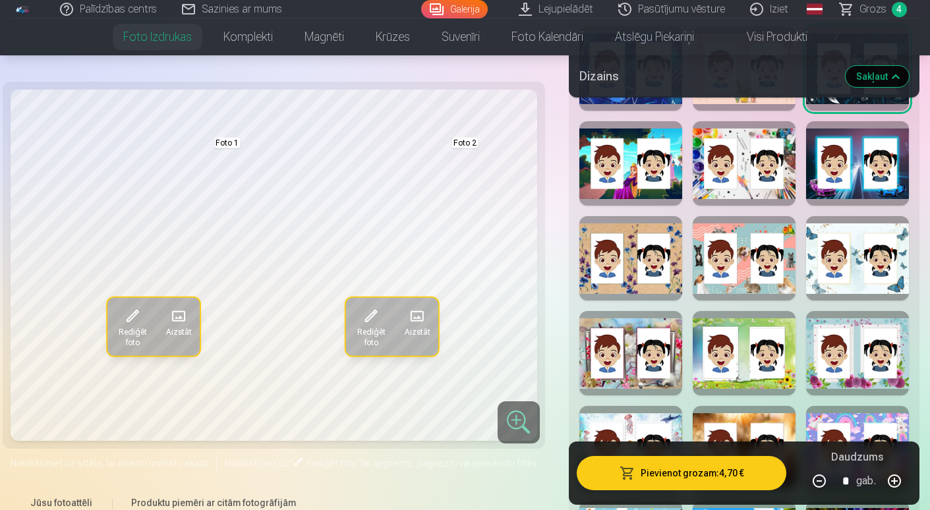
click at [653, 284] on div at bounding box center [631, 258] width 103 height 84
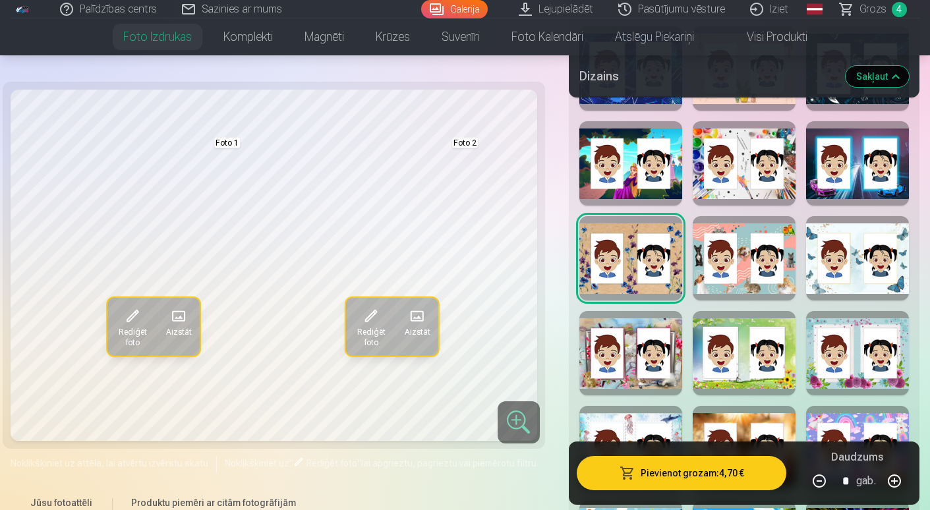
click at [746, 274] on div at bounding box center [744, 258] width 103 height 84
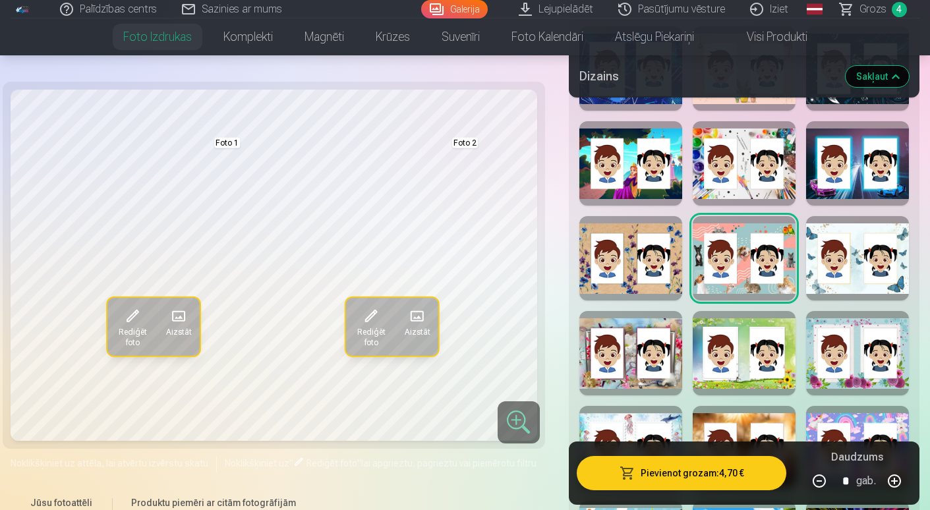
click at [835, 276] on div at bounding box center [857, 258] width 103 height 84
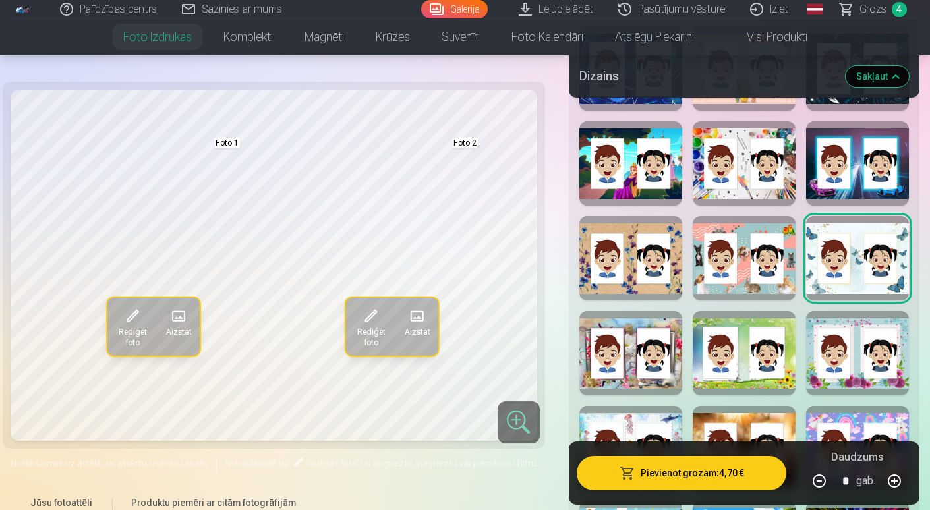
click at [854, 356] on div at bounding box center [857, 353] width 103 height 84
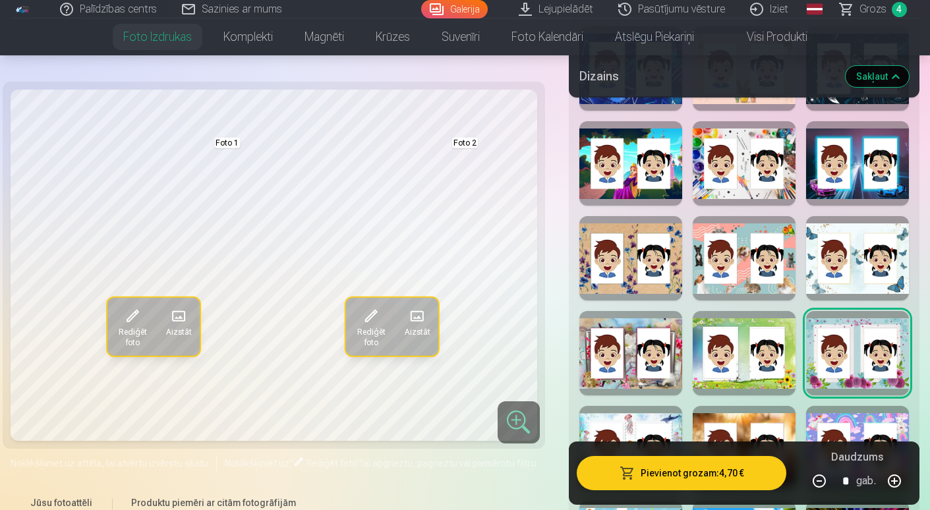
click at [737, 369] on div at bounding box center [744, 353] width 103 height 84
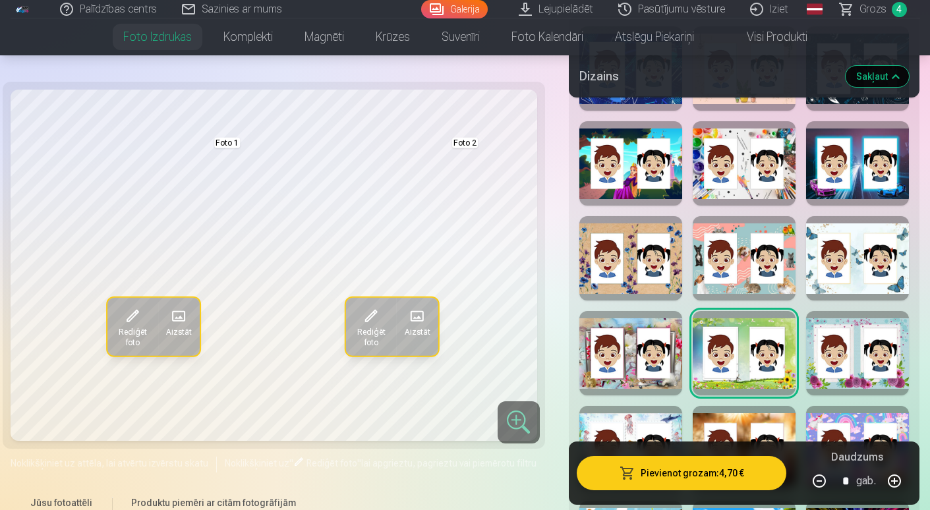
click at [642, 361] on div at bounding box center [631, 353] width 103 height 84
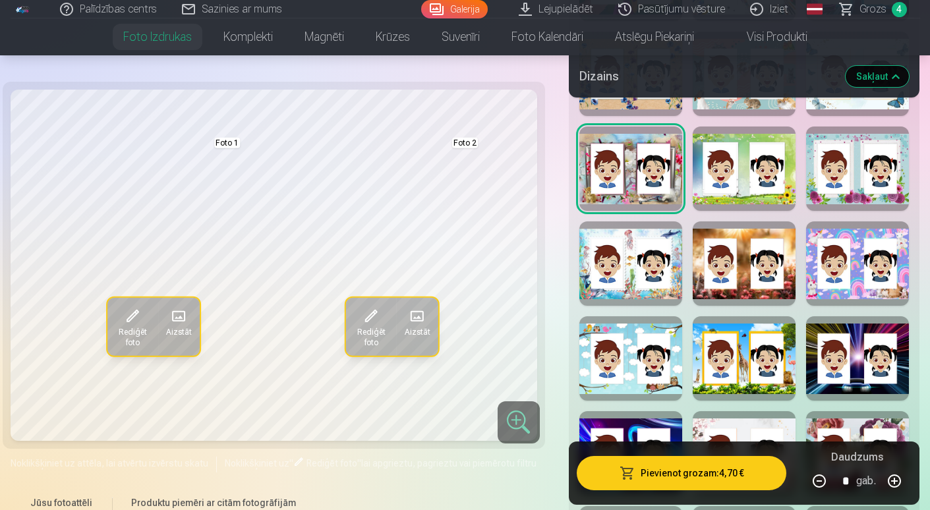
scroll to position [923, 0]
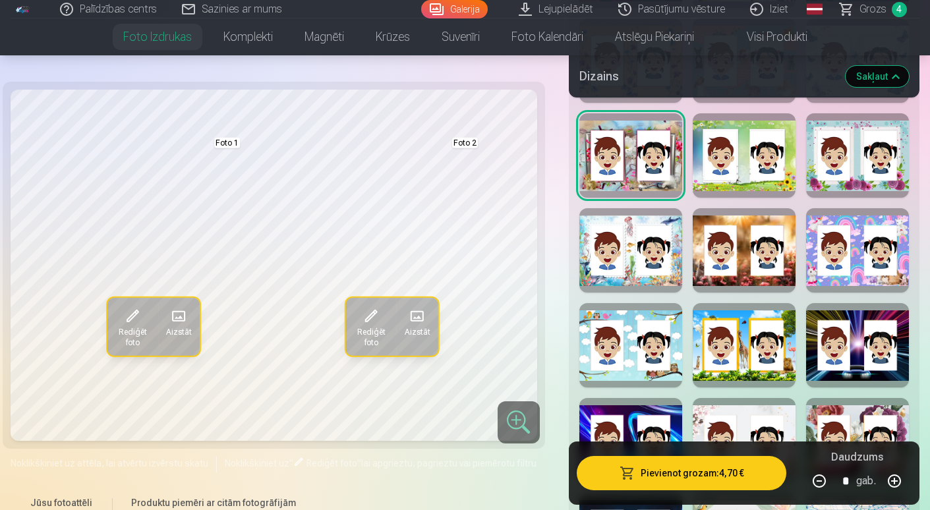
click at [622, 256] on div at bounding box center [631, 250] width 103 height 84
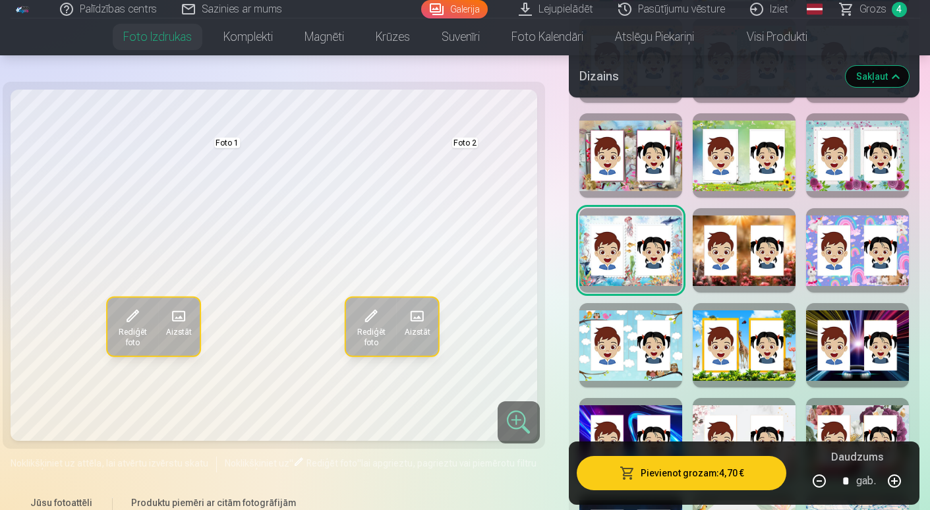
click at [778, 251] on div at bounding box center [744, 250] width 103 height 84
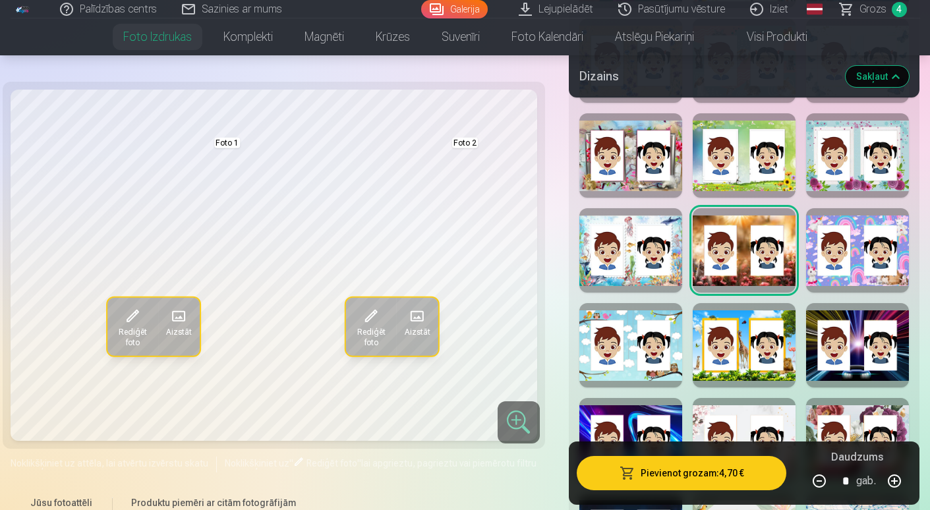
click at [860, 257] on div at bounding box center [857, 250] width 103 height 84
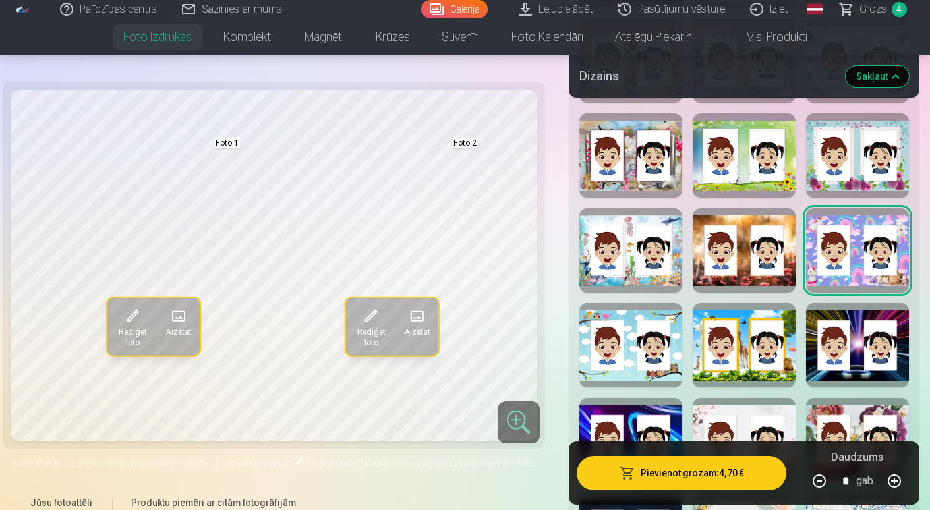
click at [734, 257] on div at bounding box center [744, 250] width 103 height 84
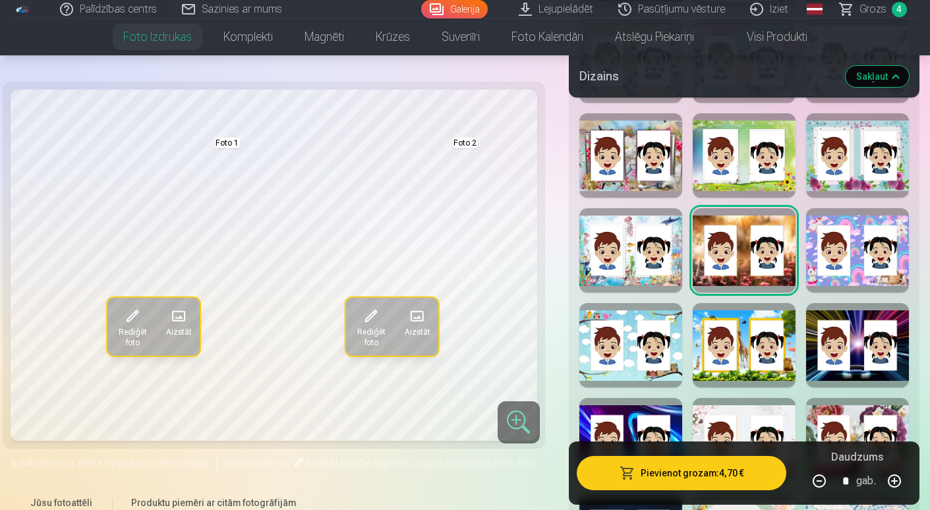
click at [649, 165] on div at bounding box center [631, 155] width 103 height 84
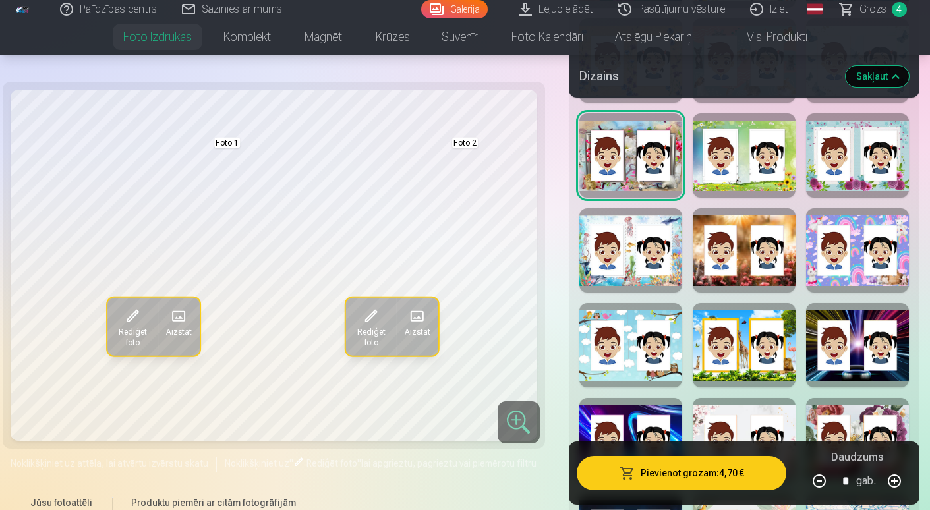
click at [859, 256] on div at bounding box center [857, 250] width 103 height 84
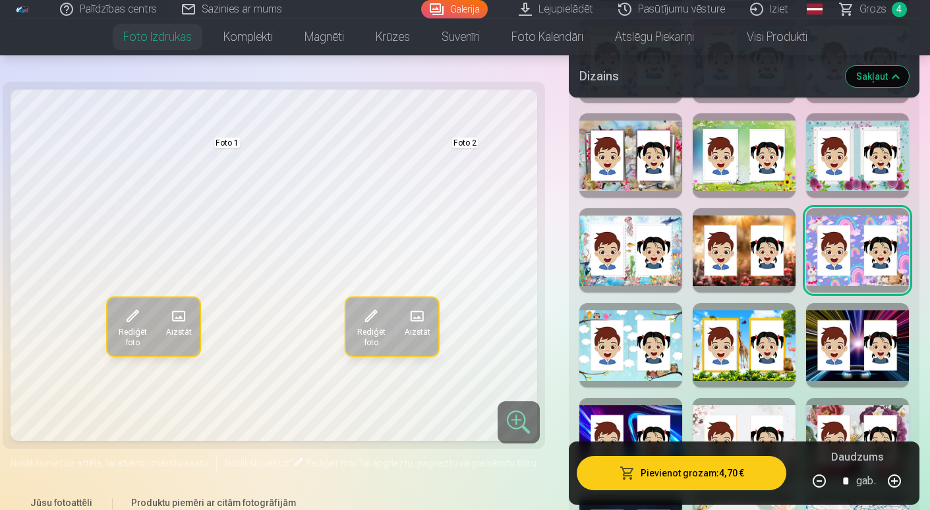
click at [621, 313] on div at bounding box center [631, 345] width 103 height 84
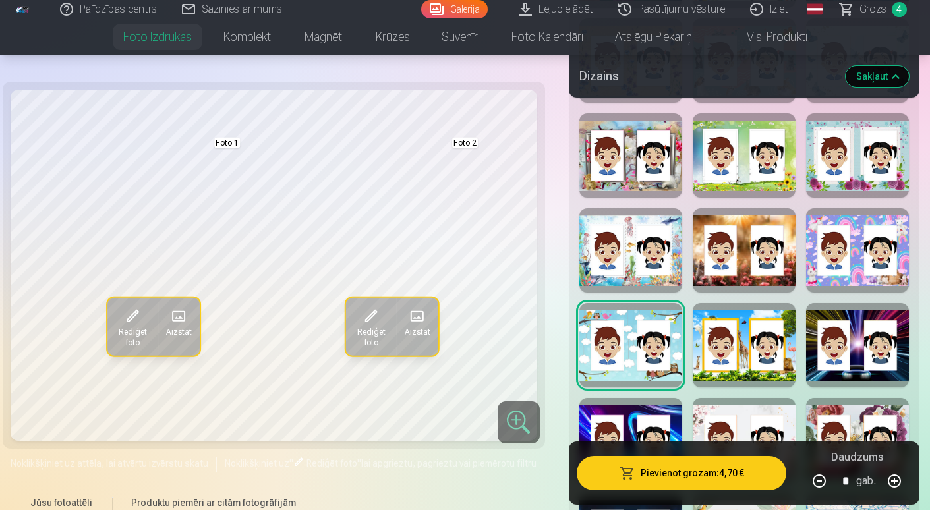
click at [726, 328] on div at bounding box center [744, 345] width 103 height 84
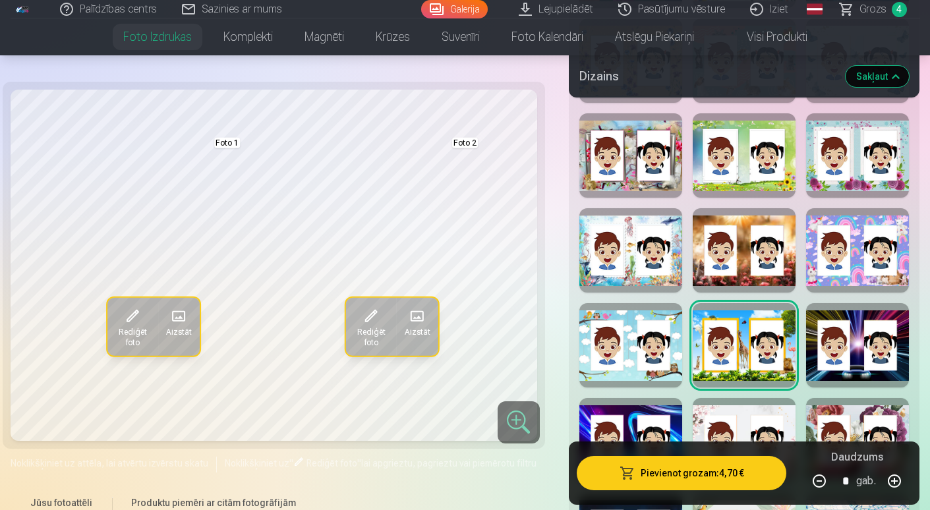
click at [871, 337] on div at bounding box center [857, 345] width 103 height 84
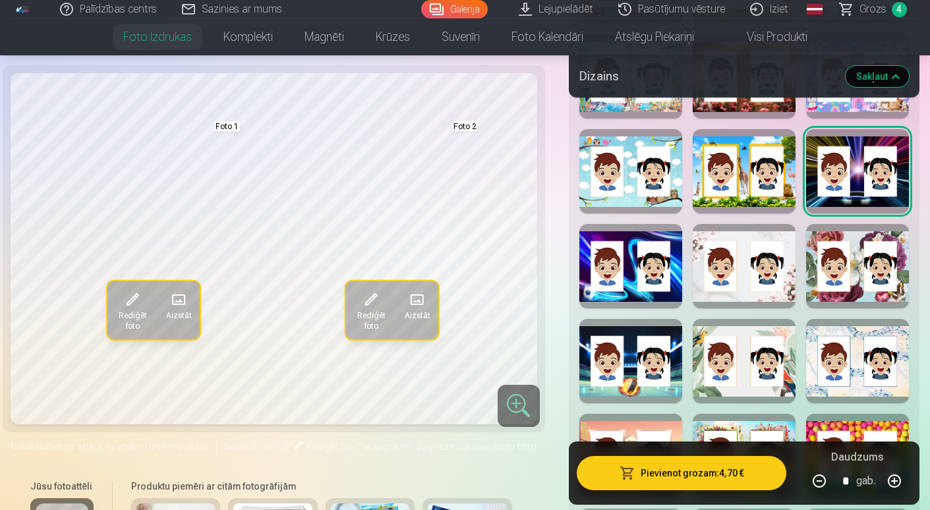
scroll to position [1121, 0]
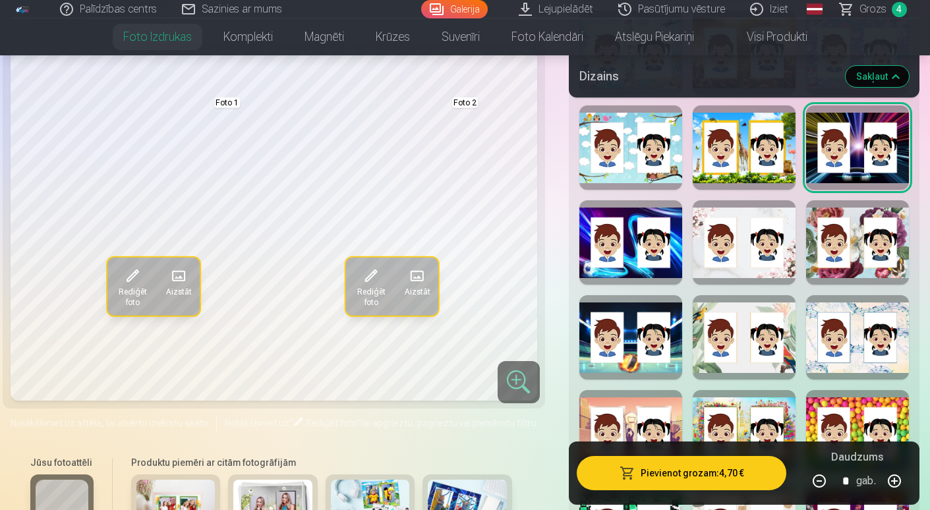
click at [650, 251] on div at bounding box center [631, 242] width 103 height 84
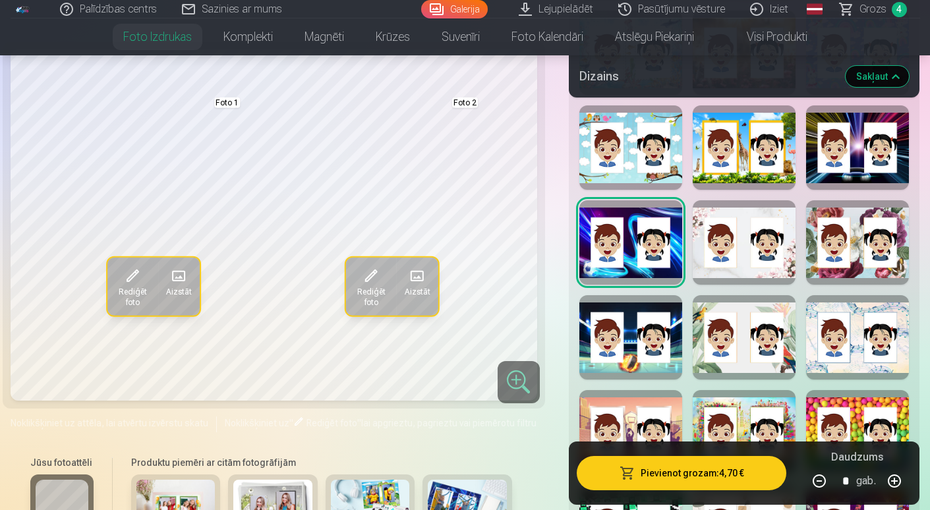
click at [754, 251] on div at bounding box center [744, 242] width 103 height 84
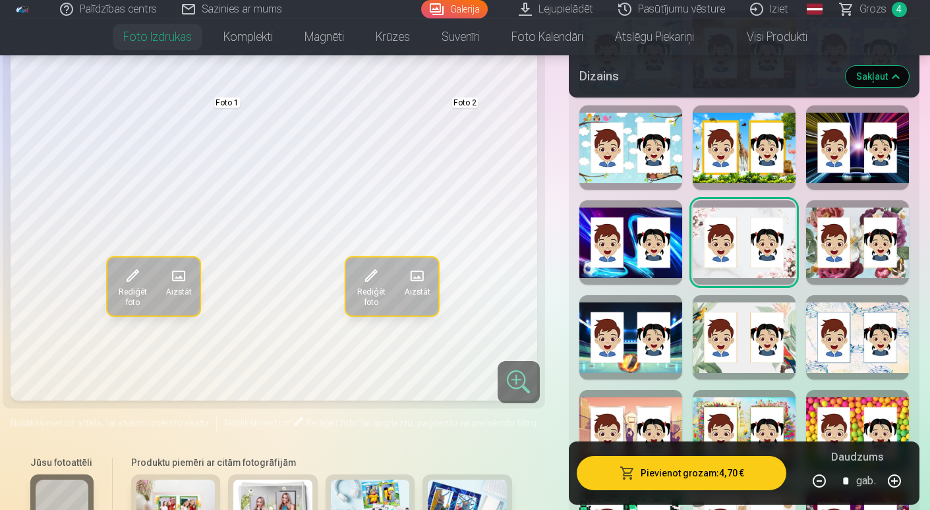
click at [833, 251] on div at bounding box center [857, 242] width 103 height 84
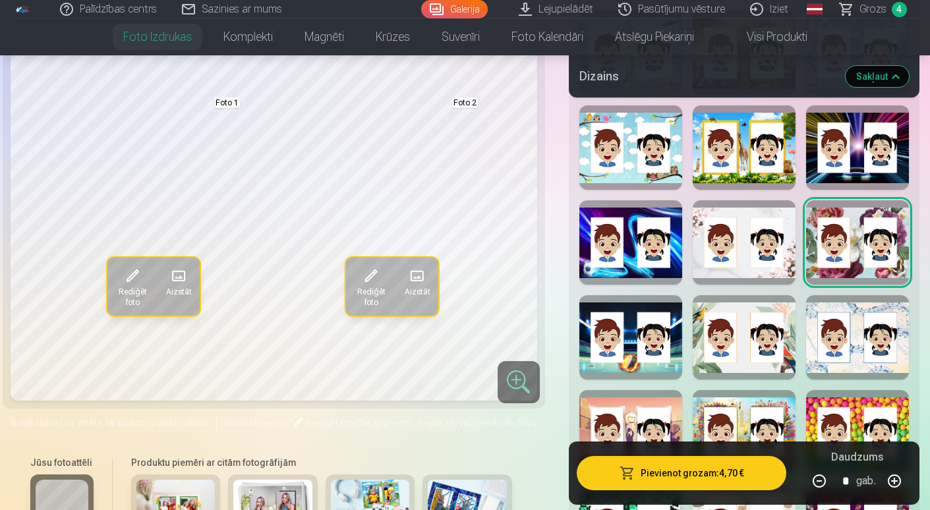
click at [866, 331] on div at bounding box center [857, 337] width 103 height 84
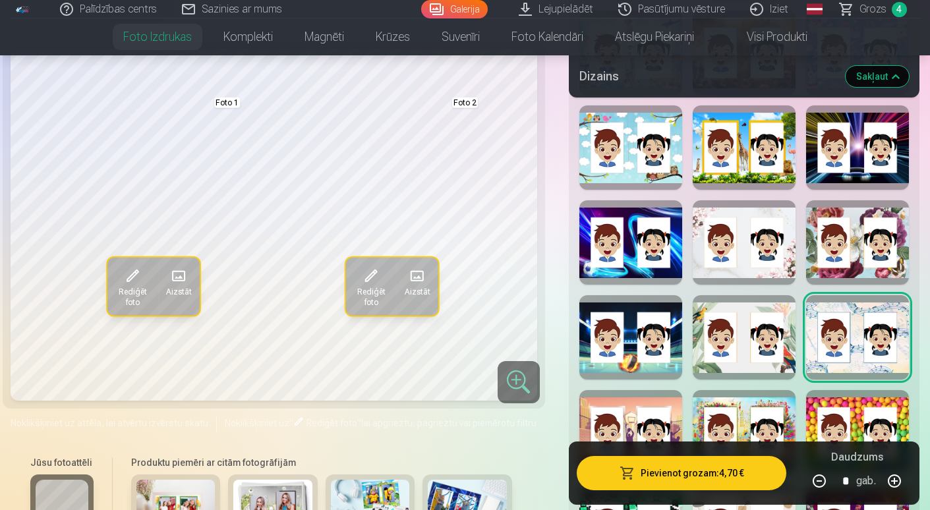
click at [752, 332] on div at bounding box center [744, 337] width 103 height 84
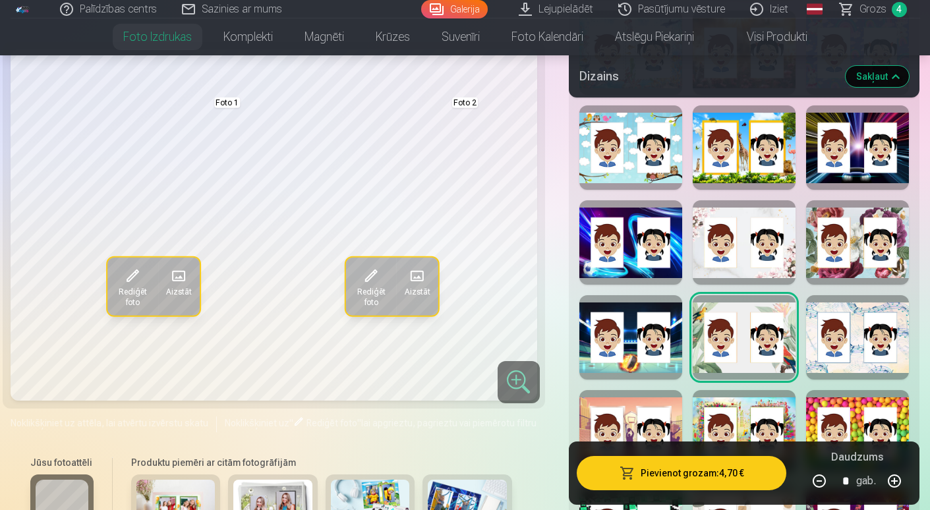
click at [634, 242] on div at bounding box center [631, 242] width 103 height 84
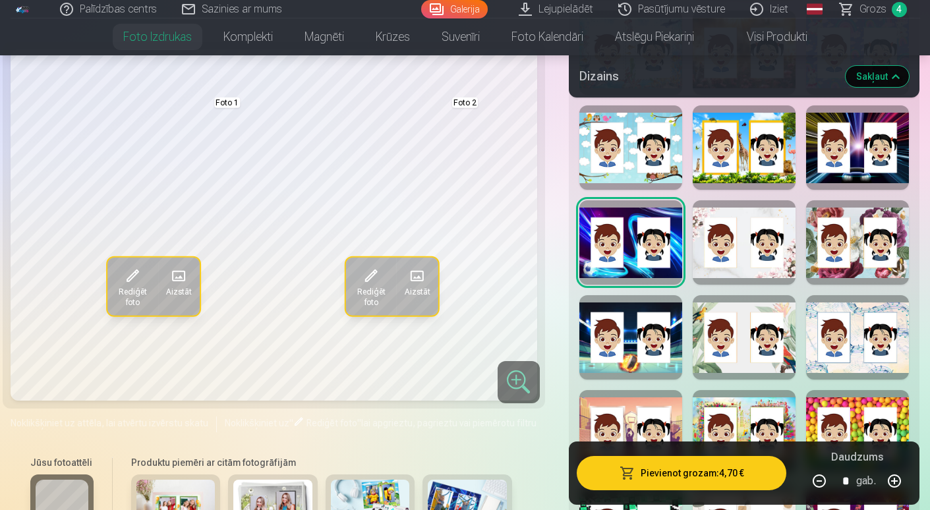
click at [645, 349] on div at bounding box center [631, 337] width 103 height 84
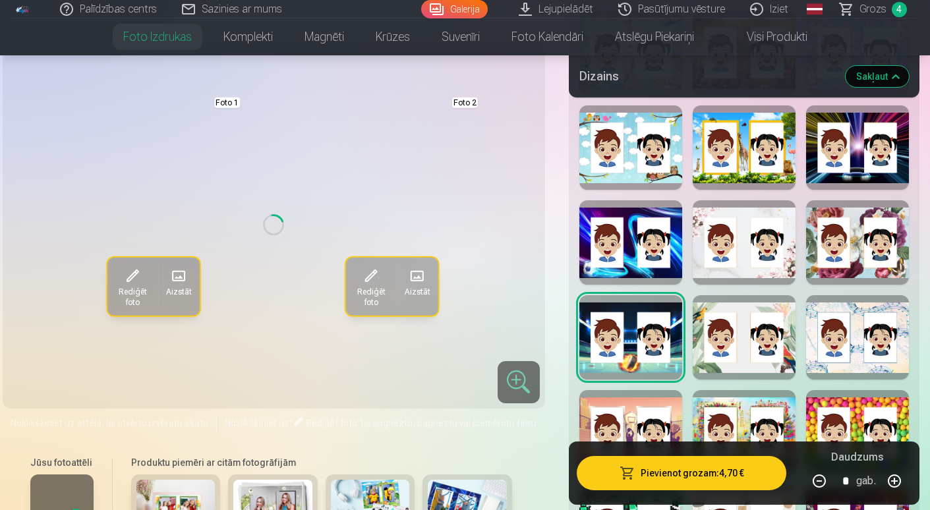
scroll to position [1187, 0]
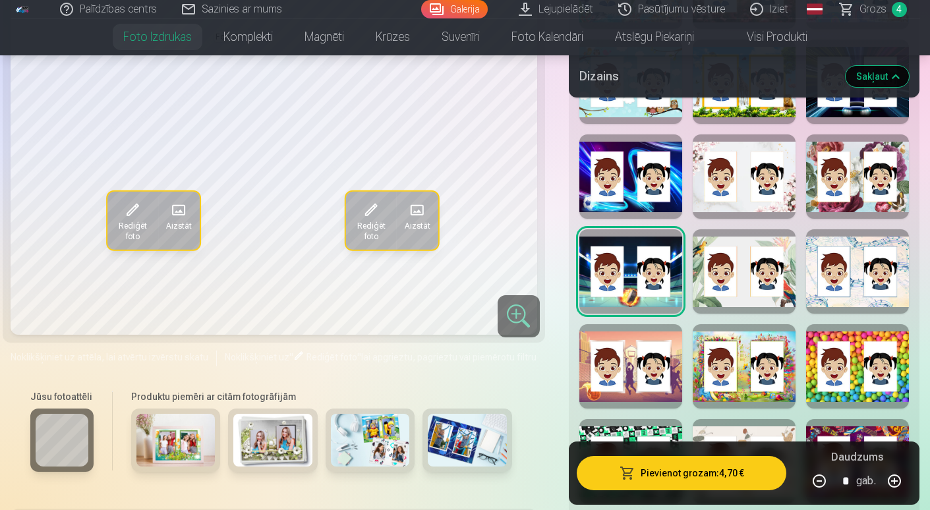
click at [649, 341] on div at bounding box center [631, 366] width 103 height 84
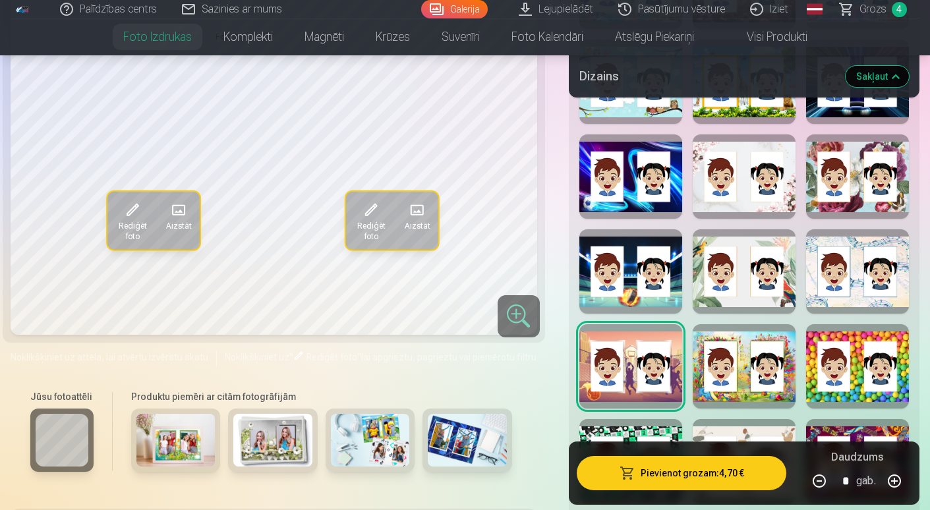
click at [734, 355] on div at bounding box center [744, 366] width 103 height 84
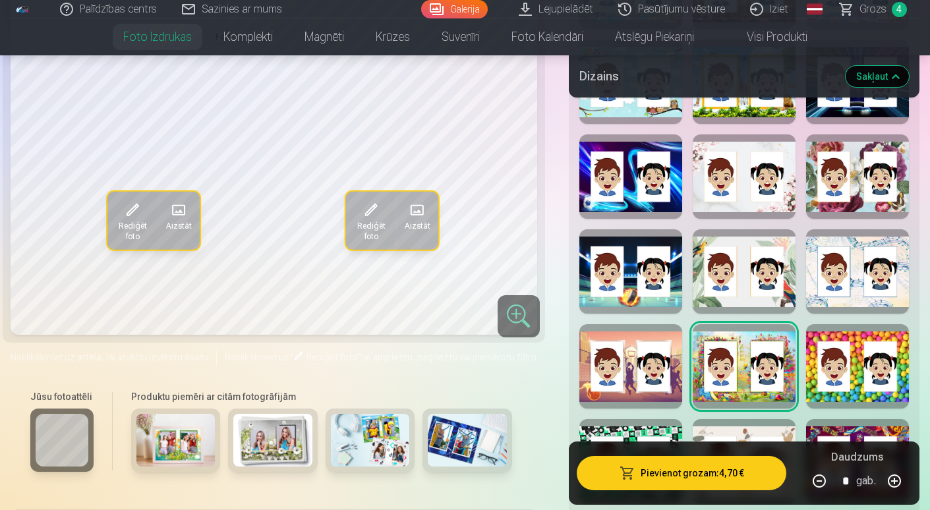
click at [859, 360] on div at bounding box center [857, 366] width 103 height 84
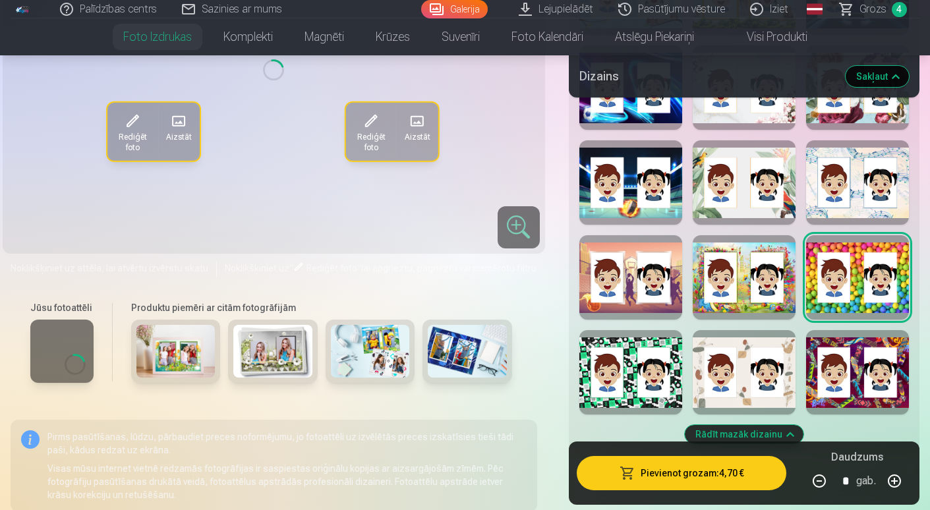
scroll to position [1319, 0]
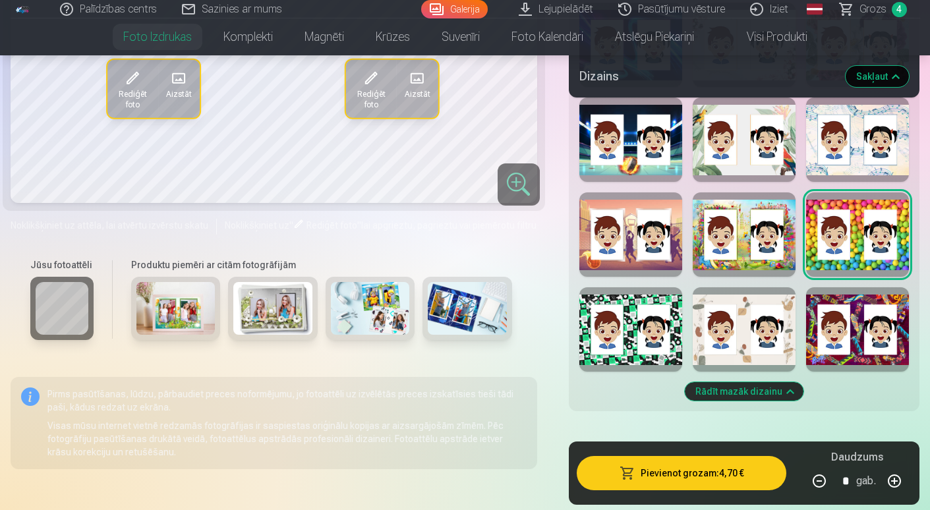
click at [844, 328] on div at bounding box center [857, 329] width 103 height 84
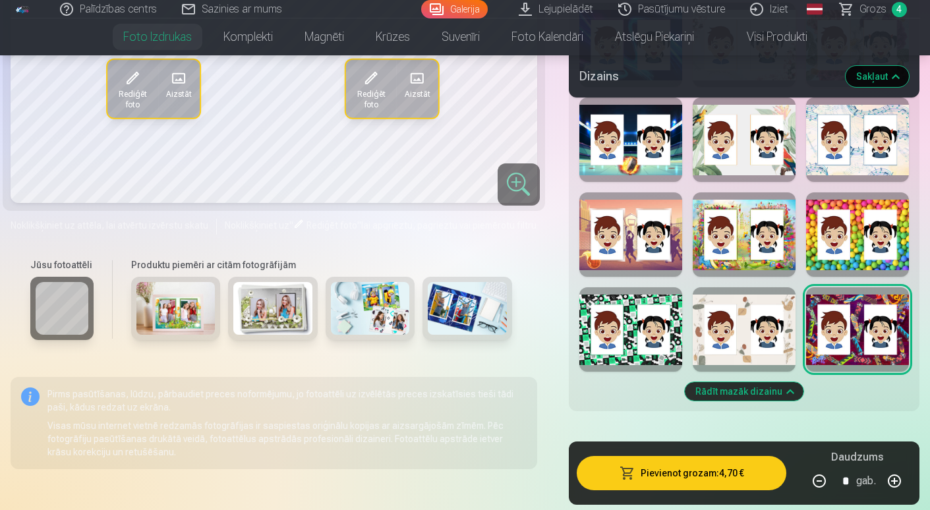
click at [723, 333] on div at bounding box center [744, 329] width 103 height 84
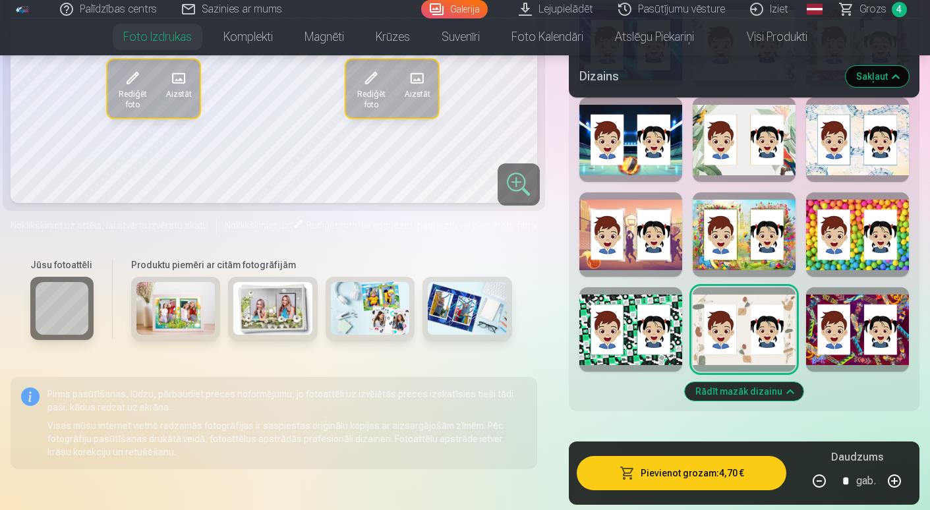
click at [620, 334] on div at bounding box center [631, 329] width 103 height 84
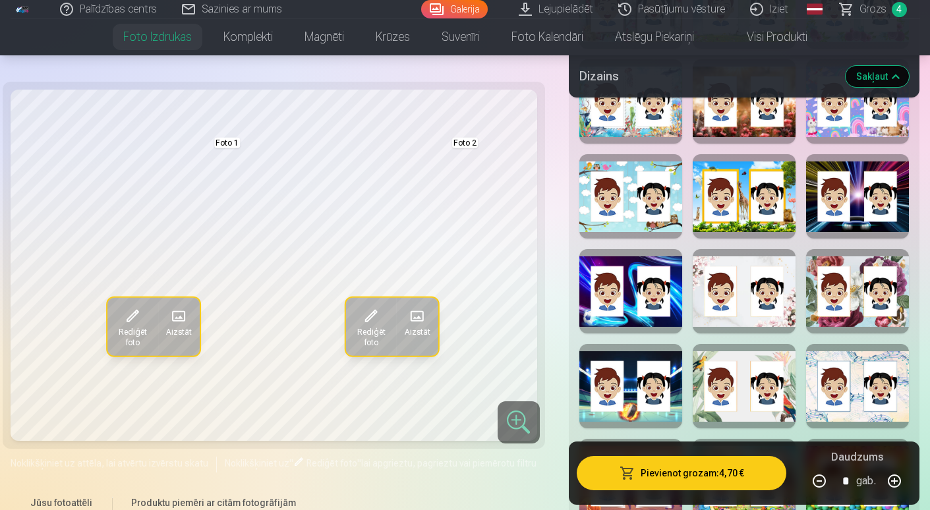
scroll to position [1055, 0]
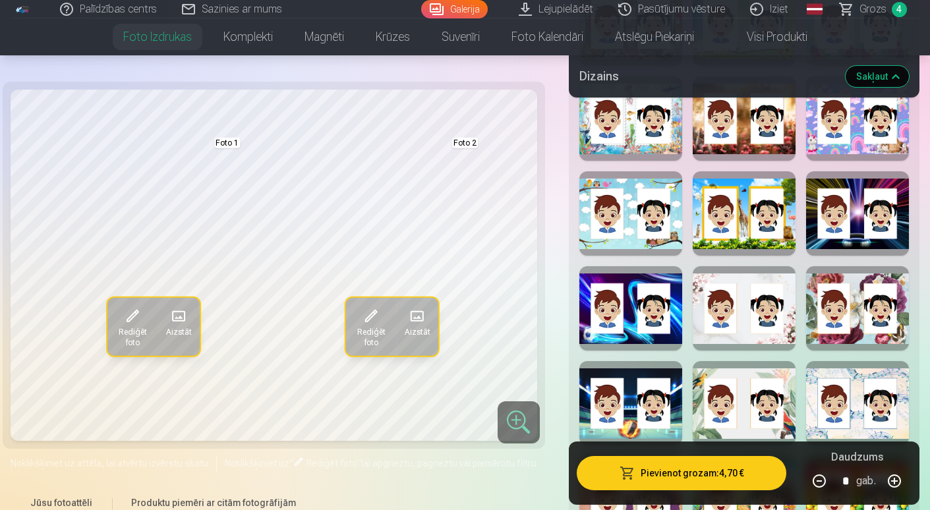
click at [865, 226] on div at bounding box center [857, 213] width 103 height 84
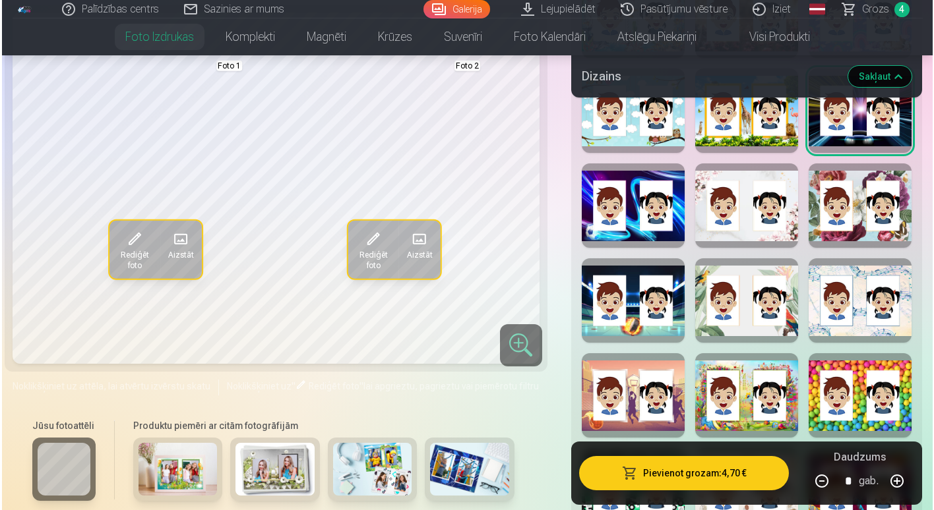
scroll to position [1187, 0]
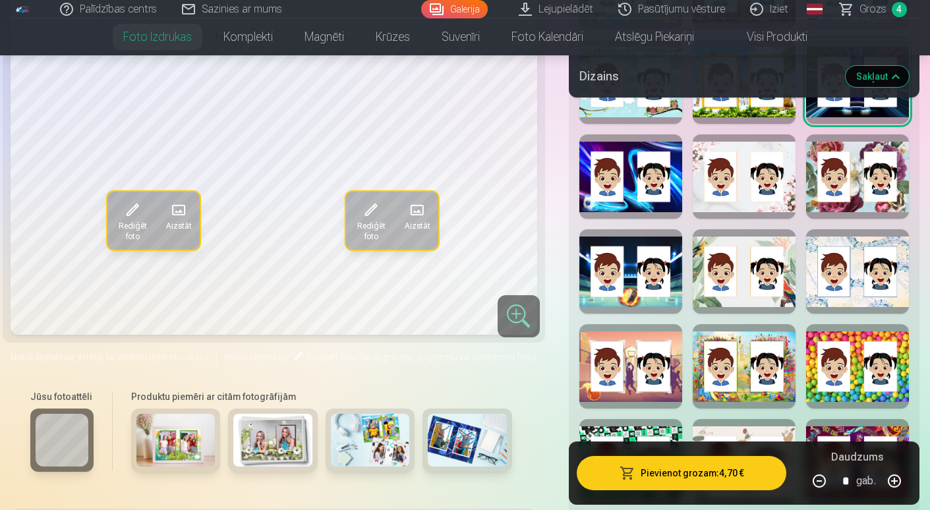
click at [663, 463] on button "Pievienot grozam : 4,70 €" at bounding box center [682, 473] width 210 height 34
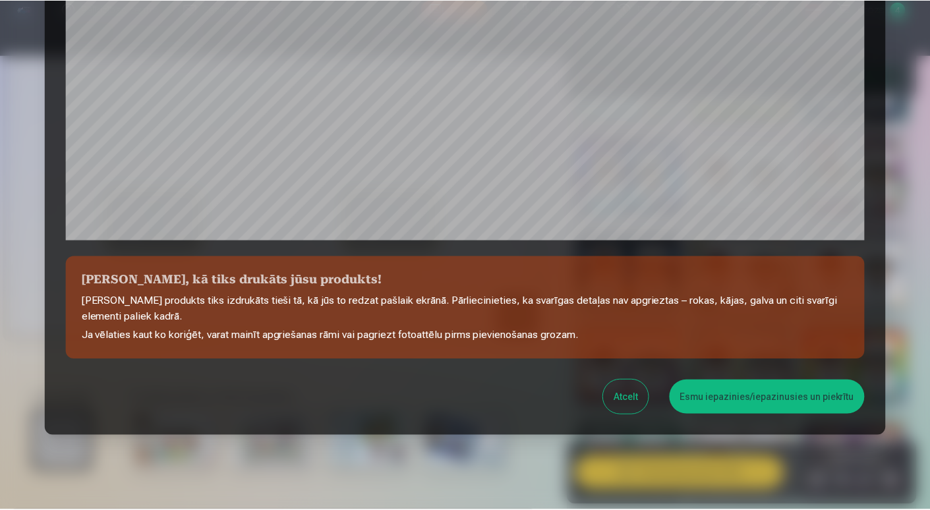
scroll to position [439, 0]
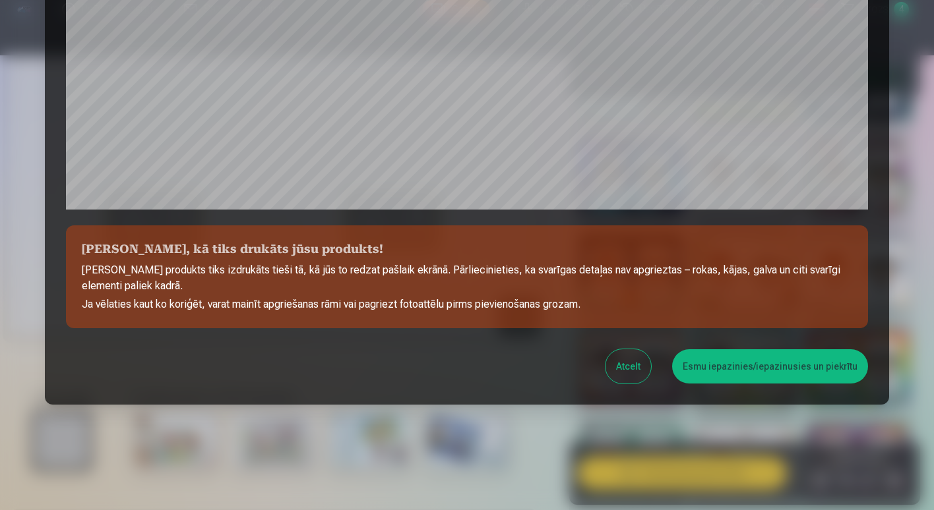
click at [765, 369] on button "Esmu iepazinies/iepazinusies un piekrītu" at bounding box center [770, 366] width 196 height 34
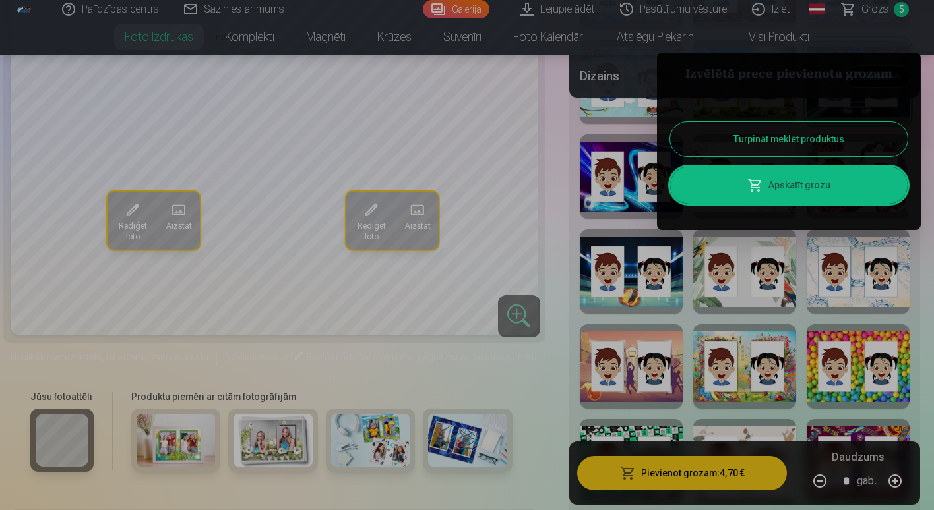
click at [761, 135] on button "Turpināt meklēt produktus" at bounding box center [788, 139] width 237 height 34
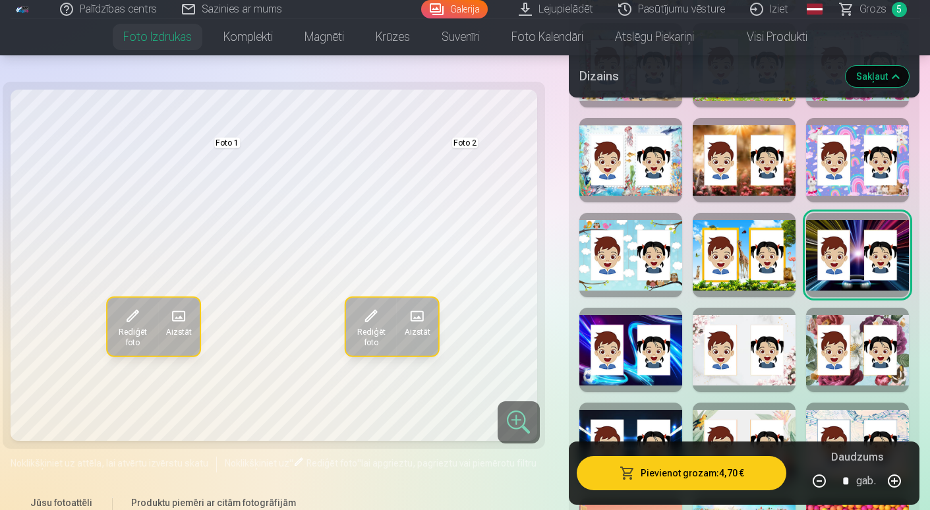
scroll to position [989, 0]
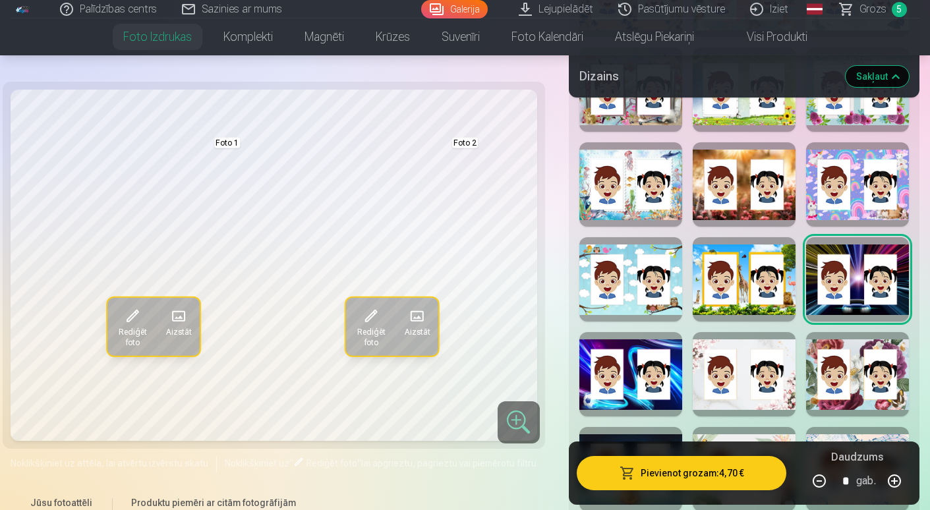
click at [874, 7] on span "Grozs" at bounding box center [873, 9] width 27 height 16
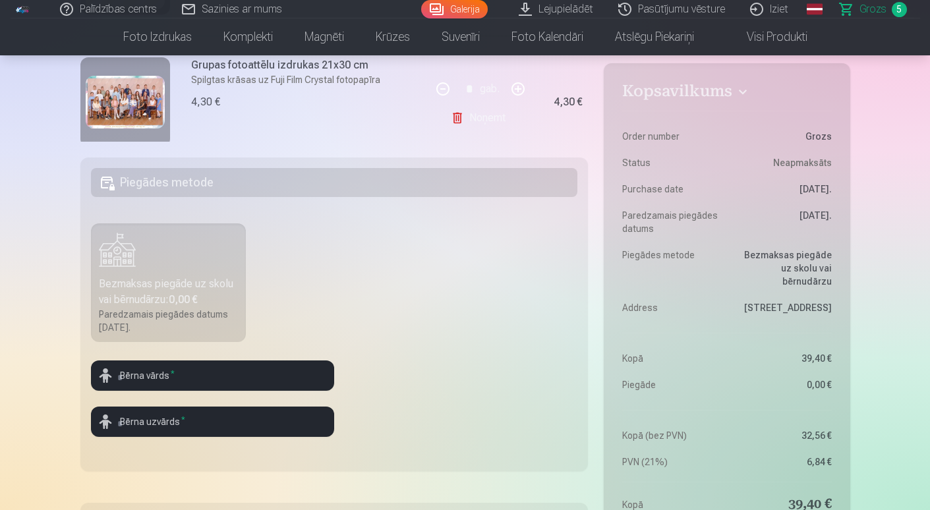
scroll to position [264, 0]
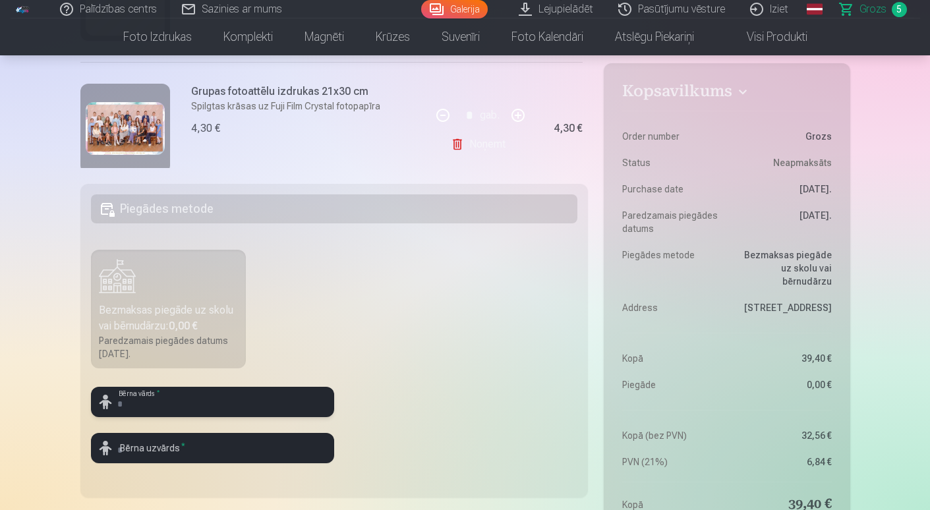
click at [202, 400] on input "text" at bounding box center [212, 402] width 243 height 30
type input "*"
type input "*****"
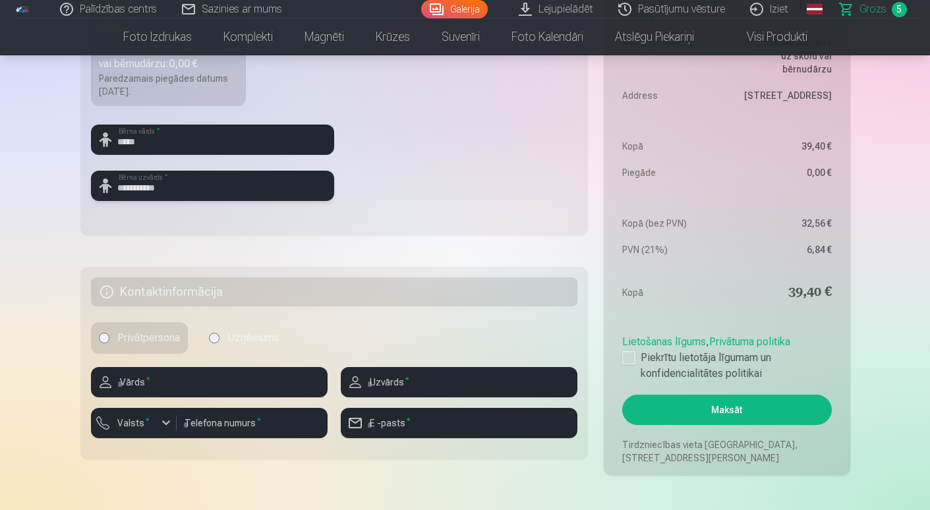
scroll to position [527, 0]
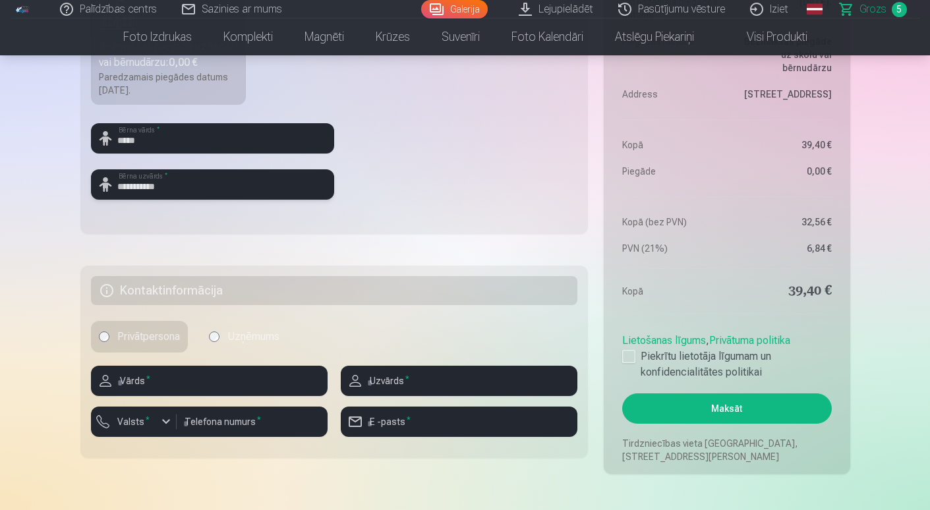
type input "**********"
click at [220, 376] on input "text" at bounding box center [209, 381] width 237 height 30
type input "****"
click at [427, 382] on input "text" at bounding box center [459, 381] width 237 height 30
click at [376, 378] on input "*******" at bounding box center [459, 381] width 237 height 30
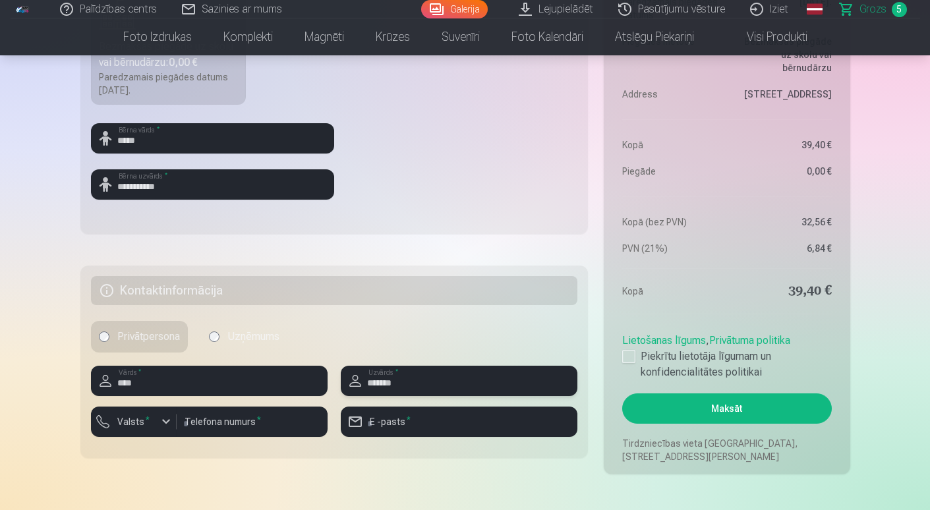
type input "*******"
click at [166, 423] on div "button" at bounding box center [166, 422] width 16 height 16
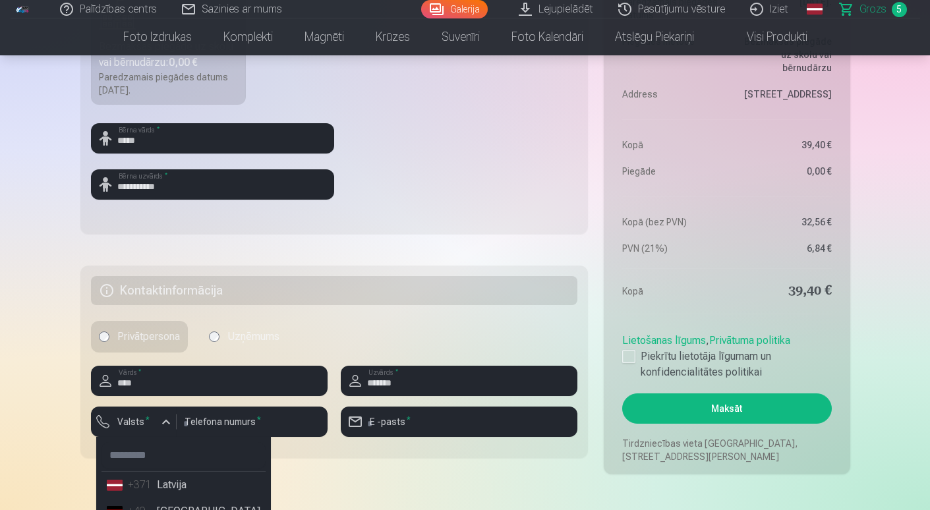
click at [190, 487] on li "+371 Latvija" at bounding box center [184, 485] width 164 height 26
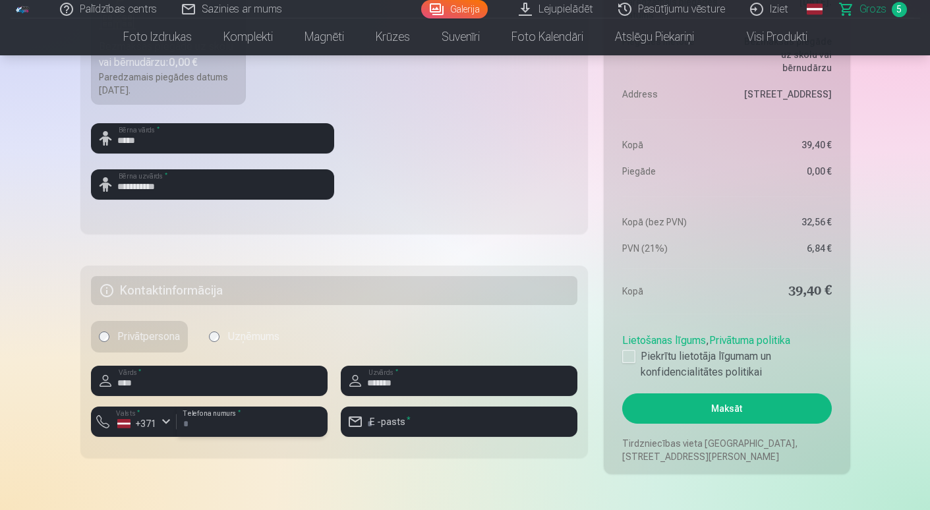
click at [238, 421] on input "number" at bounding box center [252, 422] width 151 height 30
type input "********"
click at [419, 419] on input "email" at bounding box center [459, 422] width 237 height 30
type input "**********"
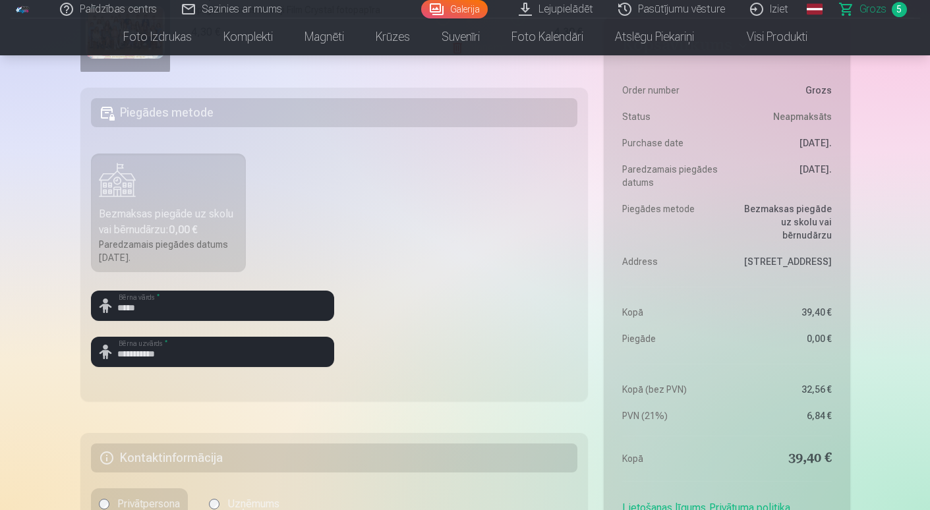
scroll to position [264, 0]
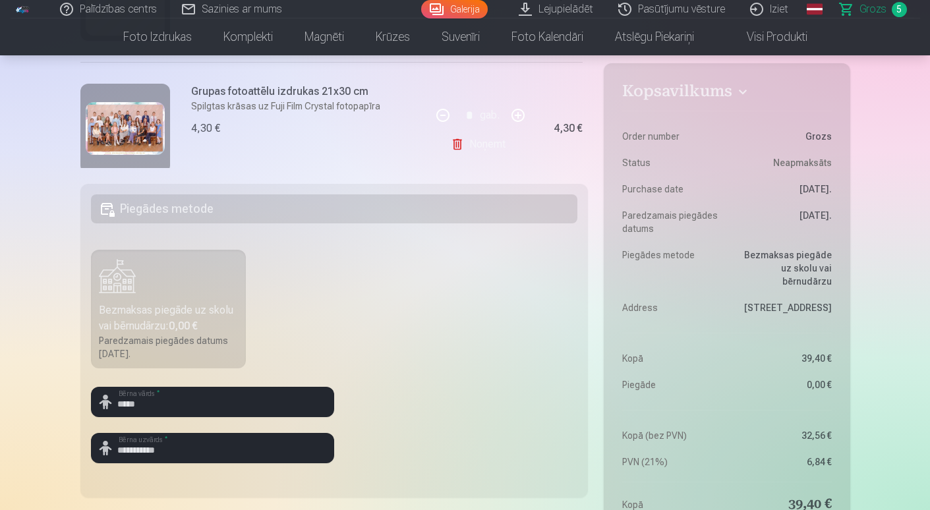
click at [168, 330] on div "Bezmaksas piegāde uz skolu vai bērnudārzu : 0,00 €" at bounding box center [169, 319] width 140 height 32
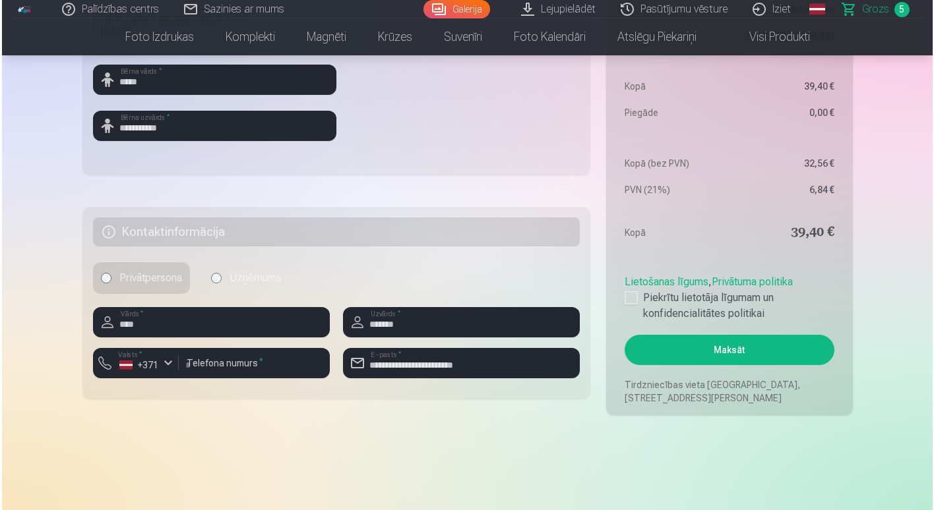
scroll to position [593, 0]
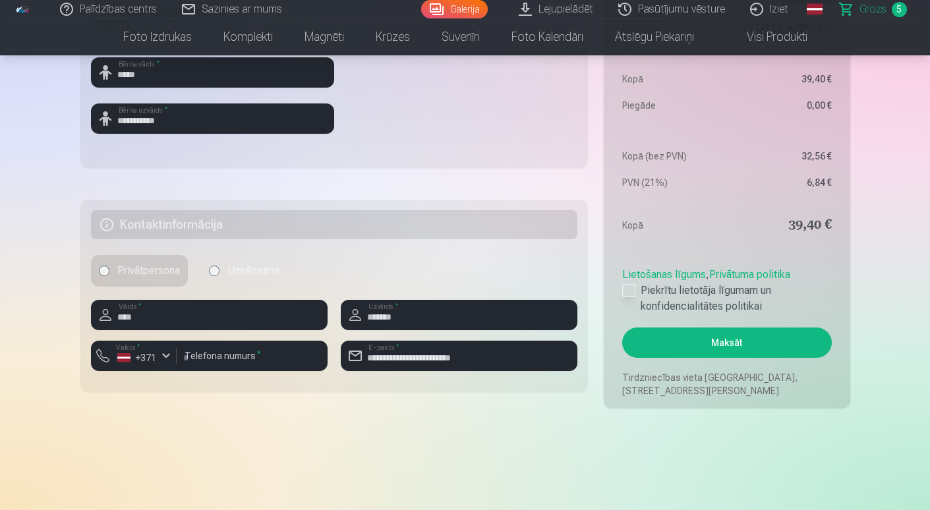
click at [628, 293] on div at bounding box center [628, 290] width 13 height 13
click at [731, 351] on button "Maksāt" at bounding box center [726, 343] width 209 height 30
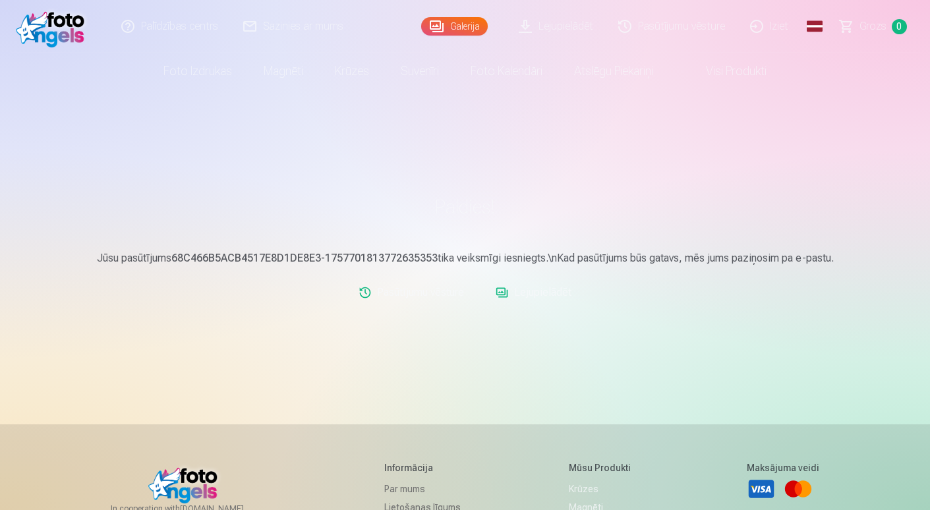
click at [662, 21] on link "Pasūtījumu vēsture" at bounding box center [673, 26] width 132 height 53
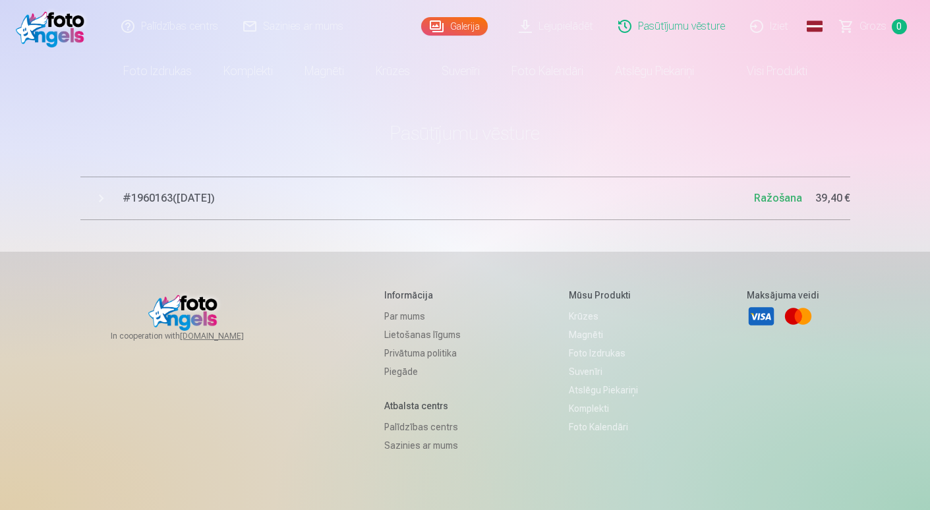
click at [570, 34] on link "Lejupielādēt" at bounding box center [557, 26] width 100 height 53
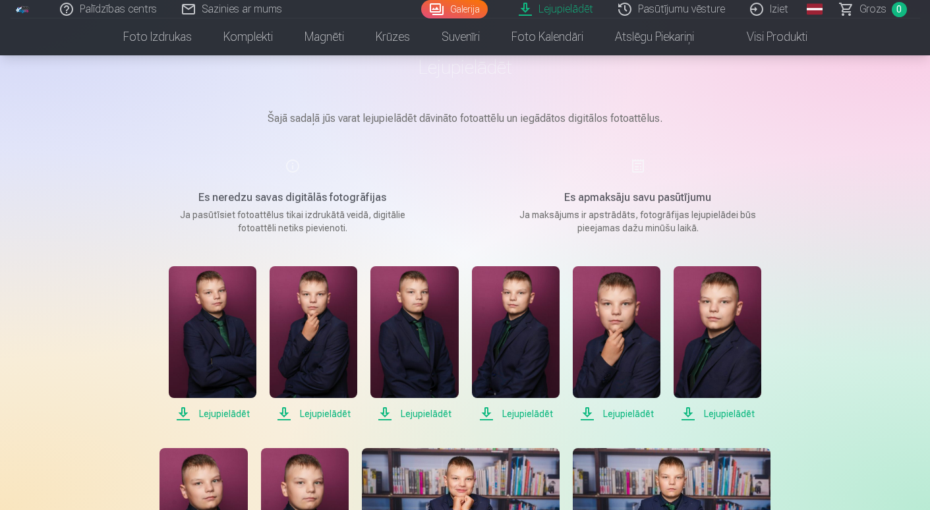
scroll to position [132, 0]
